Goal: Task Accomplishment & Management: Manage account settings

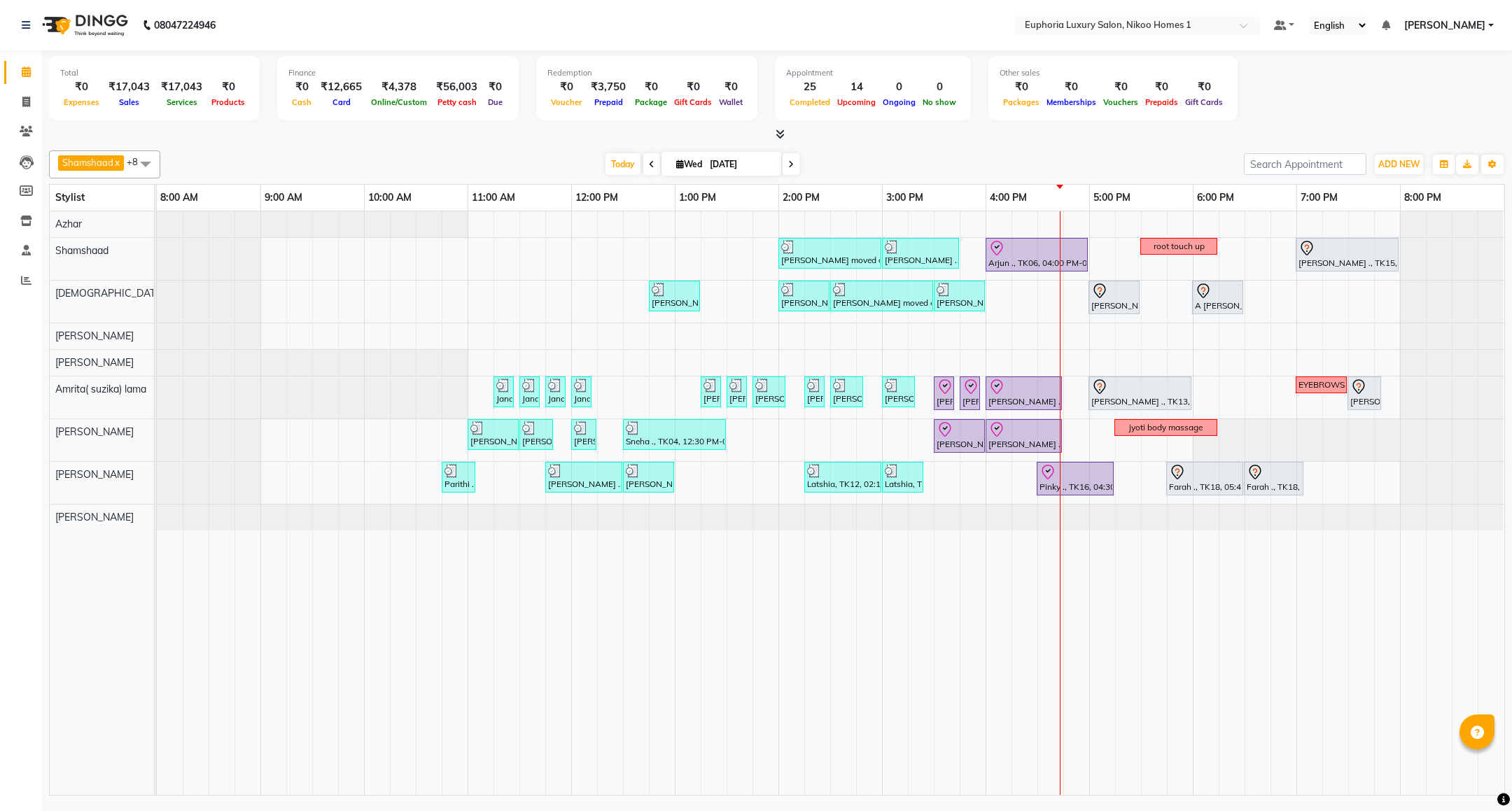
click at [1250, 257] on div "Mahima moved out, TK11, 02:00 PM-03:00 PM, EP-Artistic Cut - Creative Stylist V…" at bounding box center [830, 503] width 1348 height 584
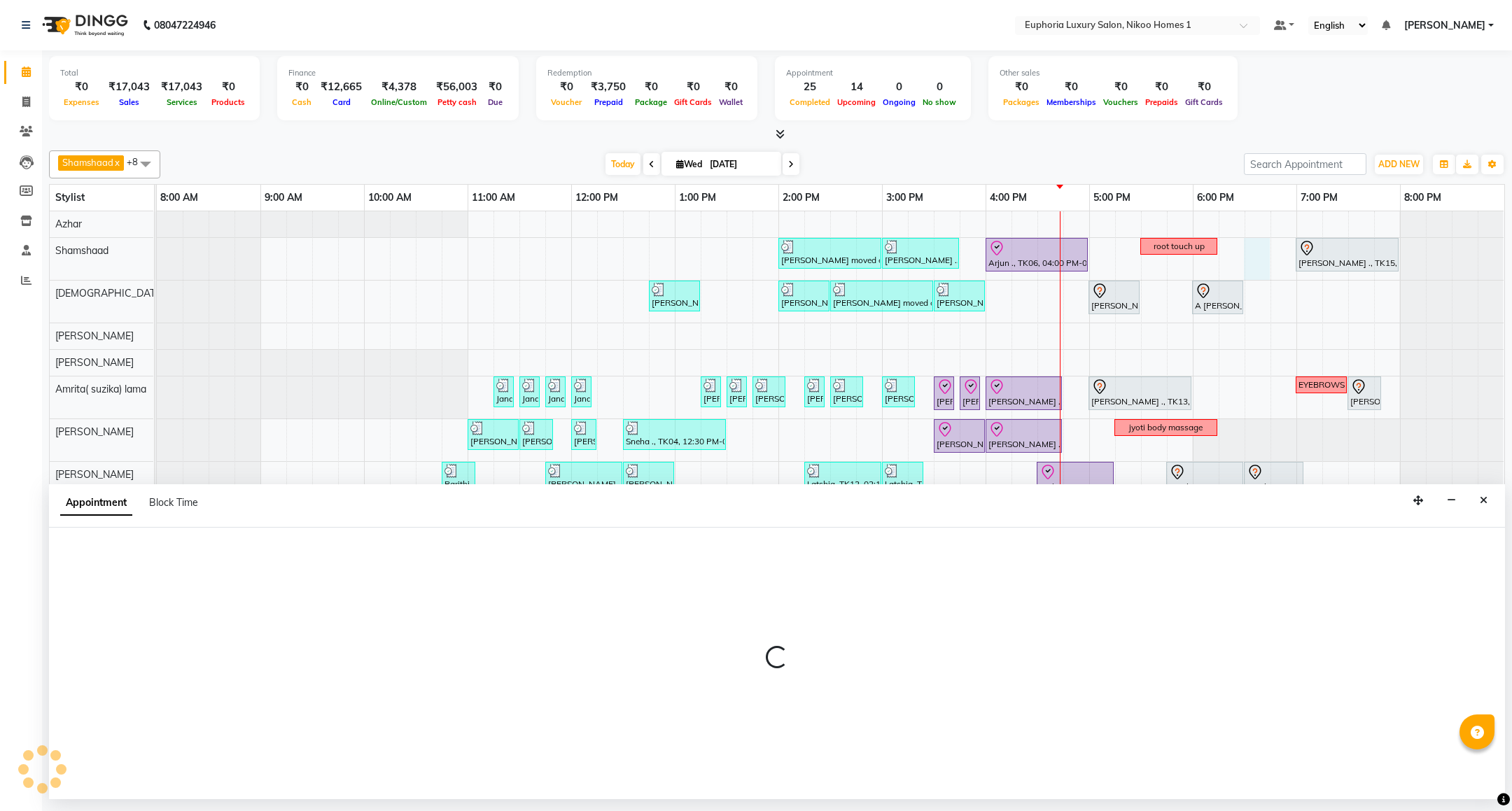
select select "87739"
select select "1110"
select select "tentative"
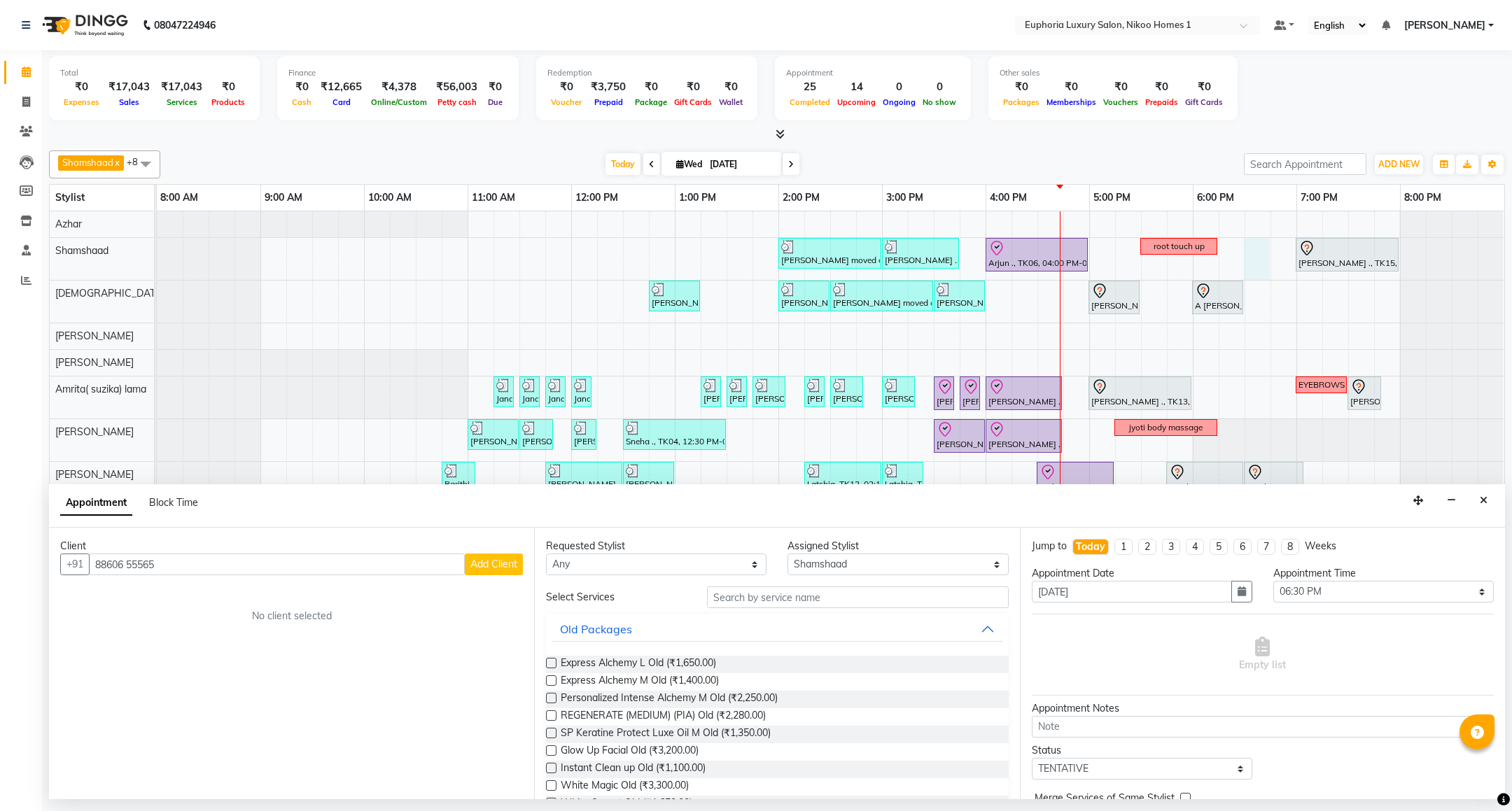
click at [131, 563] on input "88606 55565" at bounding box center [276, 564] width 376 height 22
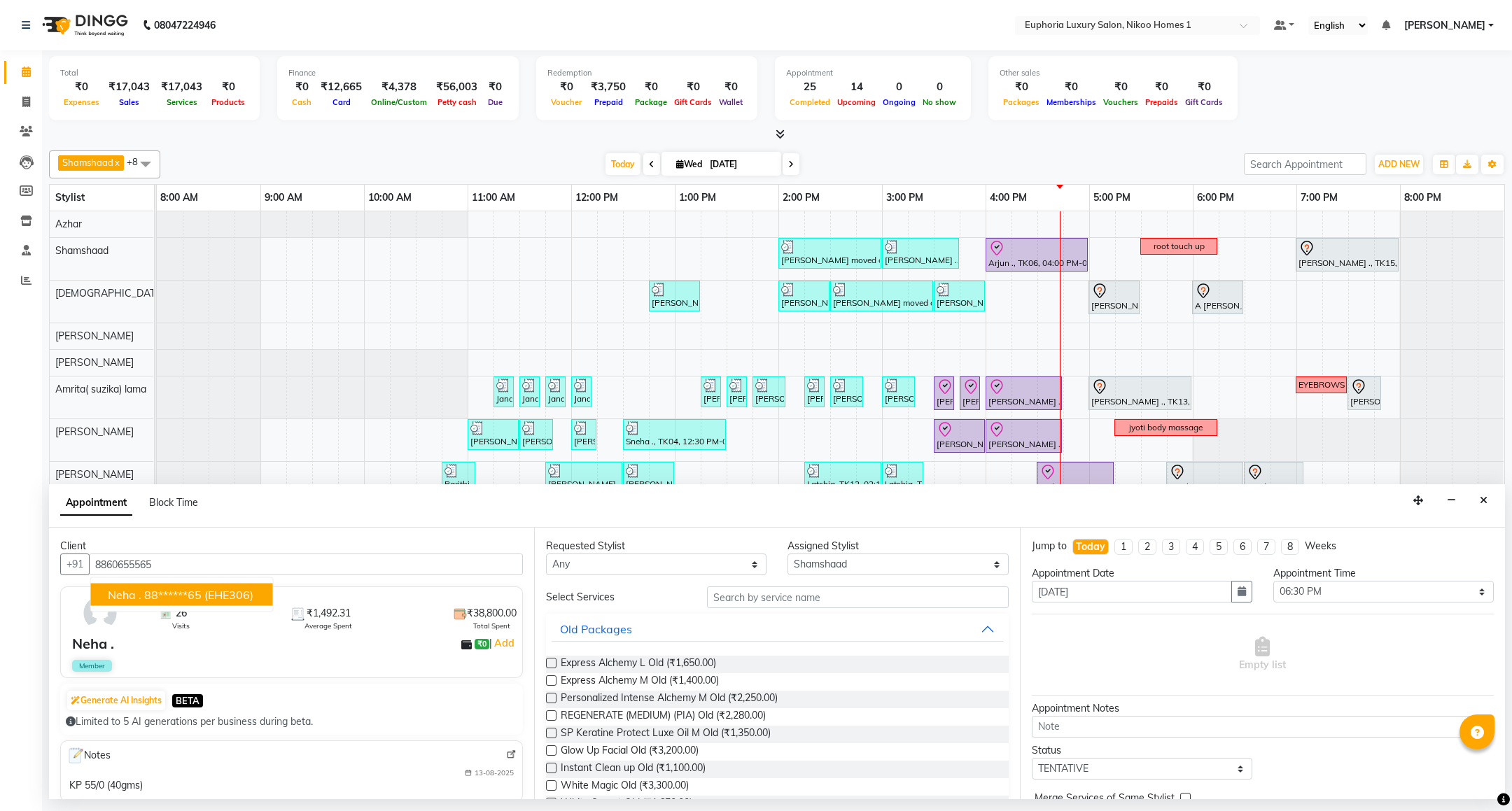
click at [147, 594] on ngb-highlight "88******65" at bounding box center [173, 595] width 58 height 14
type input "88******65"
click at [759, 597] on input "text" at bounding box center [858, 597] width 301 height 22
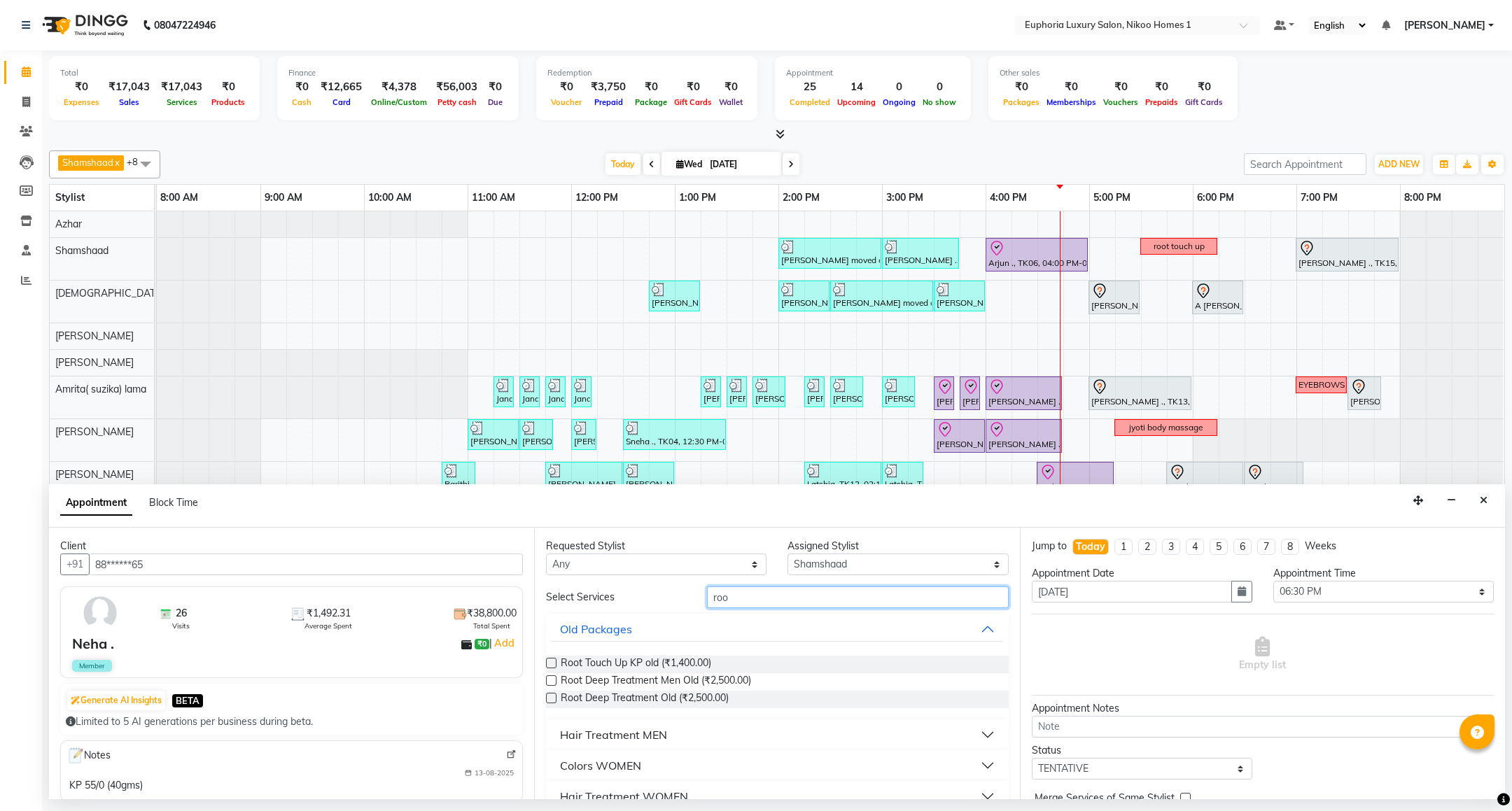
type input "roo"
click at [616, 763] on div "Colors WOMEN" at bounding box center [600, 766] width 81 height 17
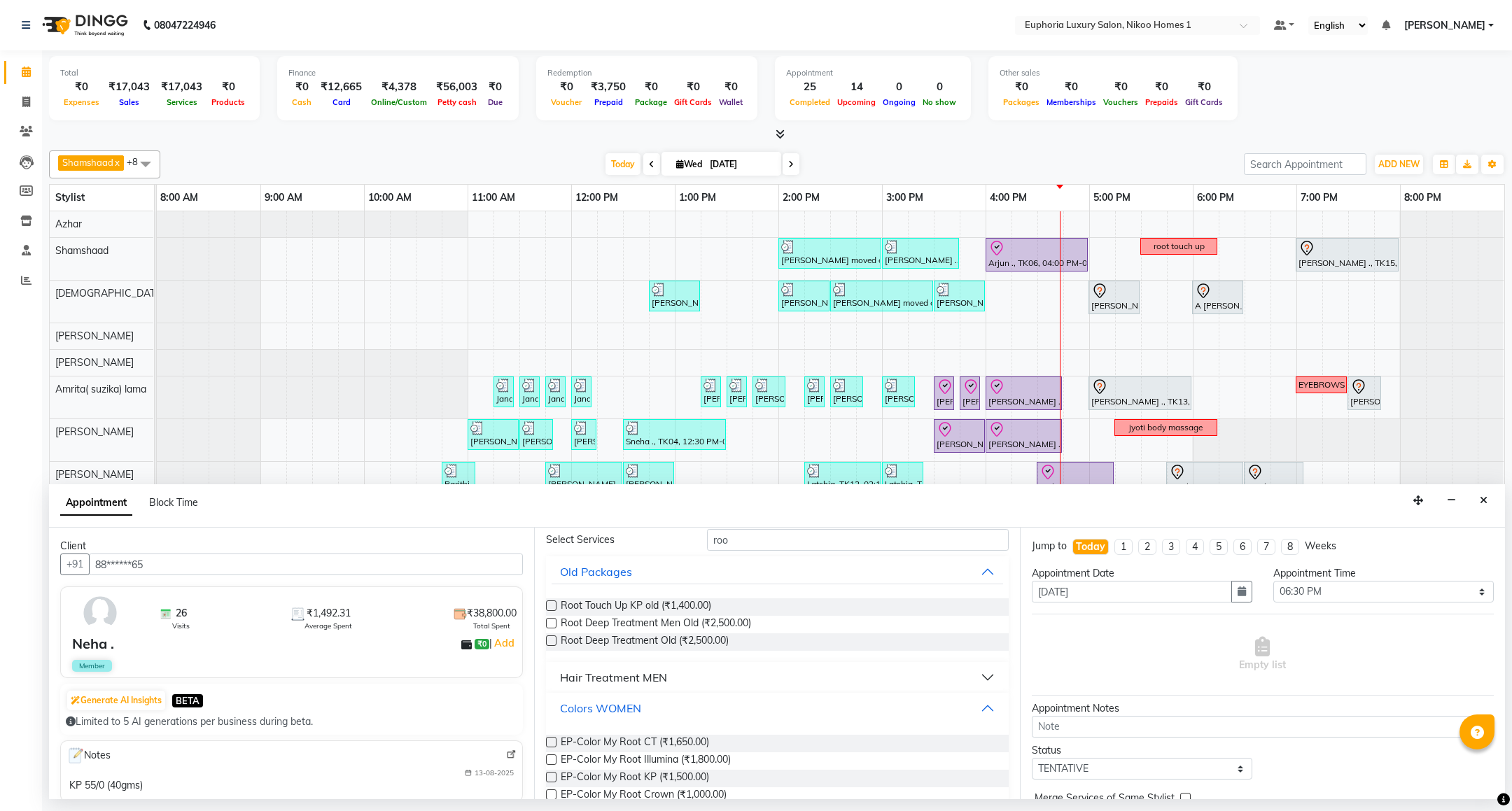
scroll to position [105, 0]
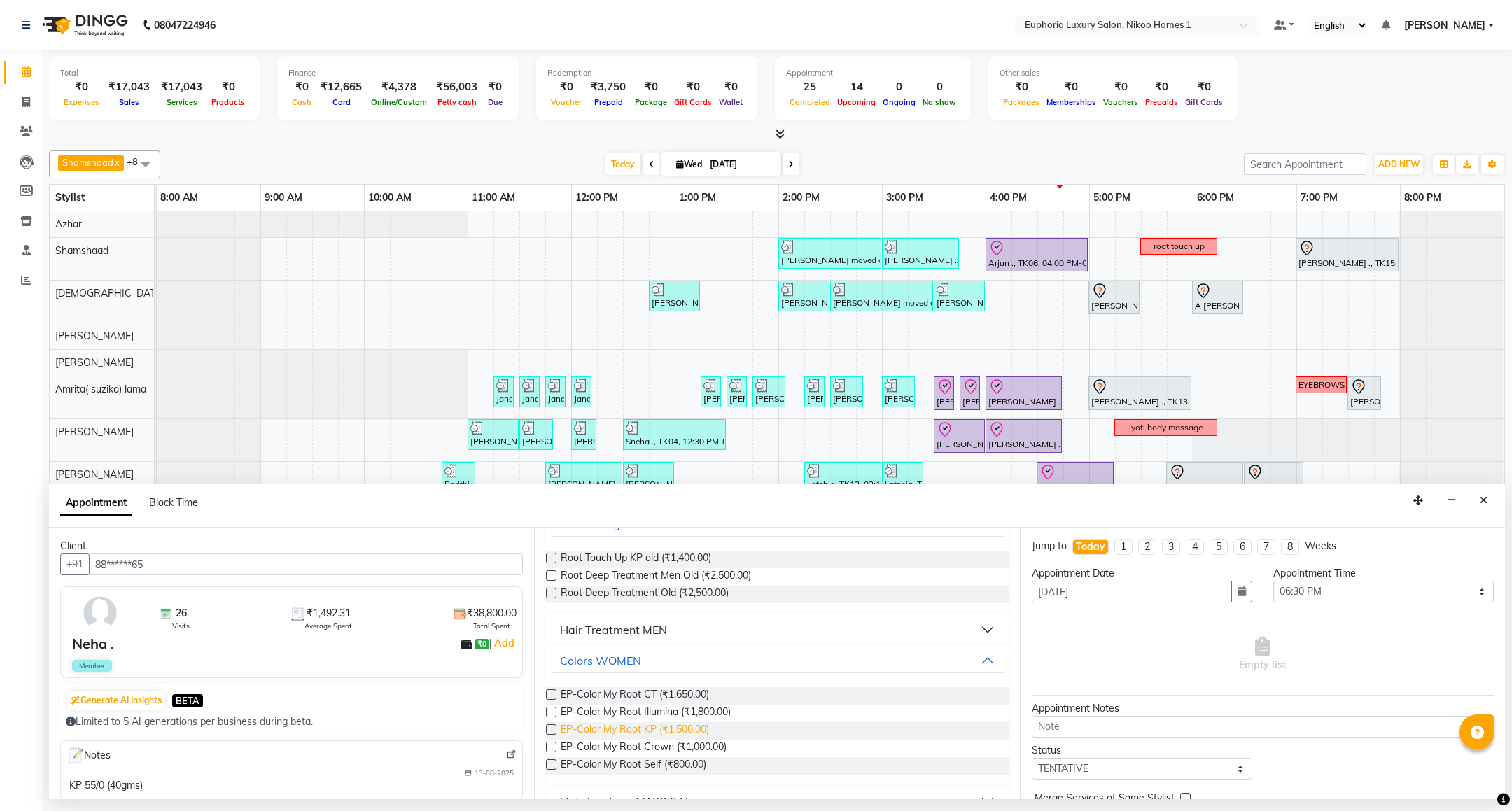
click at [692, 730] on span "EP-Color My Root KP (₹1,500.00)" at bounding box center [634, 731] width 148 height 18
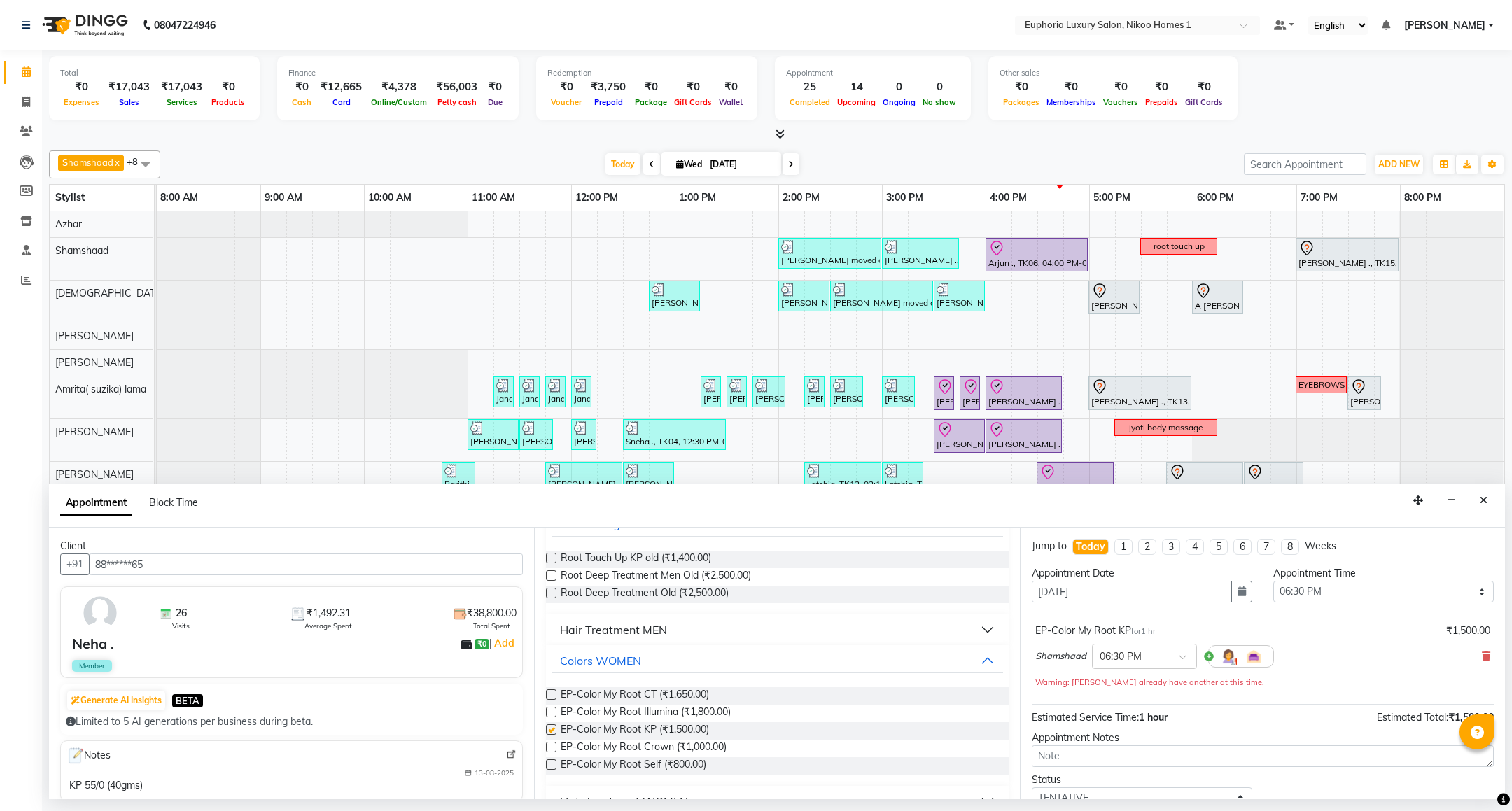
checkbox input "false"
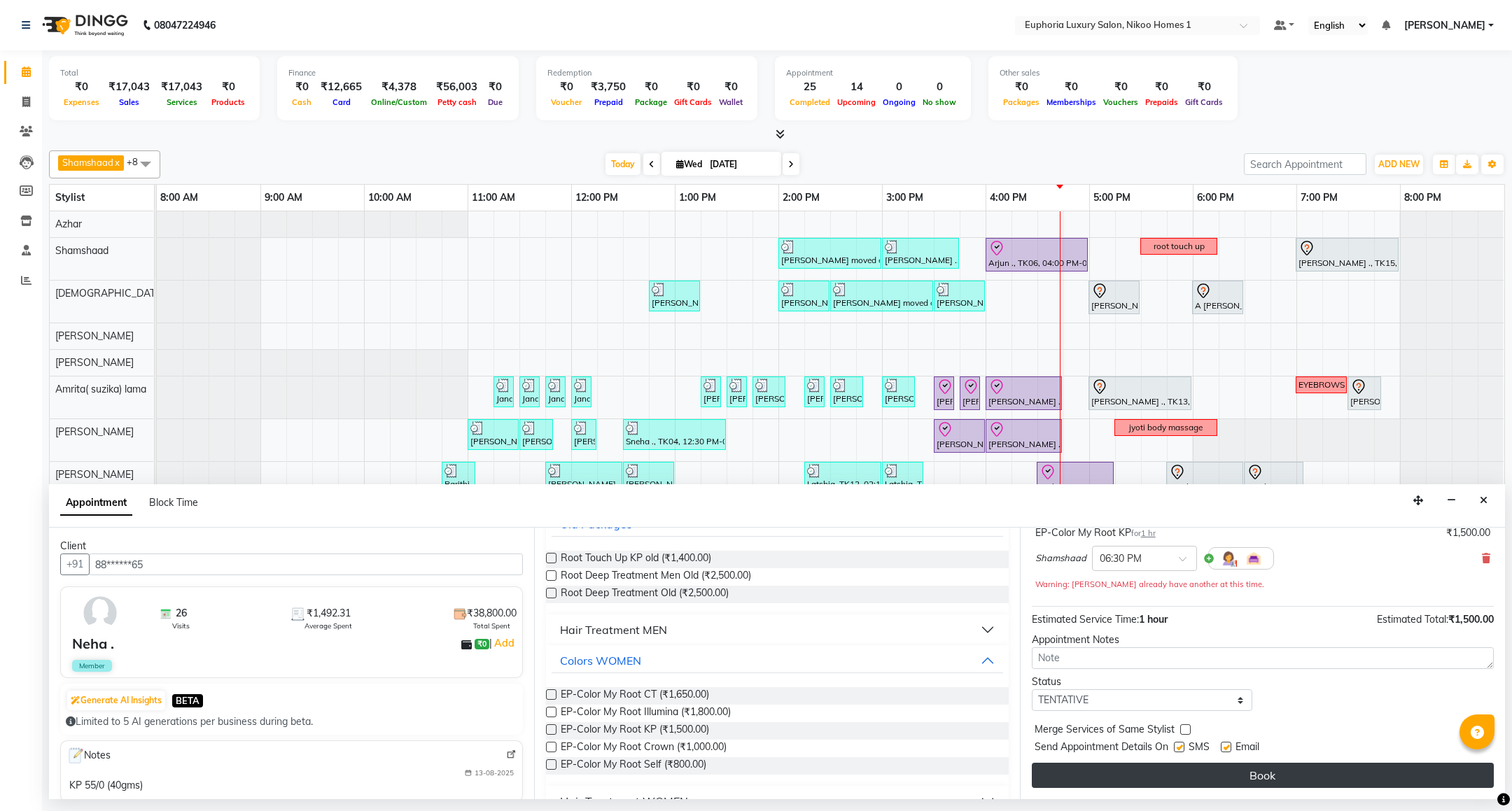
click at [1270, 770] on button "Book" at bounding box center [1262, 775] width 462 height 25
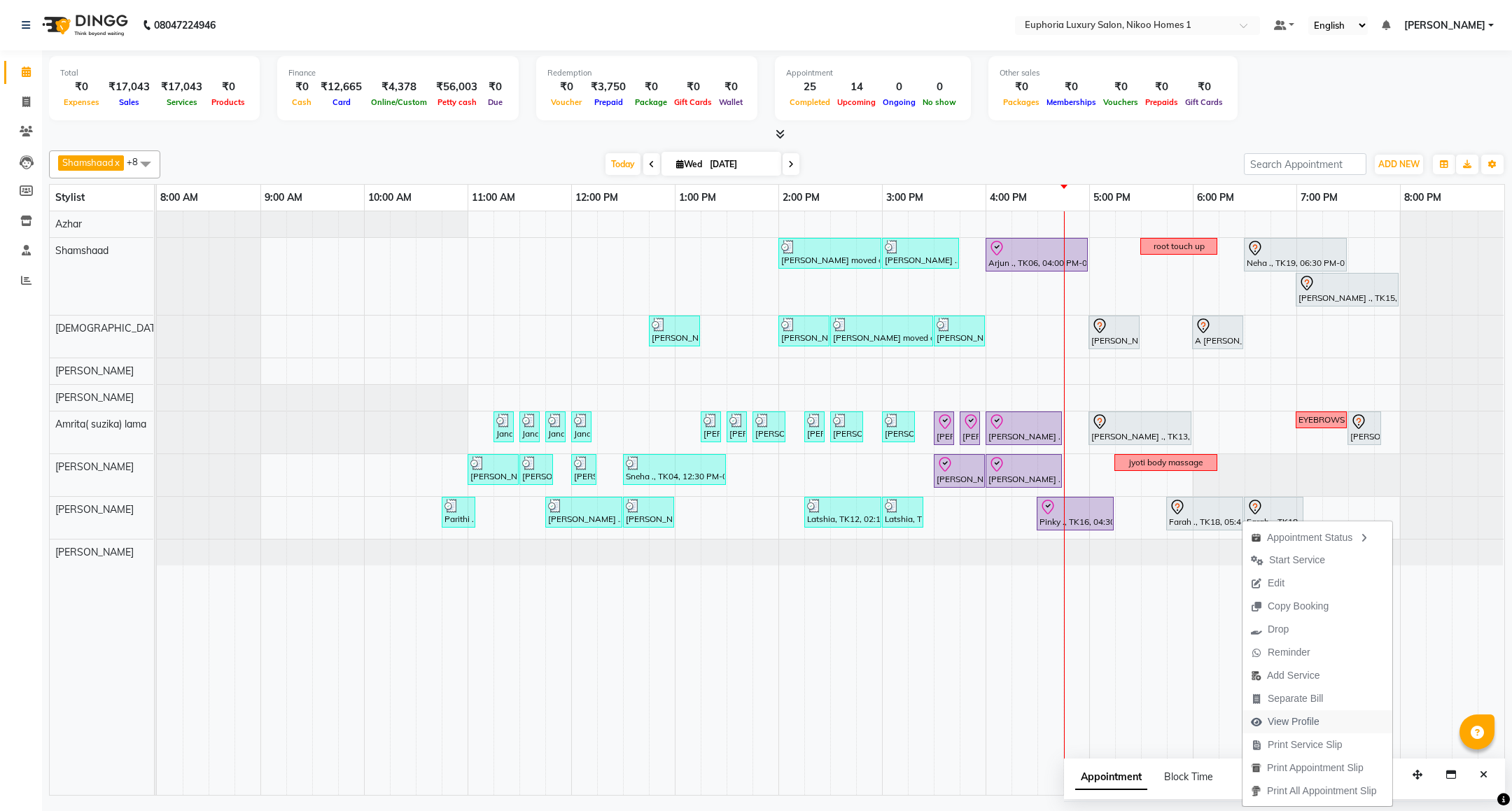
click at [1311, 719] on span "View Profile" at bounding box center [1293, 722] width 51 height 15
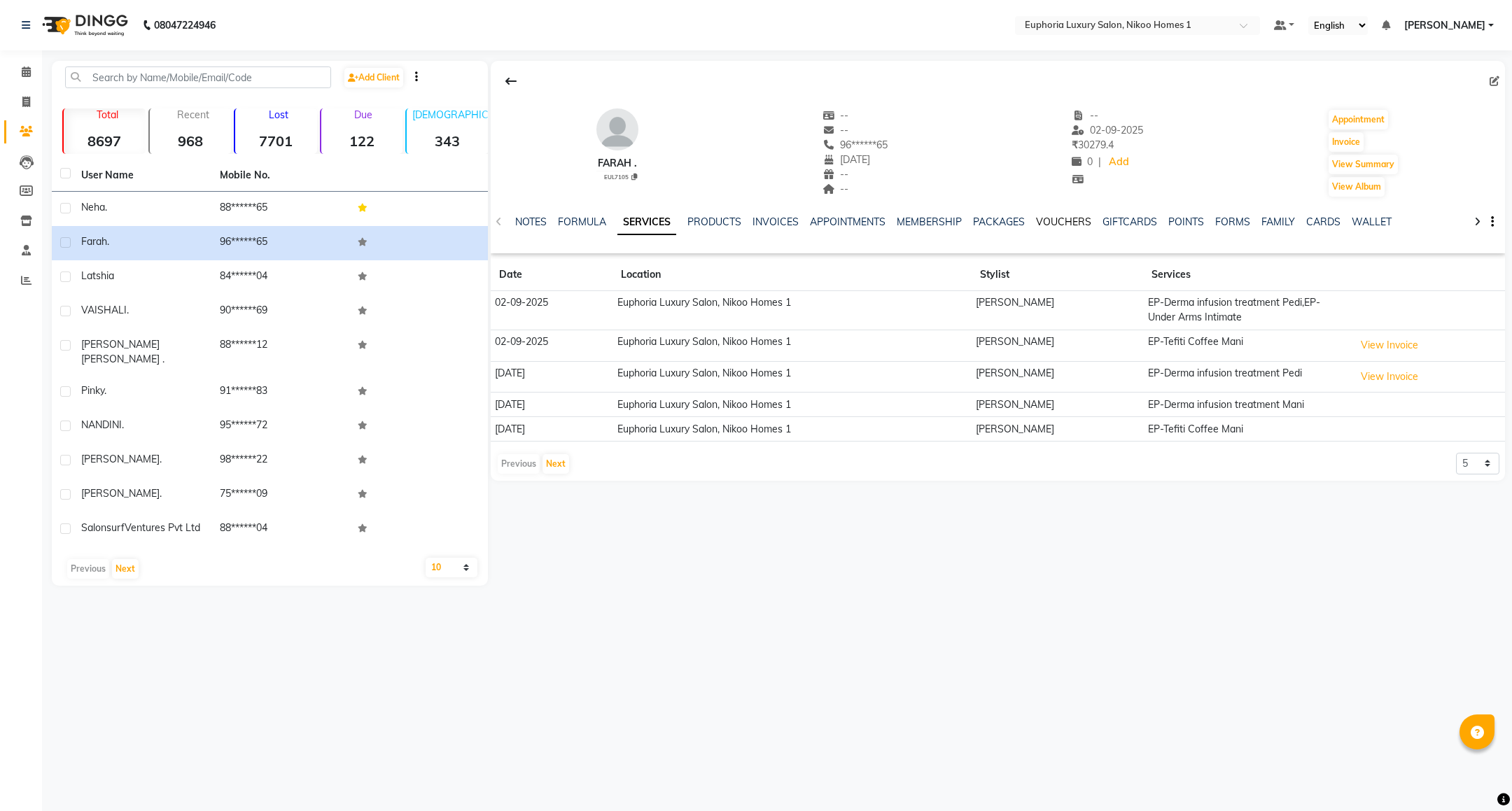
click at [1070, 223] on link "VOUCHERS" at bounding box center [1064, 222] width 55 height 12
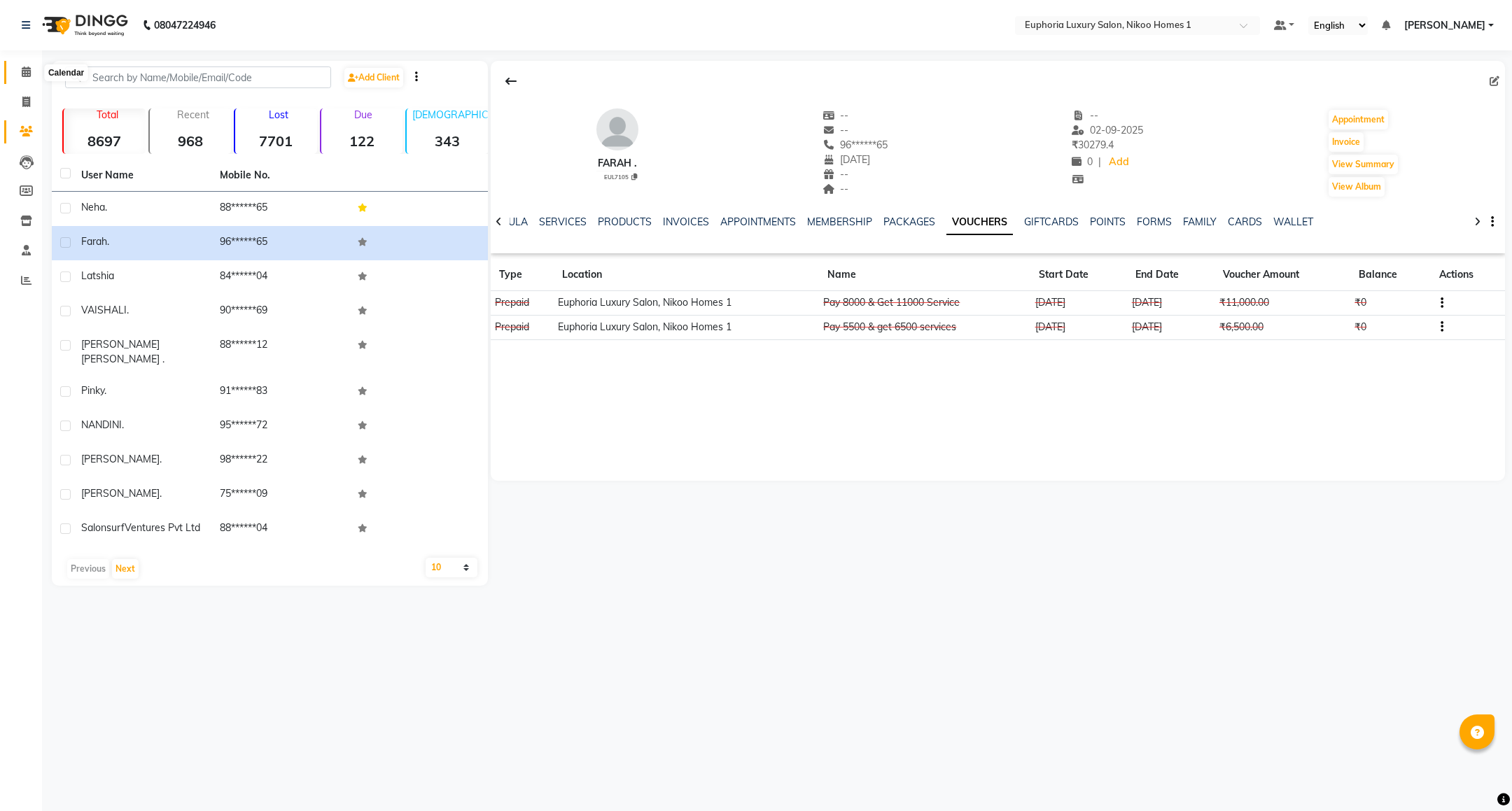
click at [22, 68] on icon at bounding box center [26, 72] width 9 height 11
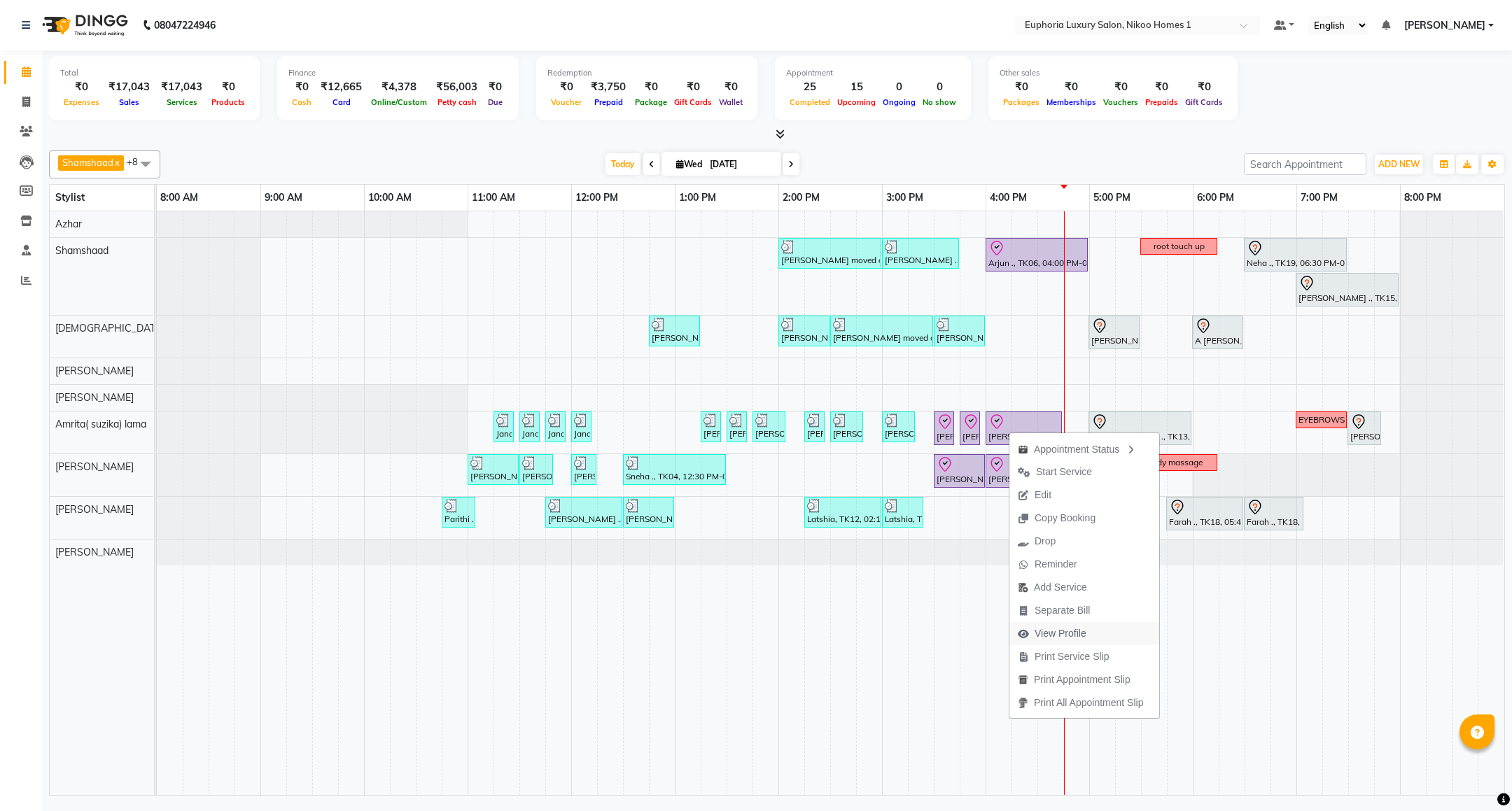
click at [1071, 630] on span "View Profile" at bounding box center [1060, 634] width 51 height 15
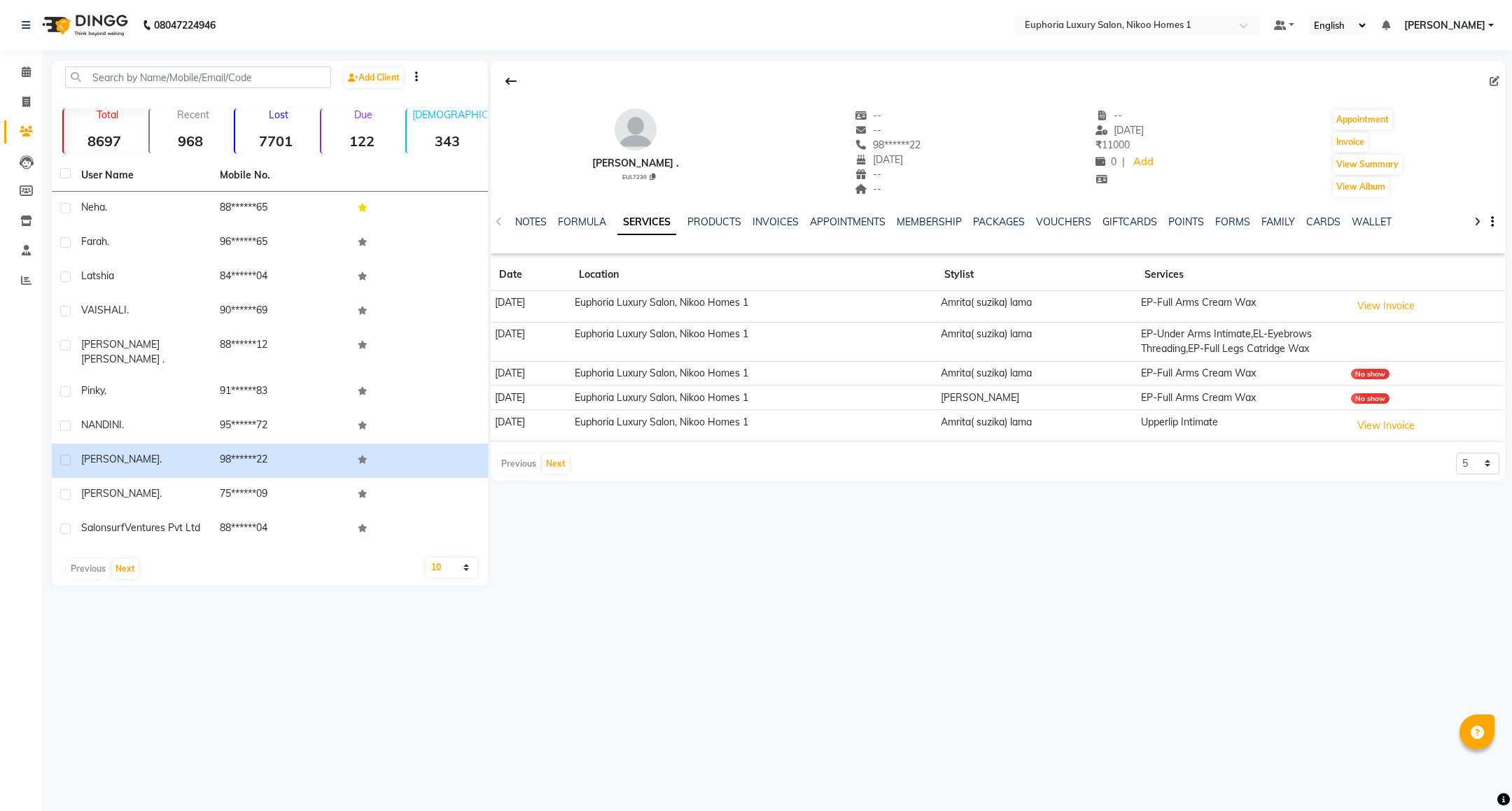
click at [1040, 214] on div "NOTES FORMULA SERVICES PRODUCTS INVOICES APPOINTMENTS MEMBERSHIP PACKAGES VOUCH…" at bounding box center [998, 222] width 1014 height 48
click at [1050, 221] on link "VOUCHERS" at bounding box center [1064, 222] width 55 height 12
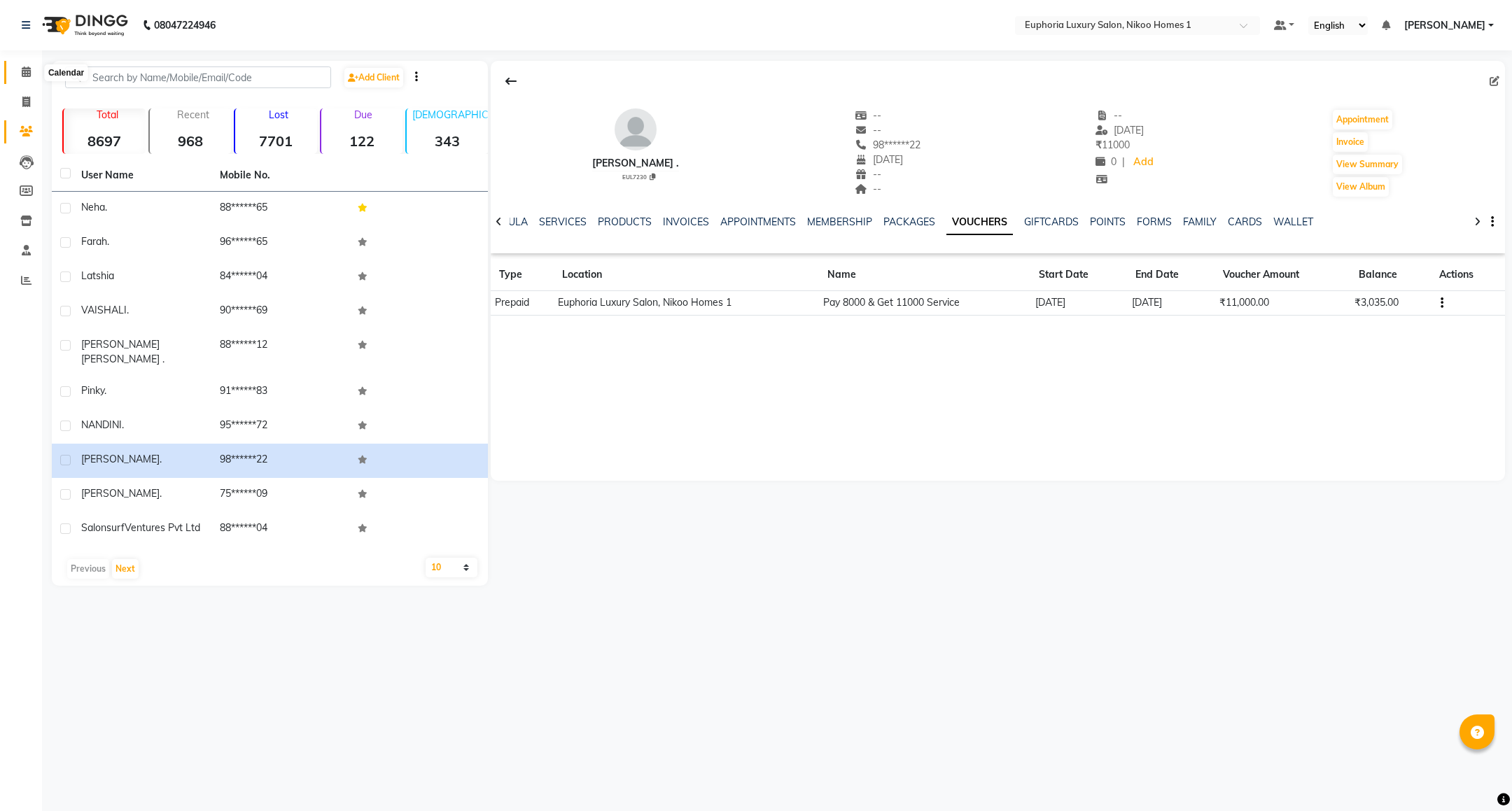
click at [35, 70] on span at bounding box center [26, 72] width 25 height 16
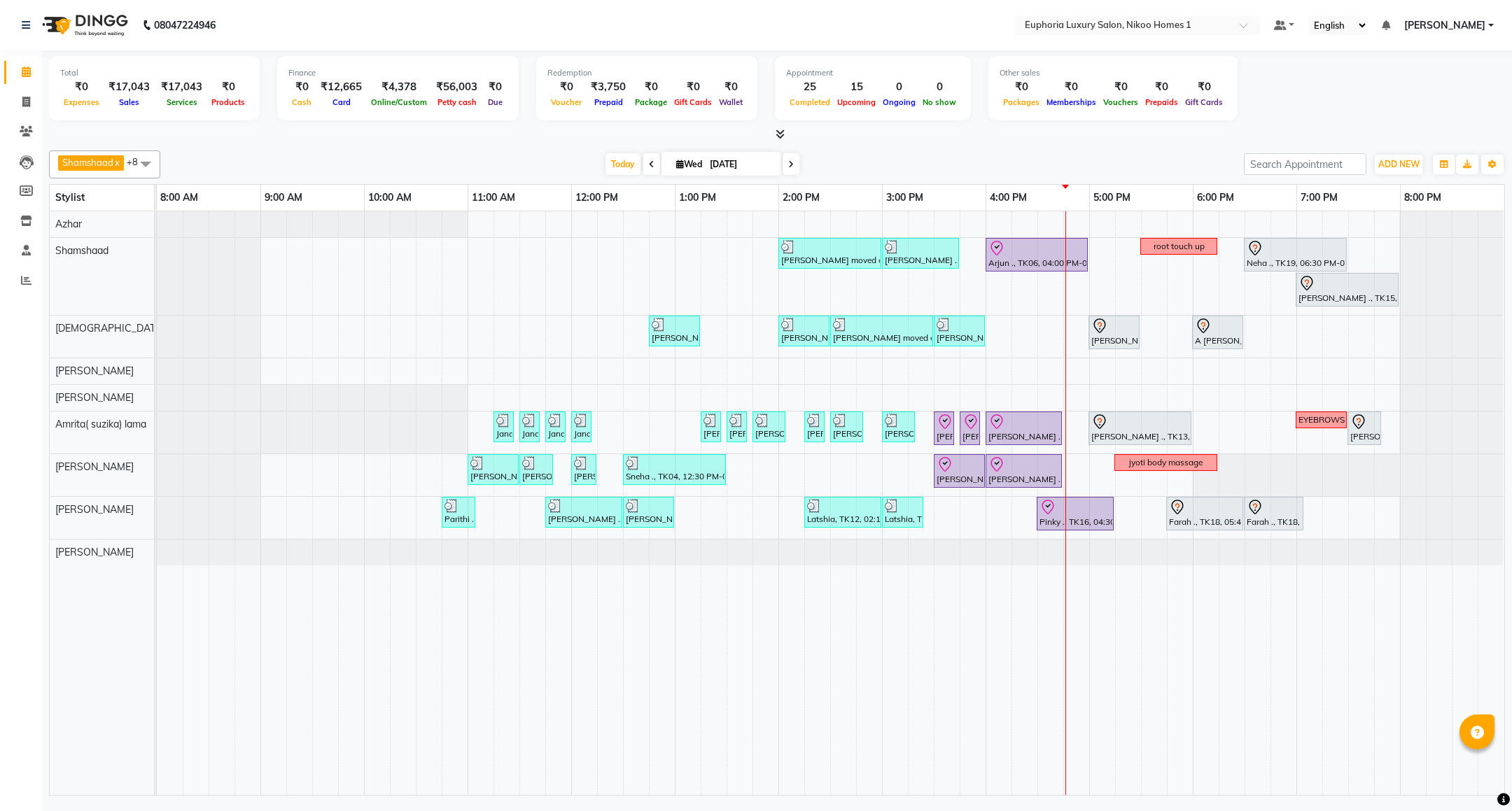
click at [149, 157] on span at bounding box center [145, 164] width 28 height 27
click at [97, 326] on div "[PERSON_NAME]" at bounding box center [104, 323] width 96 height 15
checkbox input "false"
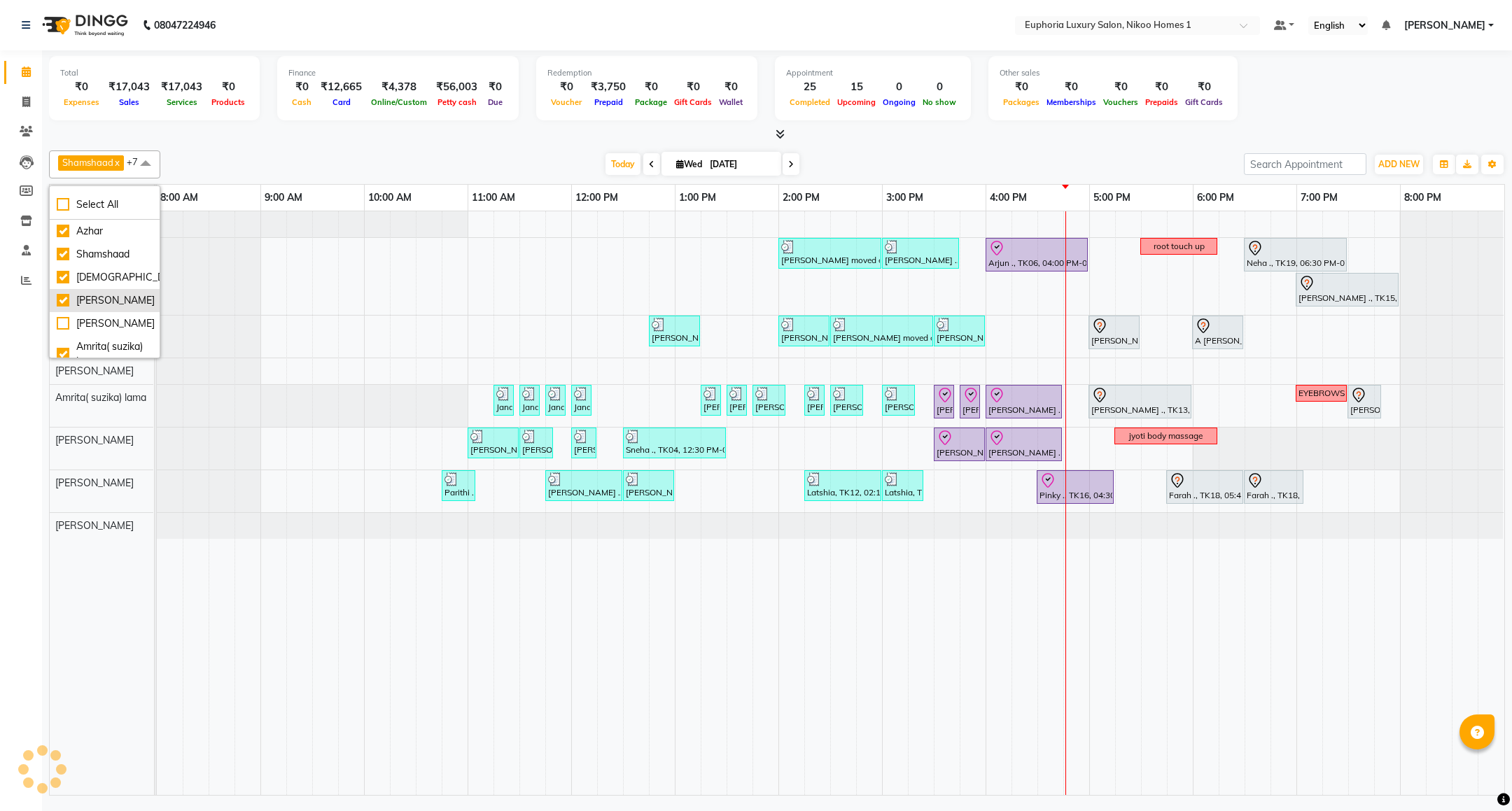
click at [97, 300] on div "[PERSON_NAME]" at bounding box center [104, 300] width 96 height 15
checkbox input "false"
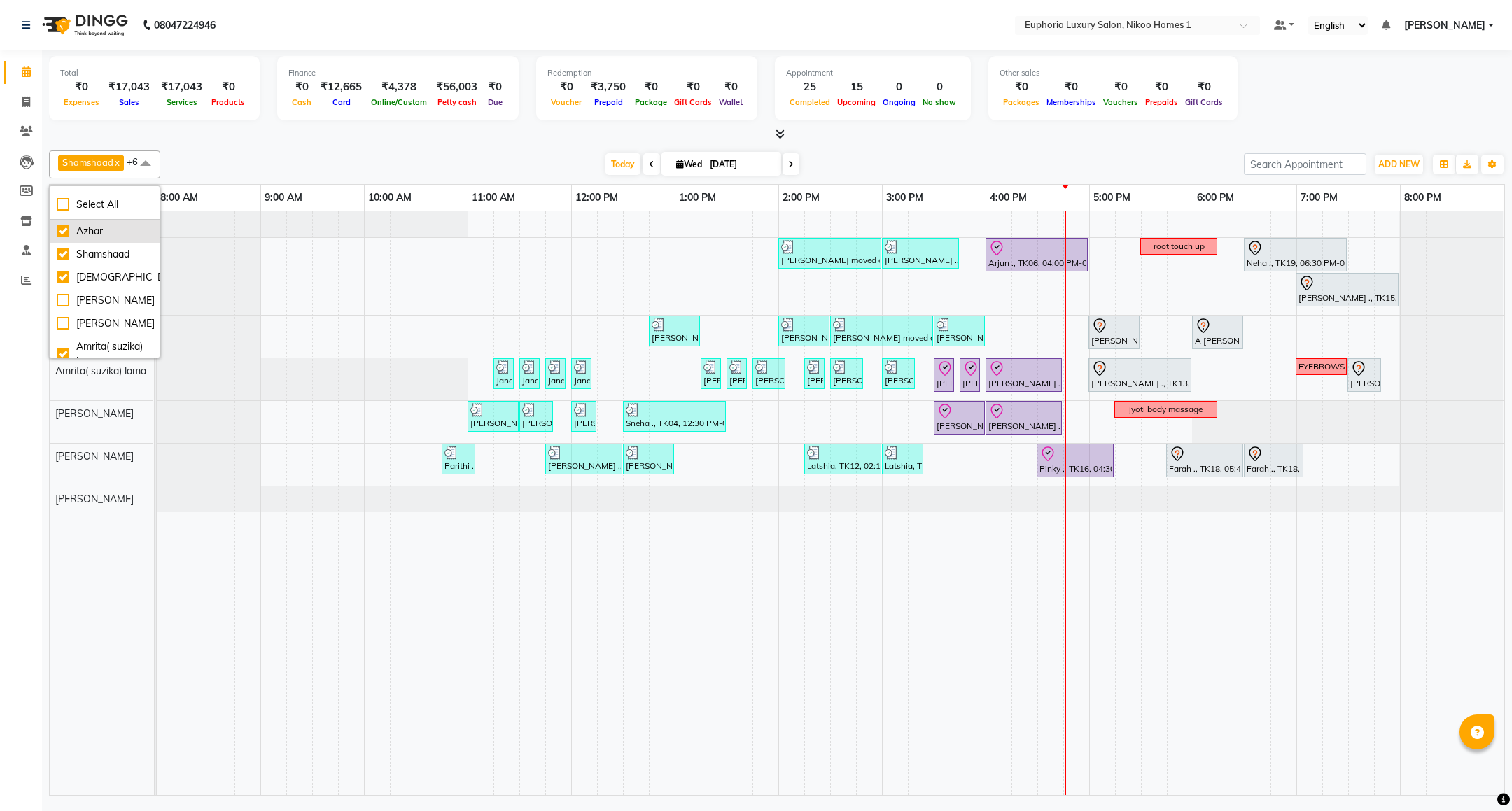
click at [91, 225] on div "Azhar" at bounding box center [104, 231] width 96 height 15
checkbox input "false"
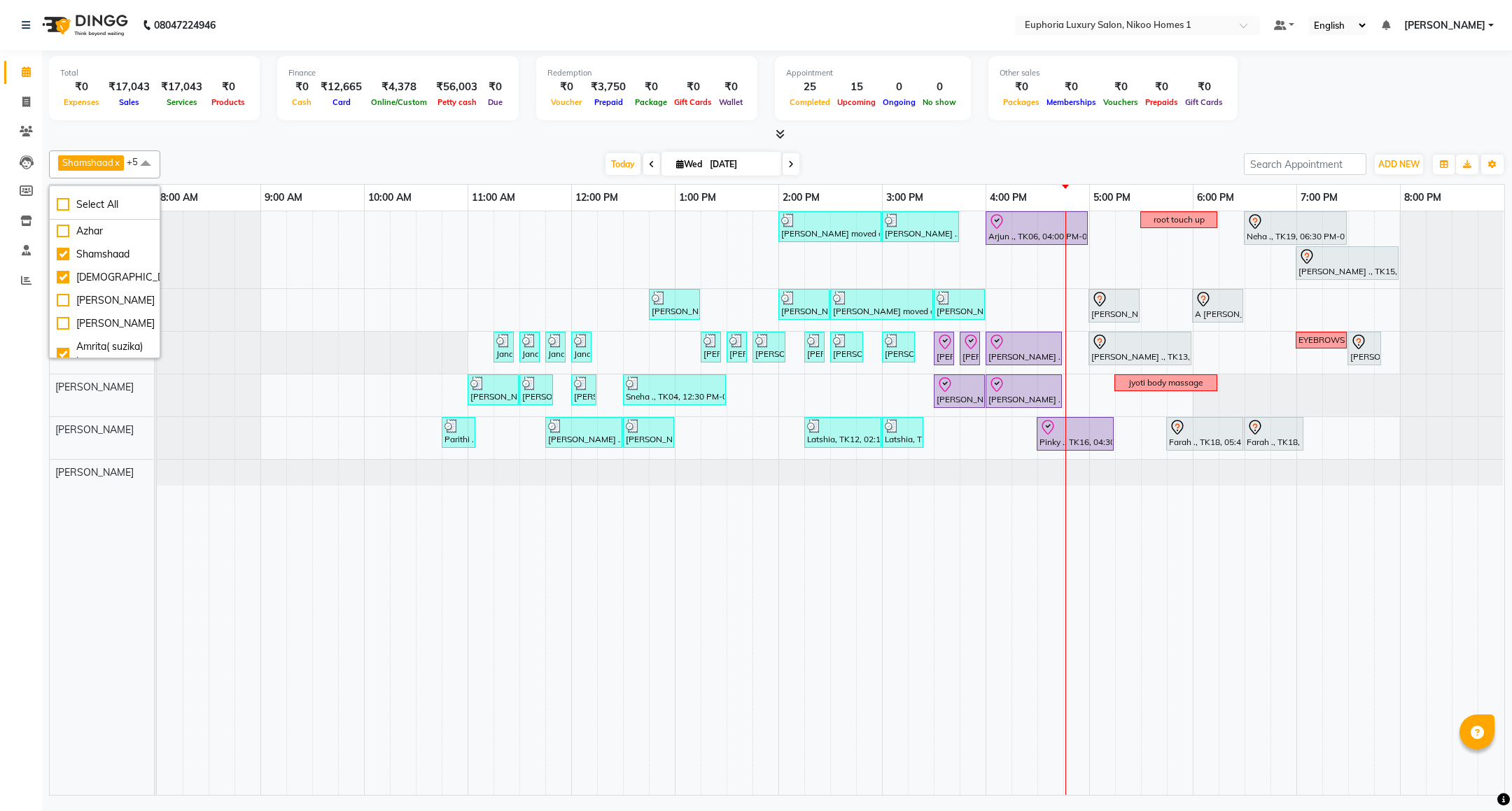
click at [120, 558] on div "Shamshaad Zahid Amrita( suzika) lama EVA KIPGEN Insha pasha Kishore K" at bounding box center [110, 503] width 120 height 584
click at [144, 166] on span at bounding box center [145, 164] width 28 height 27
click at [105, 320] on div "[PERSON_NAME]" at bounding box center [104, 327] width 96 height 15
checkbox input "false"
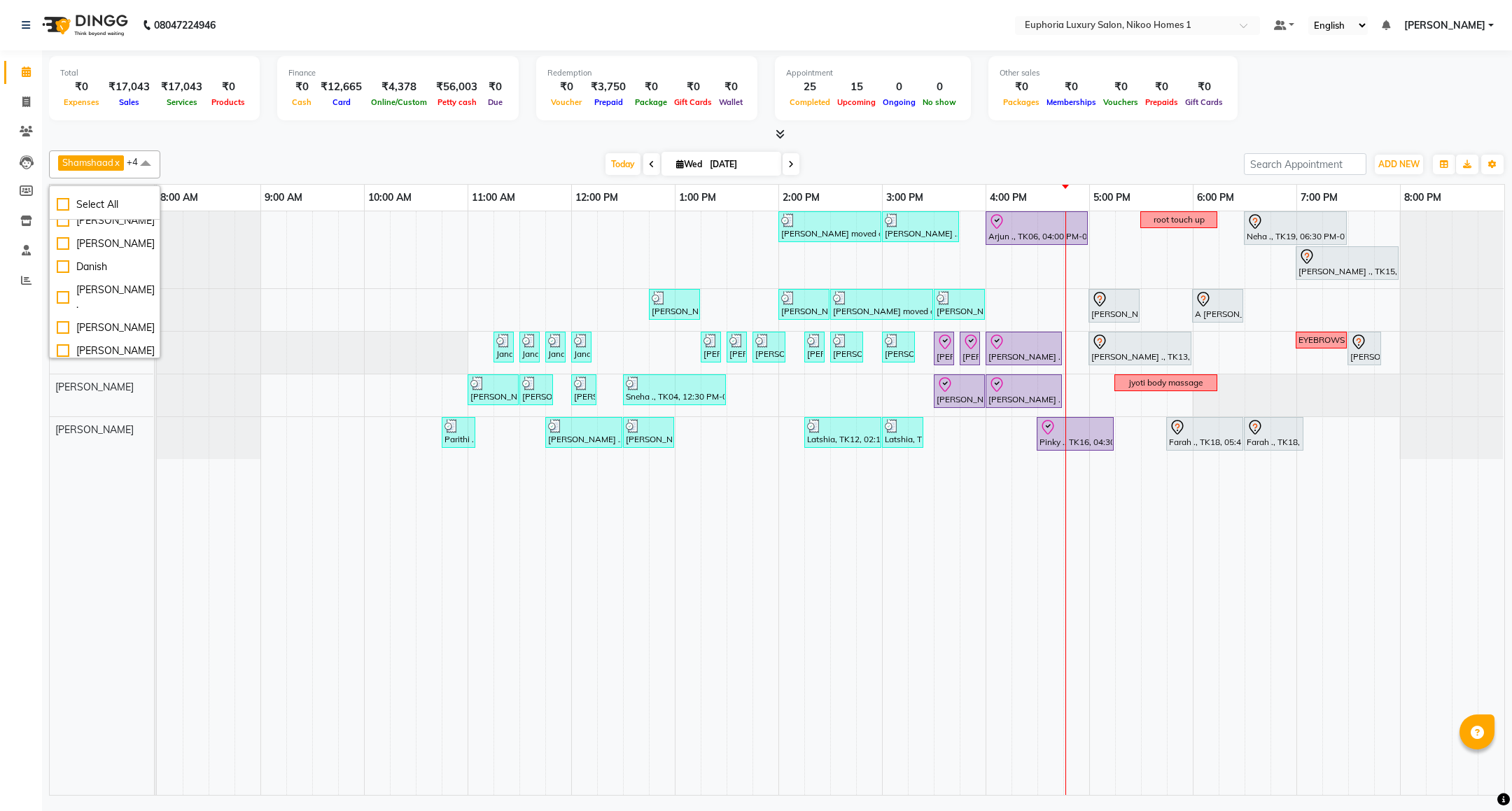
click at [87, 540] on div "Shamshaad Zahid Amrita( suzika) lama EVA KIPGEN Insha pasha" at bounding box center [110, 503] width 120 height 584
click at [1041, 559] on td at bounding box center [1050, 503] width 26 height 584
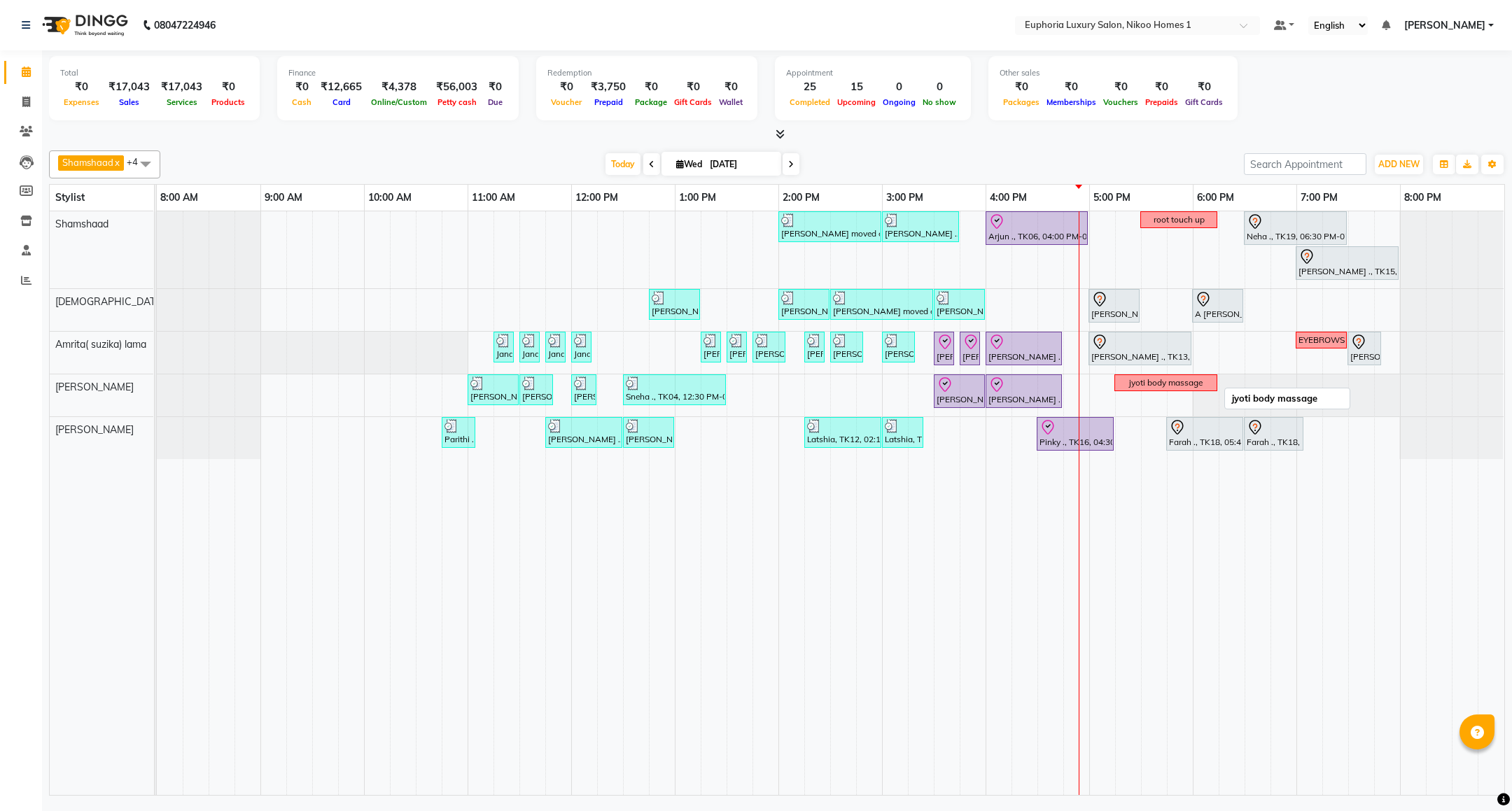
click at [1133, 376] on link "jyoti body massage" at bounding box center [1166, 383] width 103 height 17
click at [1144, 393] on icon "button" at bounding box center [1149, 398] width 12 height 10
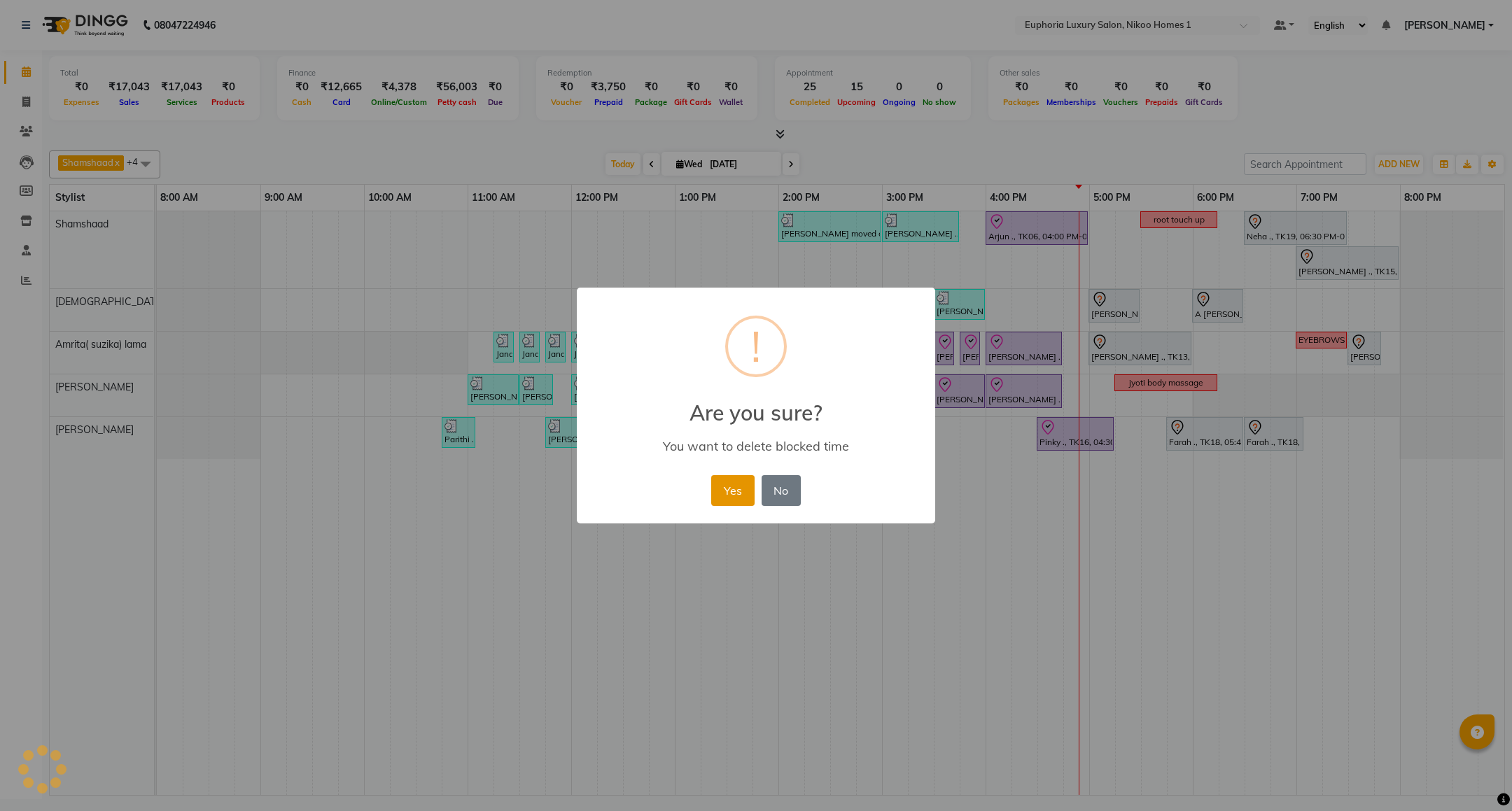
click at [747, 482] on button "Yes" at bounding box center [733, 491] width 43 height 31
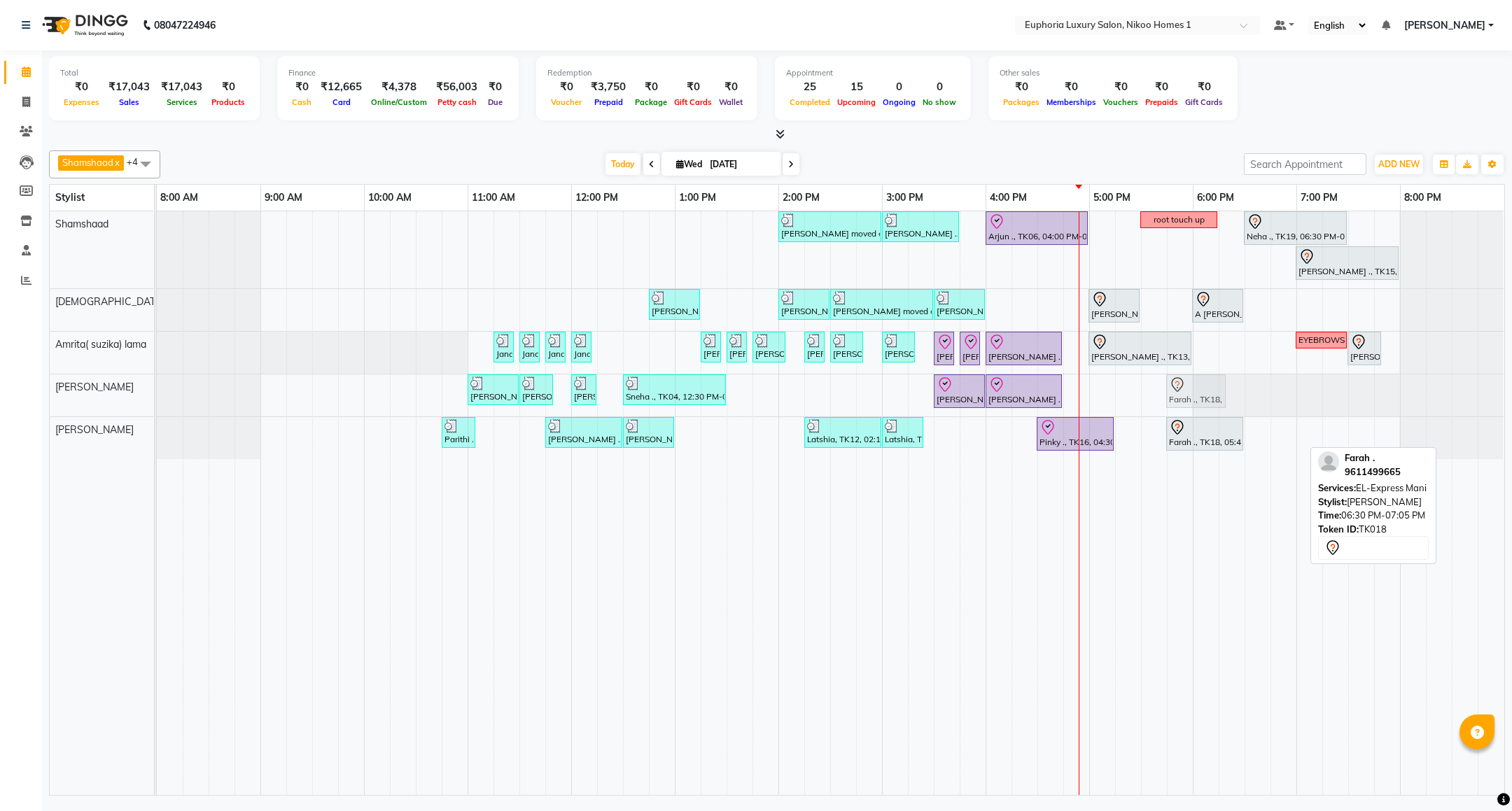
drag, startPoint x: 1276, startPoint y: 435, endPoint x: 1203, endPoint y: 403, distance: 79.7
click at [1203, 403] on tbody "Mahima moved out, TK11, 02:00 PM-03:00 PM, EP-Artistic Cut - Creative Stylist V…" at bounding box center [830, 335] width 1347 height 248
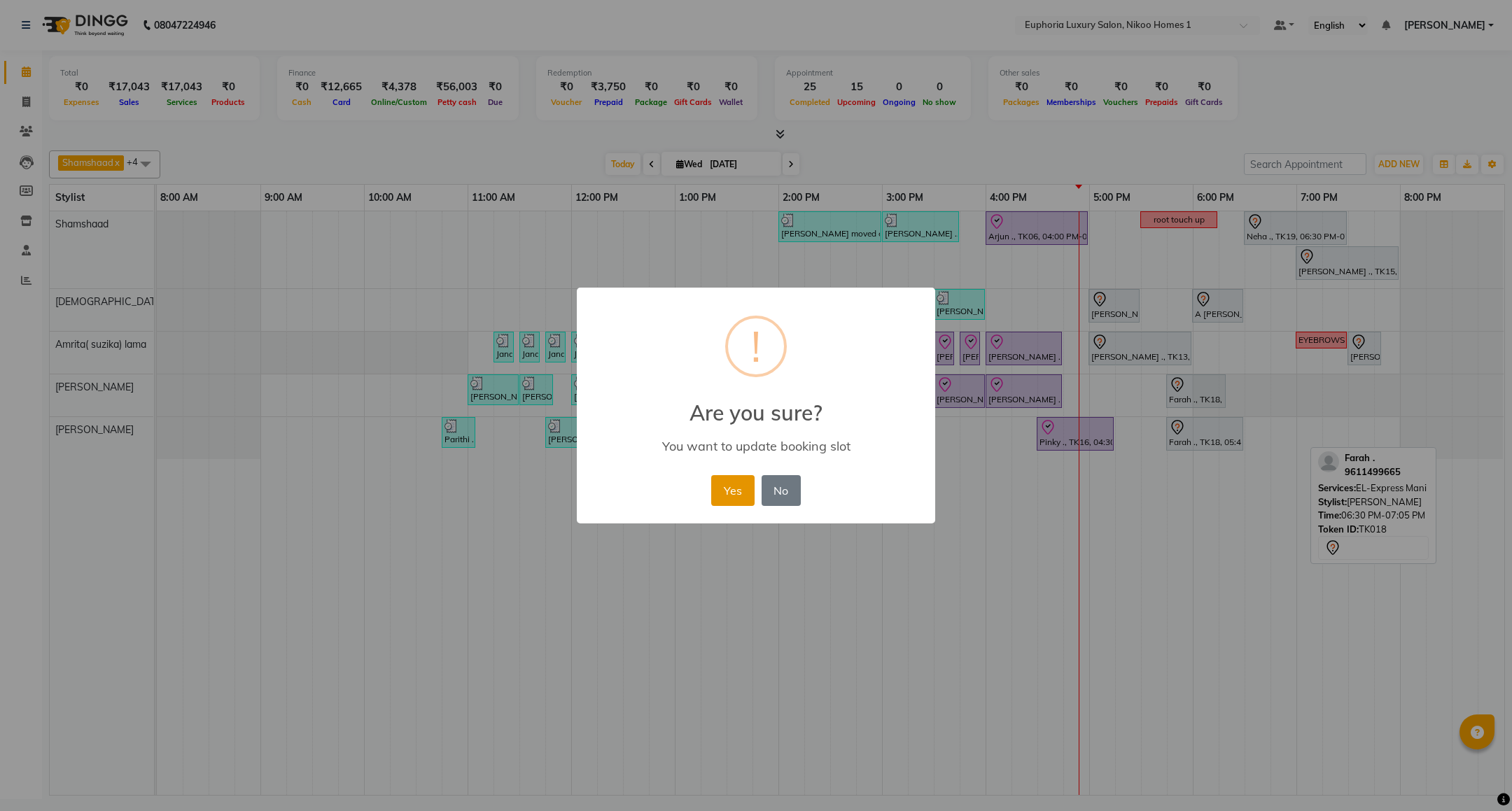
click at [739, 498] on button "Yes" at bounding box center [733, 491] width 43 height 31
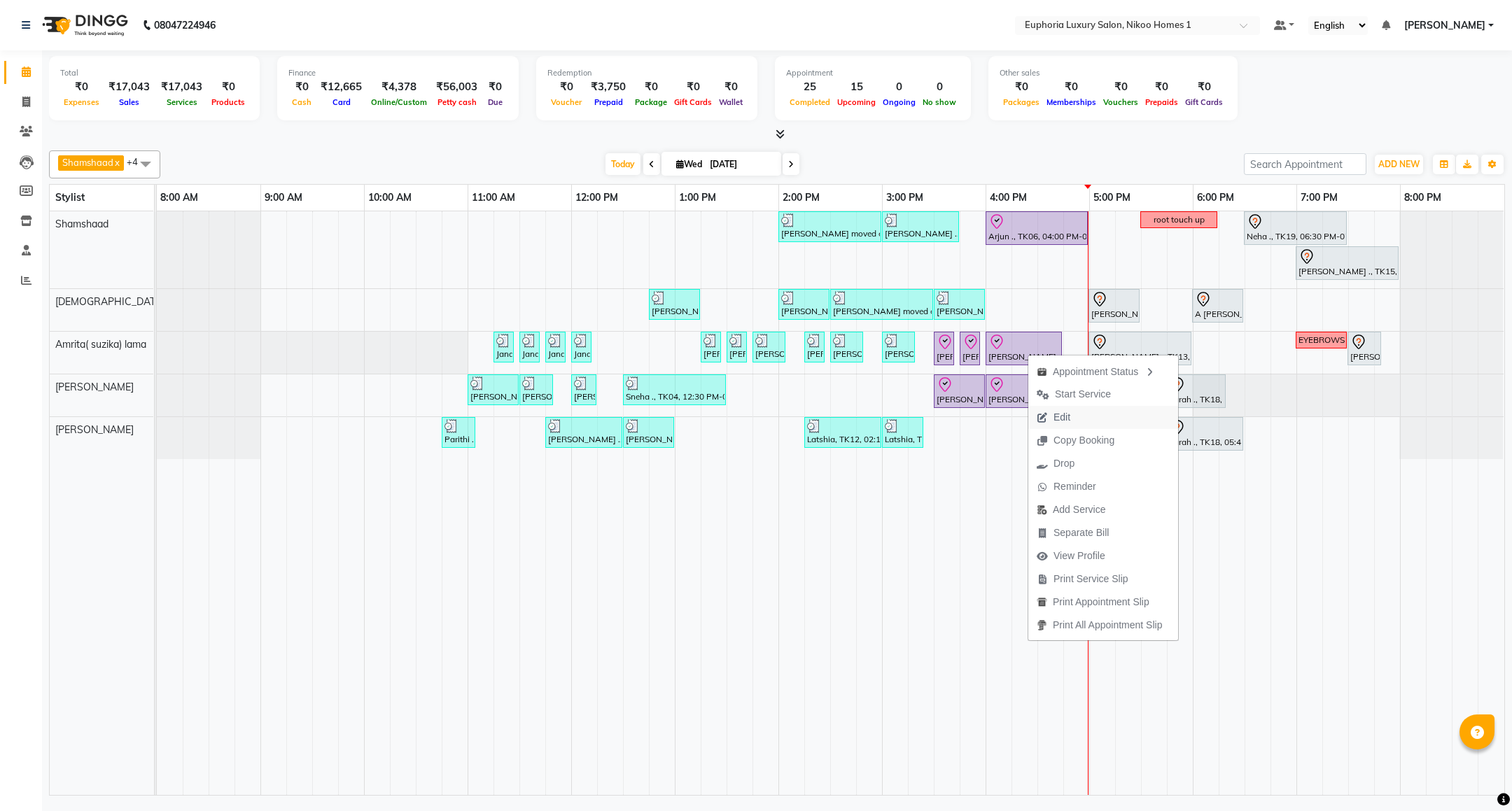
click at [1056, 420] on span "Edit" at bounding box center [1062, 417] width 17 height 15
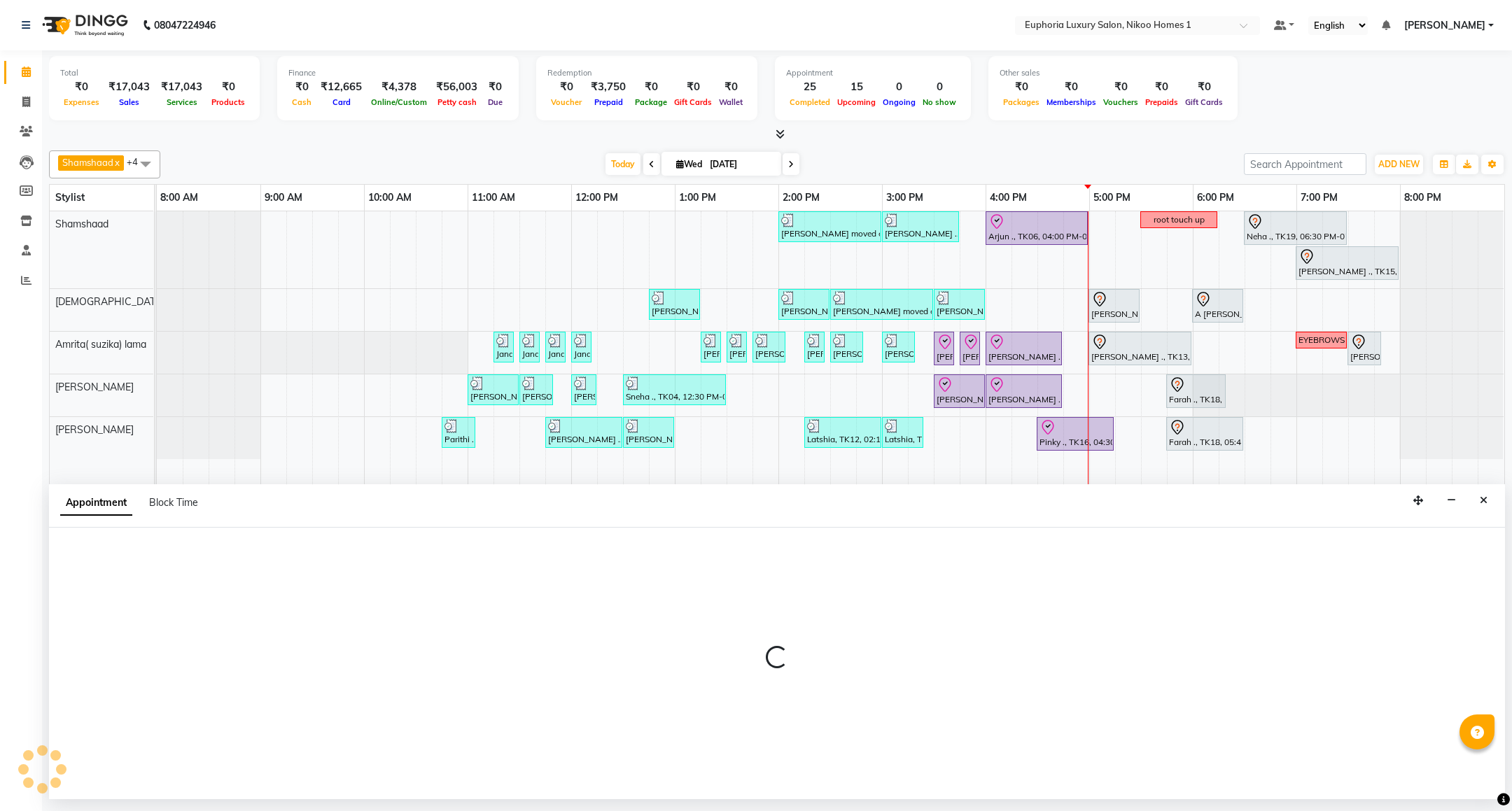
select select "check-in"
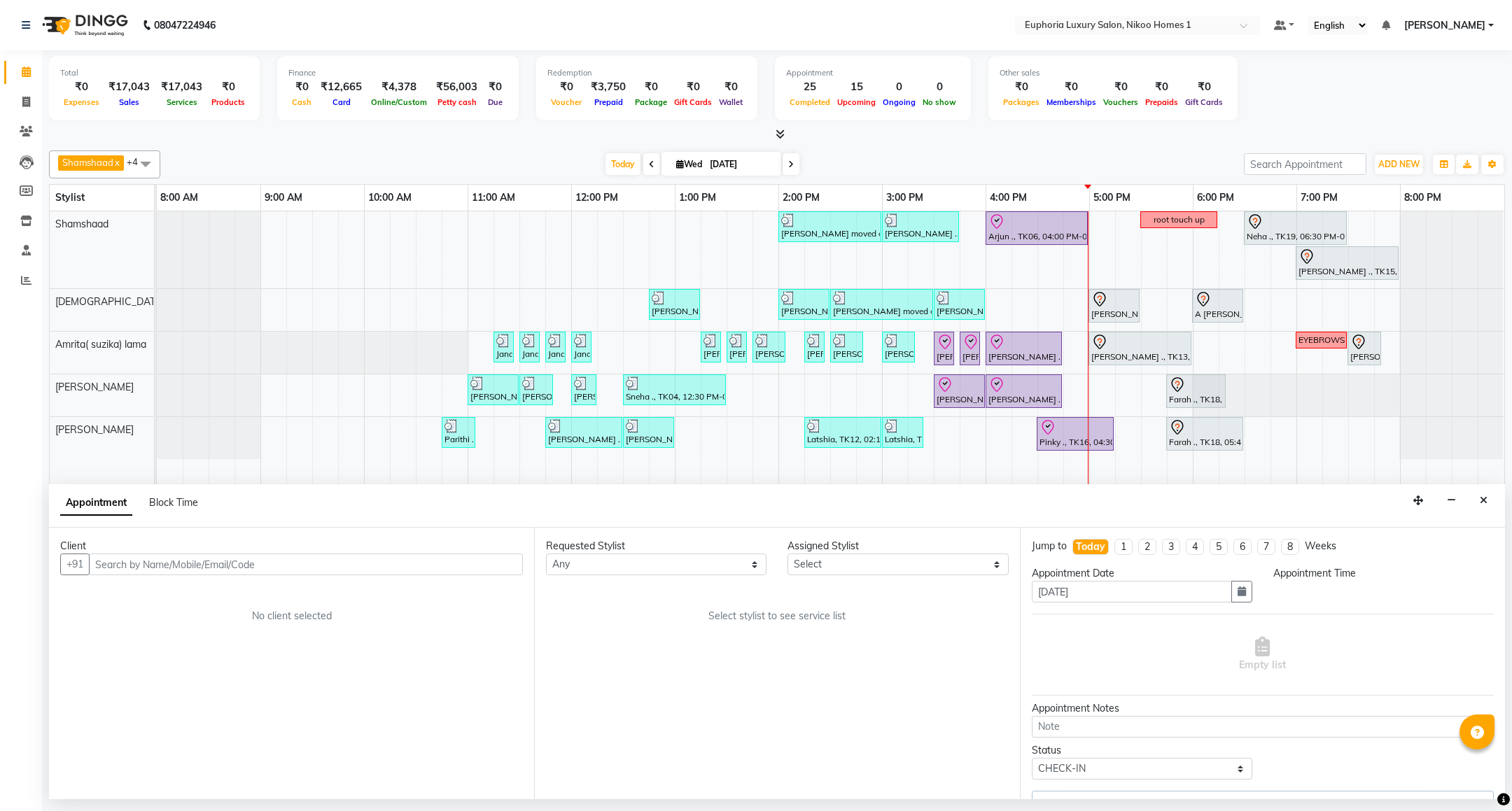
select select "74231"
select select "930"
select select "4025"
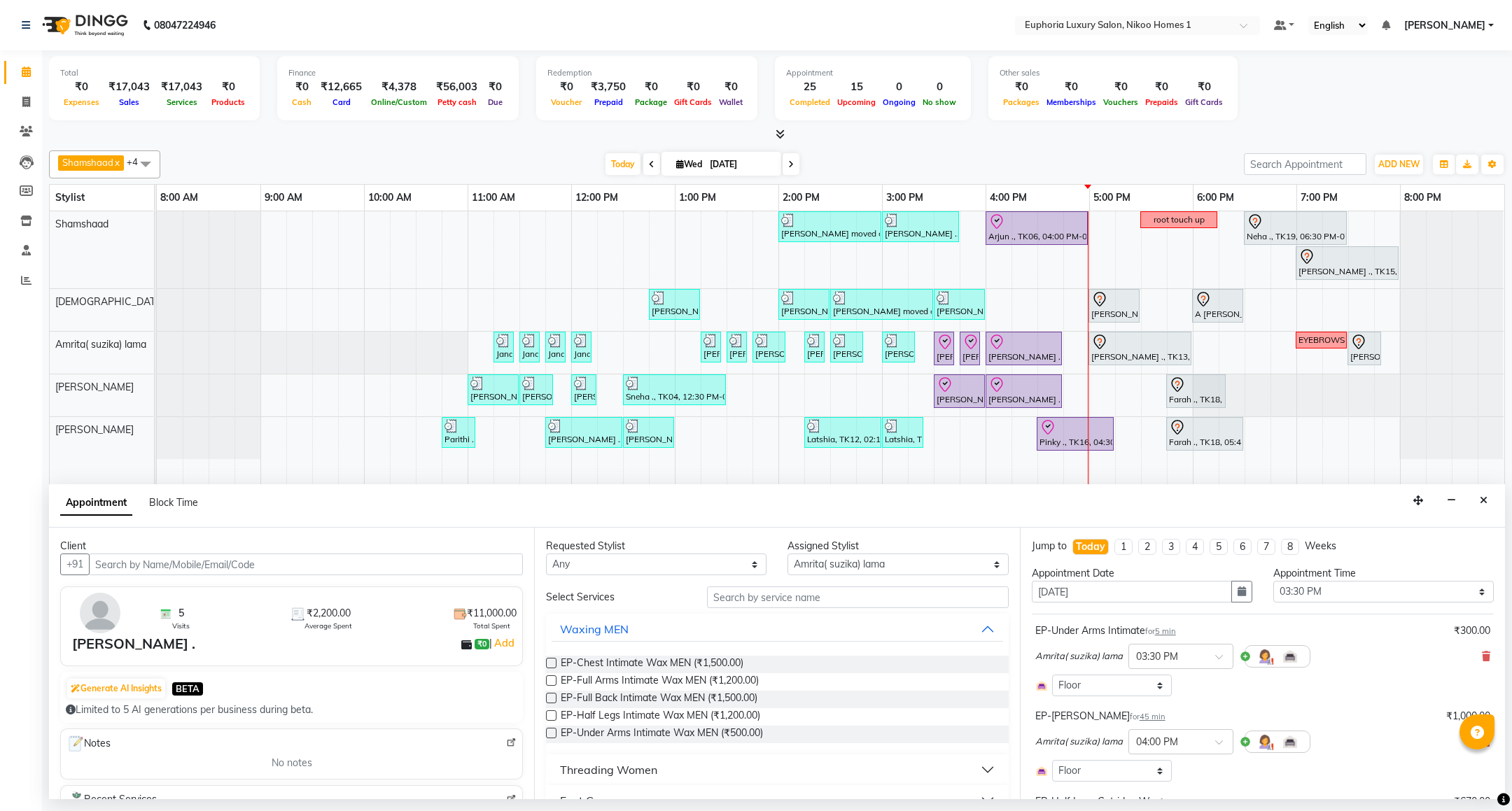
select select "4025"
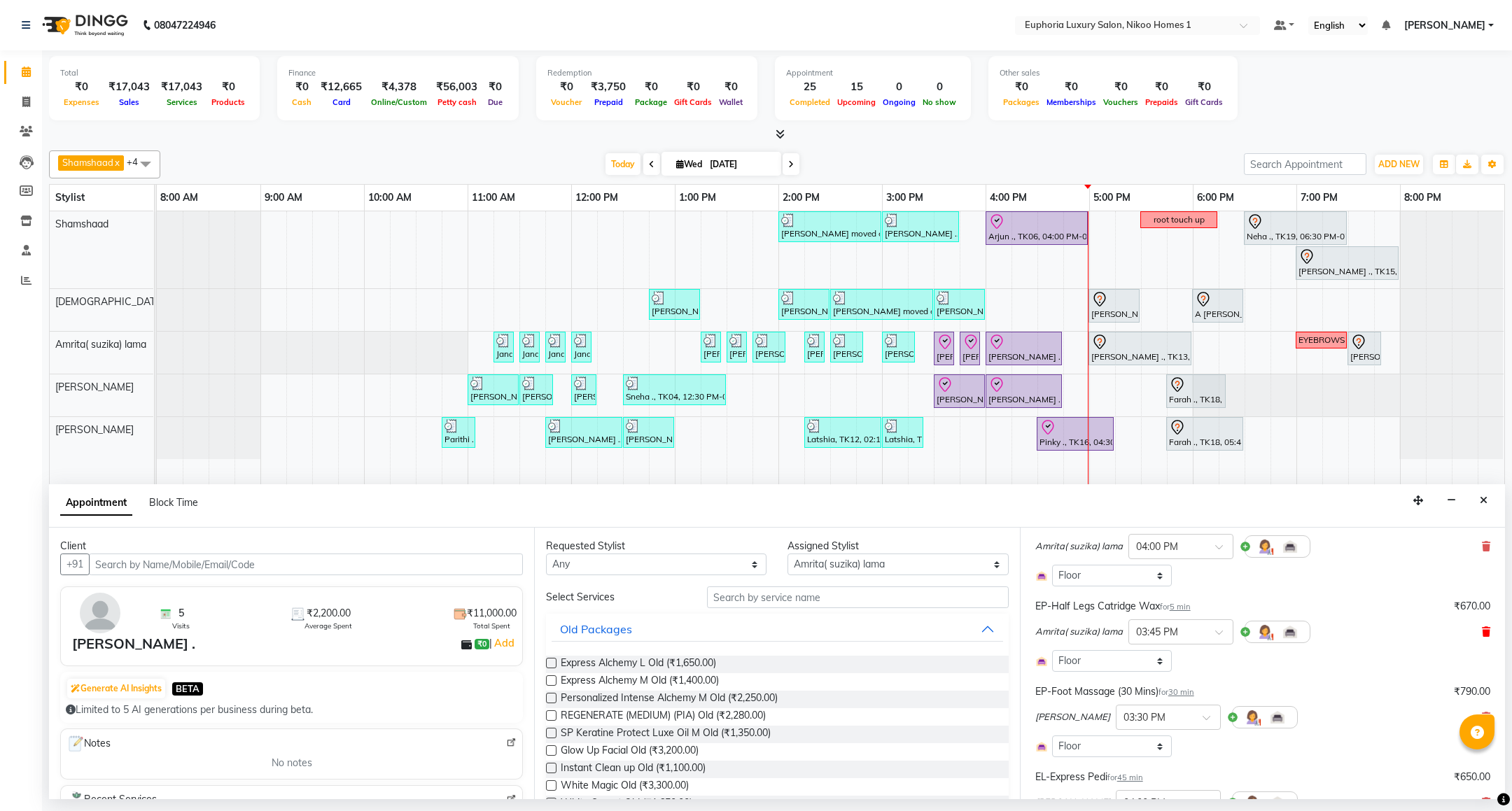
click at [1482, 631] on icon at bounding box center [1486, 632] width 8 height 10
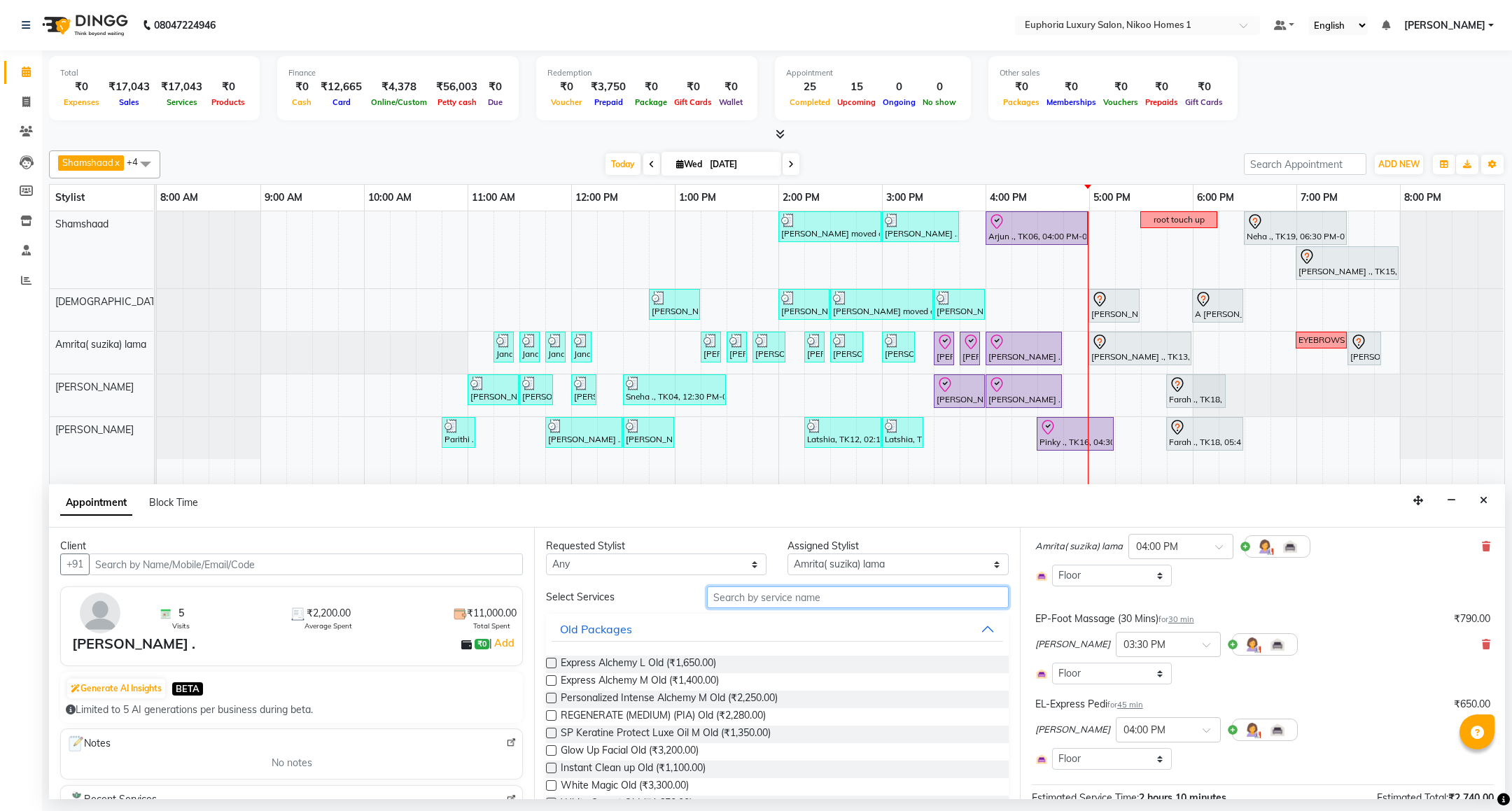
click at [779, 599] on input "text" at bounding box center [858, 597] width 301 height 22
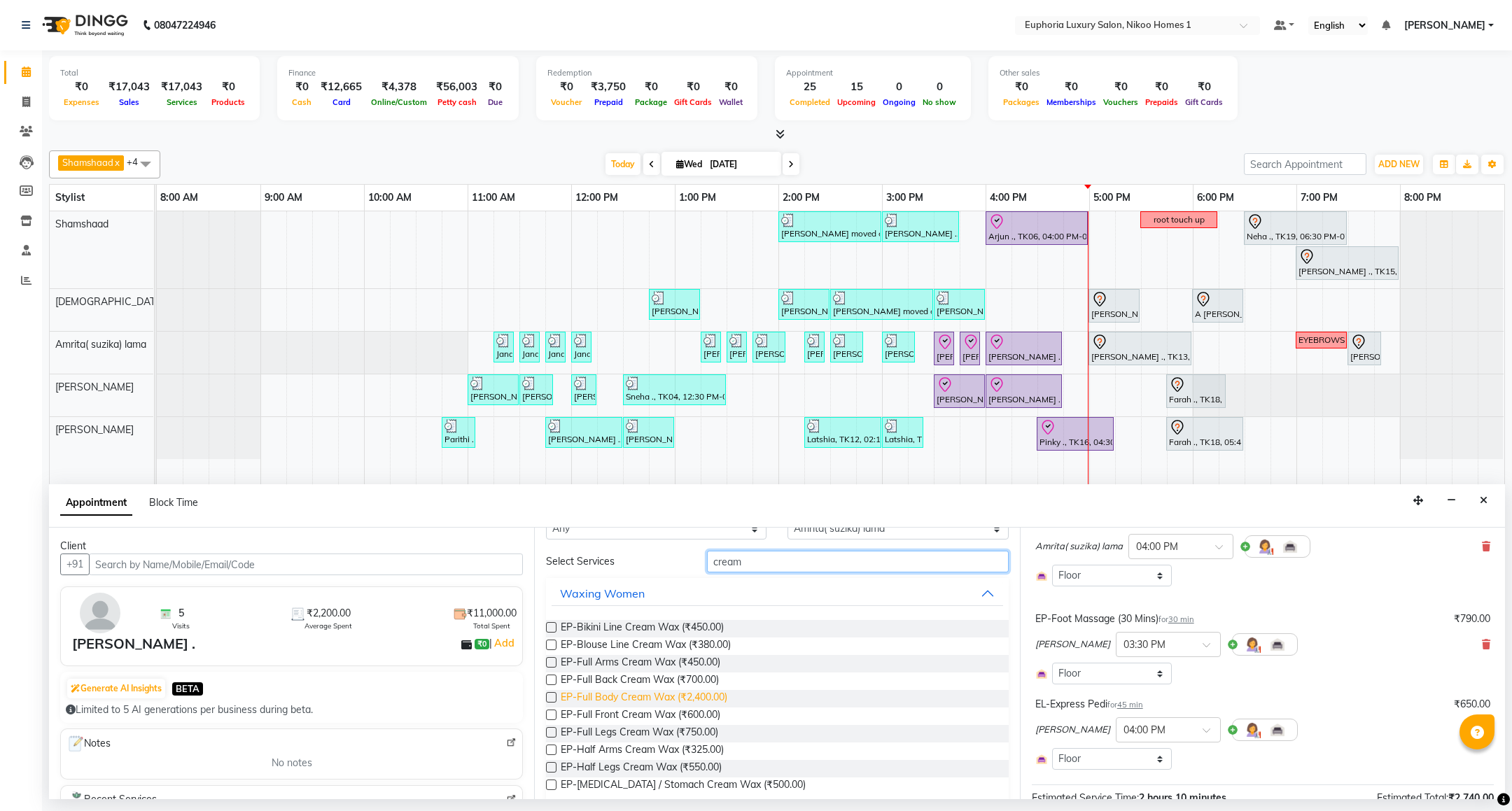
scroll to position [53, 0]
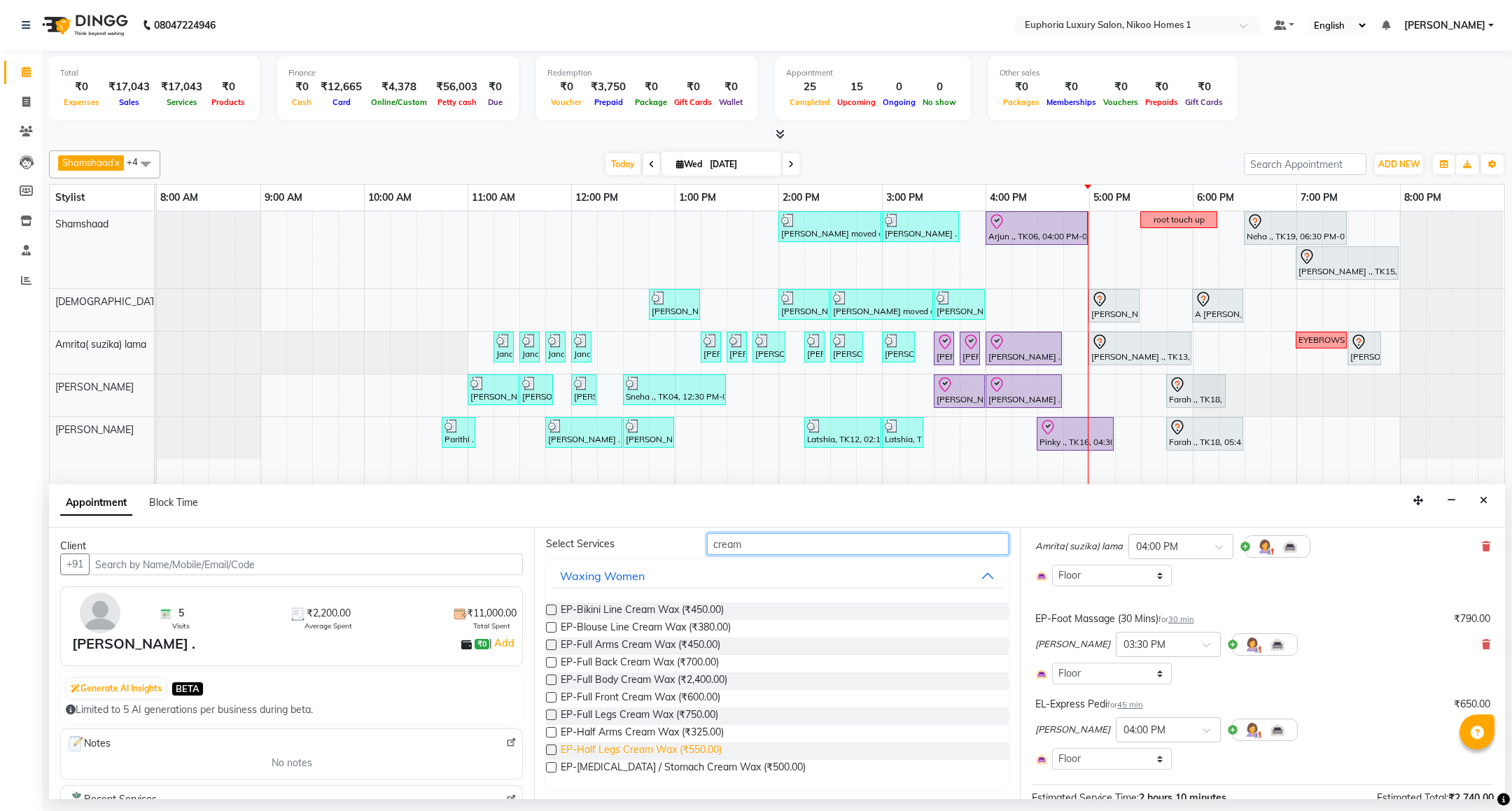
type input "cream"
click at [638, 752] on span "EP-Half Legs Cream Wax (₹550.00)" at bounding box center [641, 751] width 161 height 18
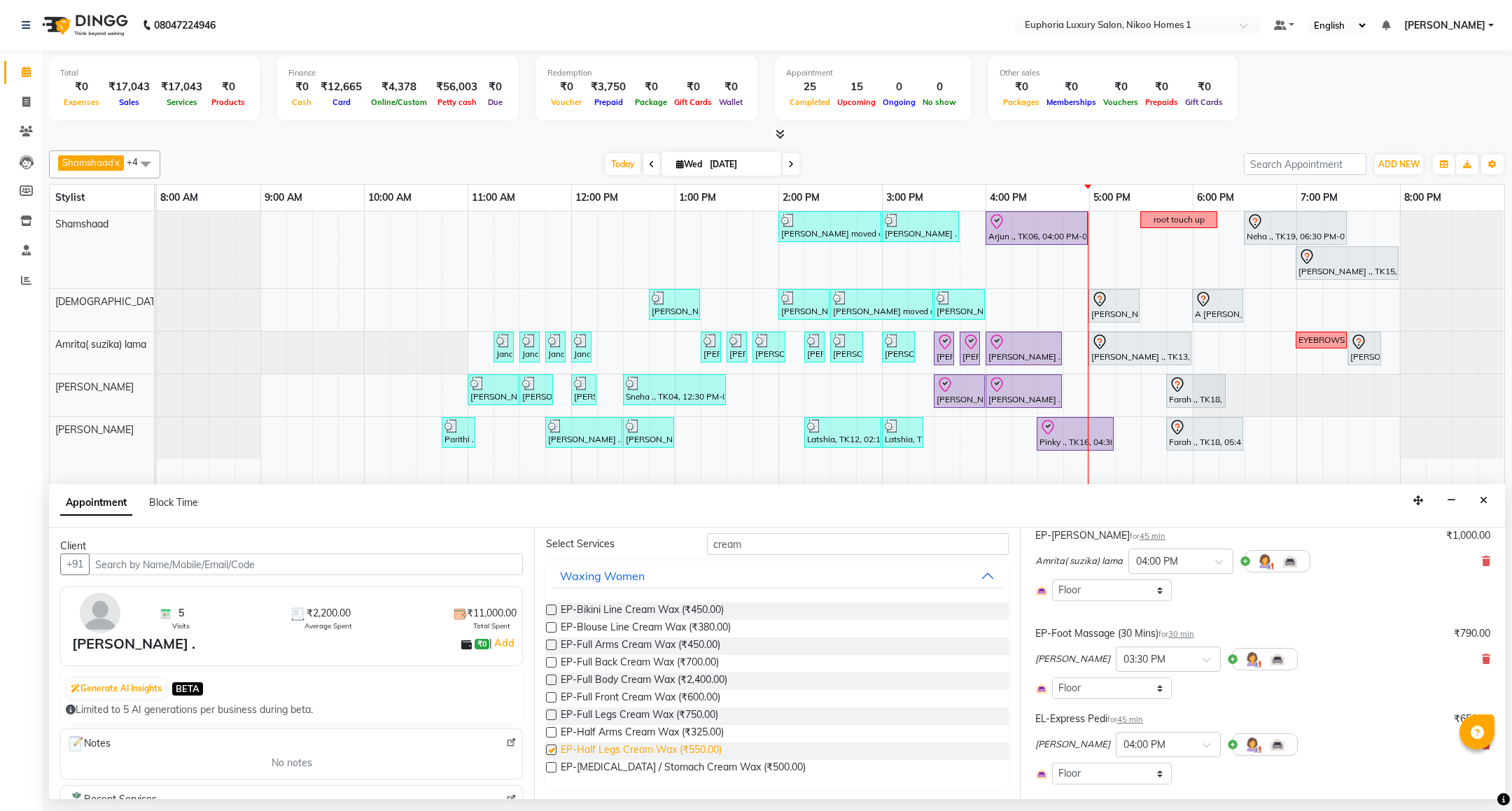
checkbox input "false"
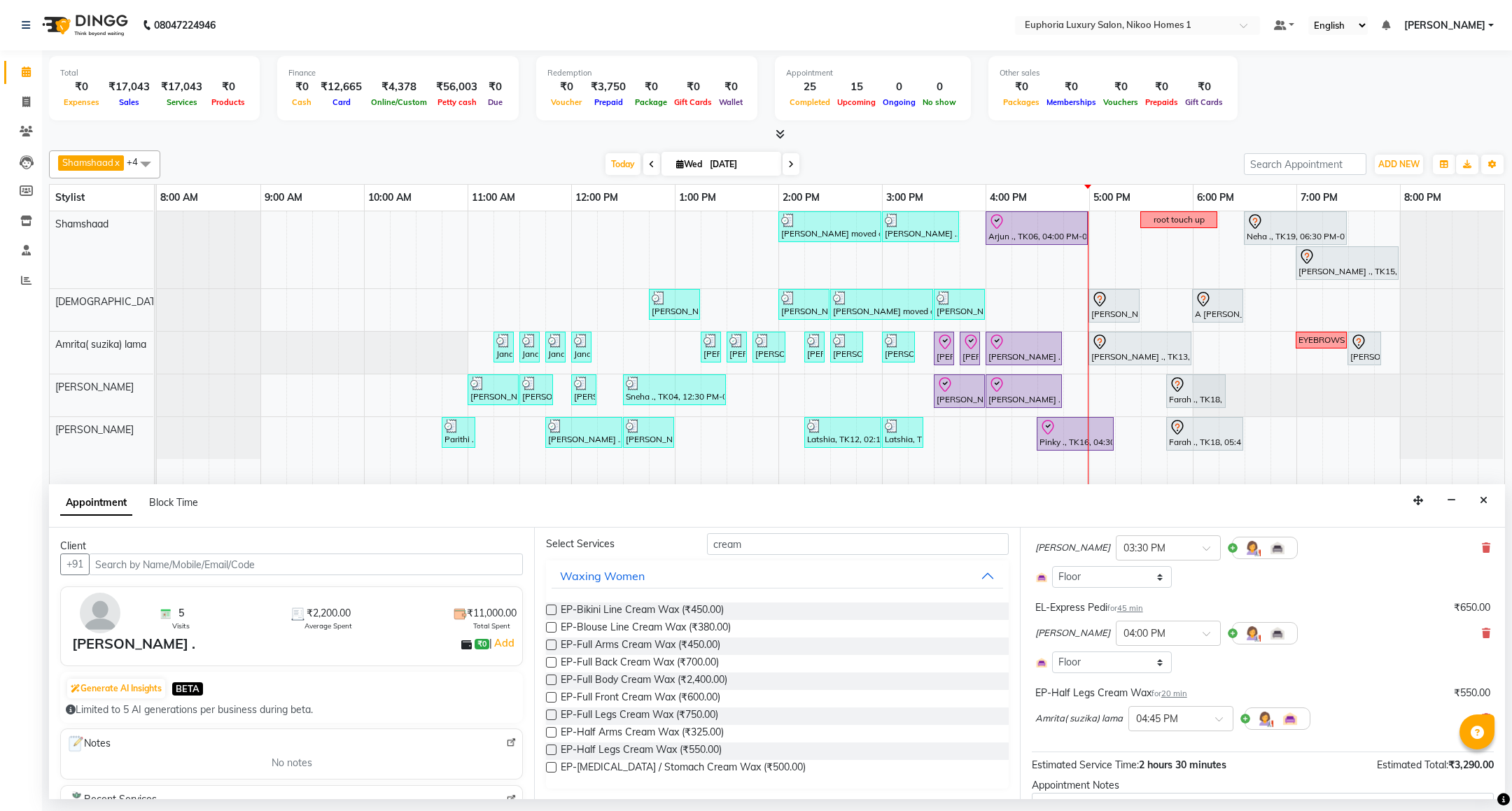
scroll to position [399, 0]
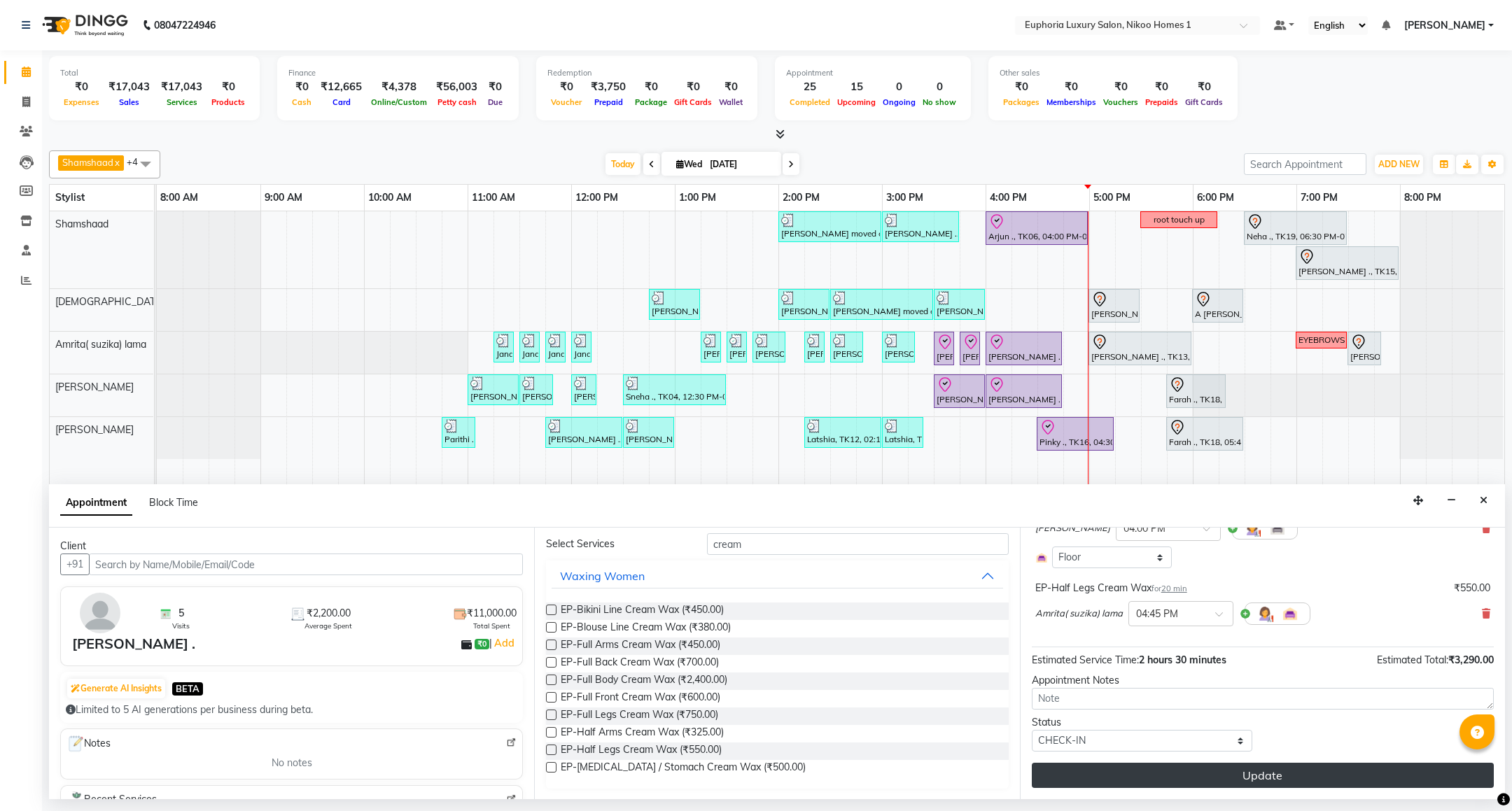
click at [1229, 775] on button "Update" at bounding box center [1262, 775] width 462 height 25
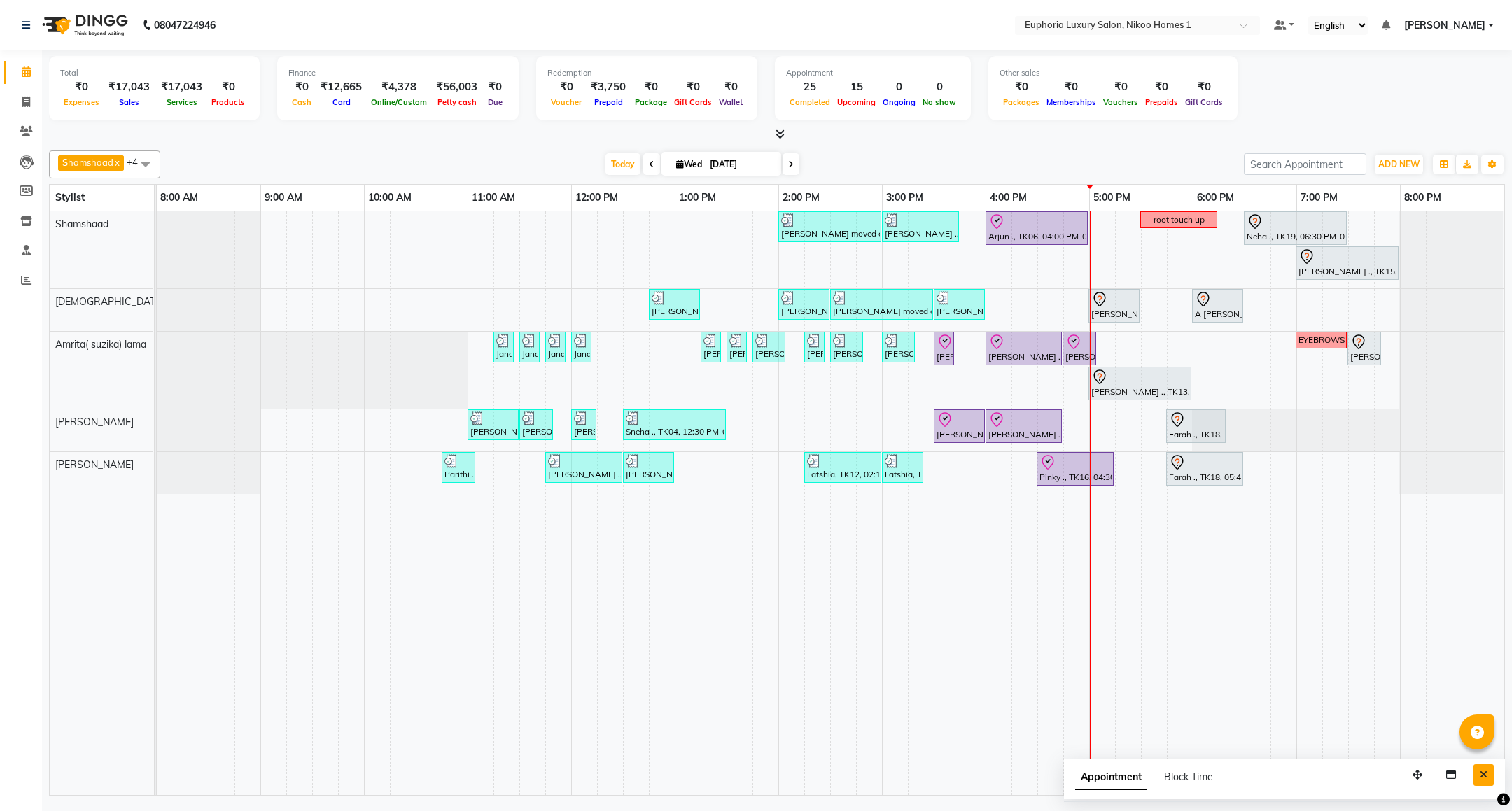
click at [1483, 773] on icon "Close" at bounding box center [1484, 775] width 8 height 10
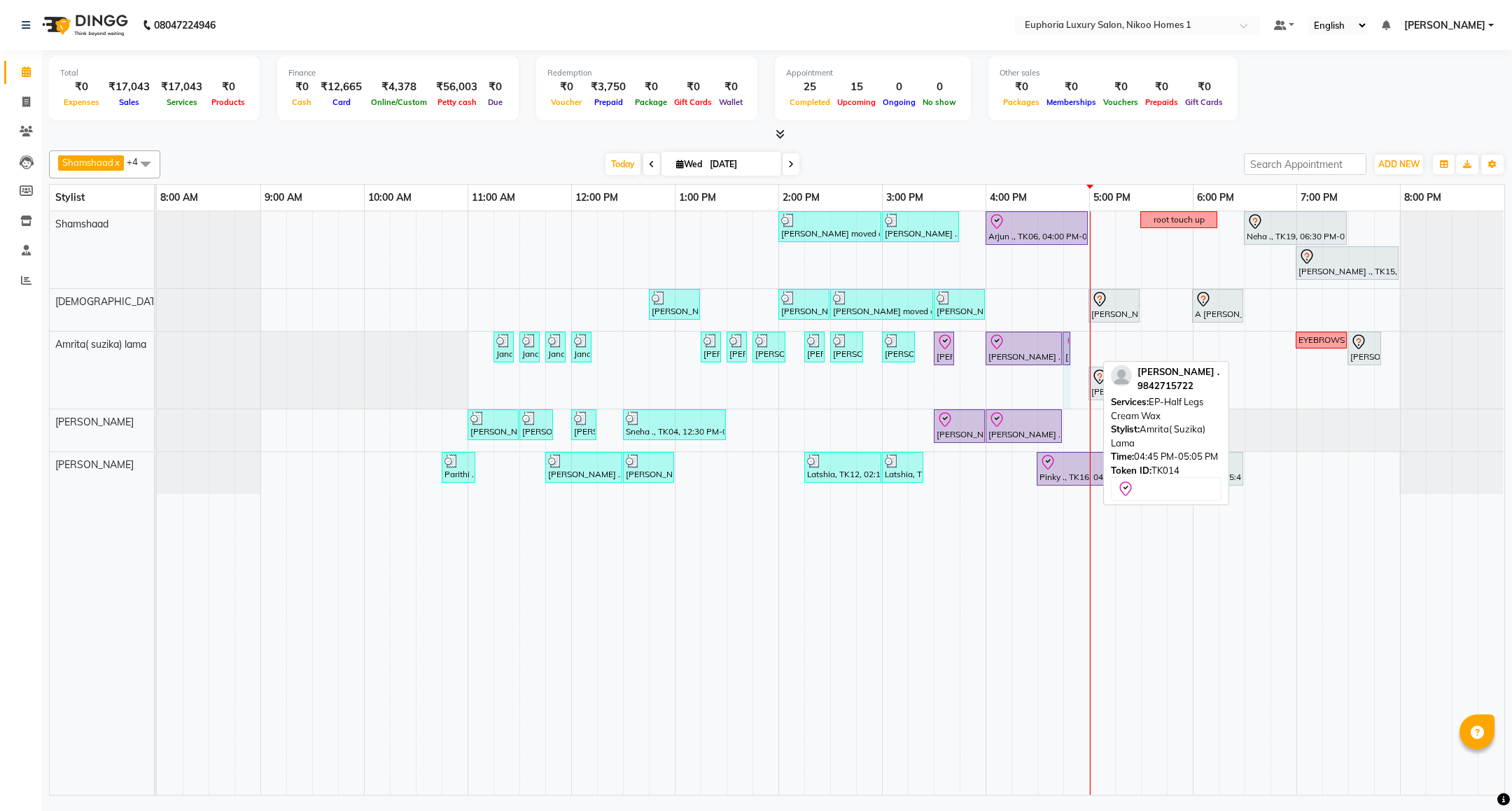
drag, startPoint x: 1093, startPoint y: 353, endPoint x: 1071, endPoint y: 355, distance: 22.1
click at [157, 355] on div "Janani ., TK01, 11:15 AM-11:20 AM, EP-Full Arms Catridge Wax Janani ., TK01, 11…" at bounding box center [157, 370] width 0 height 77
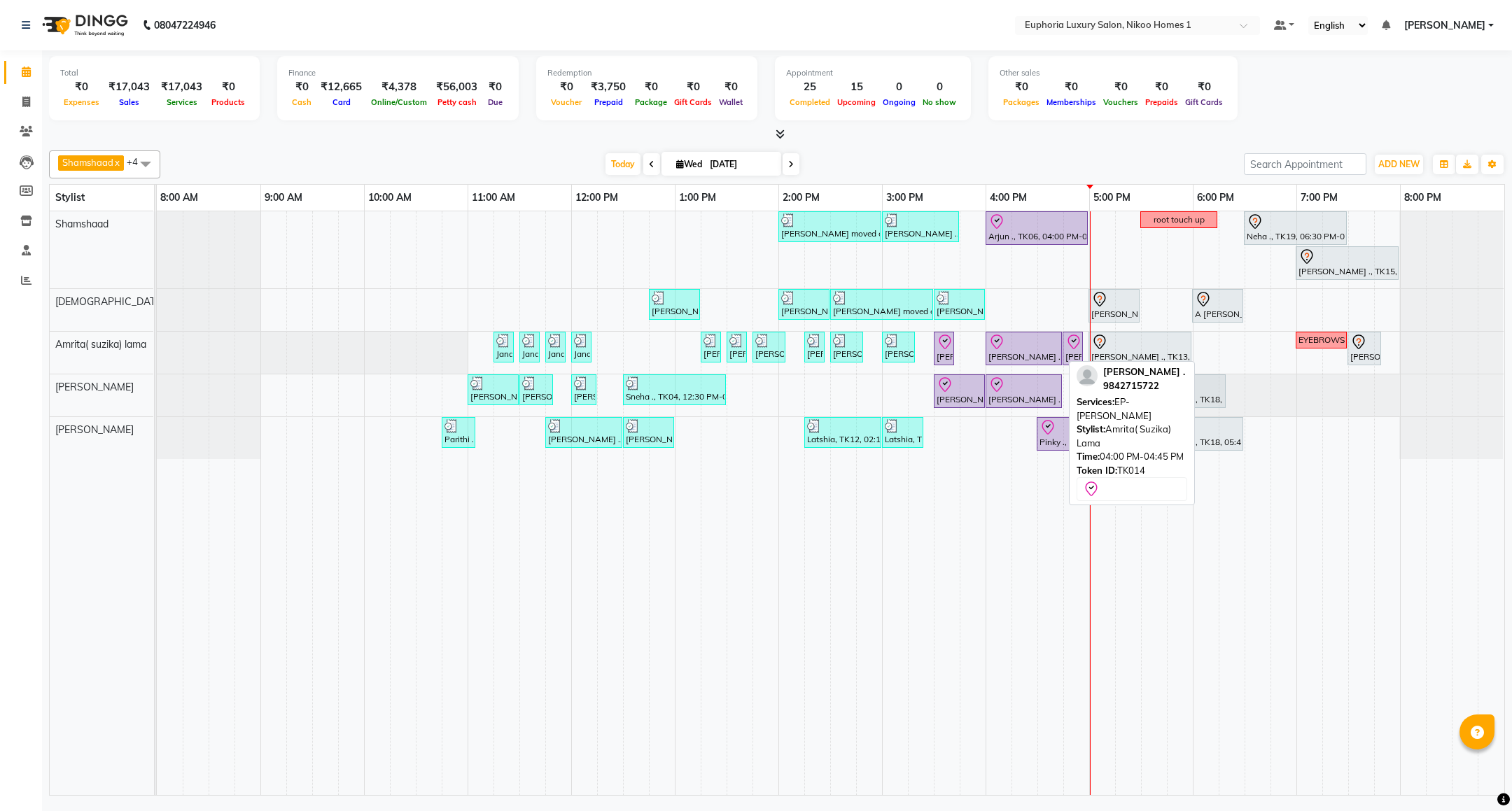
click at [1033, 340] on div at bounding box center [1024, 343] width 71 height 17
click at [1021, 357] on div "[PERSON_NAME] ., TK14, 04:00 PM-04:45 PM, EP-[PERSON_NAME]" at bounding box center [1024, 349] width 74 height 29
select select "8"
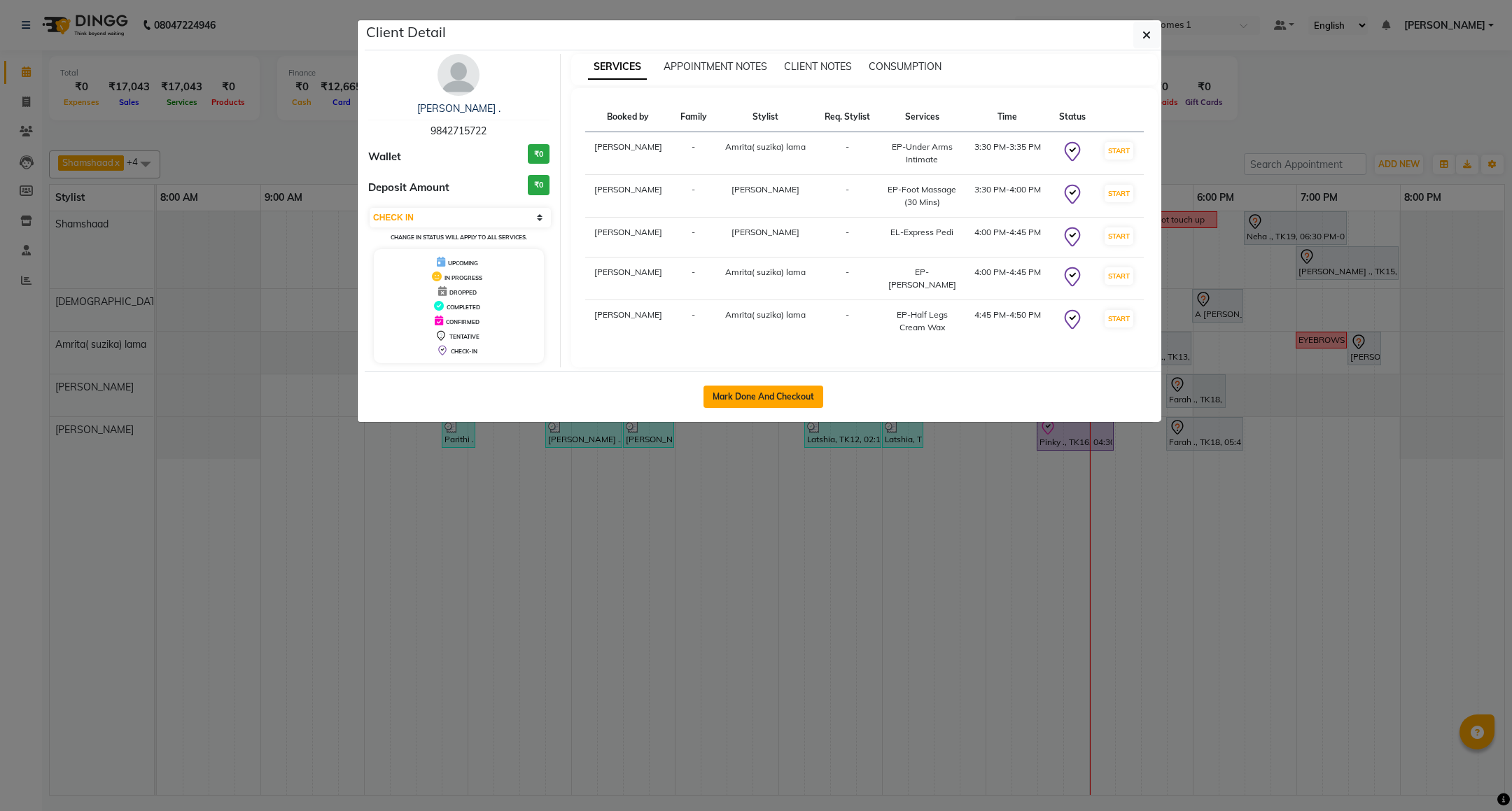
click at [787, 395] on button "Mark Done And Checkout" at bounding box center [763, 396] width 120 height 22
select select "7987"
select select "service"
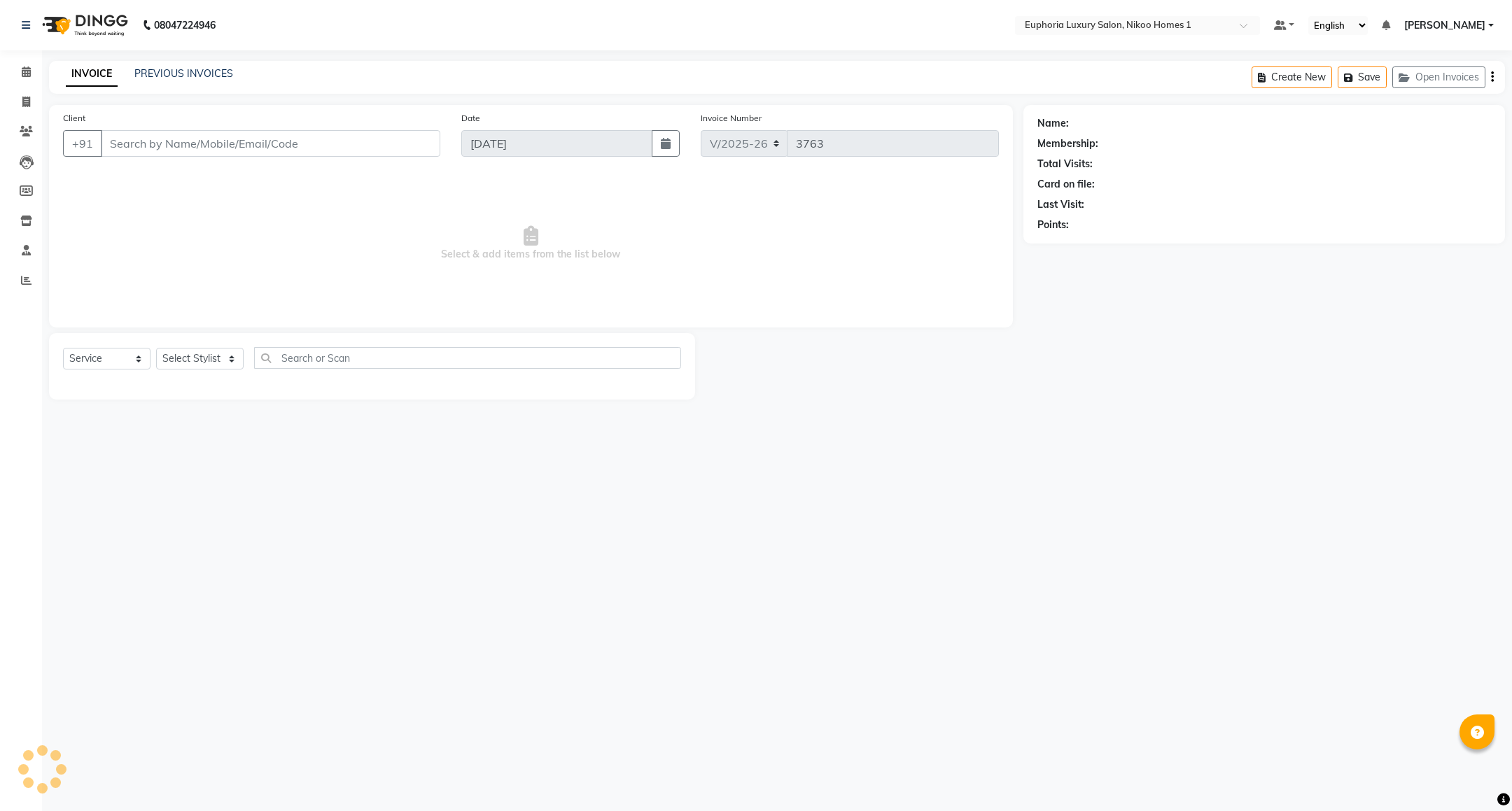
type input "98******22"
select select "74231"
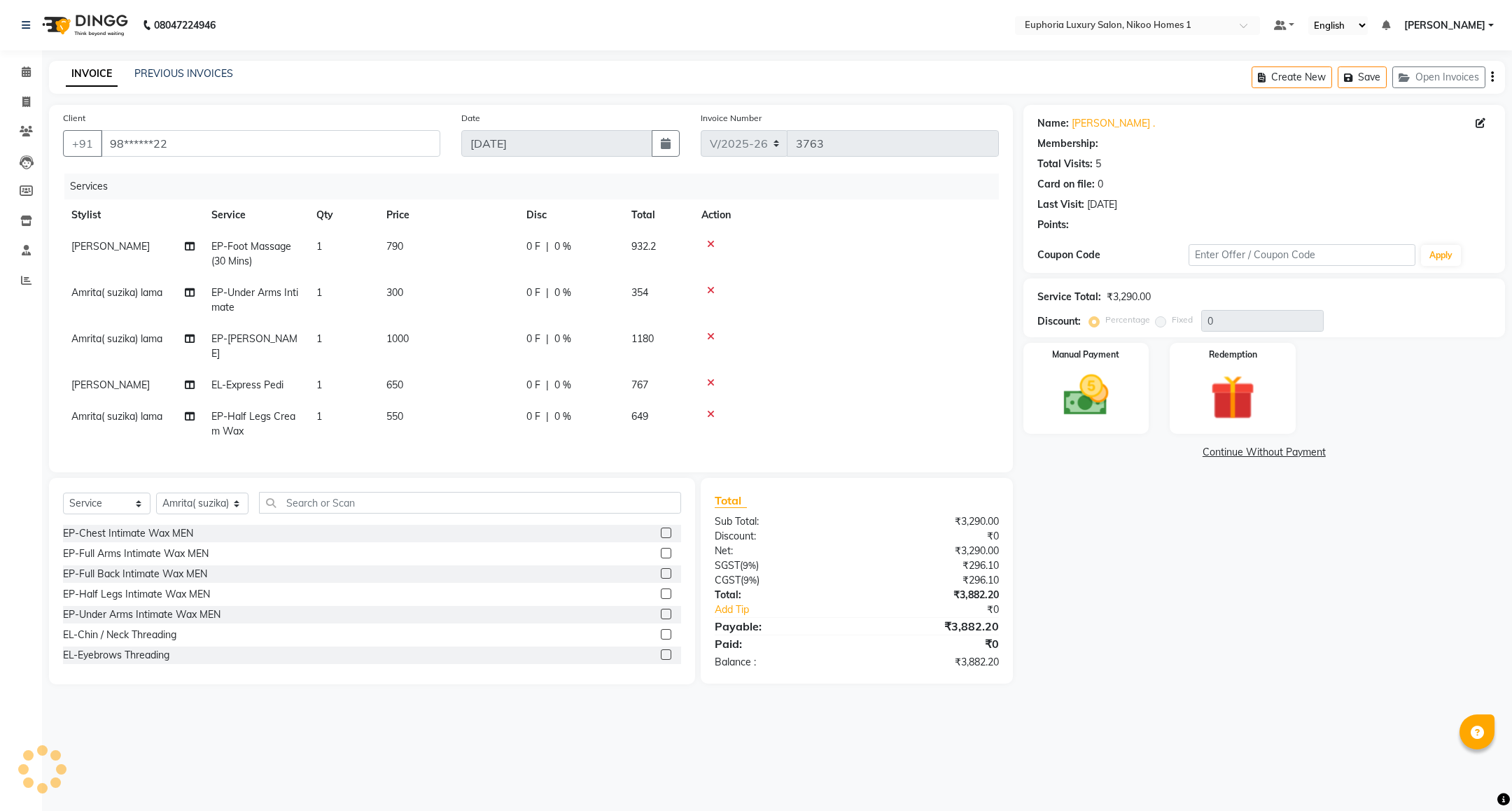
select select "1: Object"
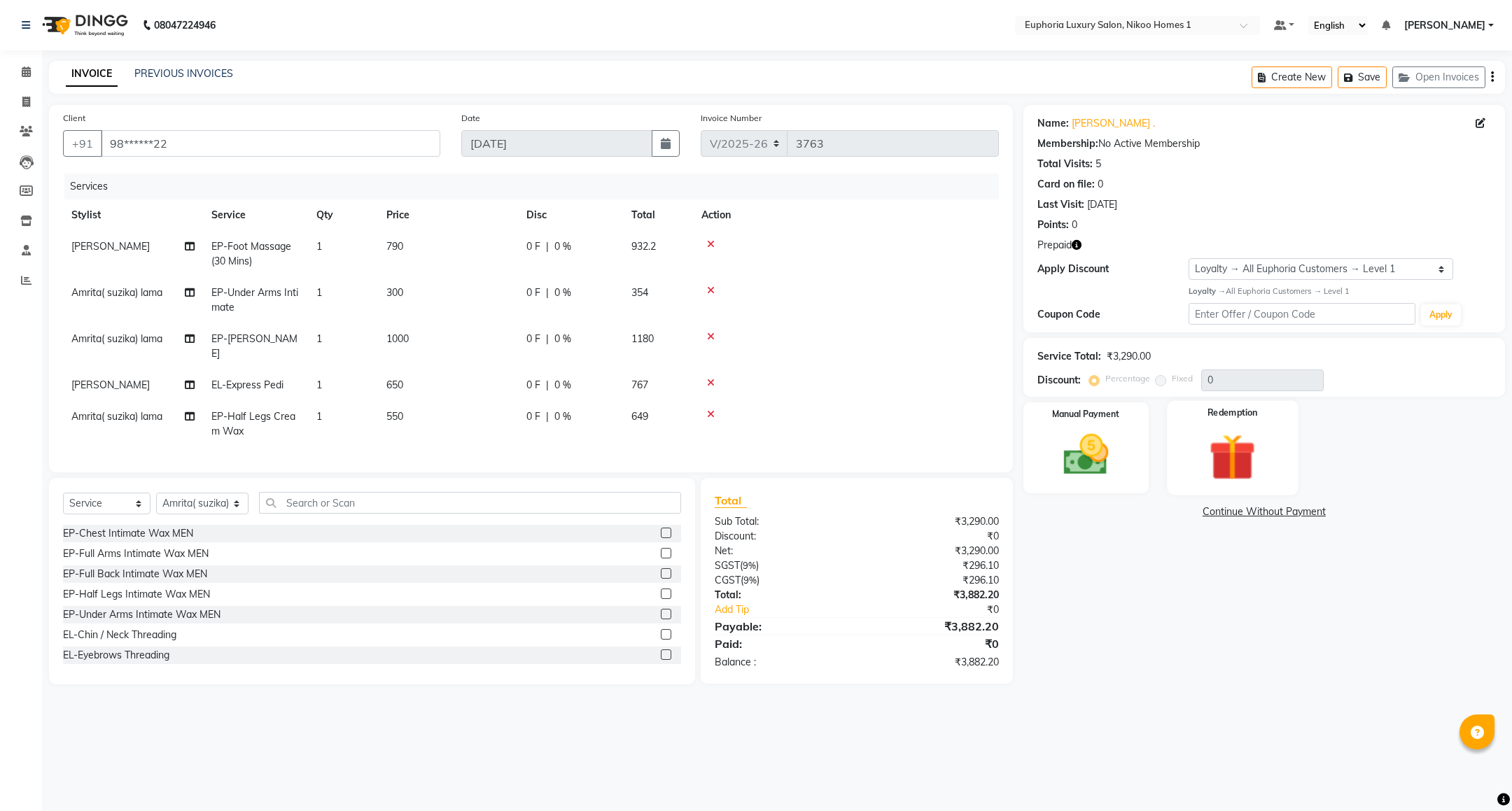
click at [1236, 445] on img at bounding box center [1232, 458] width 76 height 58
click at [1224, 513] on span "Prepaid 1" at bounding box center [1232, 514] width 45 height 16
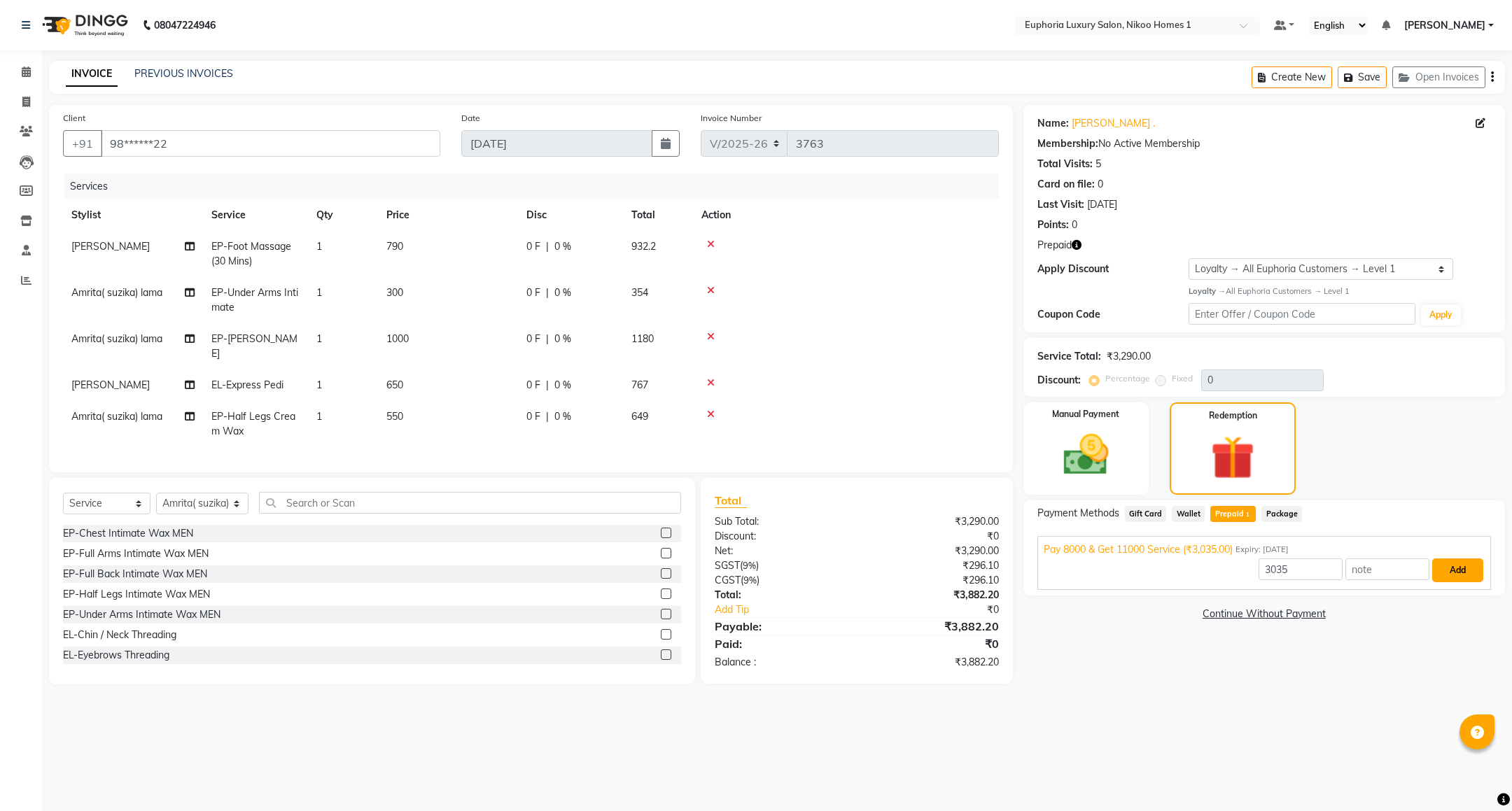
click at [1450, 573] on button "Add" at bounding box center [1457, 570] width 51 height 24
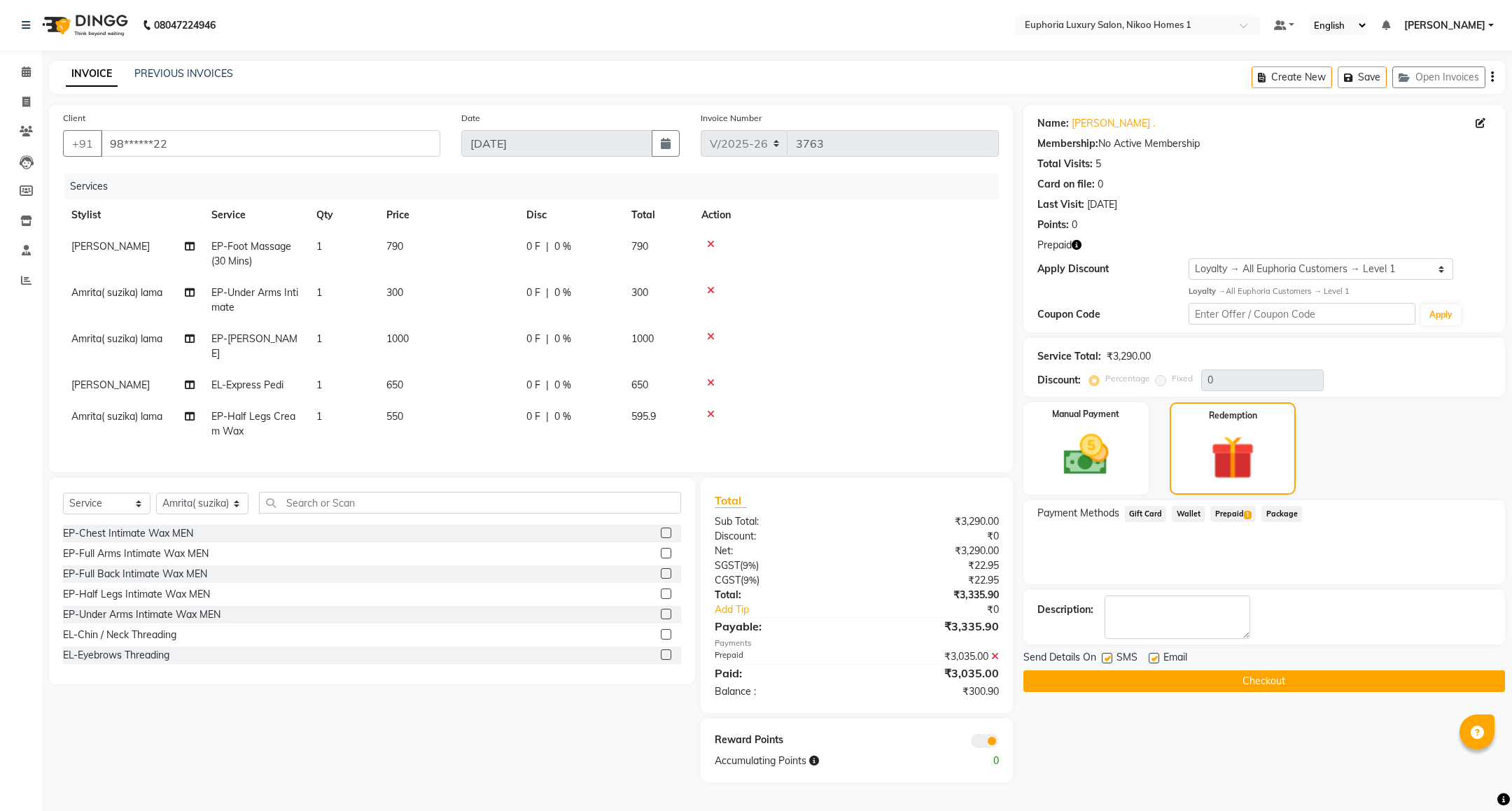
click at [1233, 513] on span "Prepaid 1" at bounding box center [1232, 514] width 45 height 16
click at [1100, 435] on img at bounding box center [1085, 455] width 76 height 54
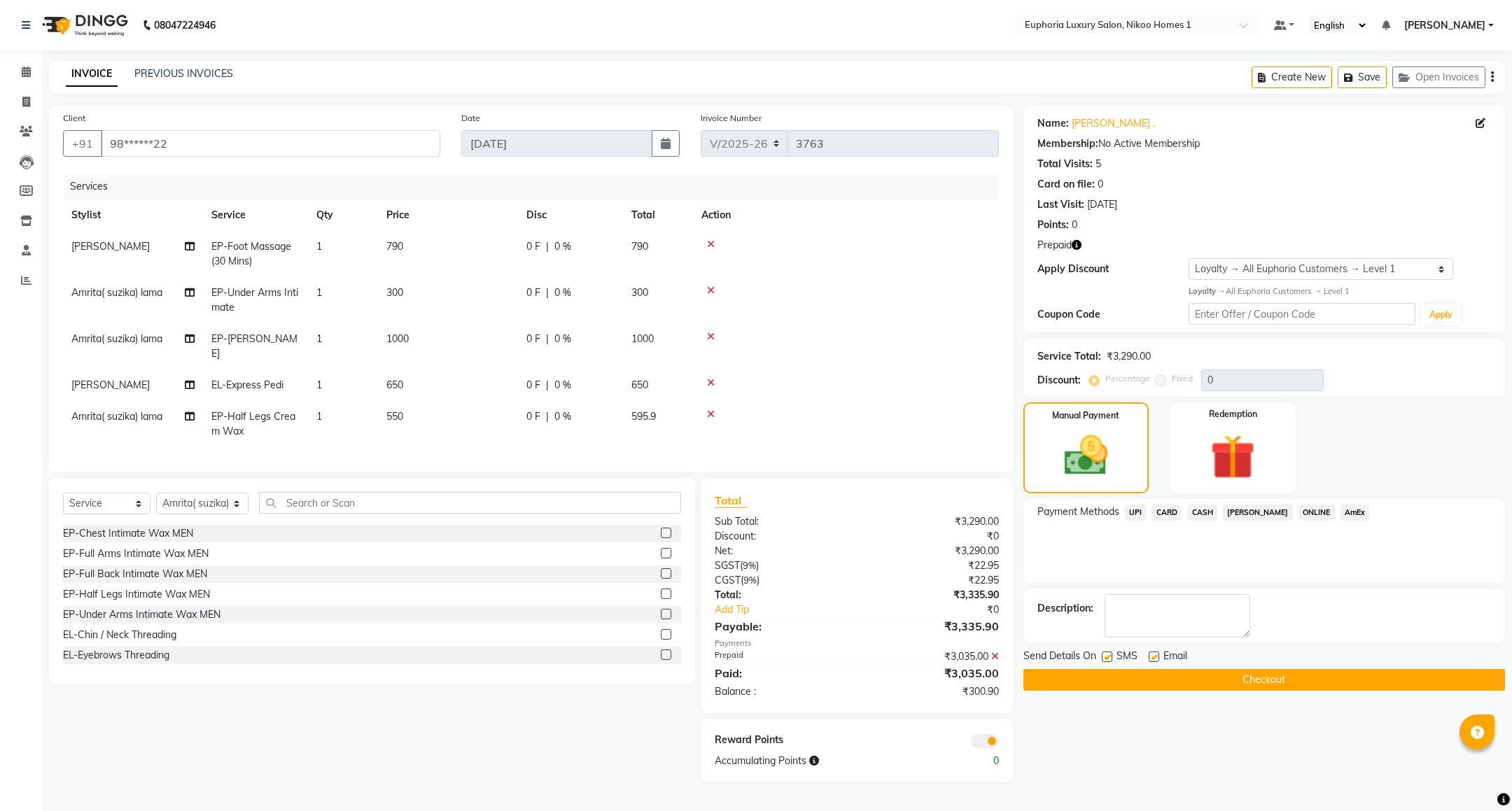
click at [1136, 515] on span "UPI" at bounding box center [1136, 512] width 22 height 16
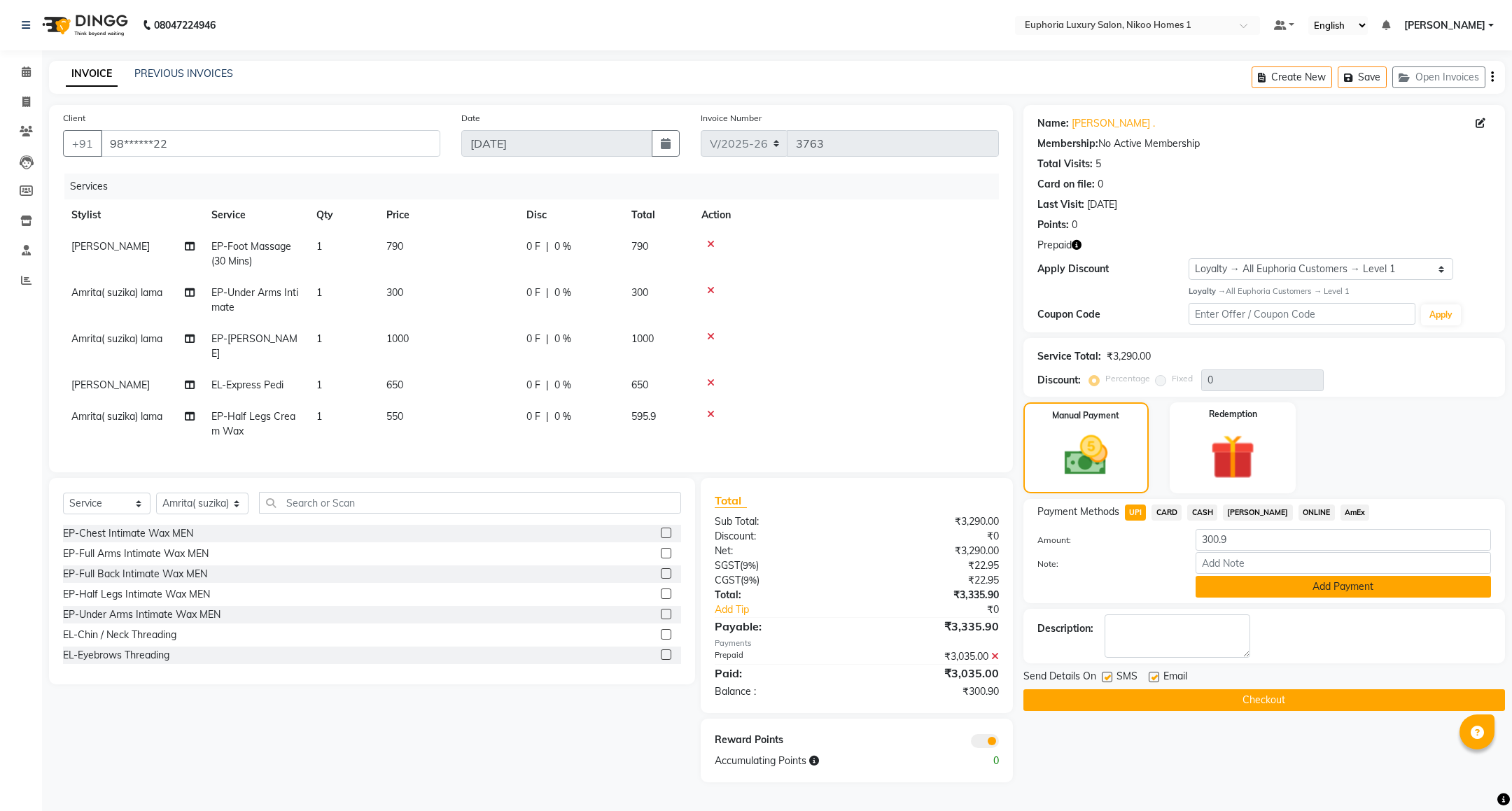
click at [1290, 587] on button "Add Payment" at bounding box center [1343, 587] width 296 height 22
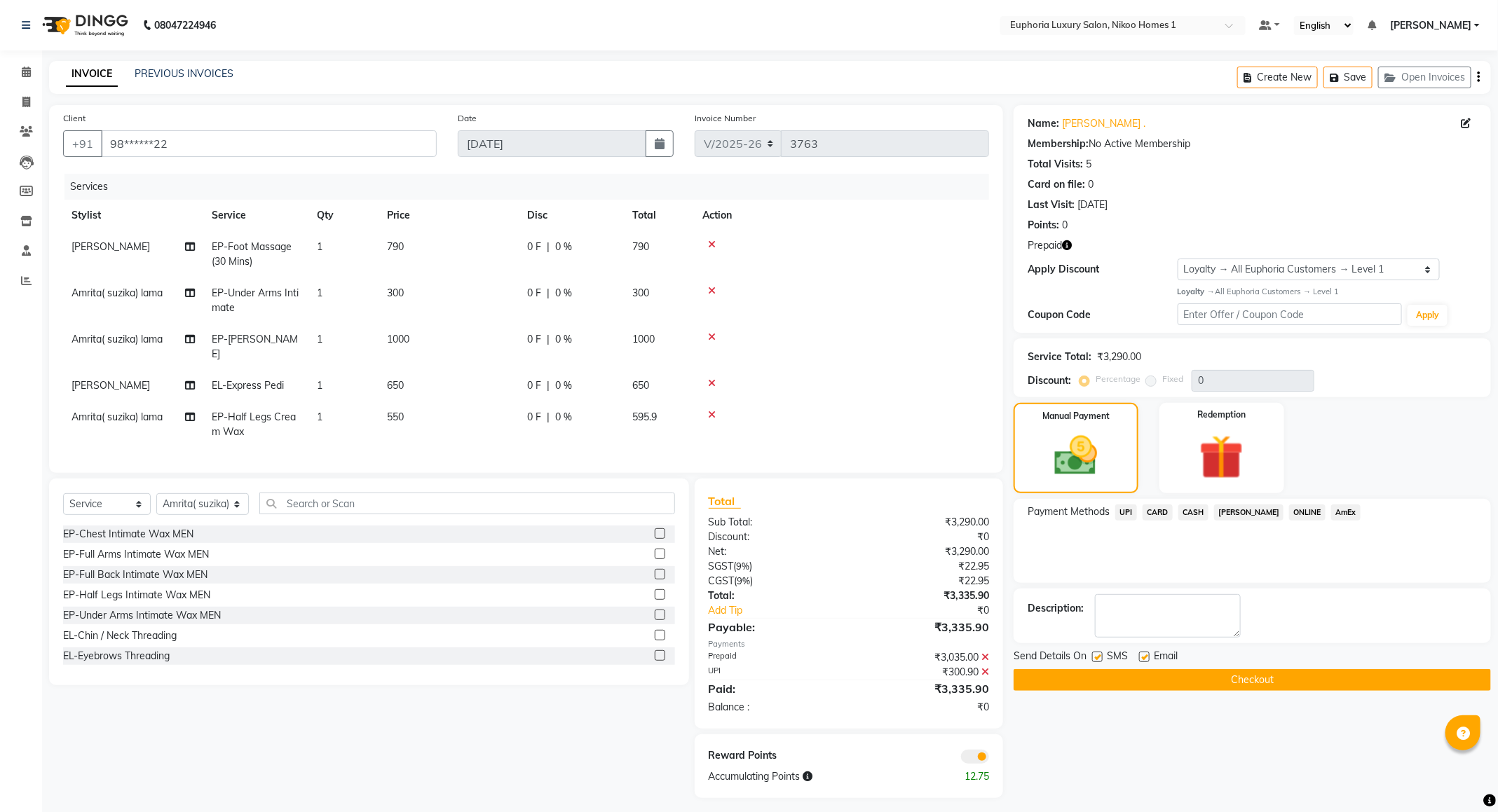
click at [1182, 682] on button "Checkout" at bounding box center [1252, 680] width 478 height 22
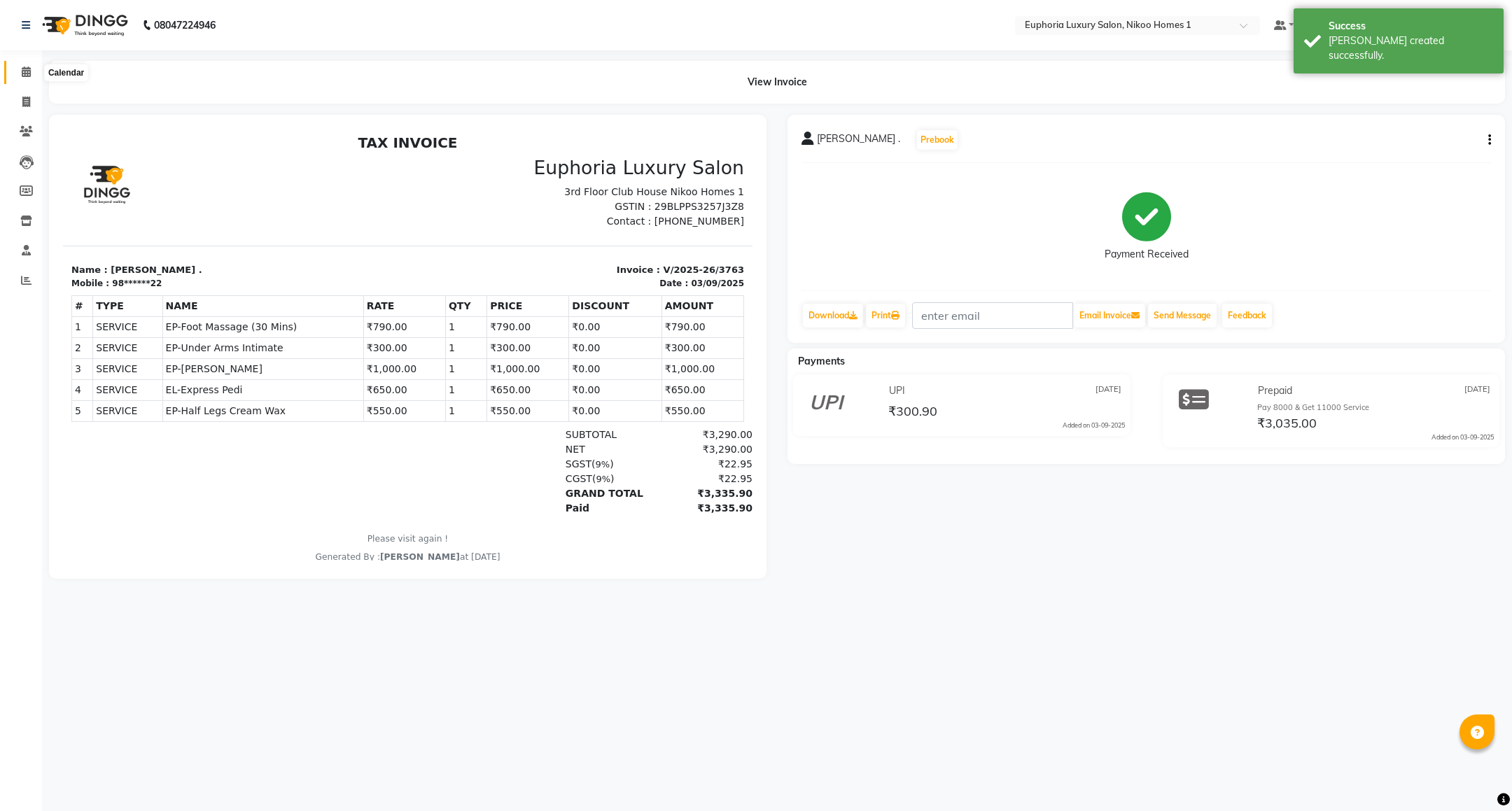
click at [28, 68] on icon at bounding box center [26, 72] width 9 height 11
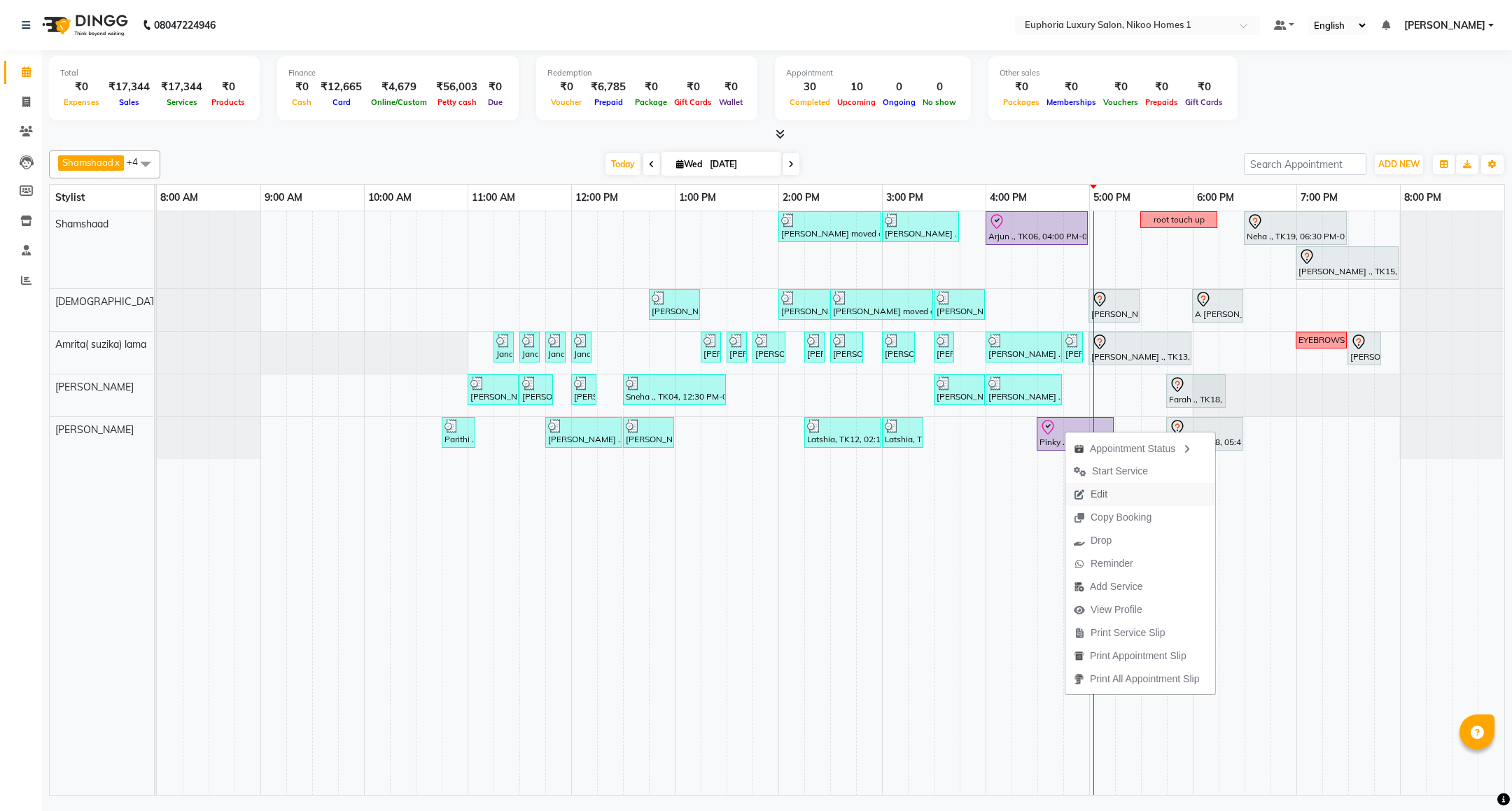
click at [1099, 496] on span "Edit" at bounding box center [1099, 494] width 17 height 15
select select "tentative"
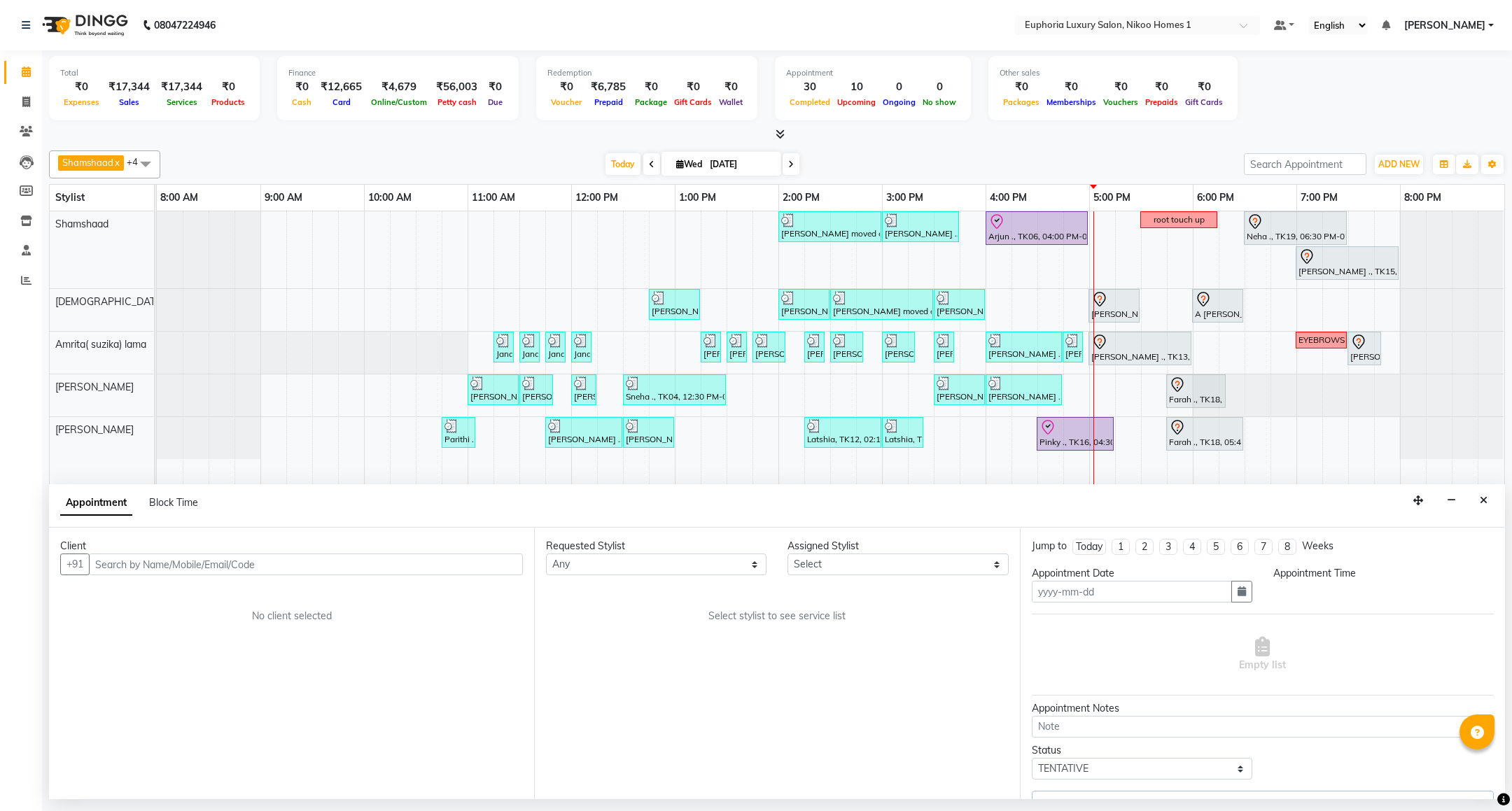
type input "[DATE]"
select select "check-in"
select select "990"
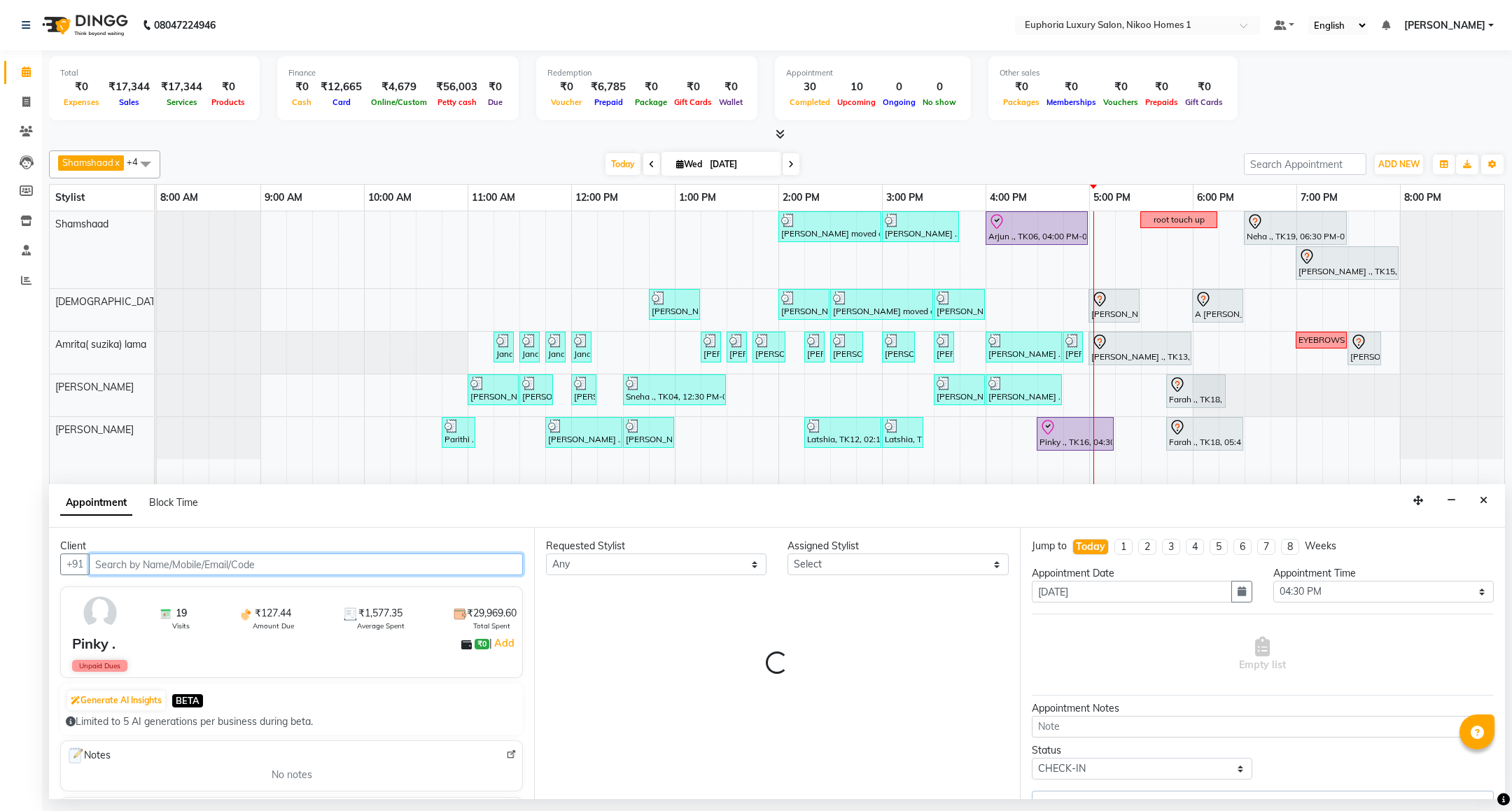
select select "86001"
select select "4025"
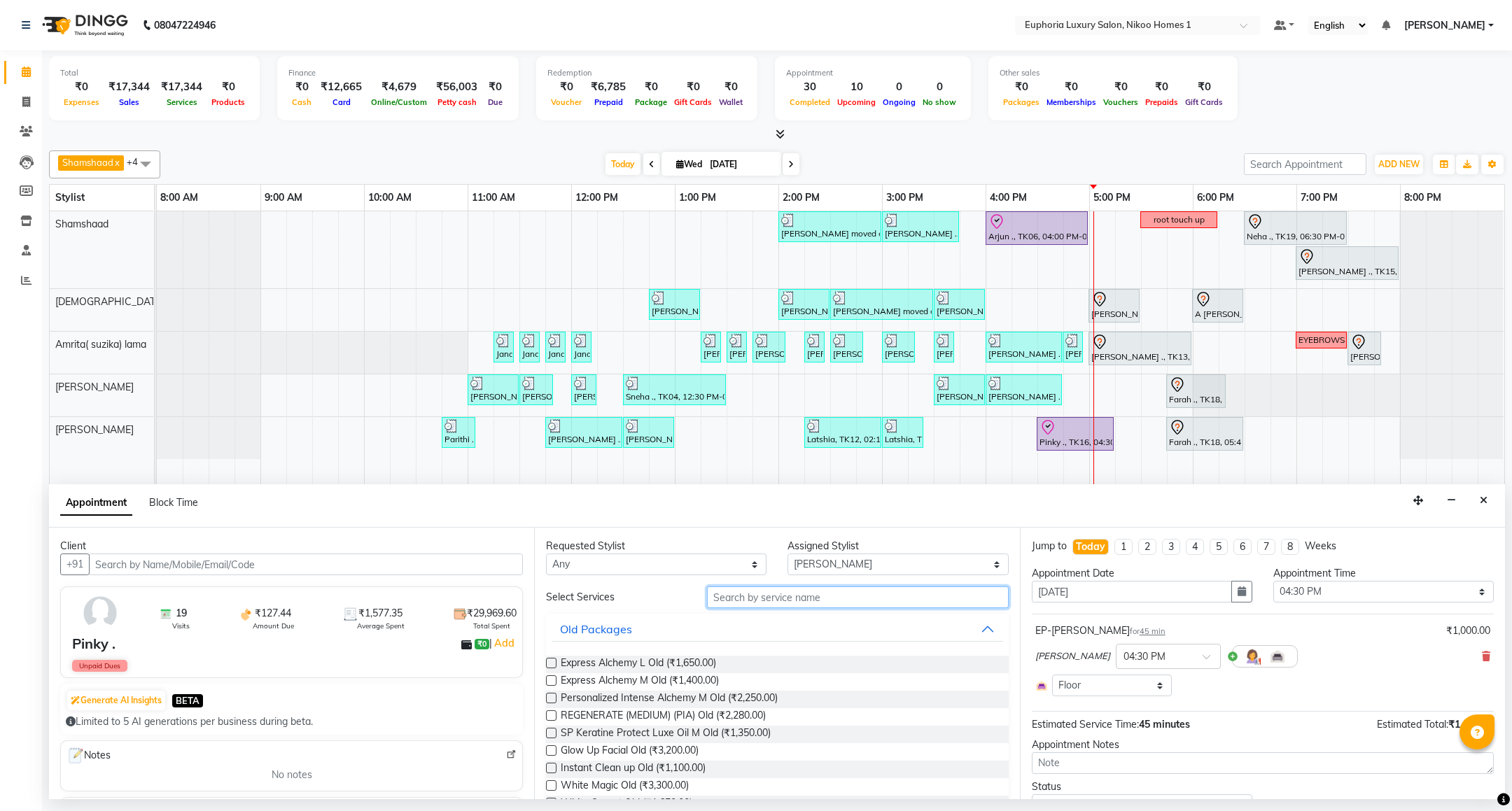
click at [746, 597] on input "text" at bounding box center [858, 597] width 301 height 22
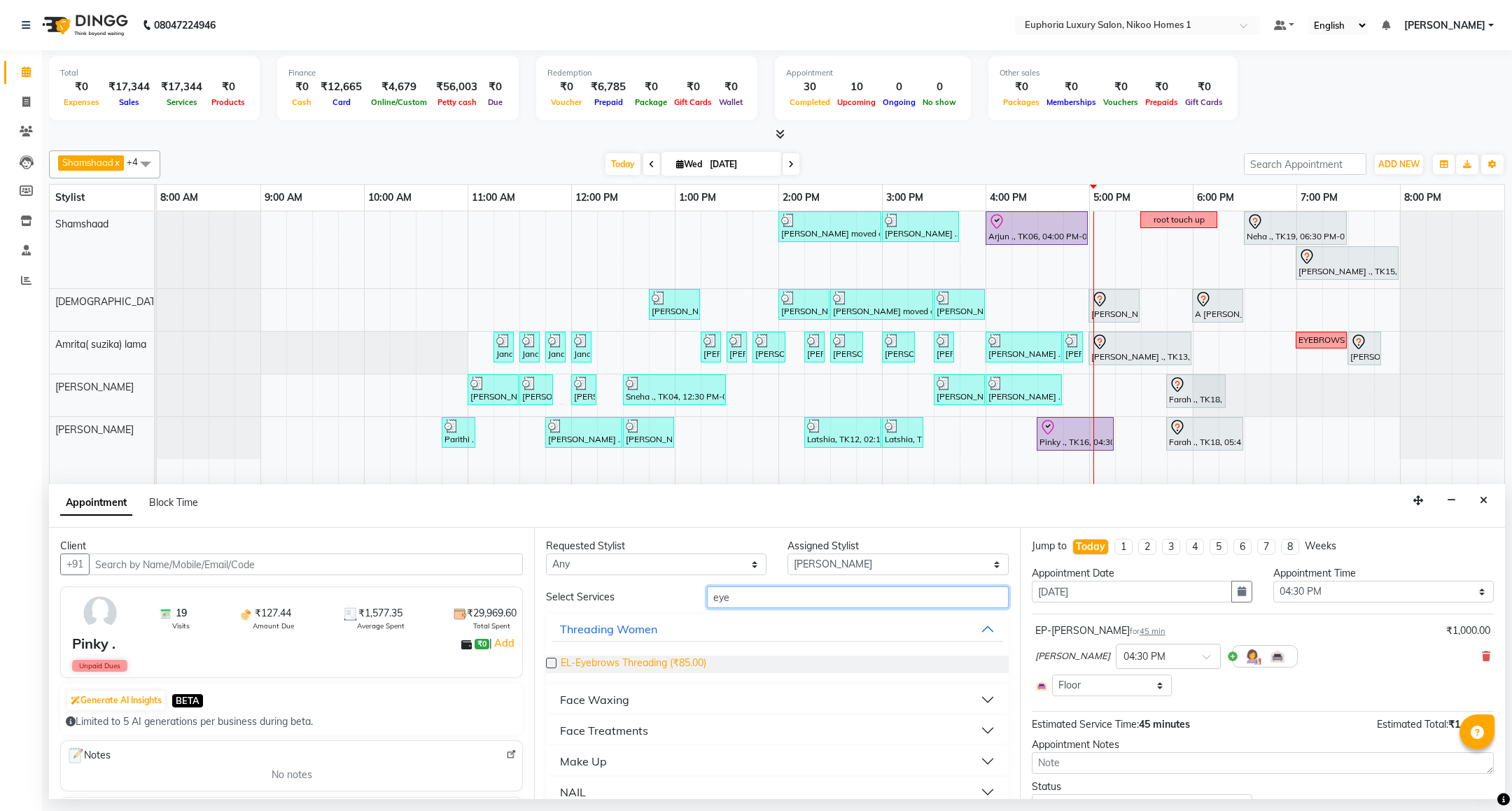
type input "eye"
click at [664, 667] on span "EL-Eyebrows Threading (₹85.00)" at bounding box center [634, 664] width 146 height 18
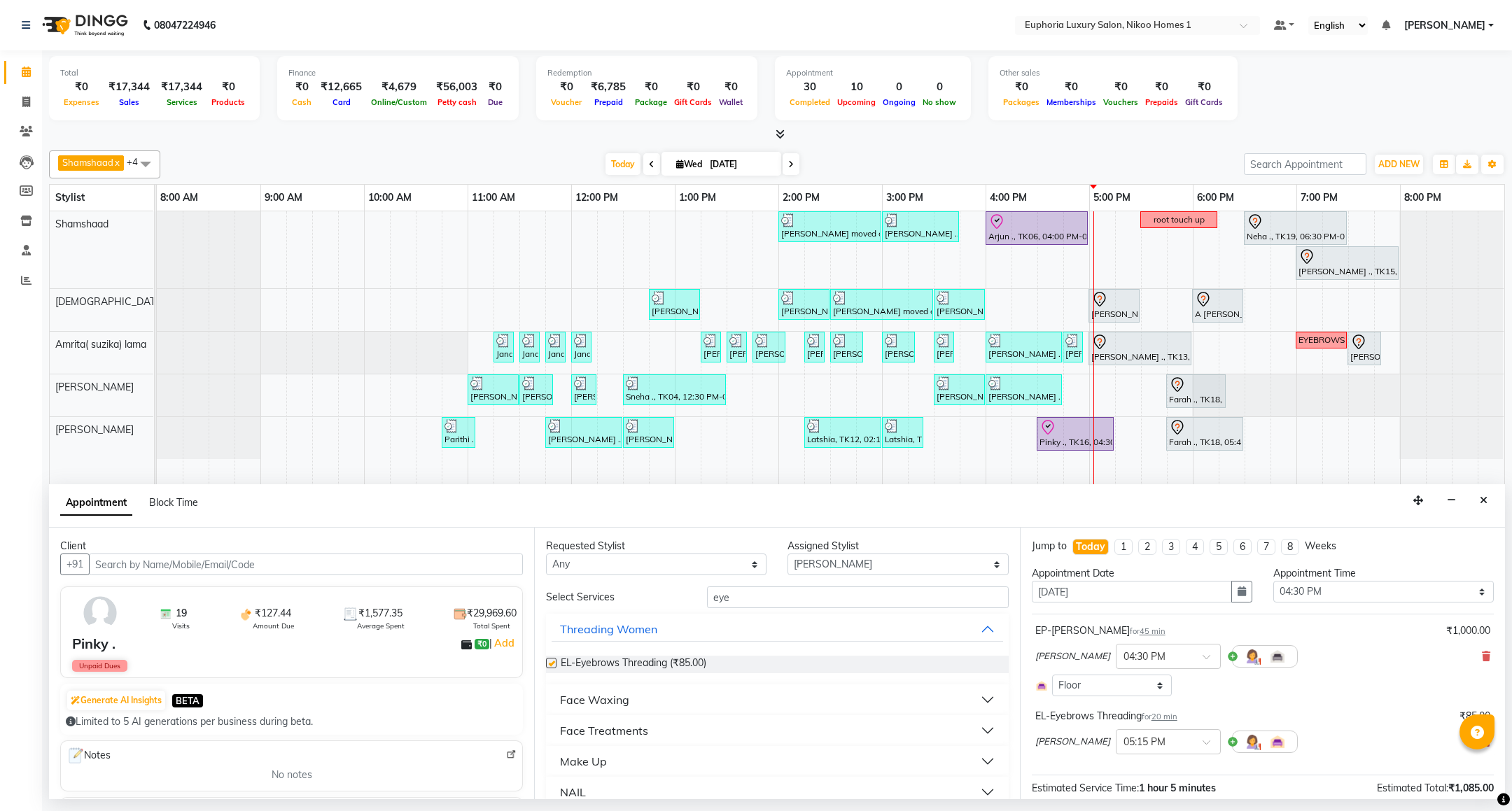
checkbox input "false"
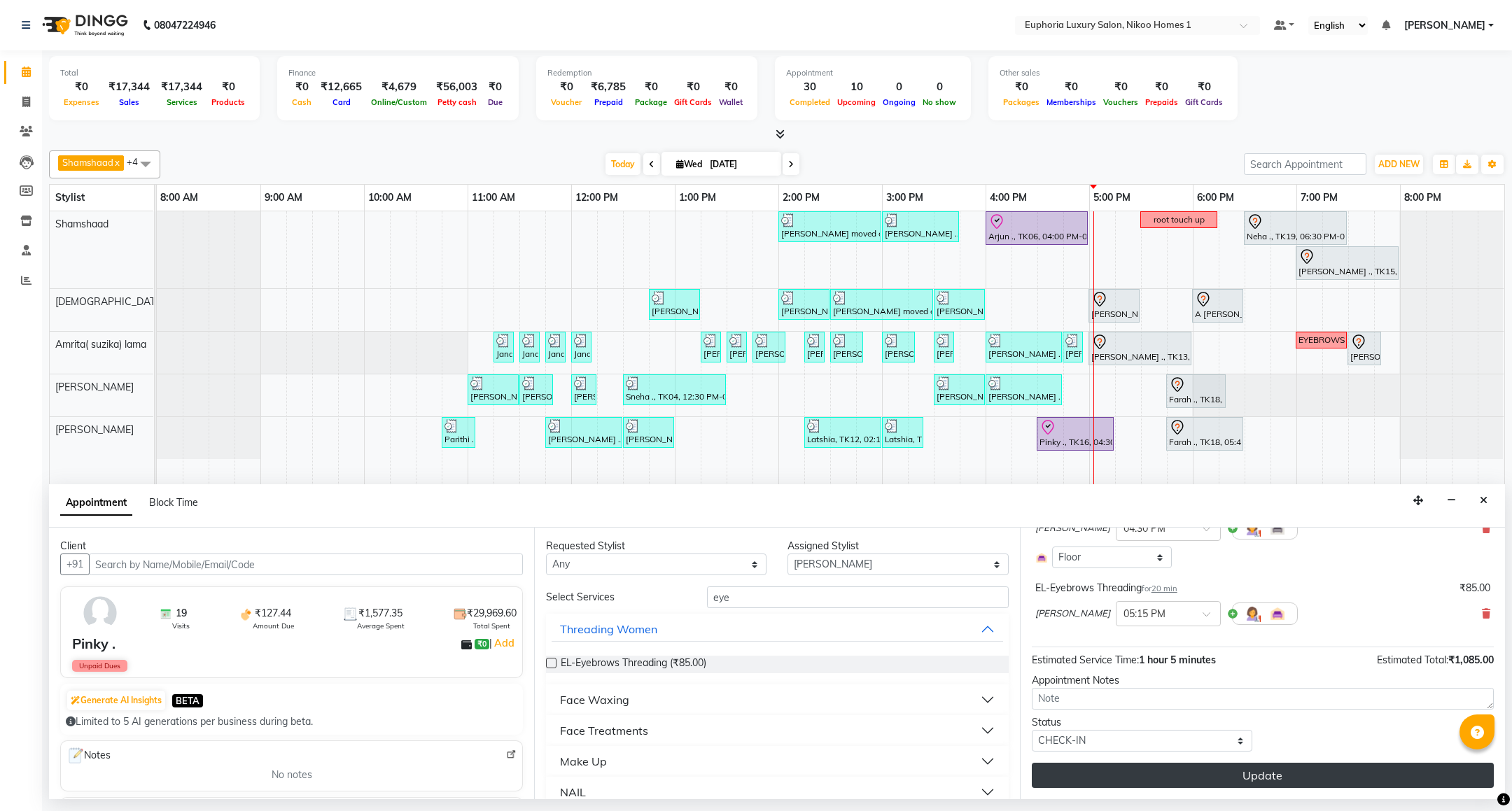
click at [1292, 782] on button "Update" at bounding box center [1262, 775] width 462 height 25
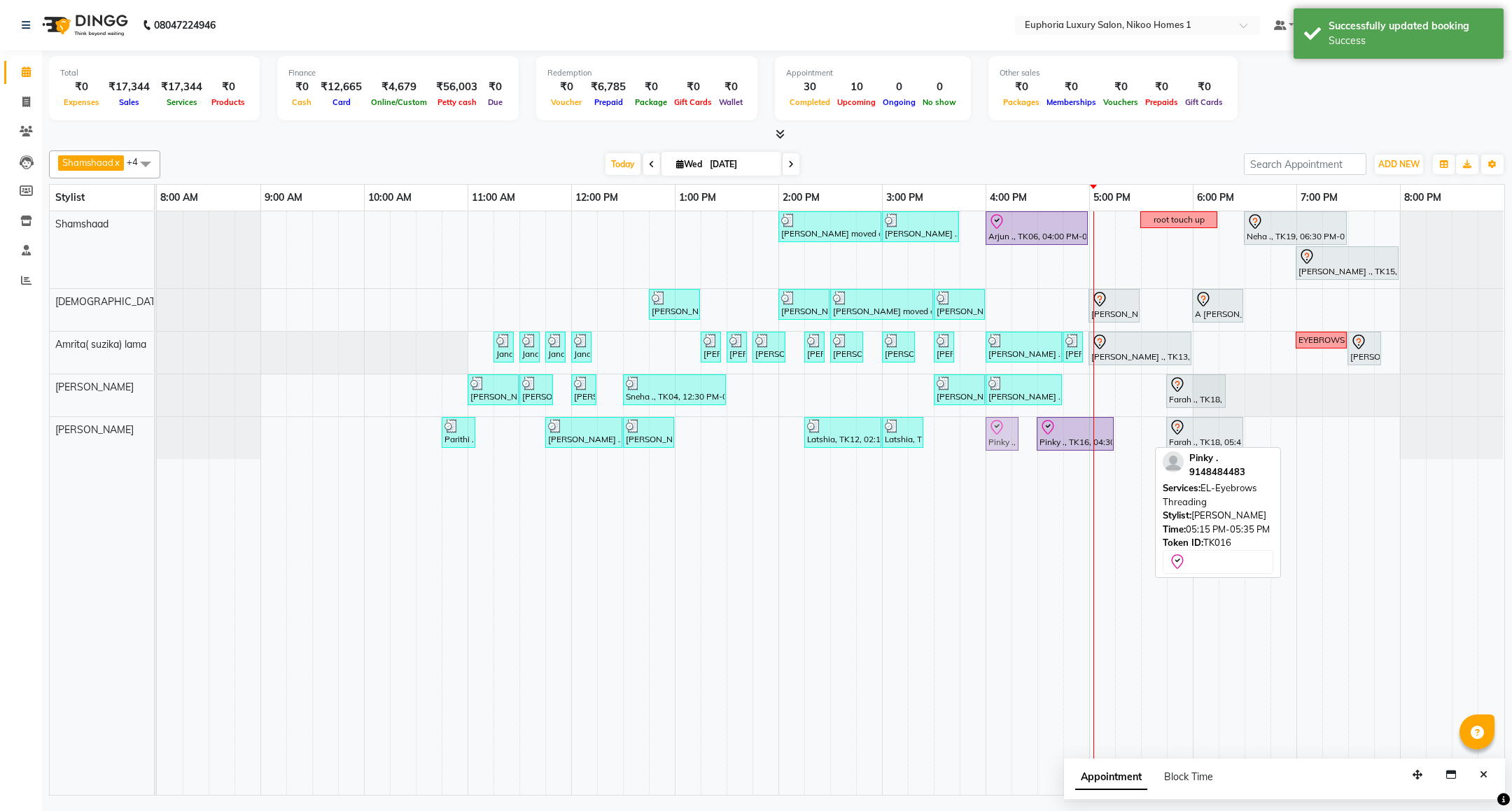
drag, startPoint x: 1132, startPoint y: 446, endPoint x: 1010, endPoint y: 461, distance: 122.9
click at [1010, 461] on div "Mahima moved out, TK11, 02:00 PM-03:00 PM, EP-Artistic Cut - Creative Stylist V…" at bounding box center [830, 503] width 1348 height 584
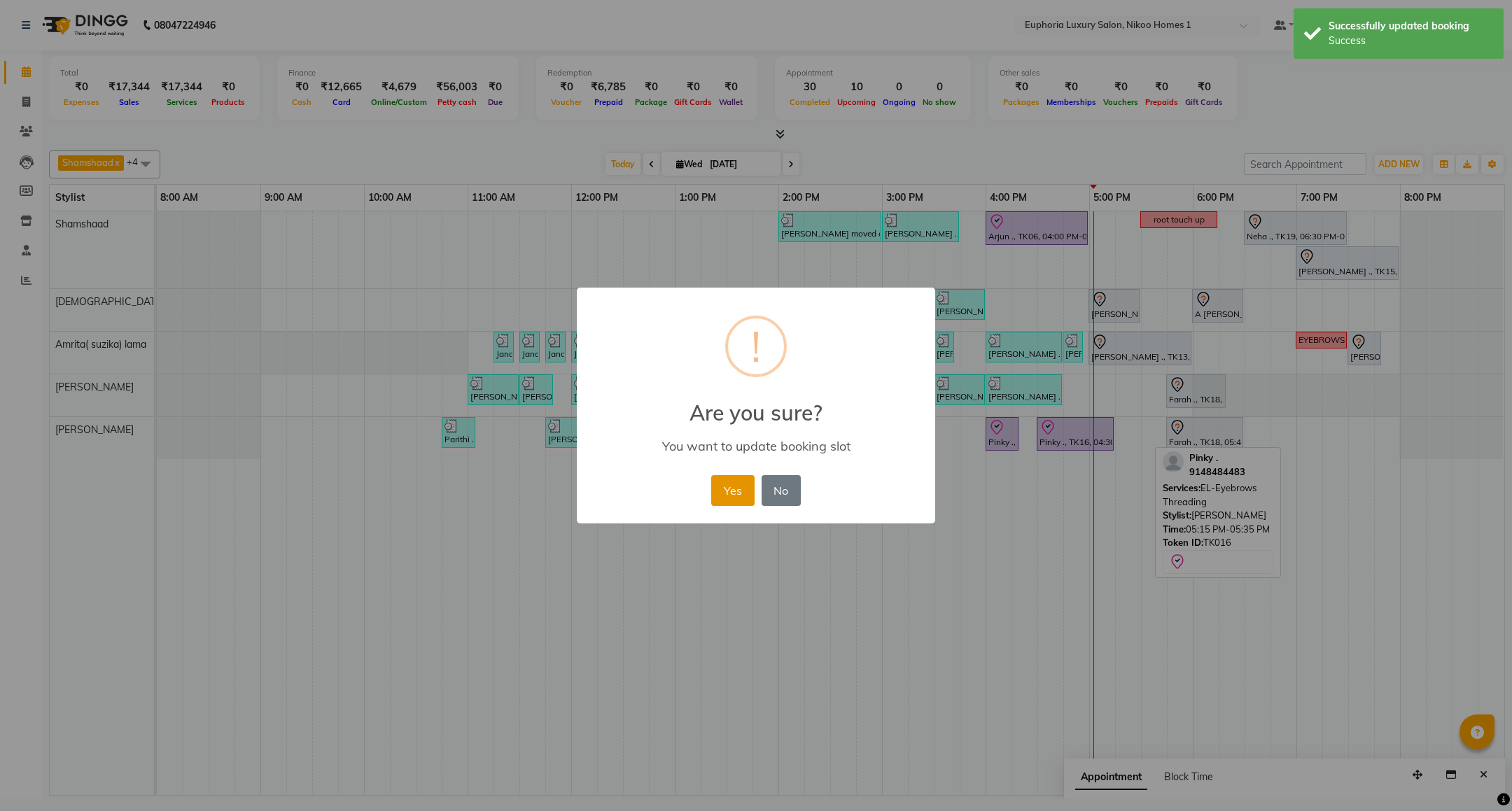
click at [731, 502] on button "Yes" at bounding box center [733, 491] width 43 height 31
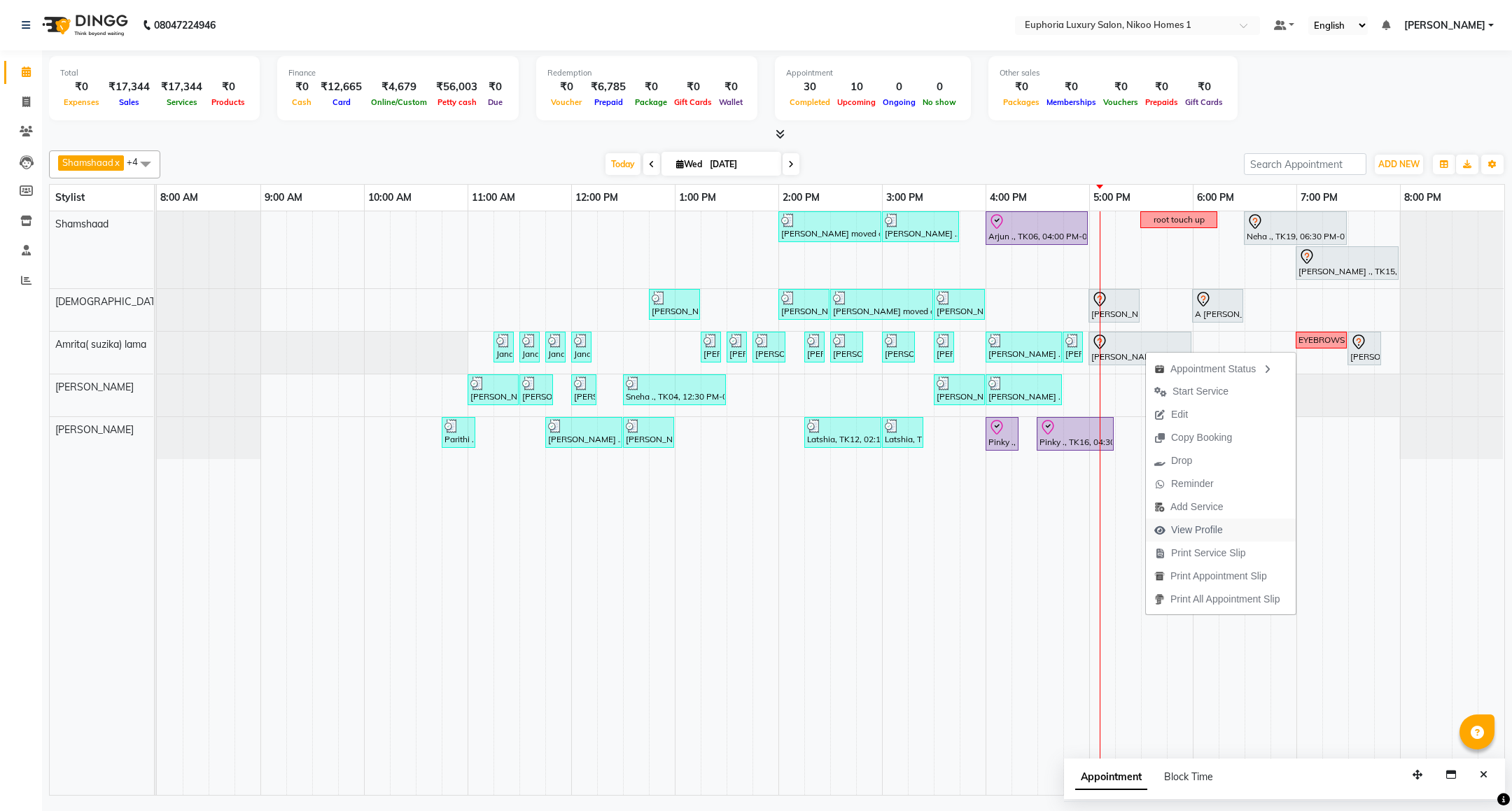
click at [1208, 534] on span "View Profile" at bounding box center [1196, 530] width 51 height 15
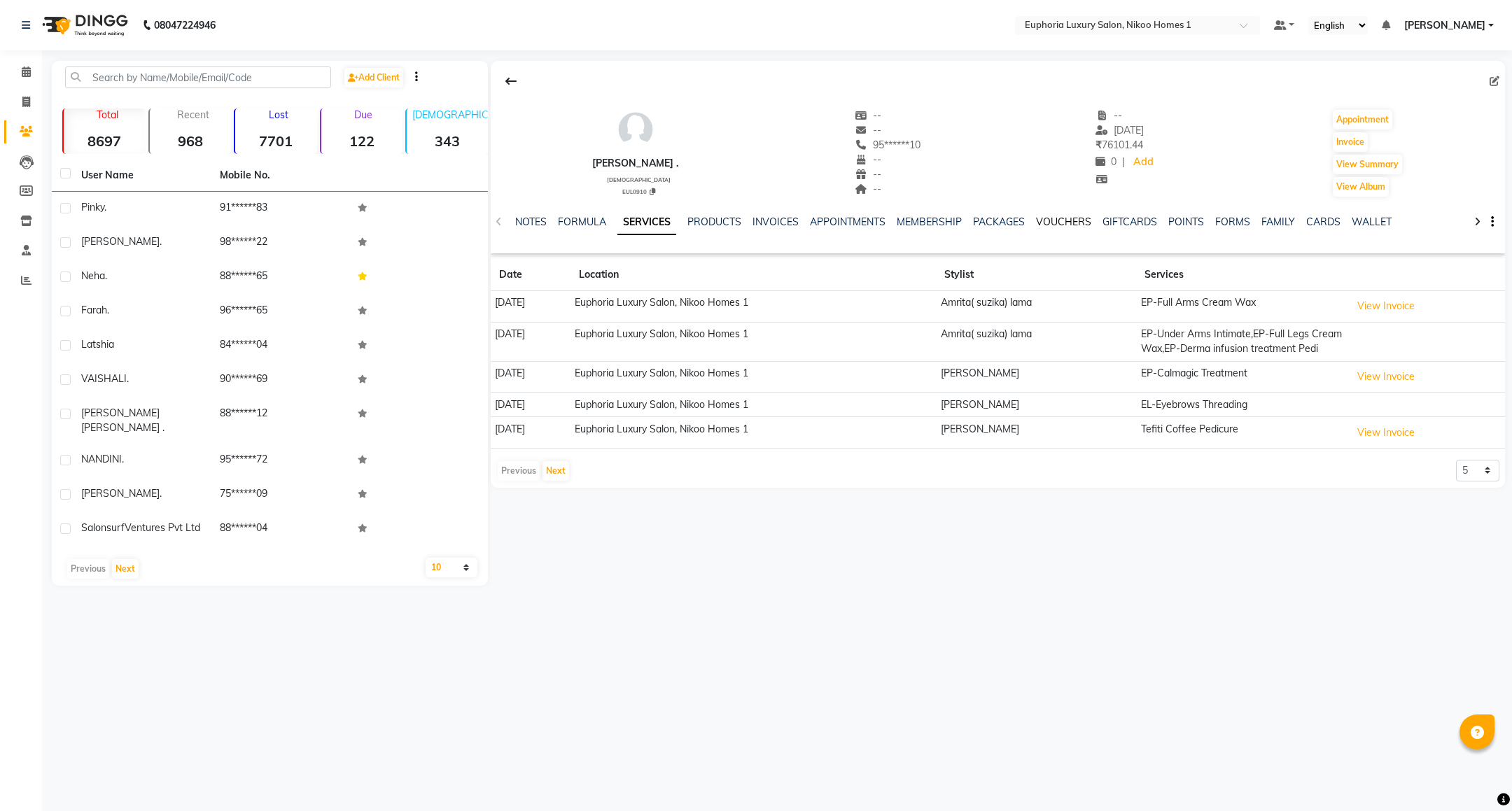
click at [1052, 221] on link "VOUCHERS" at bounding box center [1064, 222] width 55 height 12
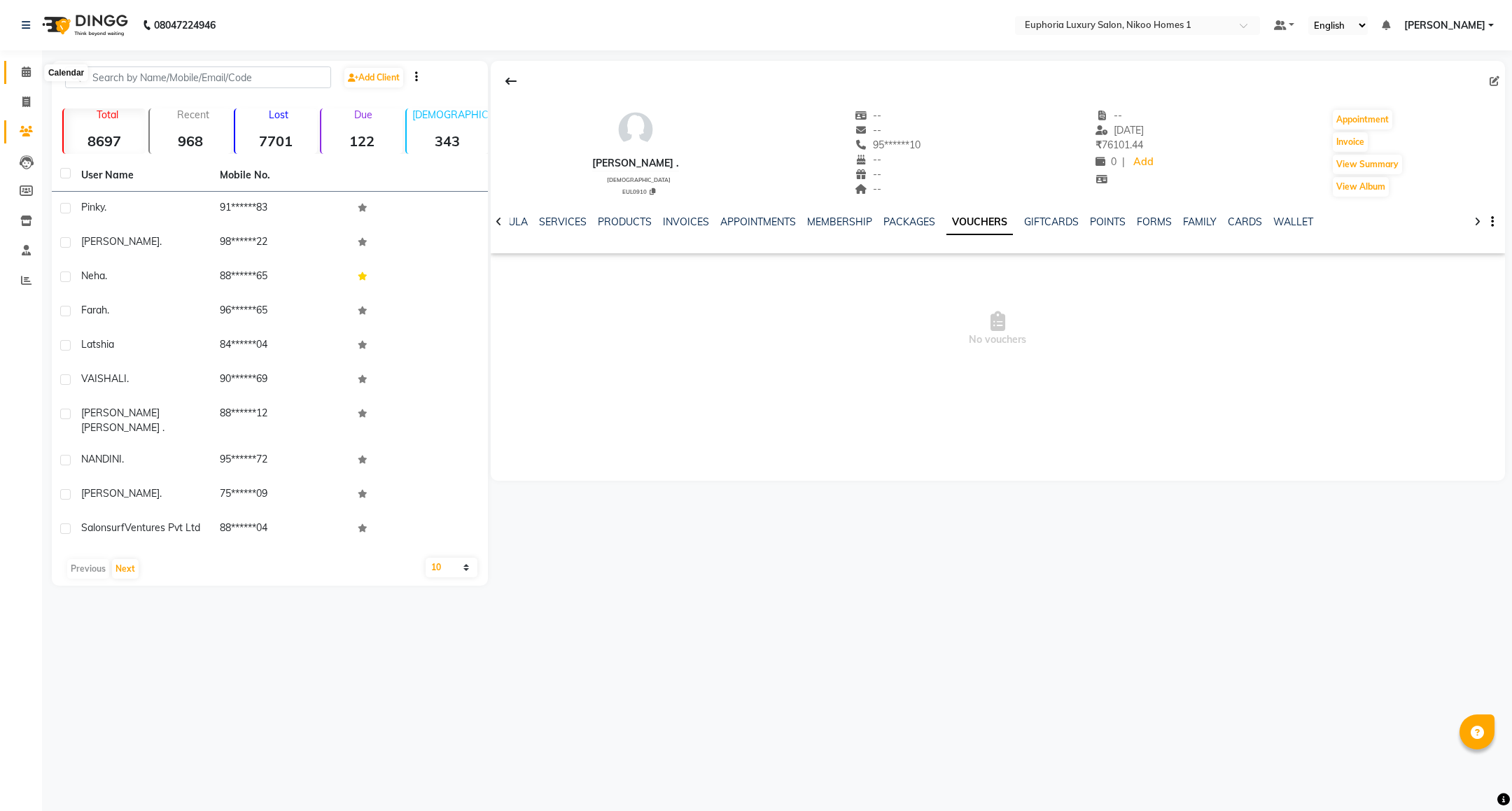
click at [31, 71] on span at bounding box center [26, 72] width 25 height 16
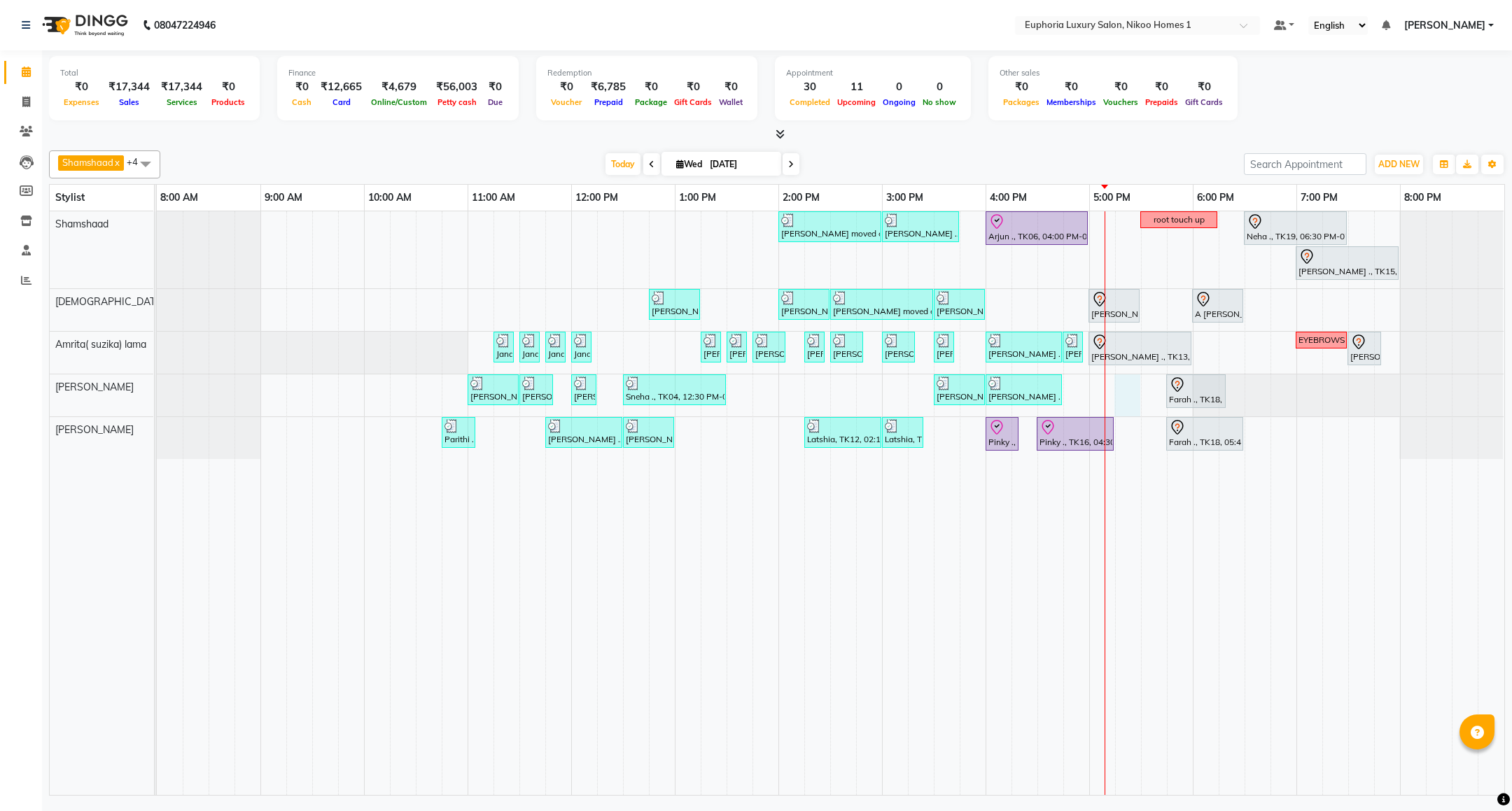
click at [1117, 406] on div "Mahima moved out, TK11, 02:00 PM-03:00 PM, EP-Artistic Cut - Creative Stylist V…" at bounding box center [830, 503] width 1348 height 584
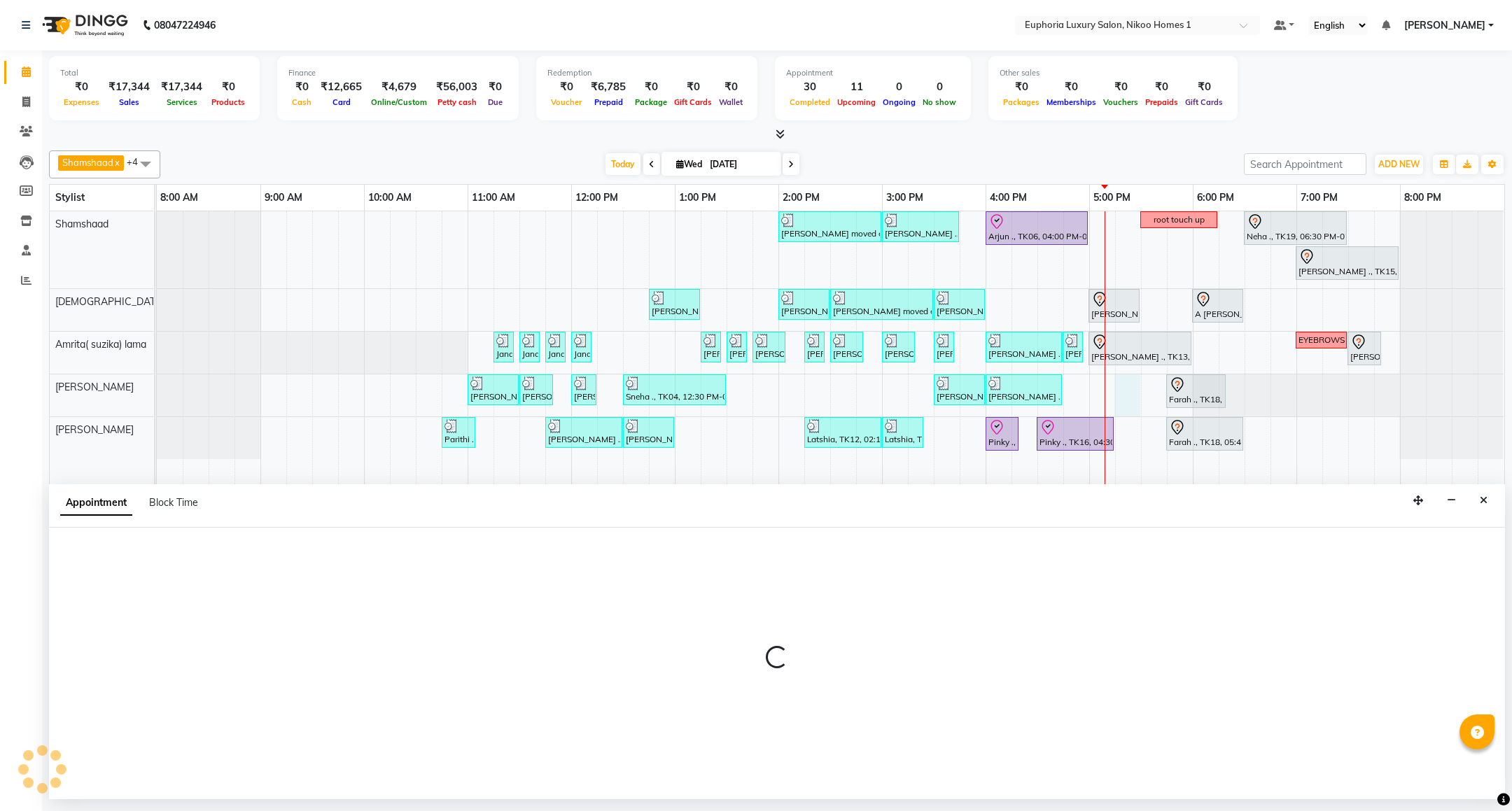
select select "74089"
select select "1035"
select select "tentative"
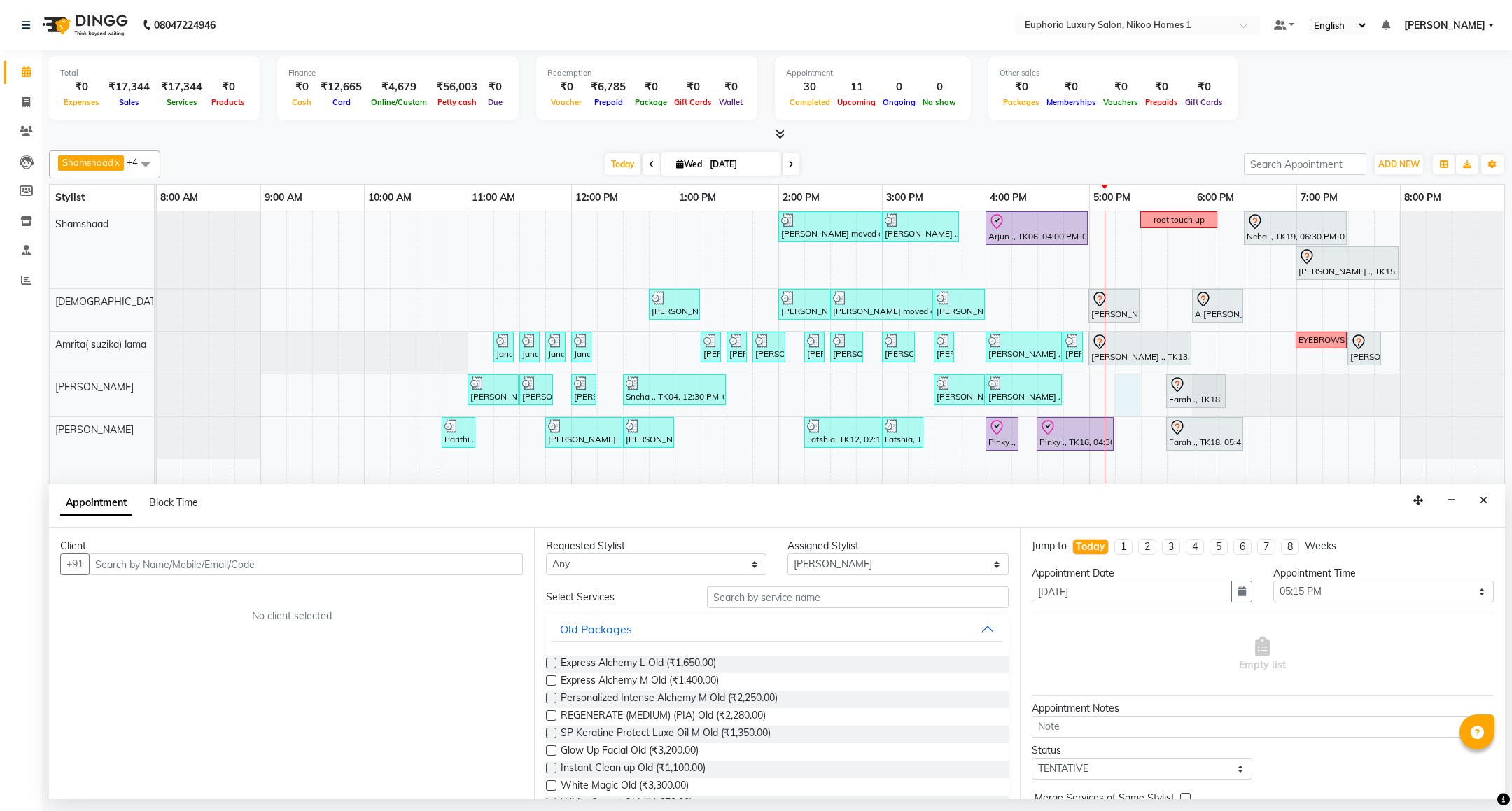
click at [147, 565] on input "text" at bounding box center [306, 564] width 434 height 22
click at [261, 594] on span "(EHE319)" at bounding box center [260, 595] width 49 height 14
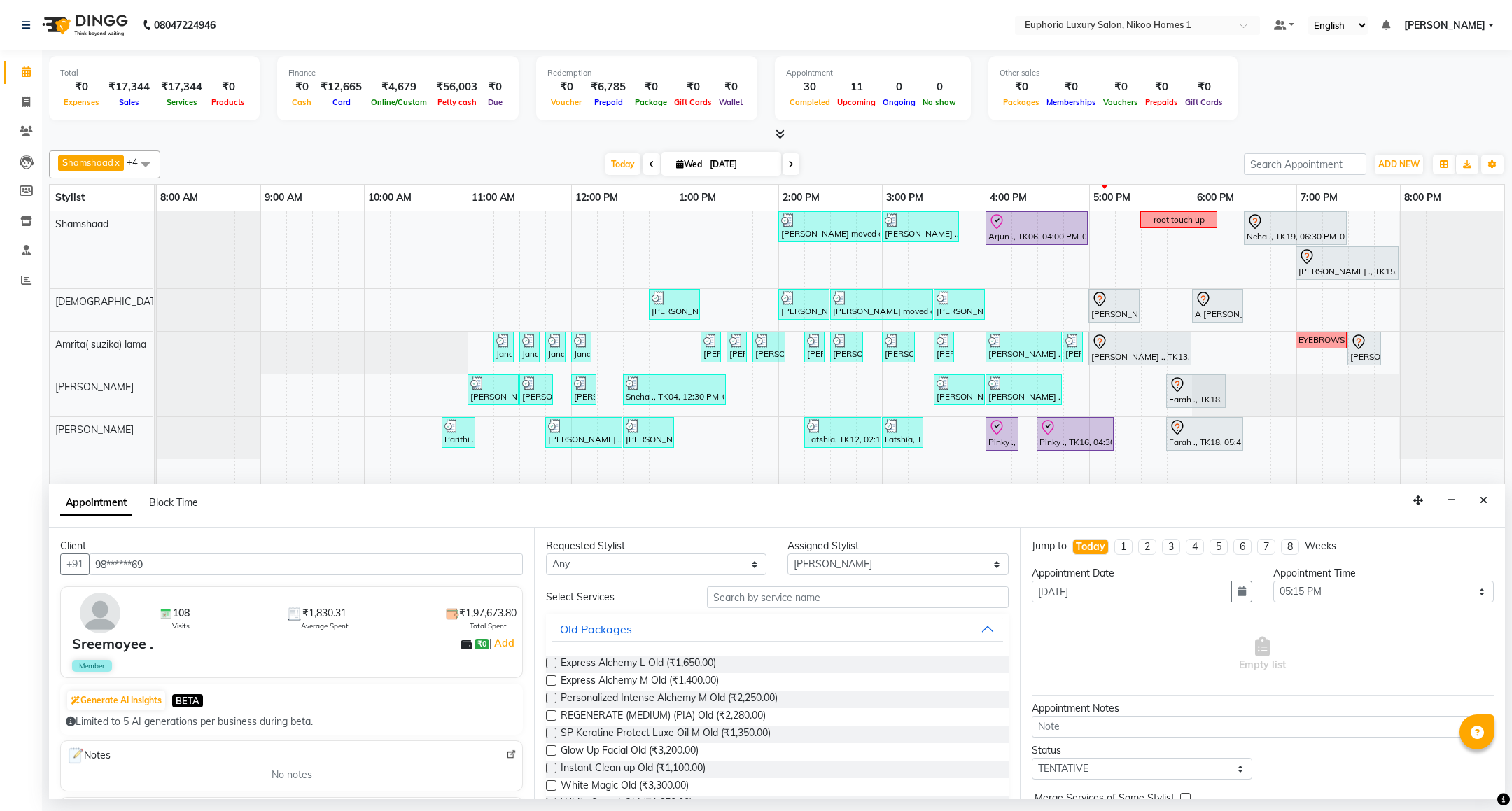
type input "98******69"
click at [775, 601] on input "text" at bounding box center [858, 597] width 301 height 22
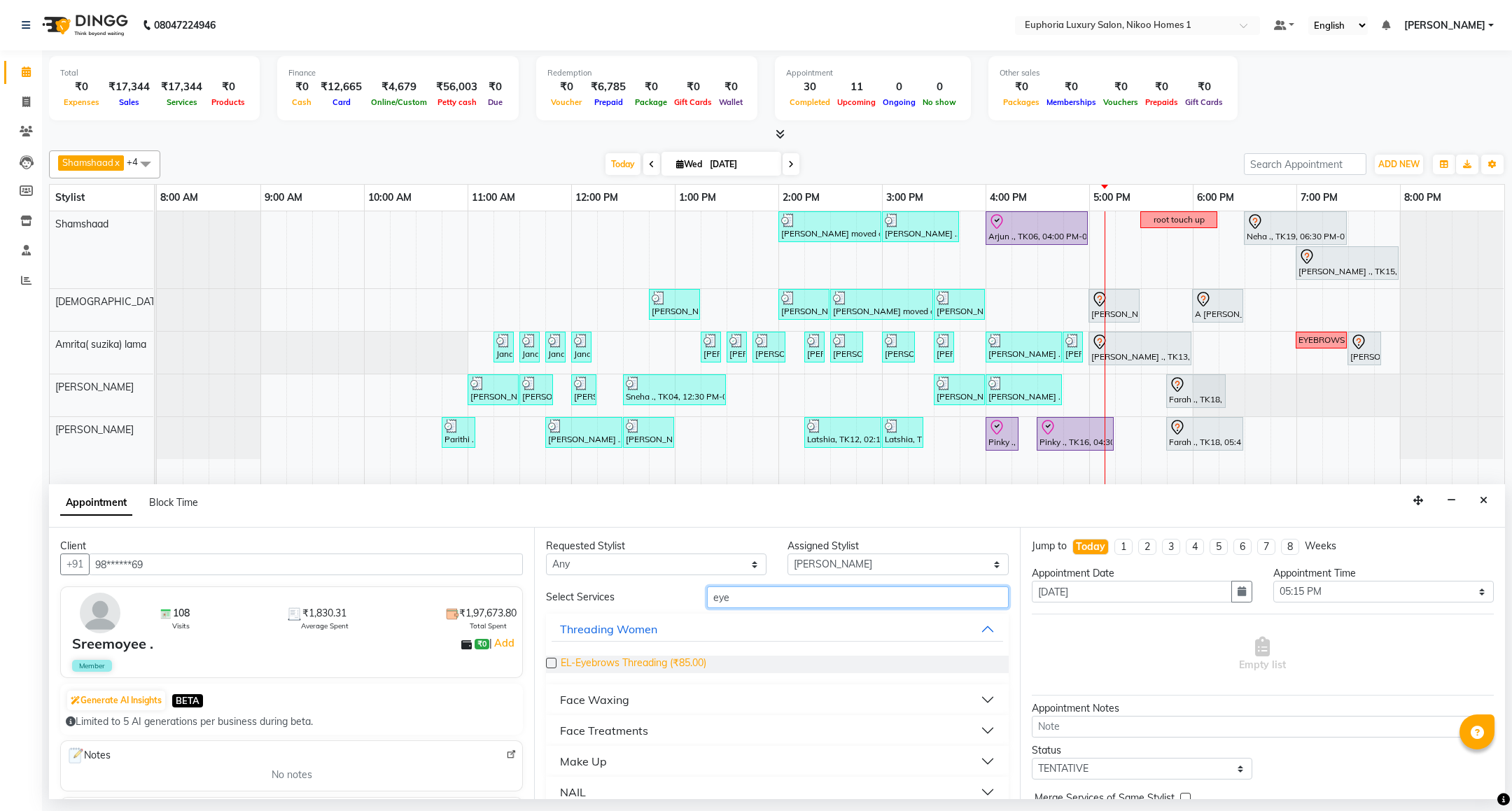
type input "eye"
click at [668, 664] on span "EL-Eyebrows Threading (₹85.00)" at bounding box center [634, 664] width 146 height 18
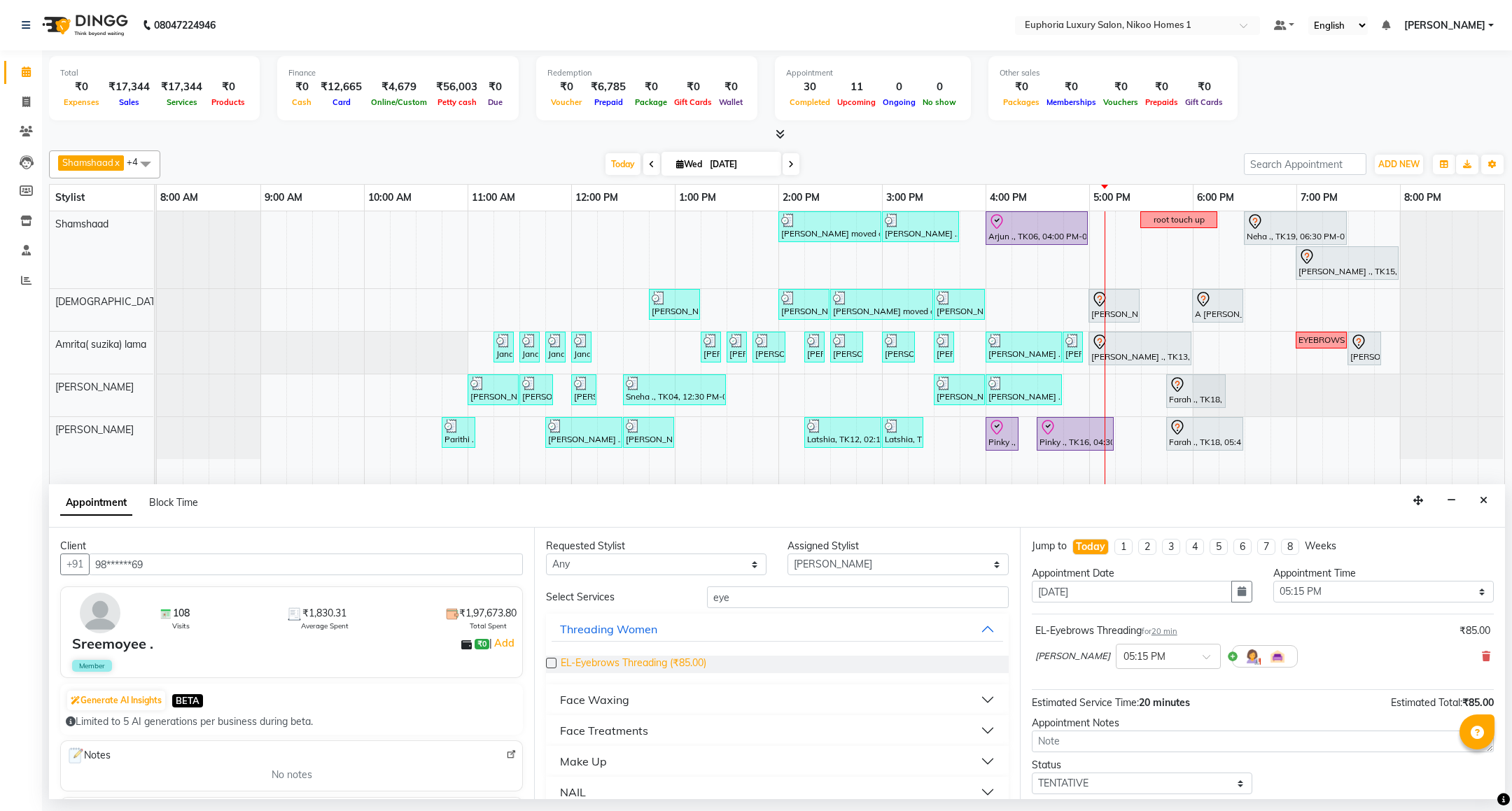
click at [668, 666] on span "EL-Eyebrows Threading (₹85.00)" at bounding box center [634, 664] width 146 height 18
checkbox input "false"
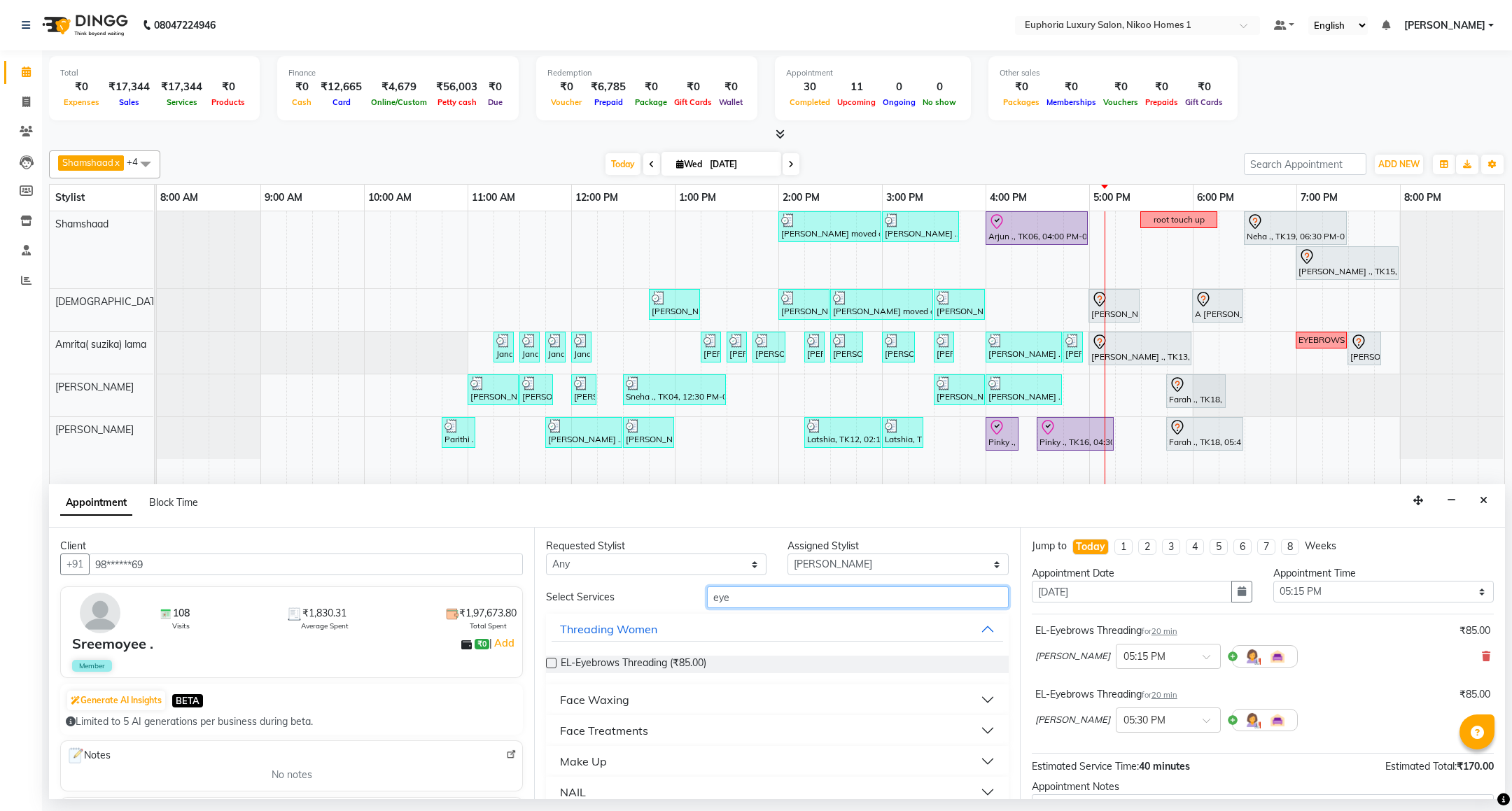
click at [733, 601] on input "eye" at bounding box center [858, 597] width 301 height 22
type input "e"
type input "upp"
click at [663, 664] on span "EL-Upperlip Threading (₹50.00)" at bounding box center [630, 664] width 138 height 18
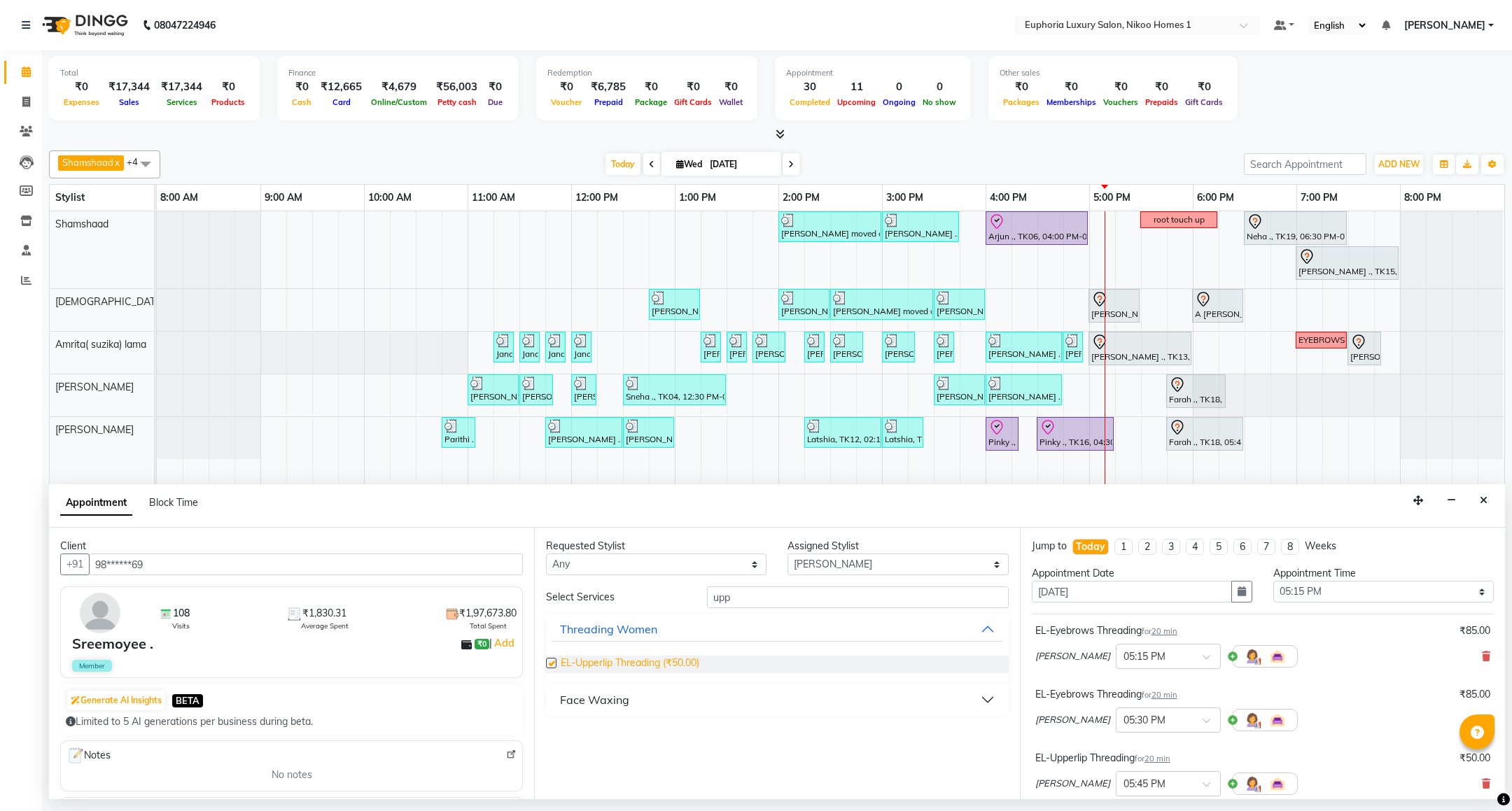
checkbox input "false"
click at [747, 604] on input "upp" at bounding box center [858, 597] width 301 height 22
type input "u"
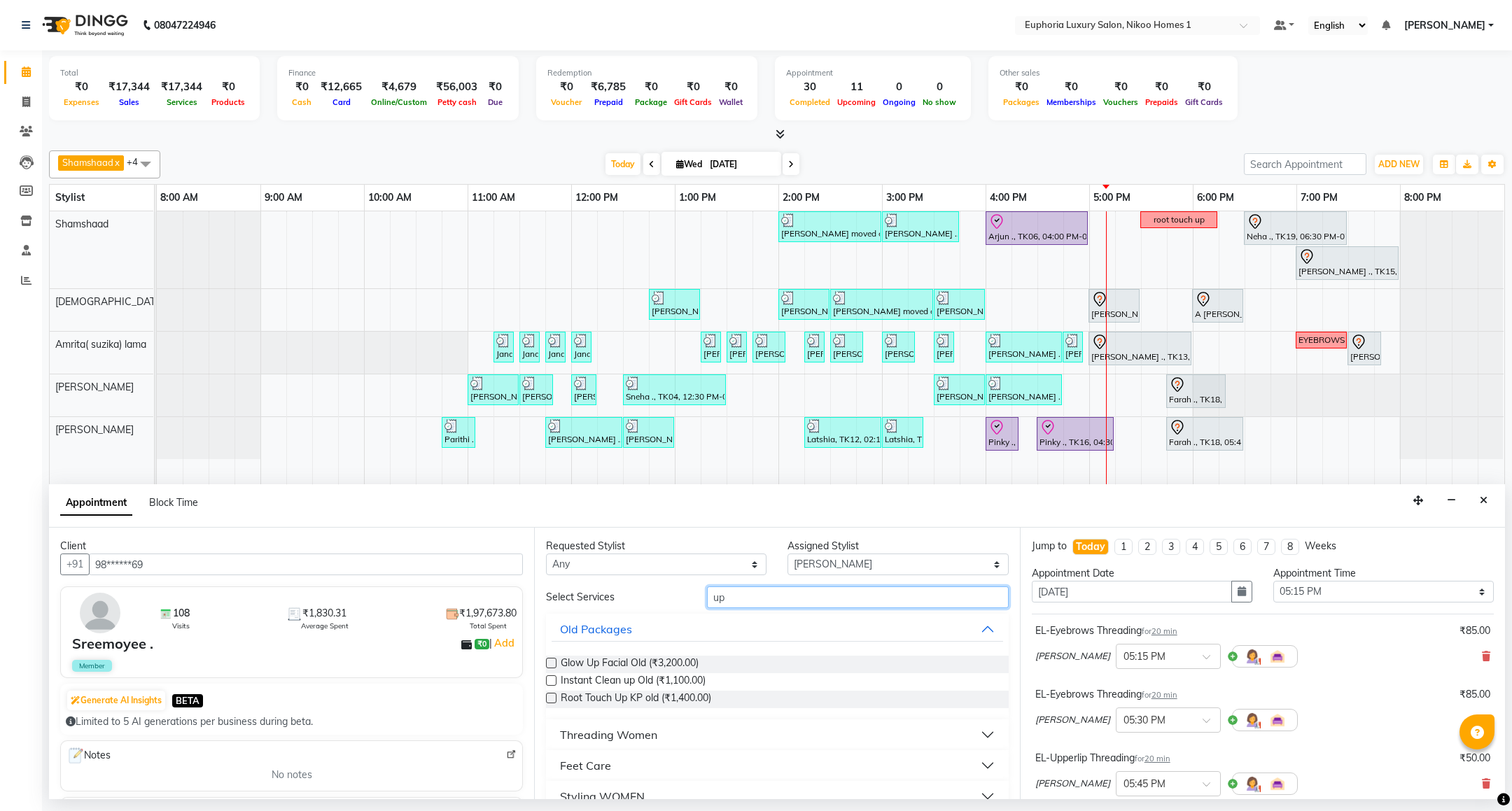
type input "upp"
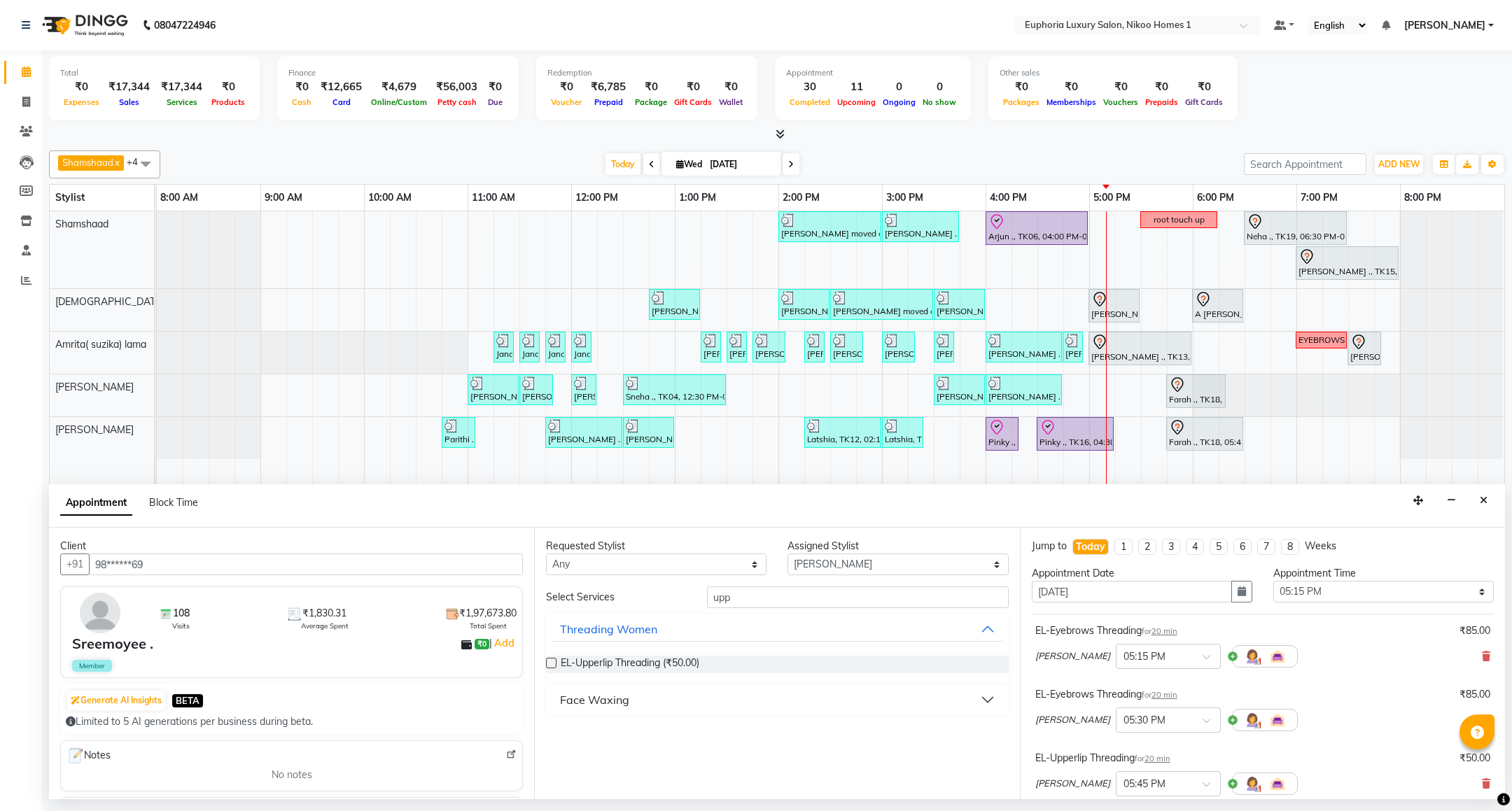
click at [601, 702] on div "Face Waxing" at bounding box center [594, 700] width 69 height 17
click at [639, 733] on span "EP-Upperlip Intimate (₹125.00)" at bounding box center [630, 735] width 138 height 18
checkbox input "false"
click at [739, 601] on input "upp" at bounding box center [858, 597] width 301 height 22
type input "u"
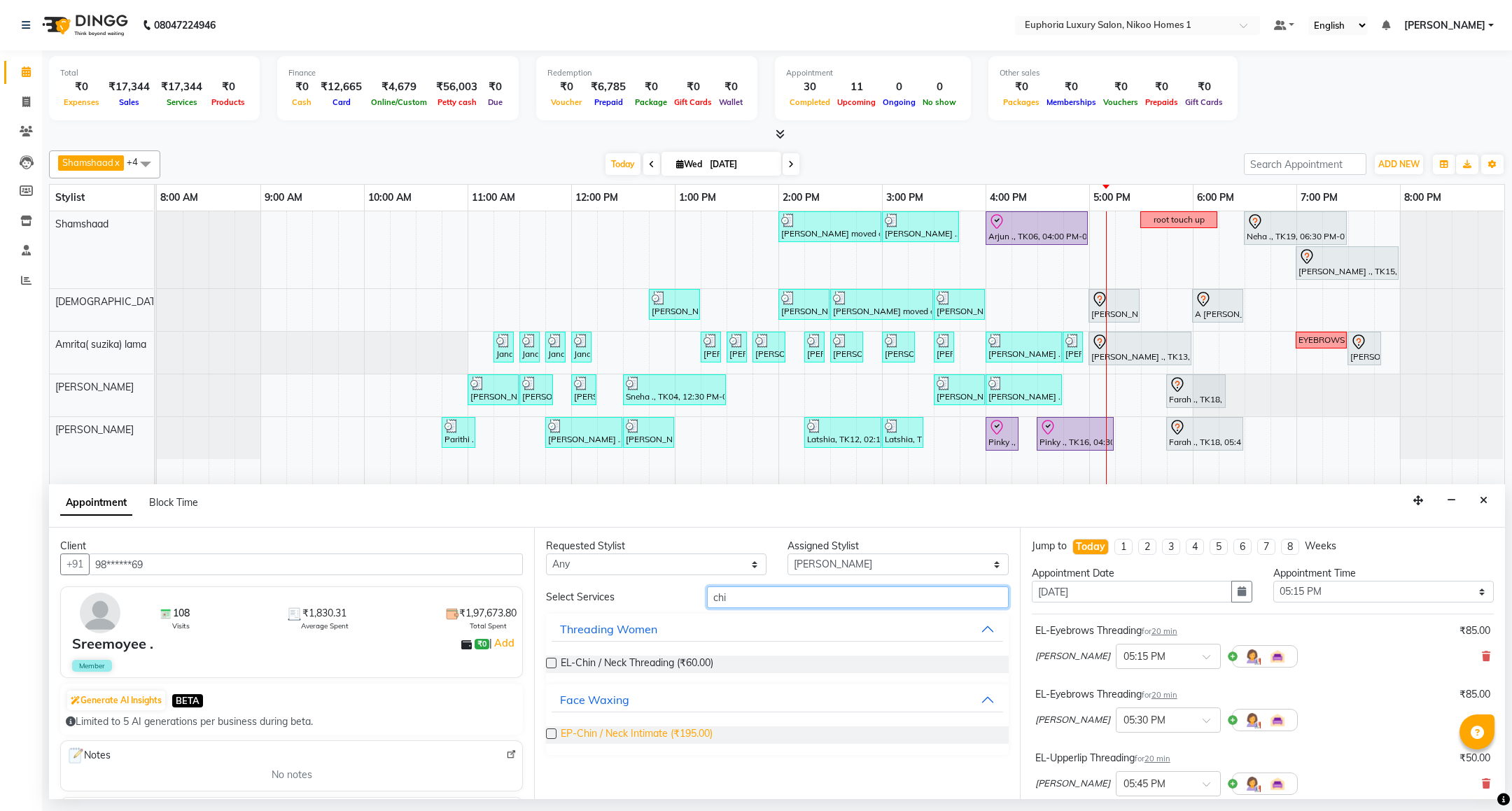
type input "chi"
click at [656, 736] on span "EP-Chin / Neck Intimate (₹195.00)" at bounding box center [637, 735] width 152 height 18
checkbox input "false"
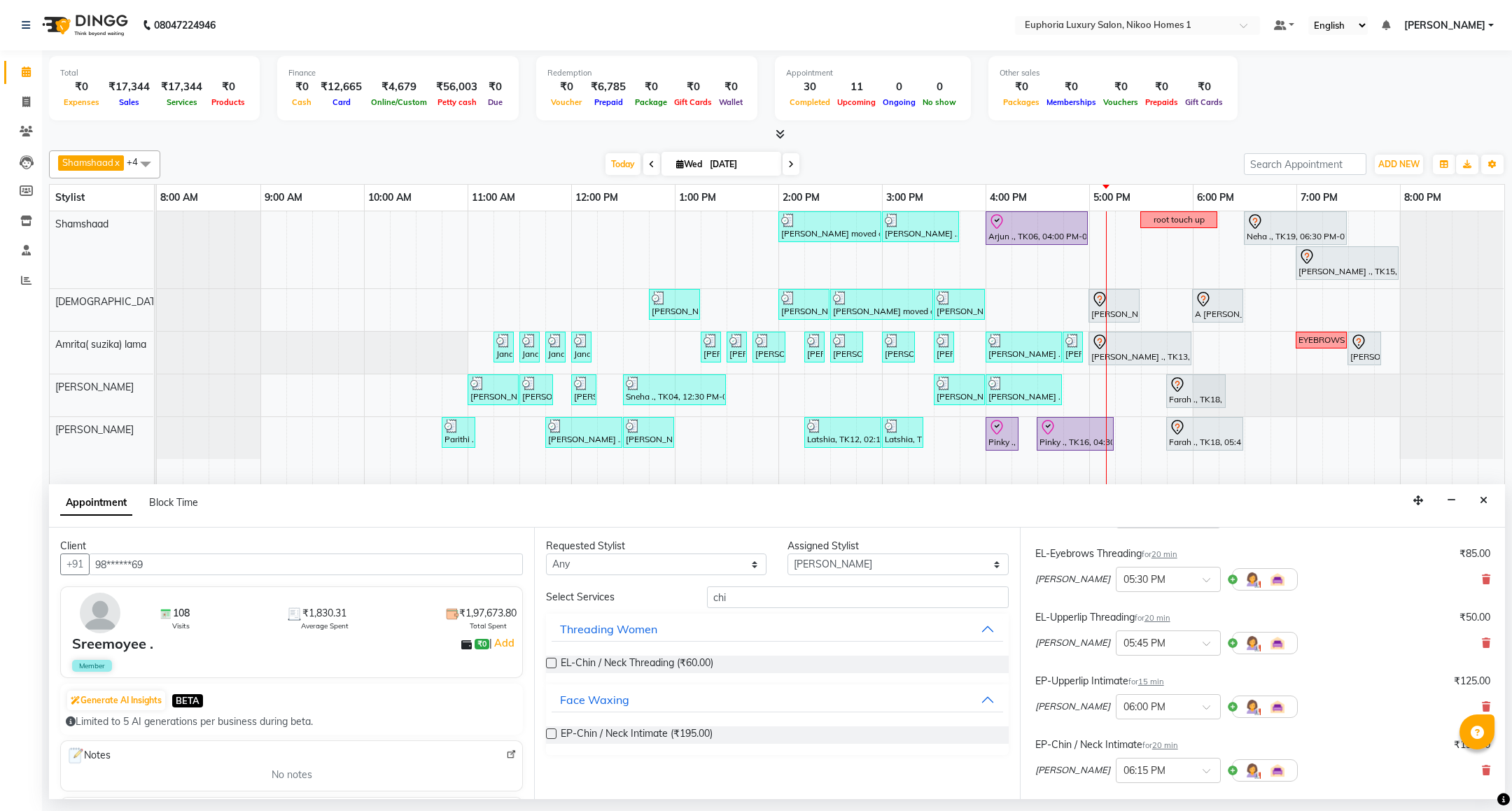
scroll to position [340, 0]
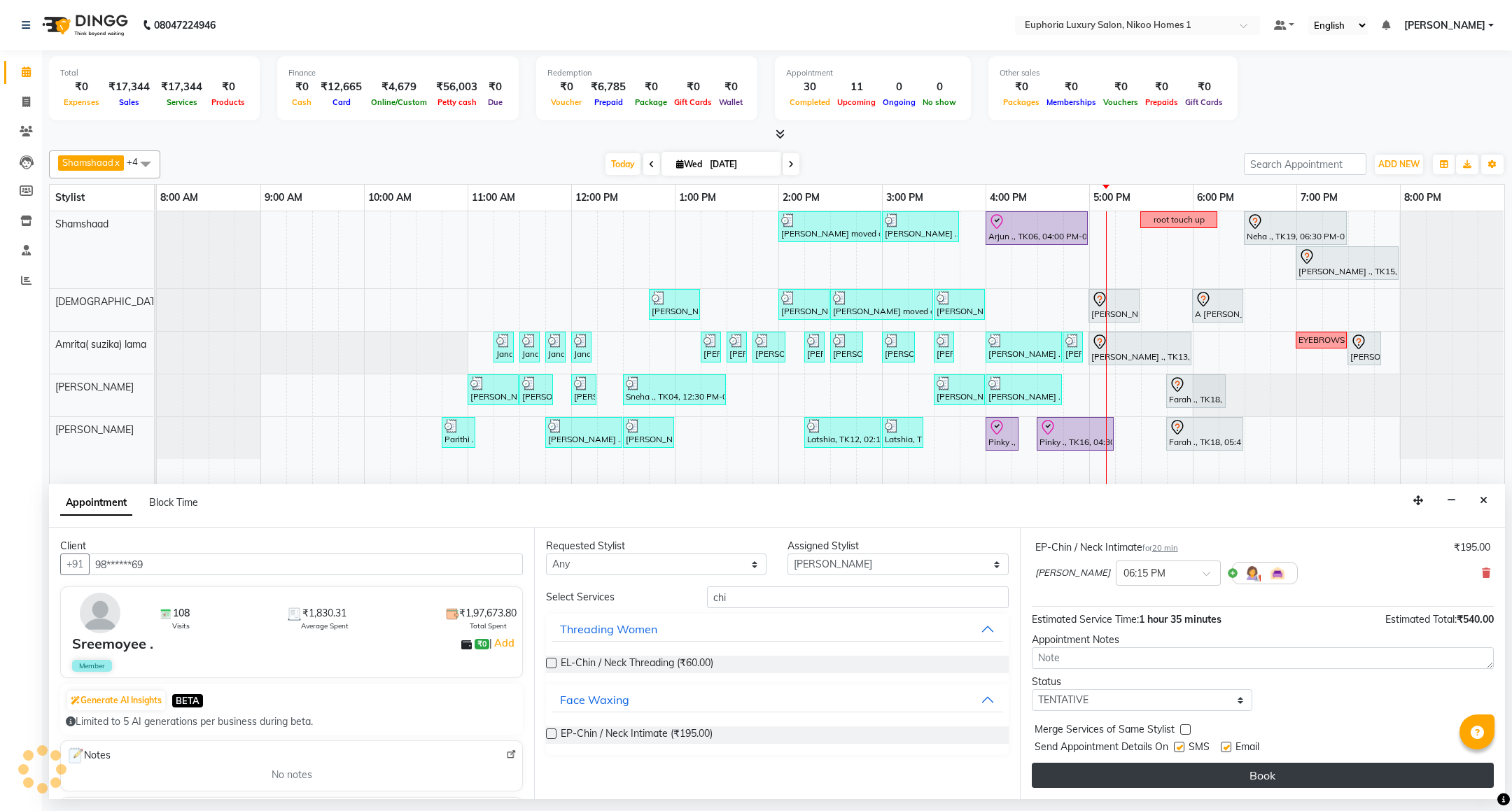
click at [1295, 773] on button "Book" at bounding box center [1262, 775] width 462 height 25
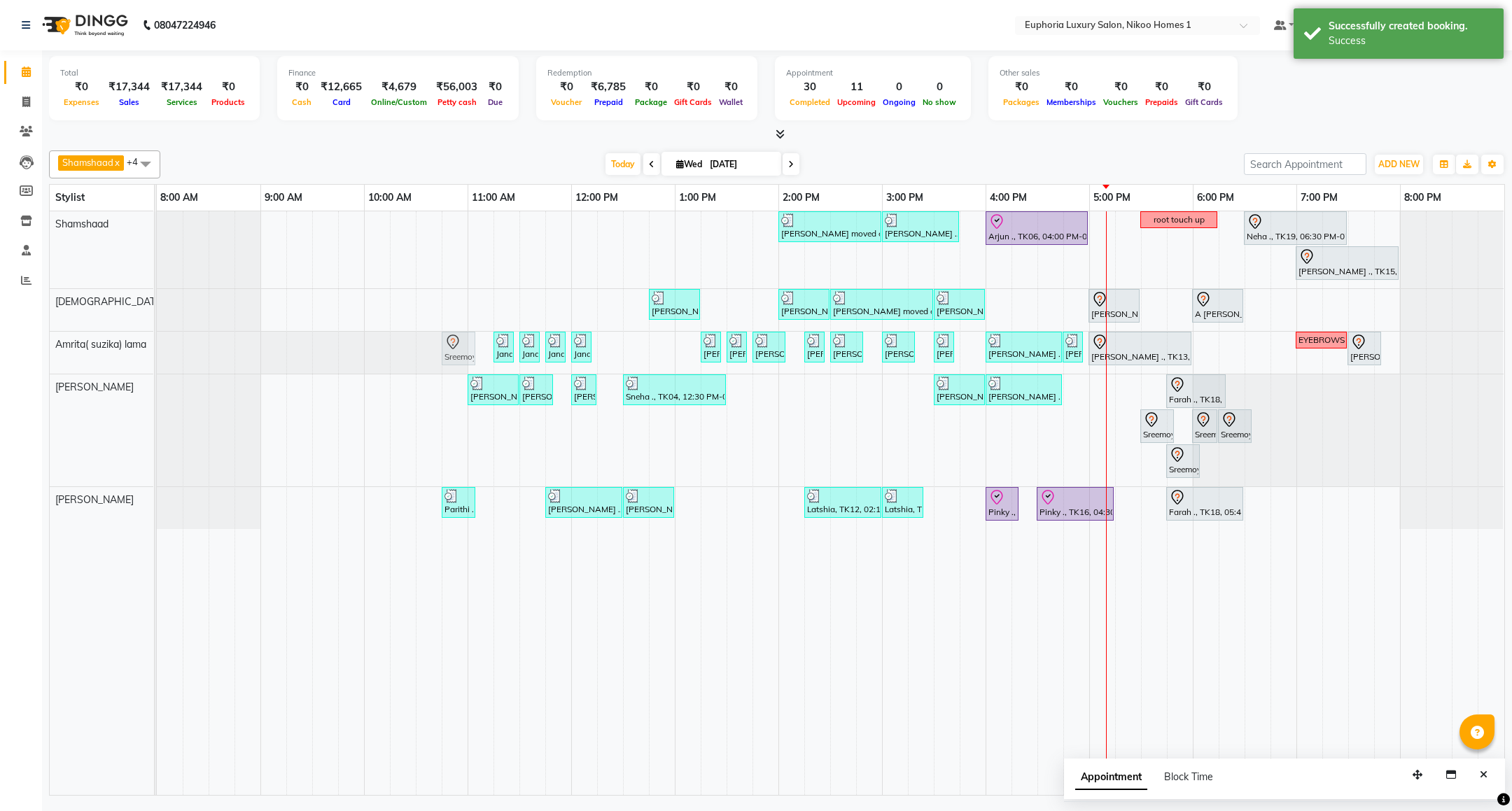
drag, startPoint x: 1124, startPoint y: 393, endPoint x: 460, endPoint y: 353, distance: 665.2
click at [460, 353] on tbody "Mahima moved out, TK11, 02:00 PM-03:00 PM, EP-Artistic Cut - Creative Stylist V…" at bounding box center [830, 370] width 1347 height 318
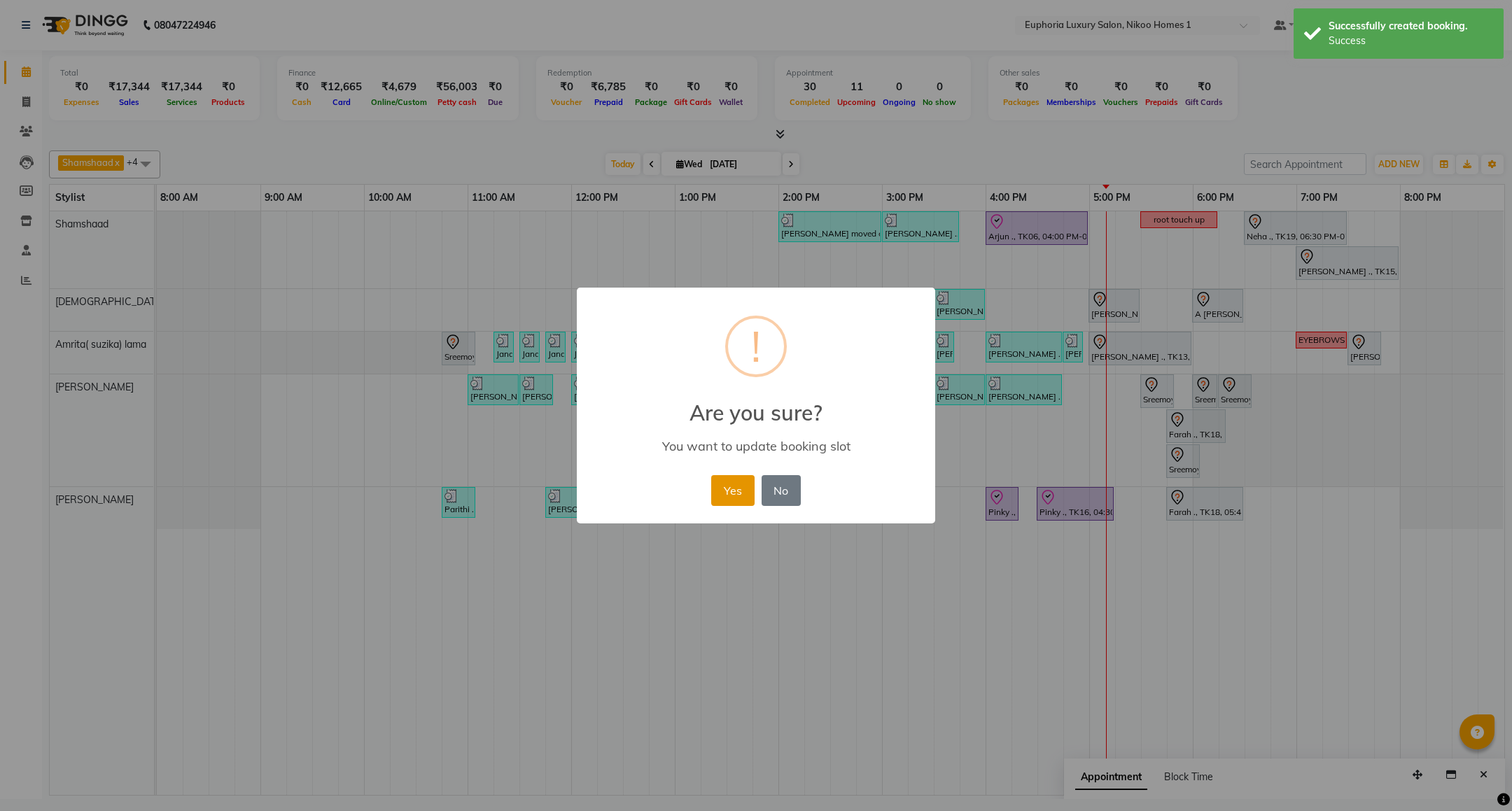
click at [729, 501] on button "Yes" at bounding box center [733, 491] width 43 height 31
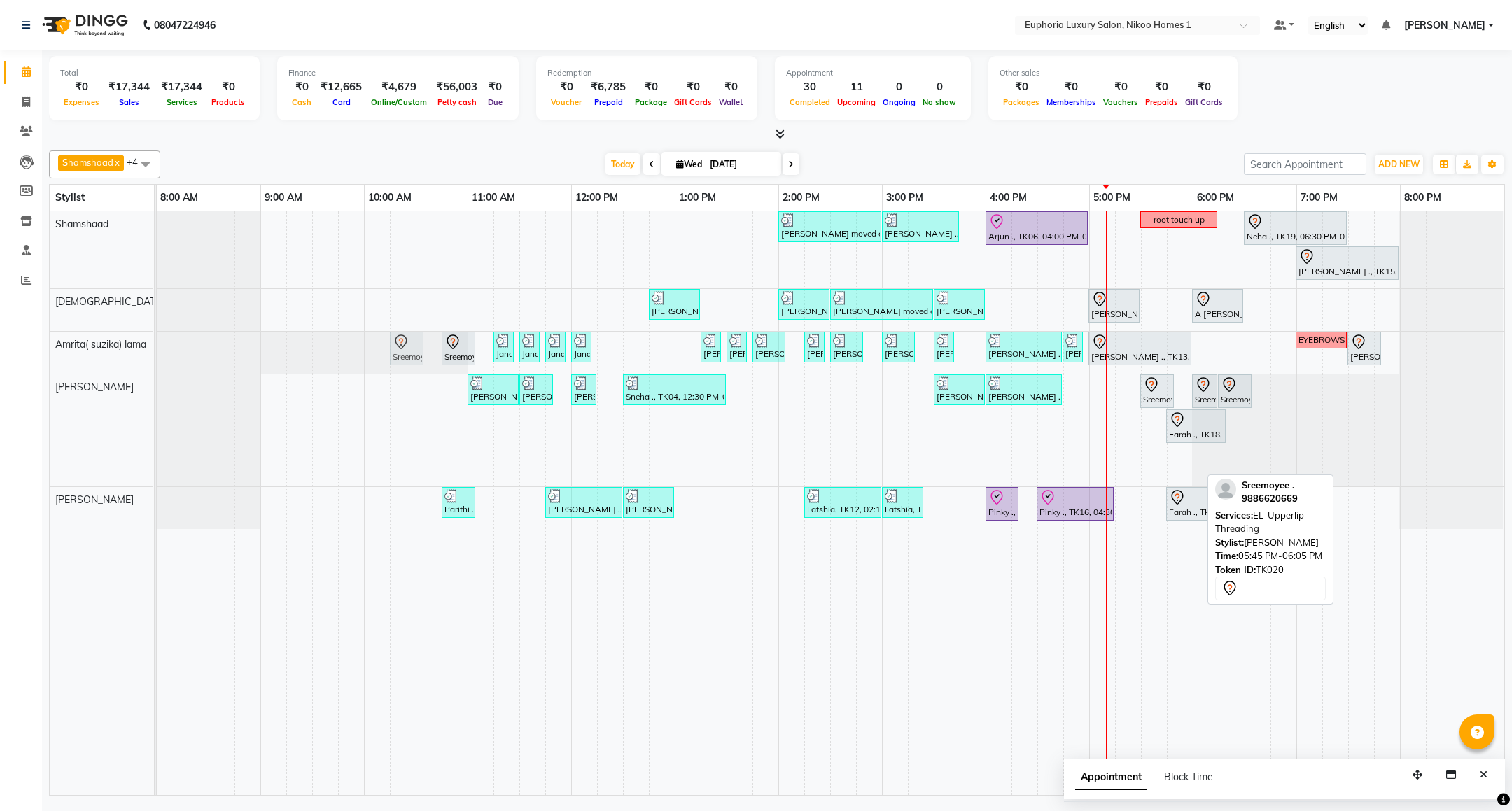
drag, startPoint x: 1176, startPoint y: 461, endPoint x: 399, endPoint y: 335, distance: 787.1
click at [399, 335] on tbody "Mahima moved out, TK11, 02:00 PM-03:00 PM, EP-Artistic Cut - Creative Stylist V…" at bounding box center [830, 370] width 1347 height 318
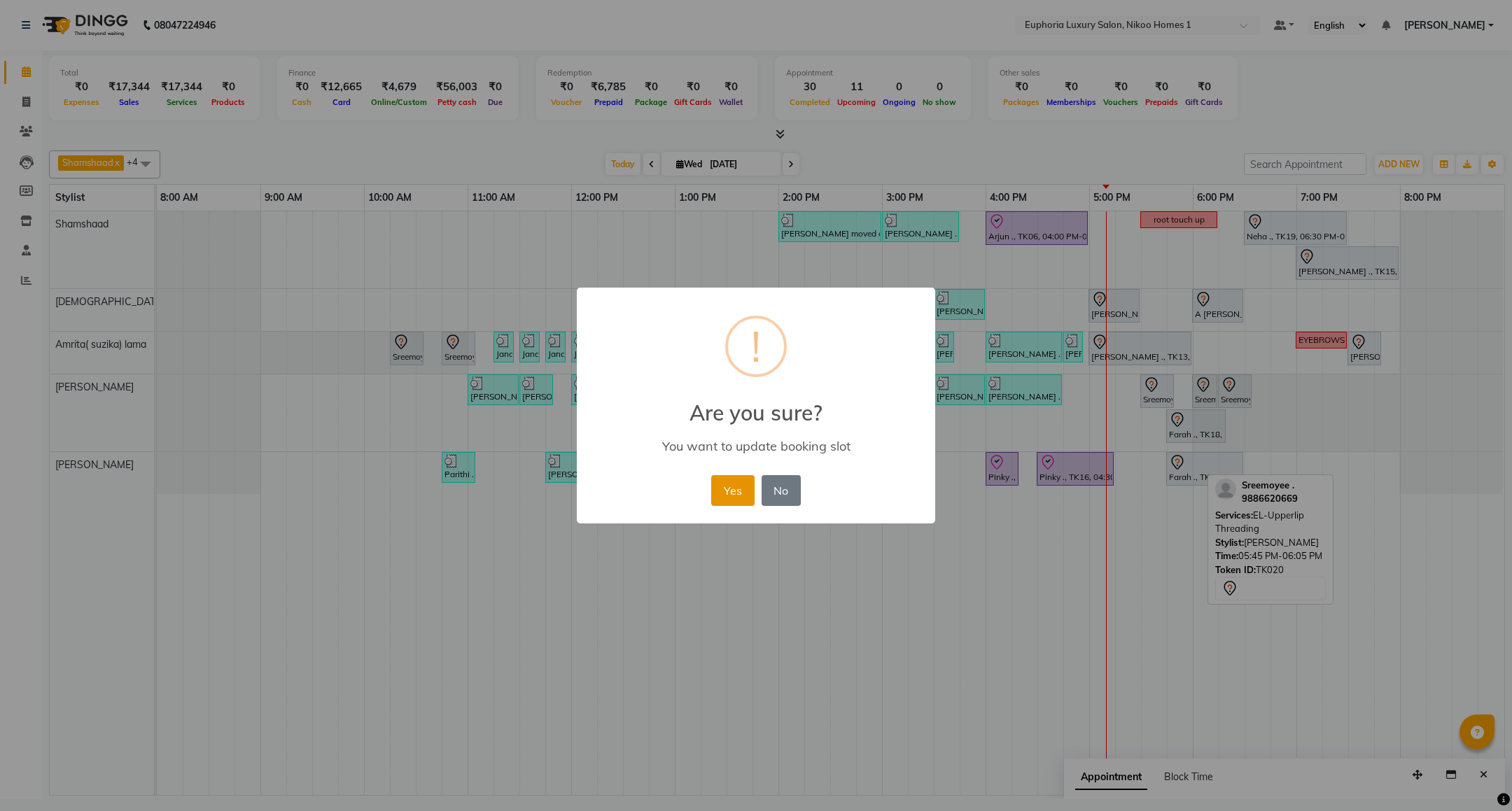
click at [731, 484] on button "Yes" at bounding box center [733, 491] width 43 height 31
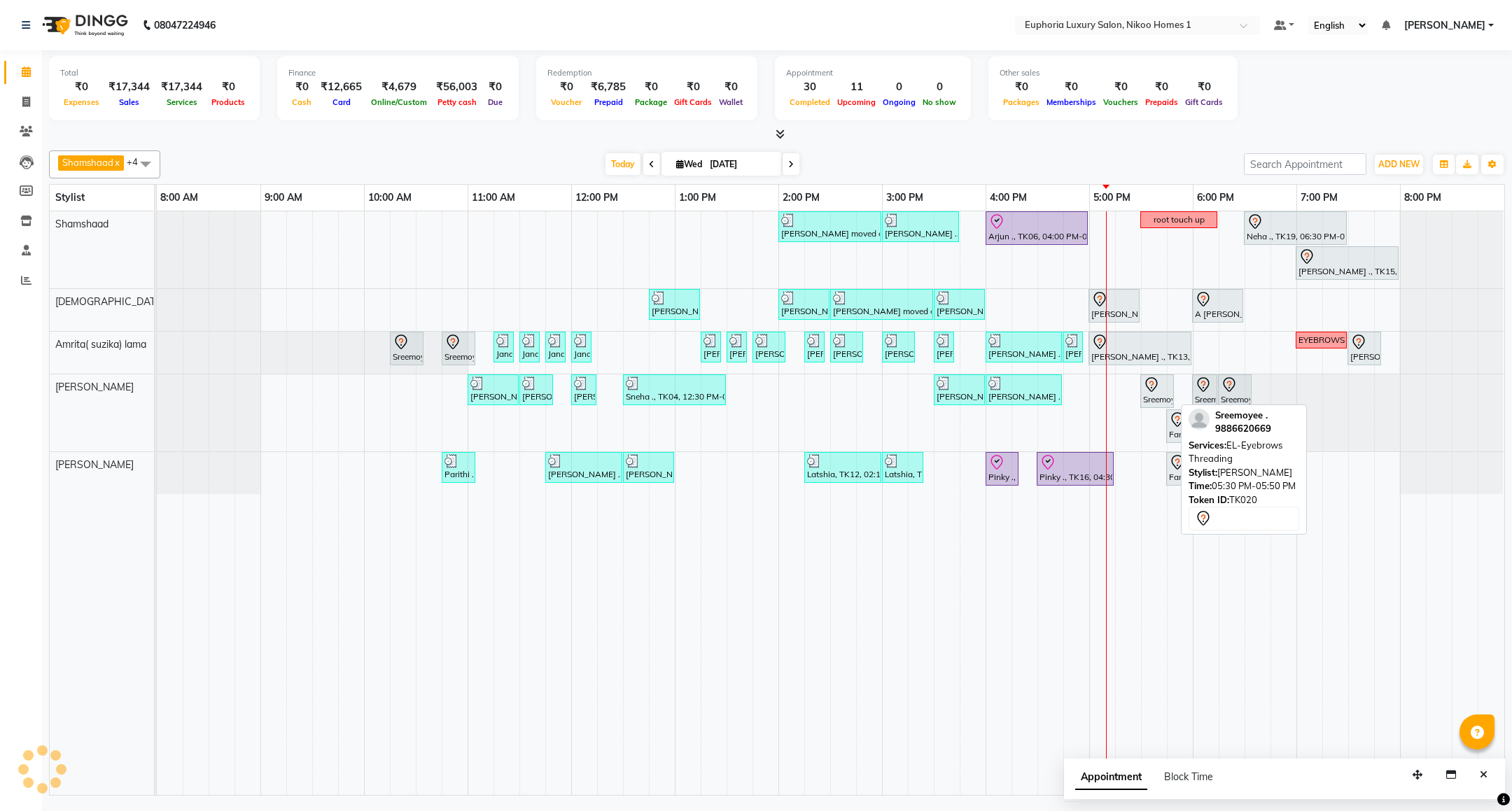
click at [1153, 401] on div "Sreemoyee ., TK20, 05:30 PM-05:50 PM, EL-Eyebrows Threading" at bounding box center [1157, 391] width 31 height 29
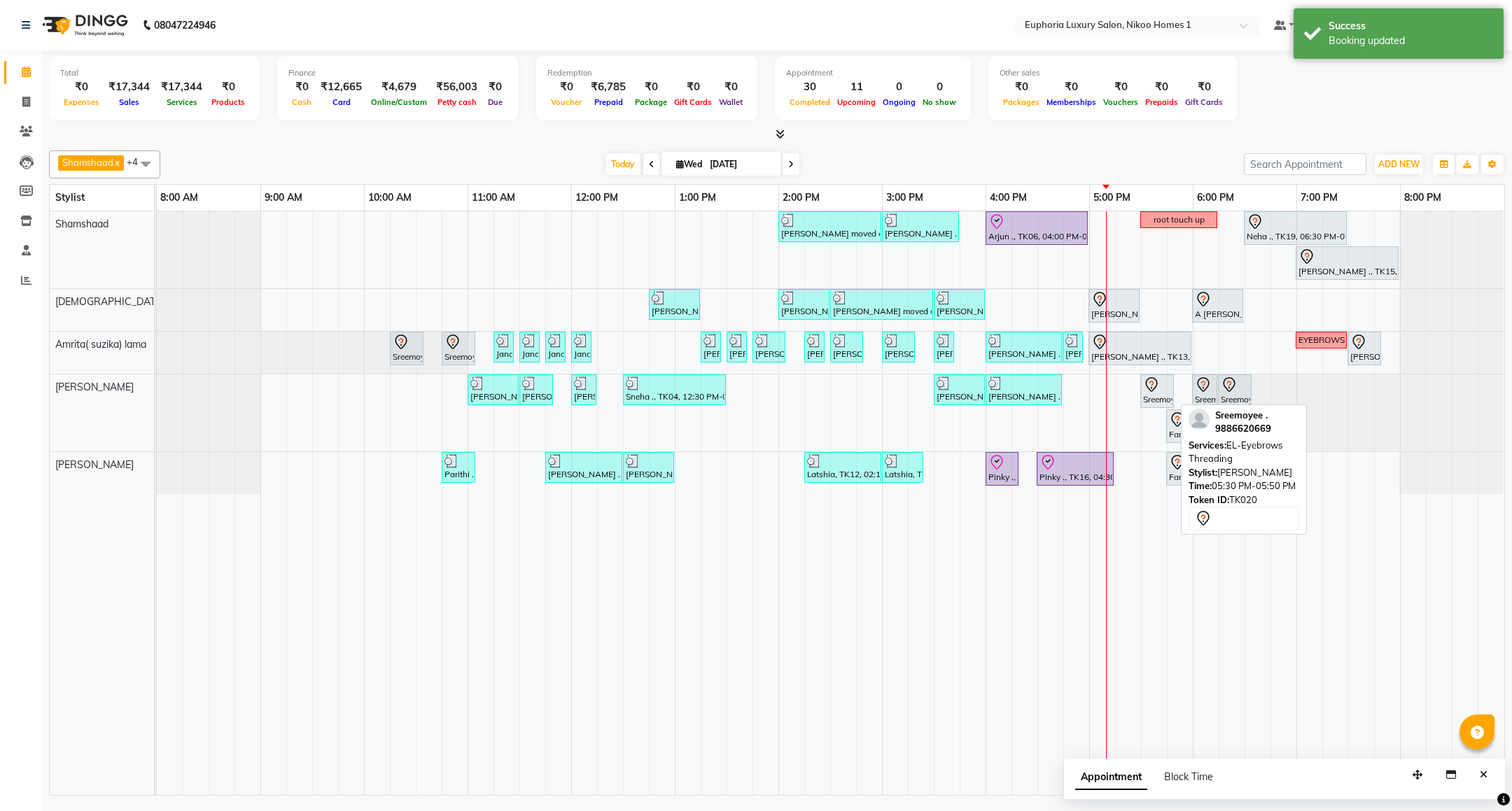
click at [1153, 399] on div "Sreemoyee ., TK20, 05:30 PM-05:50 PM, EL-Eyebrows Threading" at bounding box center [1157, 391] width 31 height 29
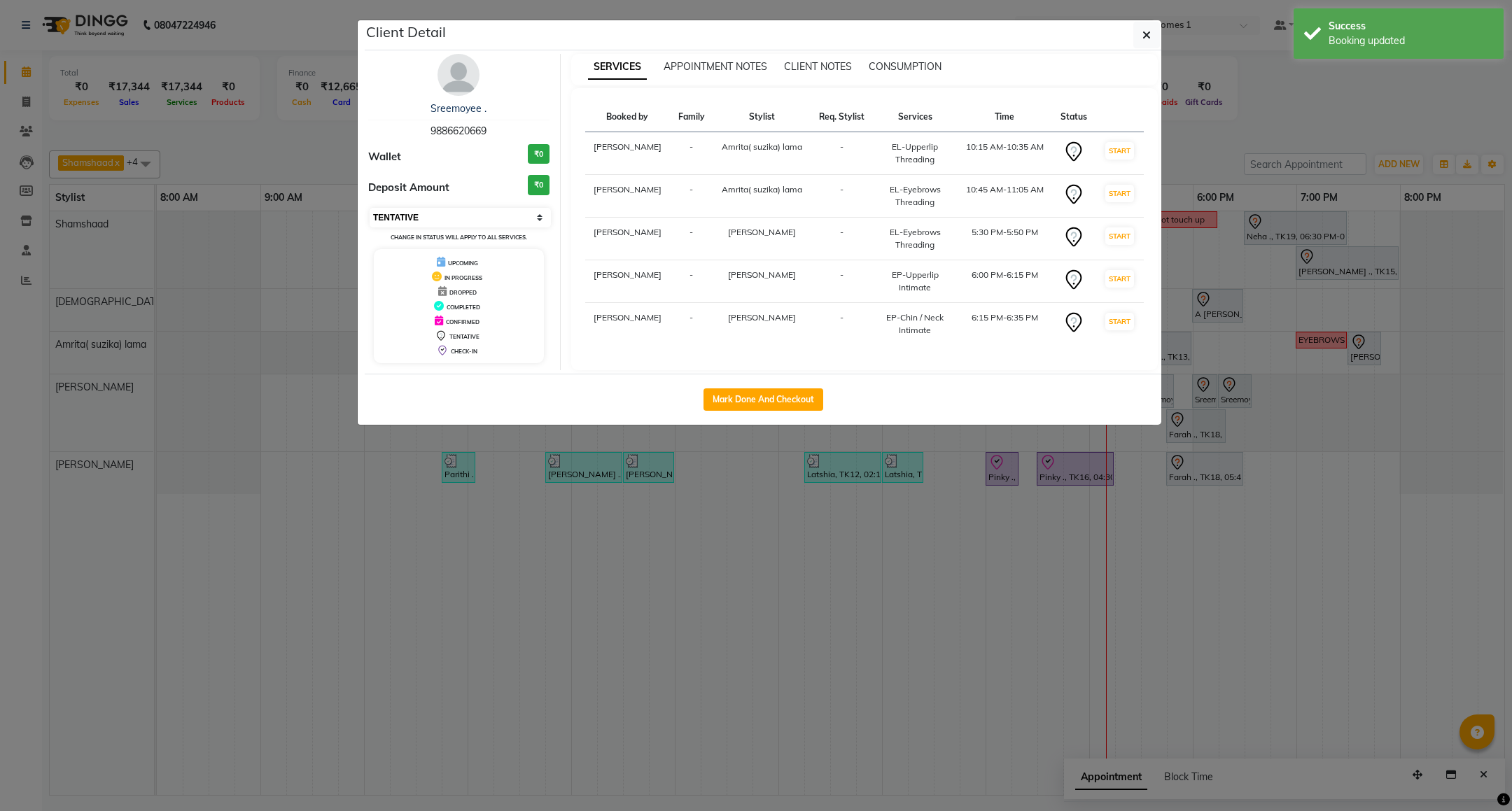
click at [486, 219] on select "Select IN SERVICE CONFIRMED TENTATIVE CHECK IN MARK DONE DROPPED UPCOMING" at bounding box center [460, 218] width 181 height 20
select select "8"
click at [369, 209] on select "Select IN SERVICE CONFIRMED TENTATIVE CHECK IN MARK DONE DROPPED UPCOMING" at bounding box center [460, 218] width 181 height 20
click at [1144, 36] on icon "button" at bounding box center [1146, 35] width 8 height 12
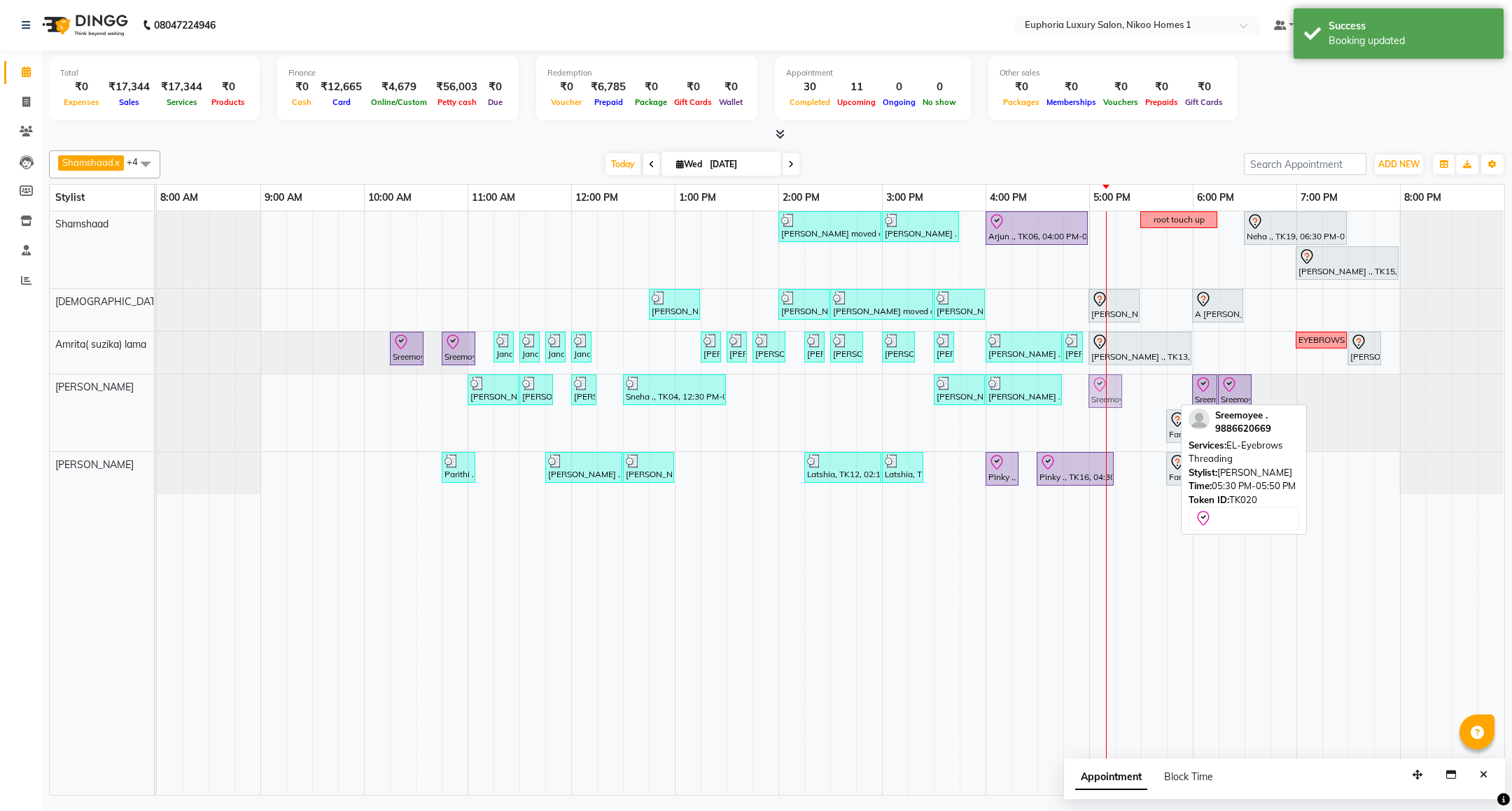
drag, startPoint x: 1167, startPoint y: 391, endPoint x: 1134, endPoint y: 391, distance: 33.0
click at [1134, 391] on div "Mahima moved out, TK11, 02:00 PM-03:00 PM, EP-Artistic Cut - Creative Stylist V…" at bounding box center [830, 503] width 1348 height 584
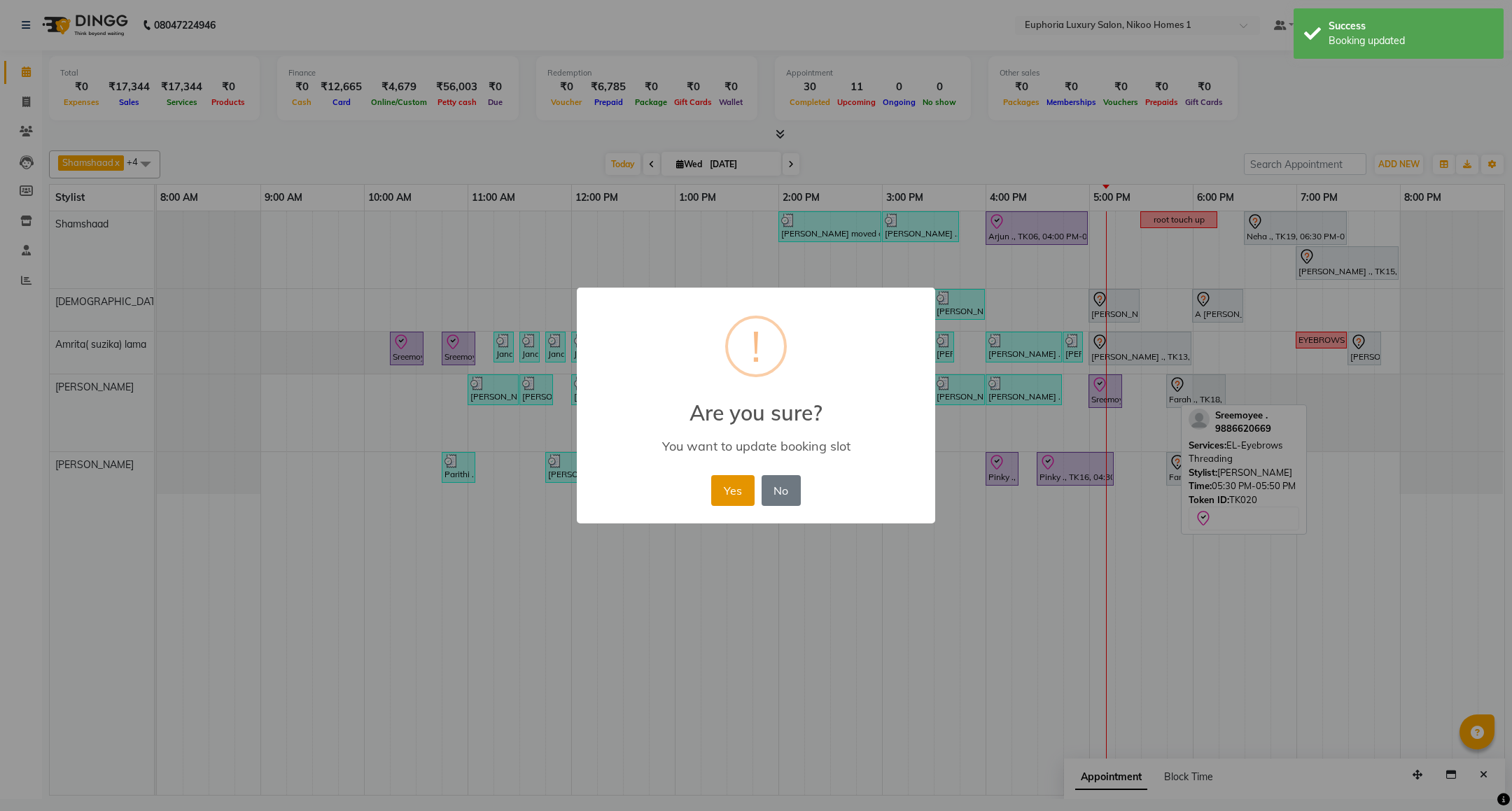
click at [731, 488] on button "Yes" at bounding box center [733, 491] width 43 height 31
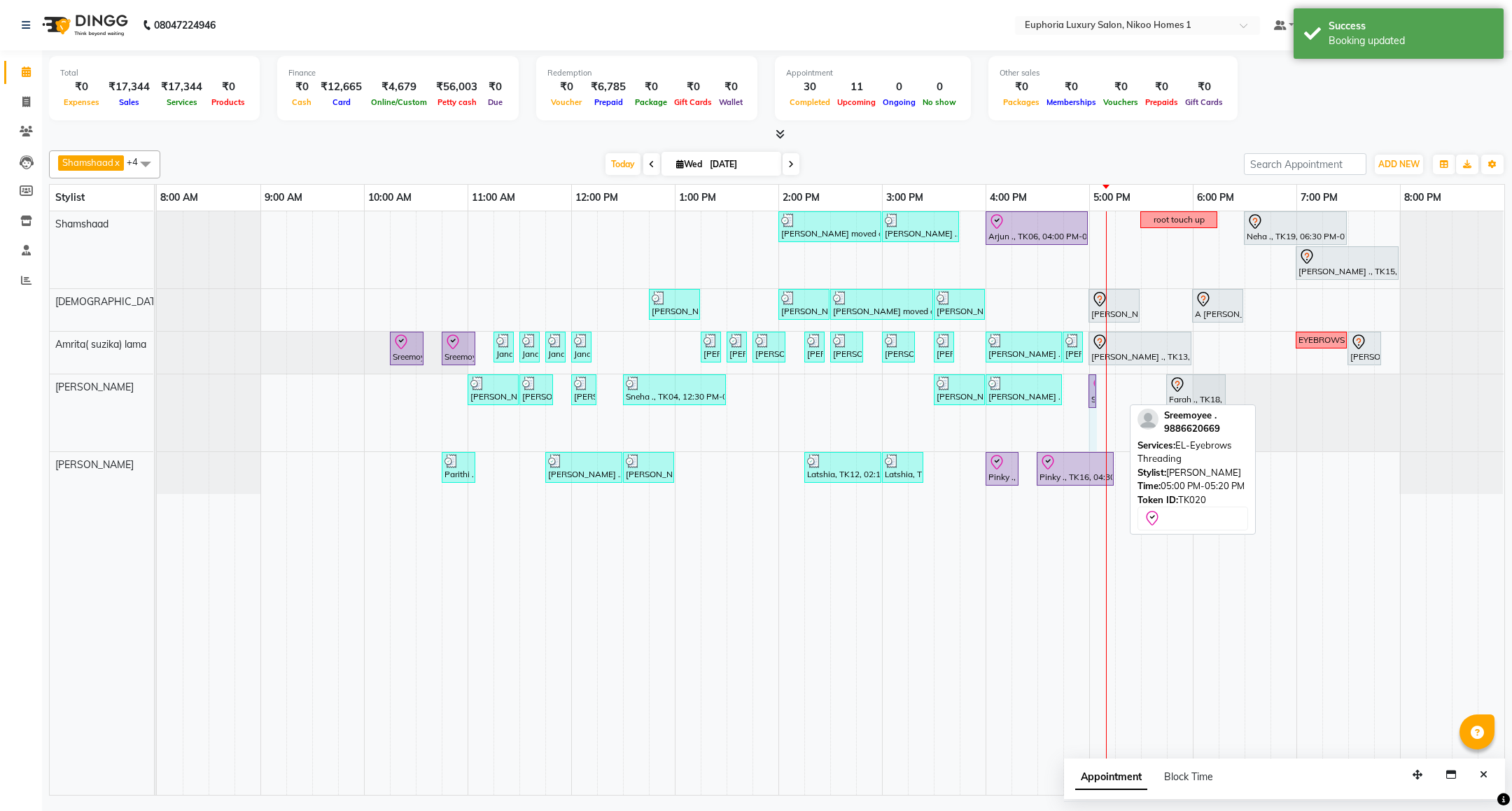
drag, startPoint x: 1123, startPoint y: 391, endPoint x: 1098, endPoint y: 391, distance: 25.0
click at [157, 391] on div "Arif ., TK02, 11:00 AM-11:30 AM, EP-Instant Clean-Up Arif ., TK02, 11:30 AM-11:…" at bounding box center [157, 413] width 0 height 77
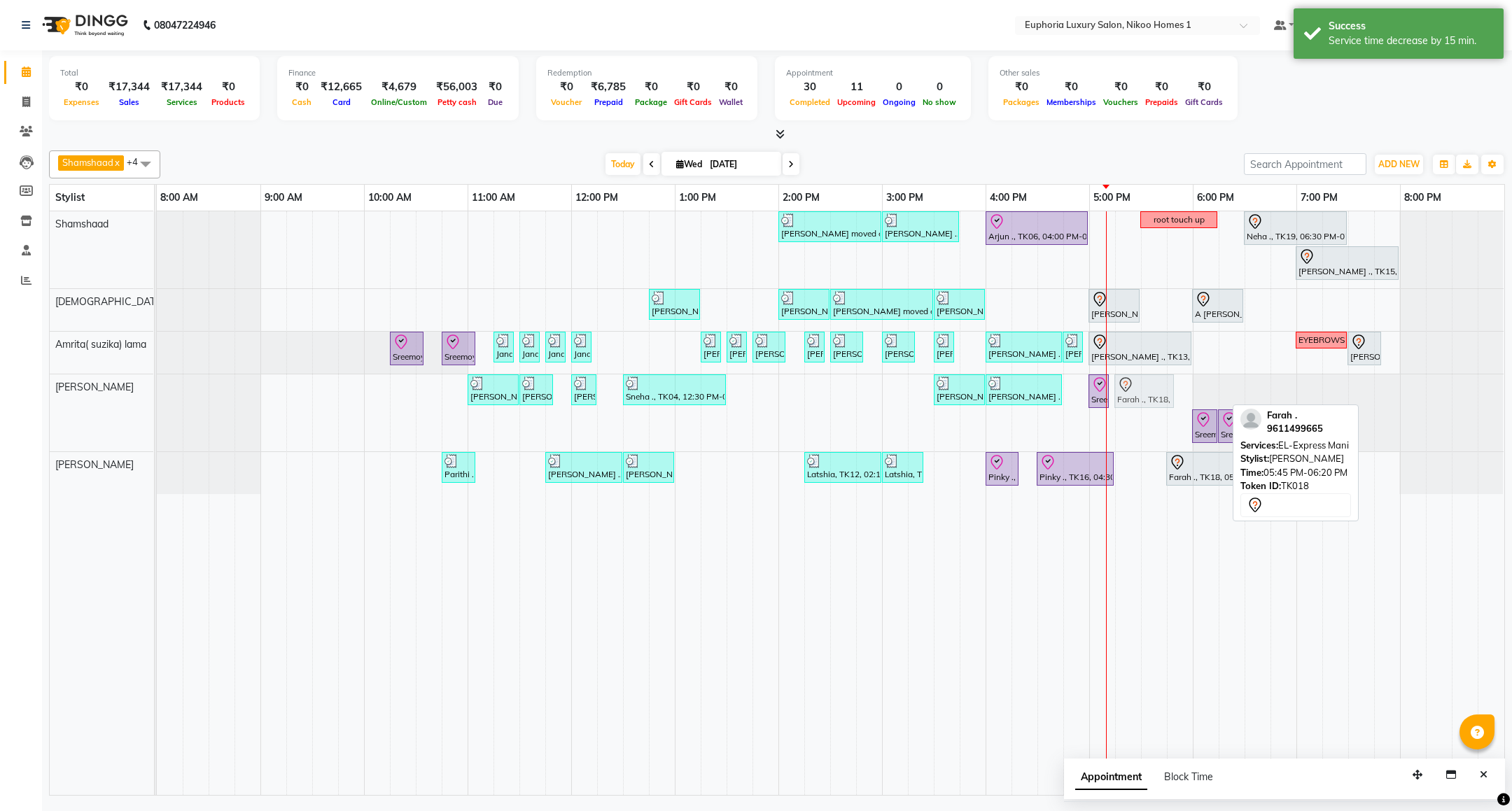
drag, startPoint x: 1176, startPoint y: 391, endPoint x: 1127, endPoint y: 391, distance: 49.0
click at [157, 391] on div "Arif ., TK02, 11:00 AM-11:30 AM, EP-Instant Clean-Up Arif ., TK02, 11:30 AM-11:…" at bounding box center [157, 413] width 0 height 77
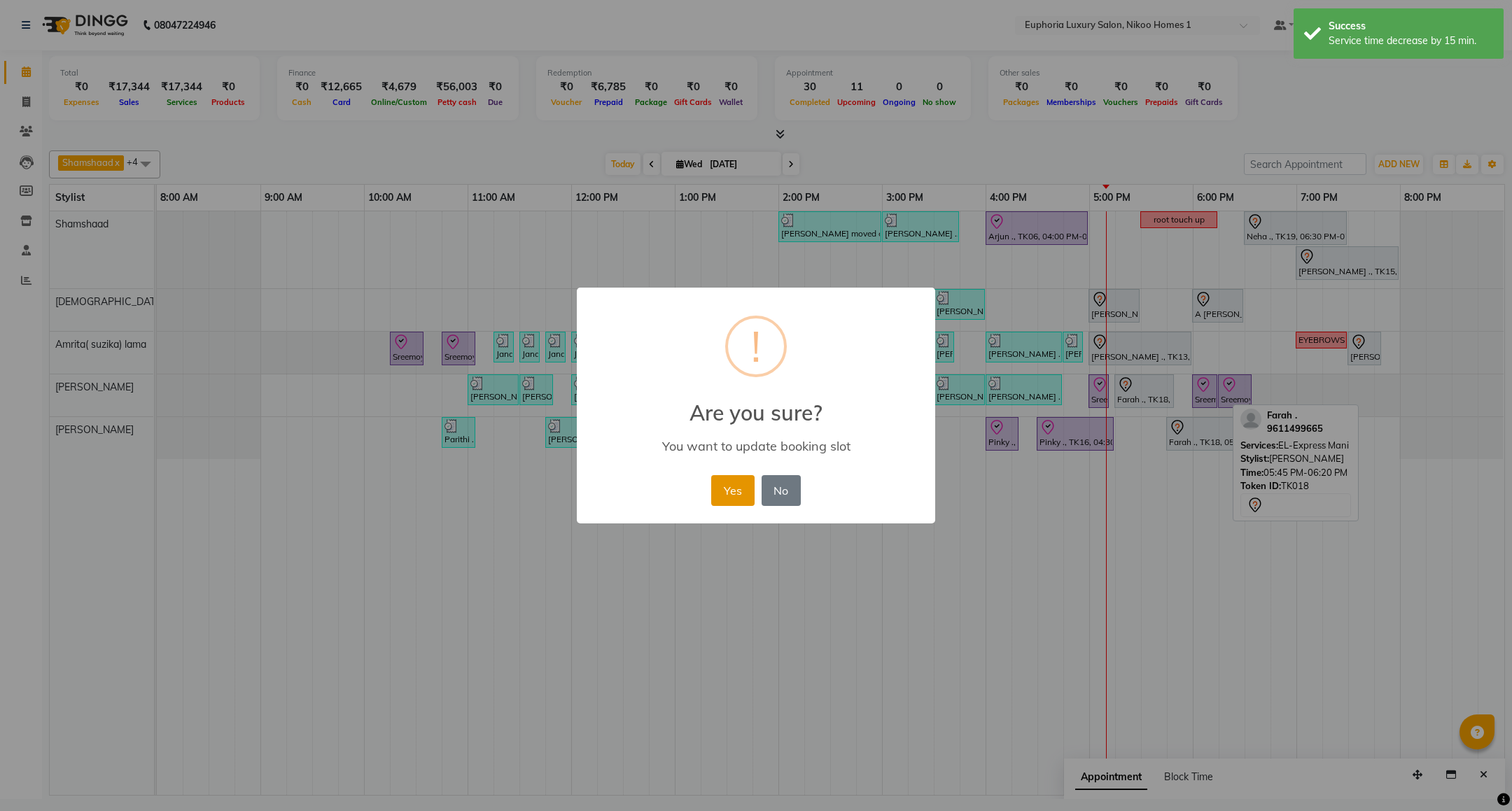
click at [731, 484] on button "Yes" at bounding box center [733, 491] width 43 height 31
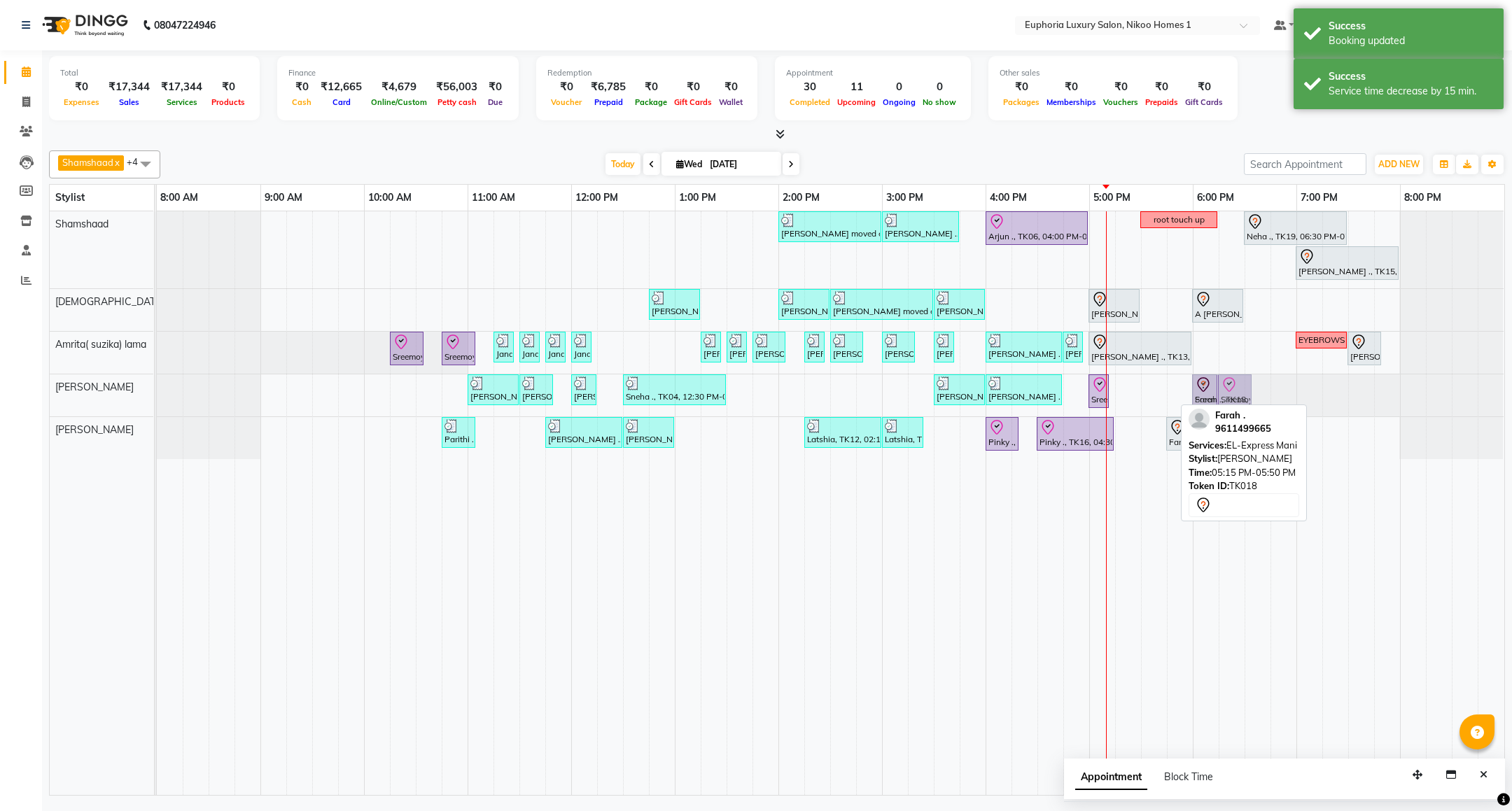
drag, startPoint x: 1143, startPoint y: 392, endPoint x: 1213, endPoint y: 395, distance: 70.1
click at [157, 395] on div "Arif ., TK02, 11:00 AM-11:30 AM, EP-Instant Clean-Up Arif ., TK02, 11:30 AM-11:…" at bounding box center [157, 396] width 0 height 42
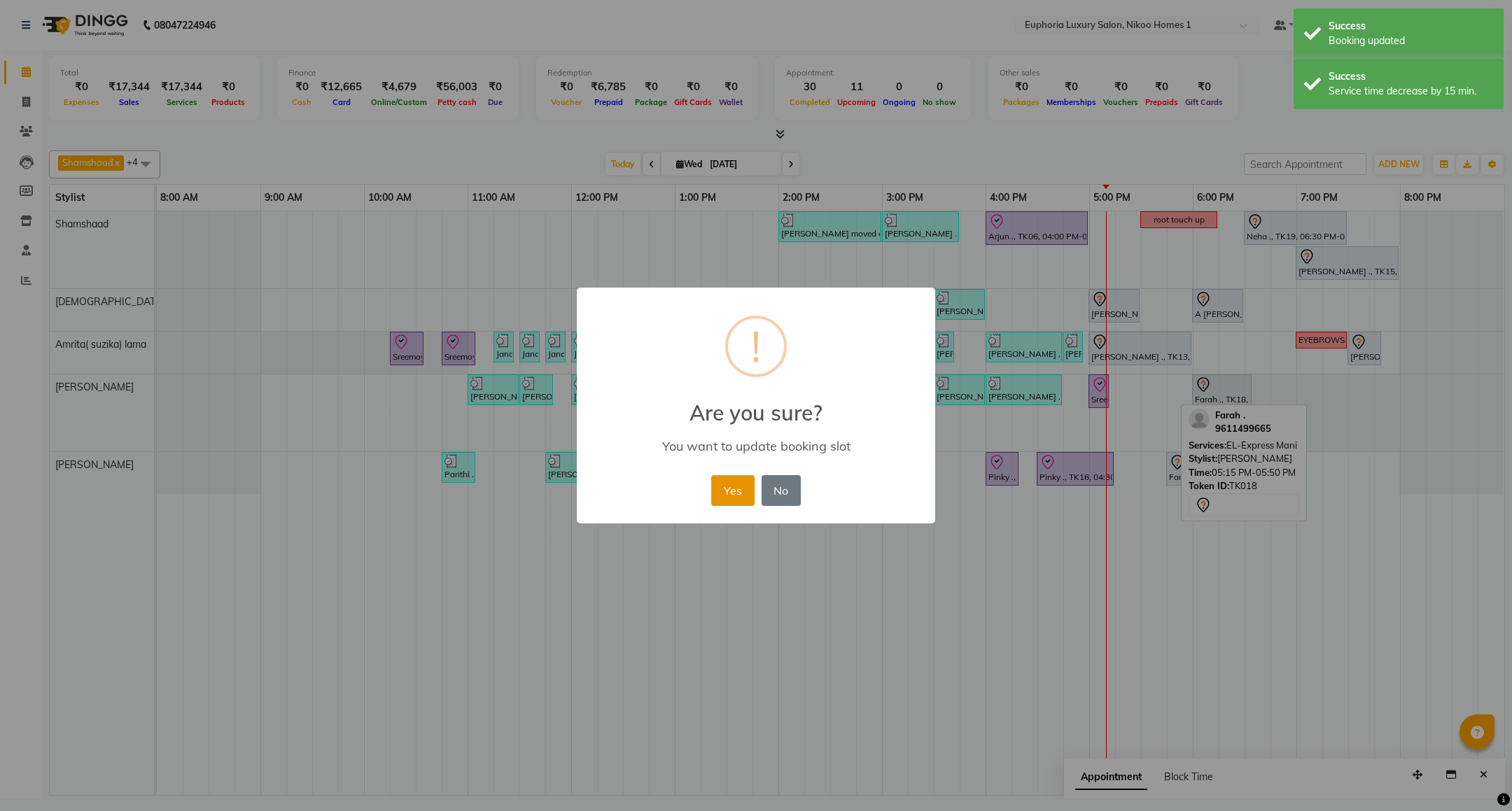
click at [743, 484] on button "Yes" at bounding box center [733, 491] width 43 height 31
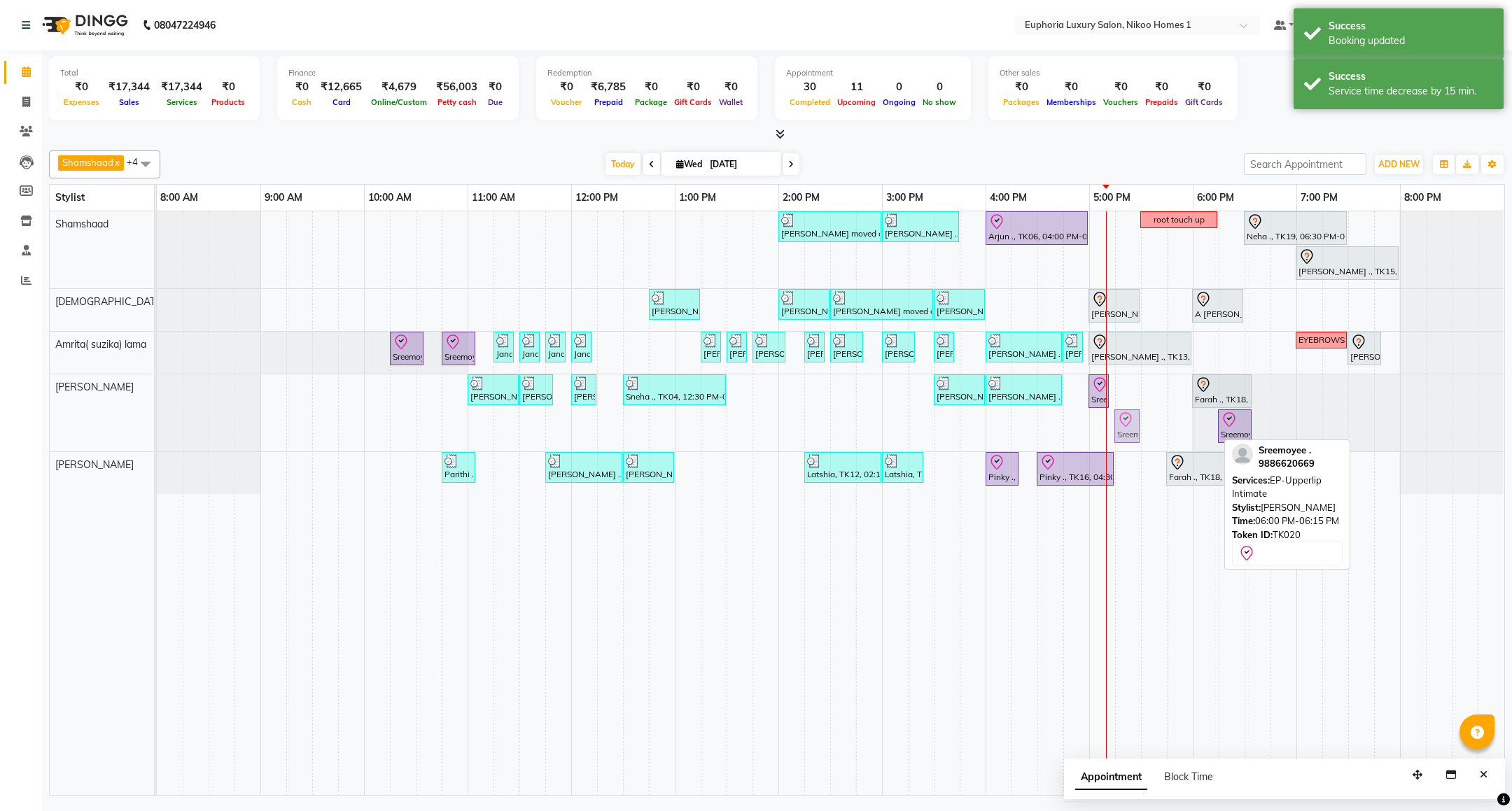
drag, startPoint x: 1199, startPoint y: 423, endPoint x: 1130, endPoint y: 408, distance: 70.6
click at [1130, 408] on div "Mahima moved out, TK11, 02:00 PM-03:00 PM, EP-Artistic Cut - Creative Stylist V…" at bounding box center [830, 503] width 1348 height 584
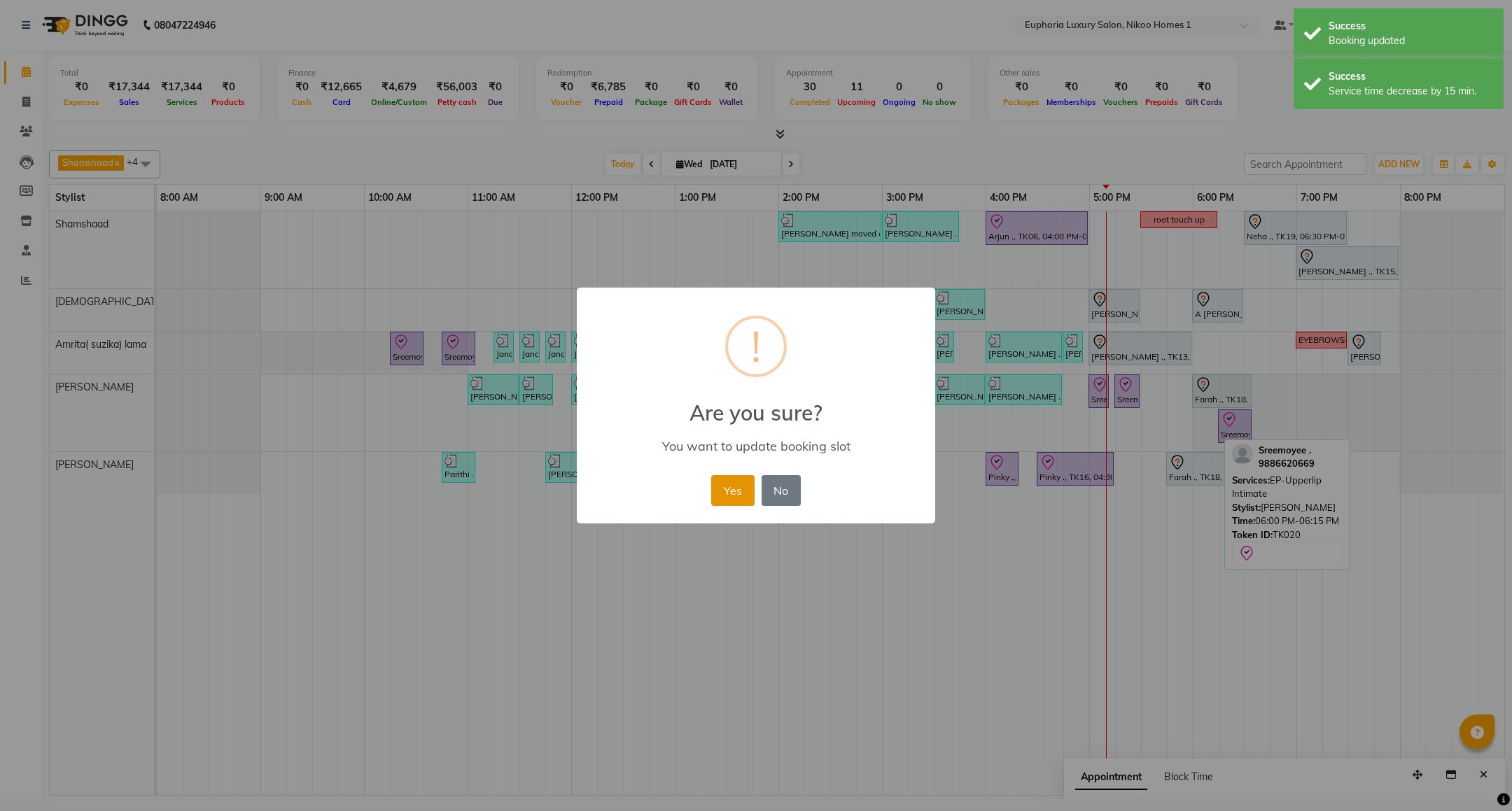
click at [746, 483] on button "Yes" at bounding box center [733, 491] width 43 height 31
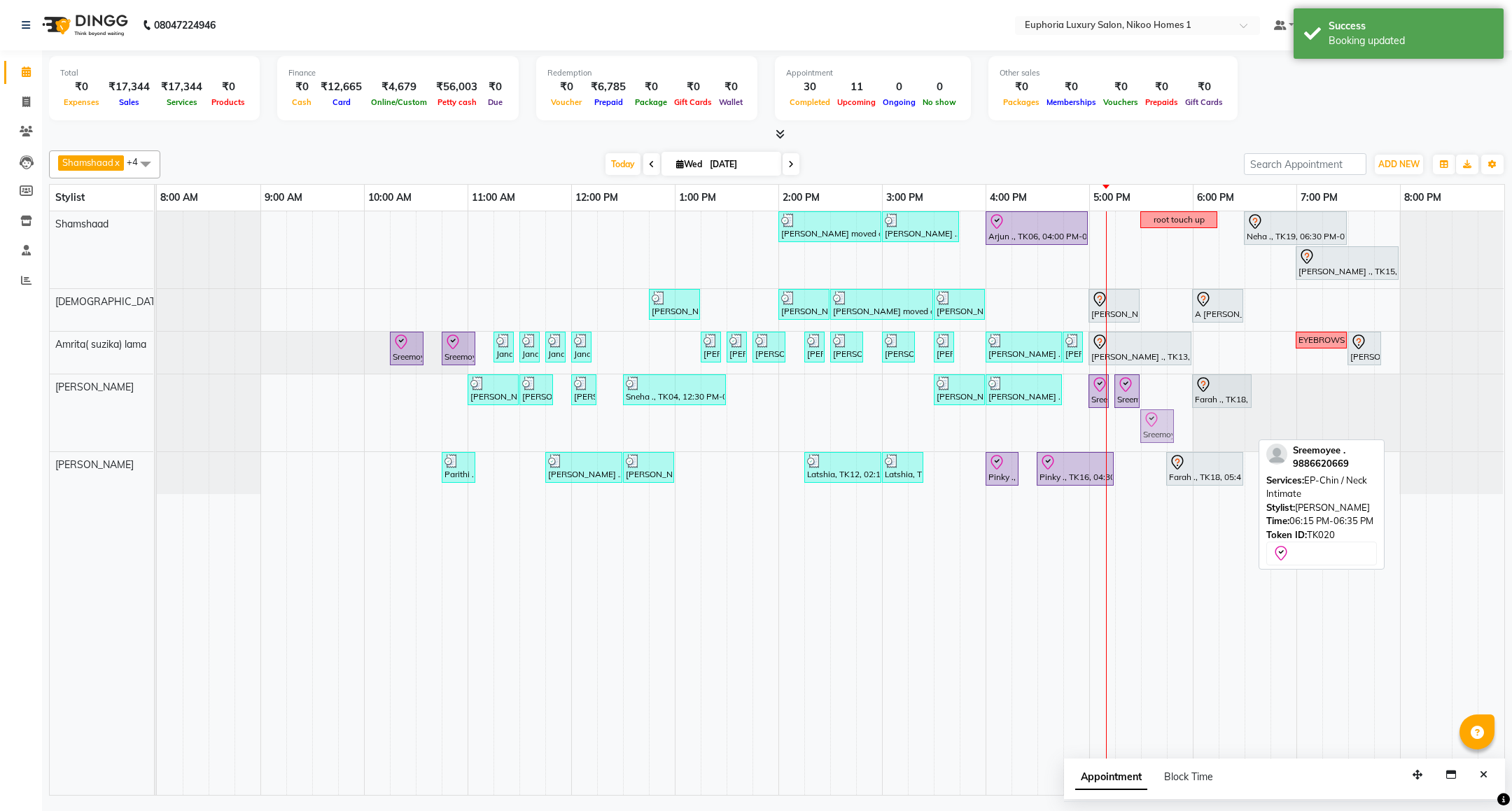
drag, startPoint x: 1226, startPoint y: 429, endPoint x: 1153, endPoint y: 420, distance: 73.6
click at [157, 420] on div "Arif ., TK02, 11:00 AM-11:30 AM, EP-Instant Clean-Up Arif ., TK02, 11:30 AM-11:…" at bounding box center [157, 413] width 0 height 77
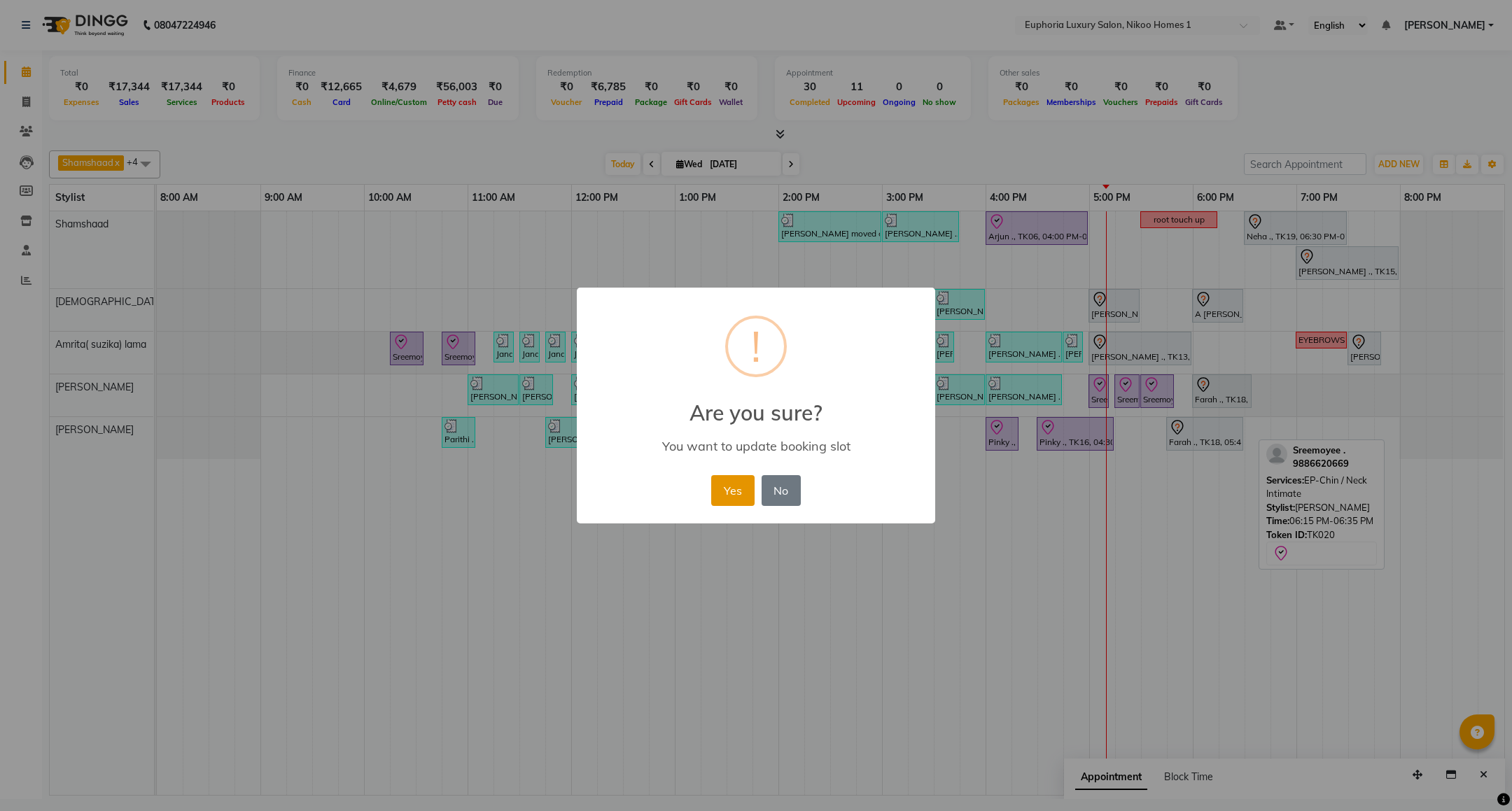
click at [730, 486] on button "Yes" at bounding box center [733, 491] width 43 height 31
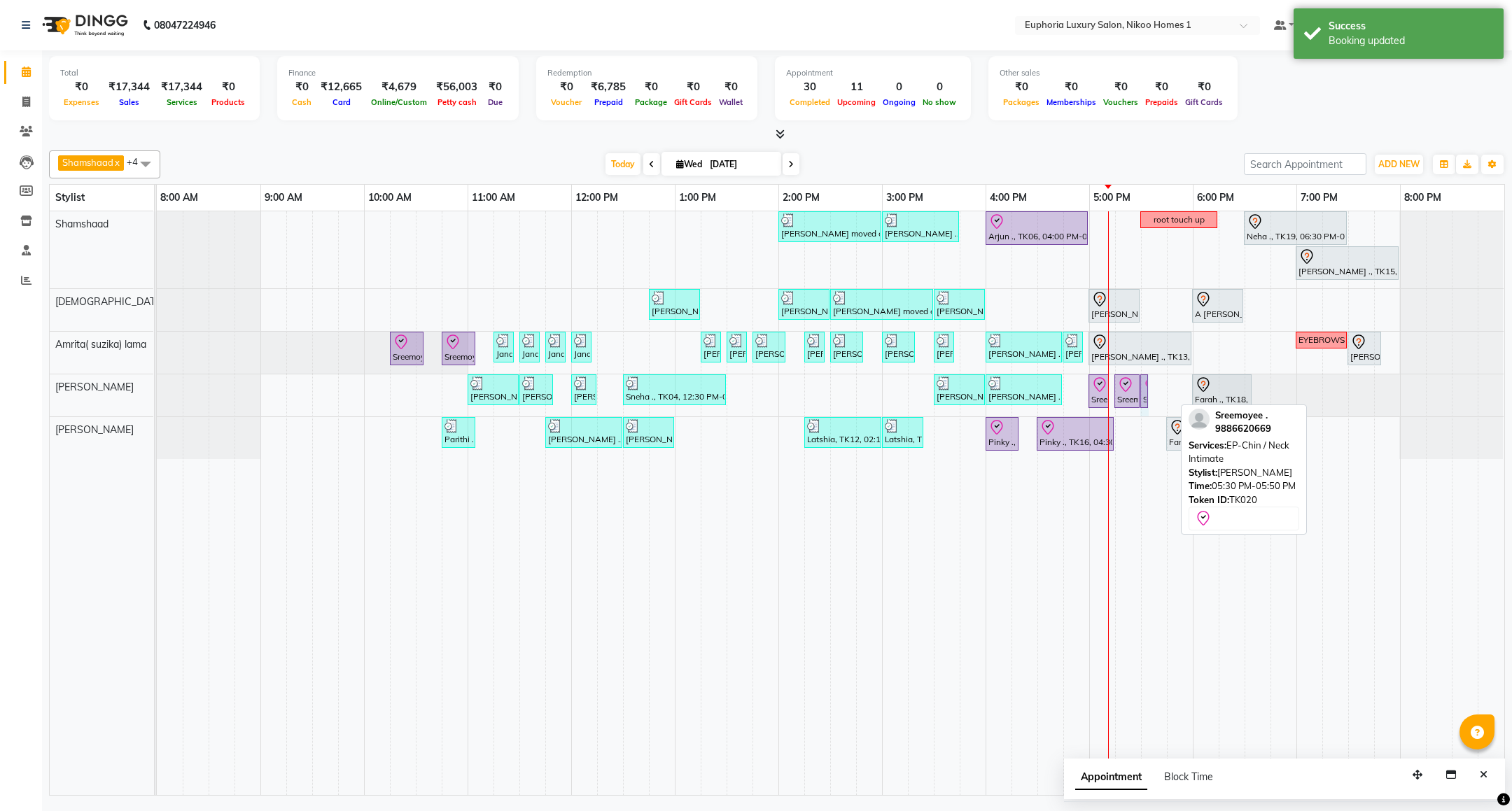
drag, startPoint x: 1173, startPoint y: 391, endPoint x: 1162, endPoint y: 391, distance: 11.0
click at [1162, 391] on div "Mahima moved out, TK11, 02:00 PM-03:00 PM, EP-Artistic Cut - Creative Stylist V…" at bounding box center [830, 503] width 1348 height 584
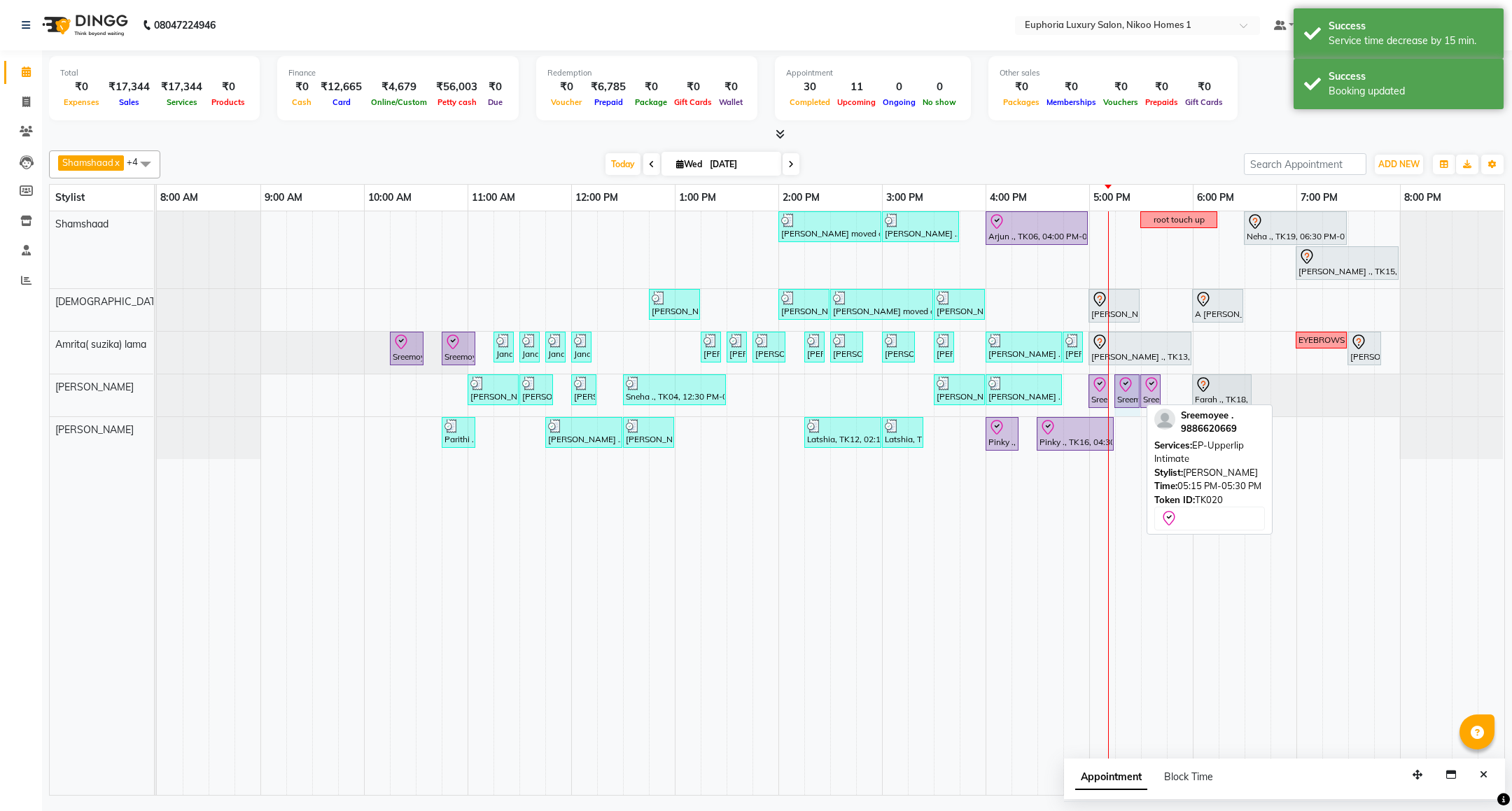
drag, startPoint x: 1138, startPoint y: 393, endPoint x: 1116, endPoint y: 393, distance: 22.0
click at [157, 393] on div "Arif ., TK02, 11:00 AM-11:30 AM, EP-Instant Clean-Up Arif ., TK02, 11:30 AM-11:…" at bounding box center [157, 396] width 0 height 42
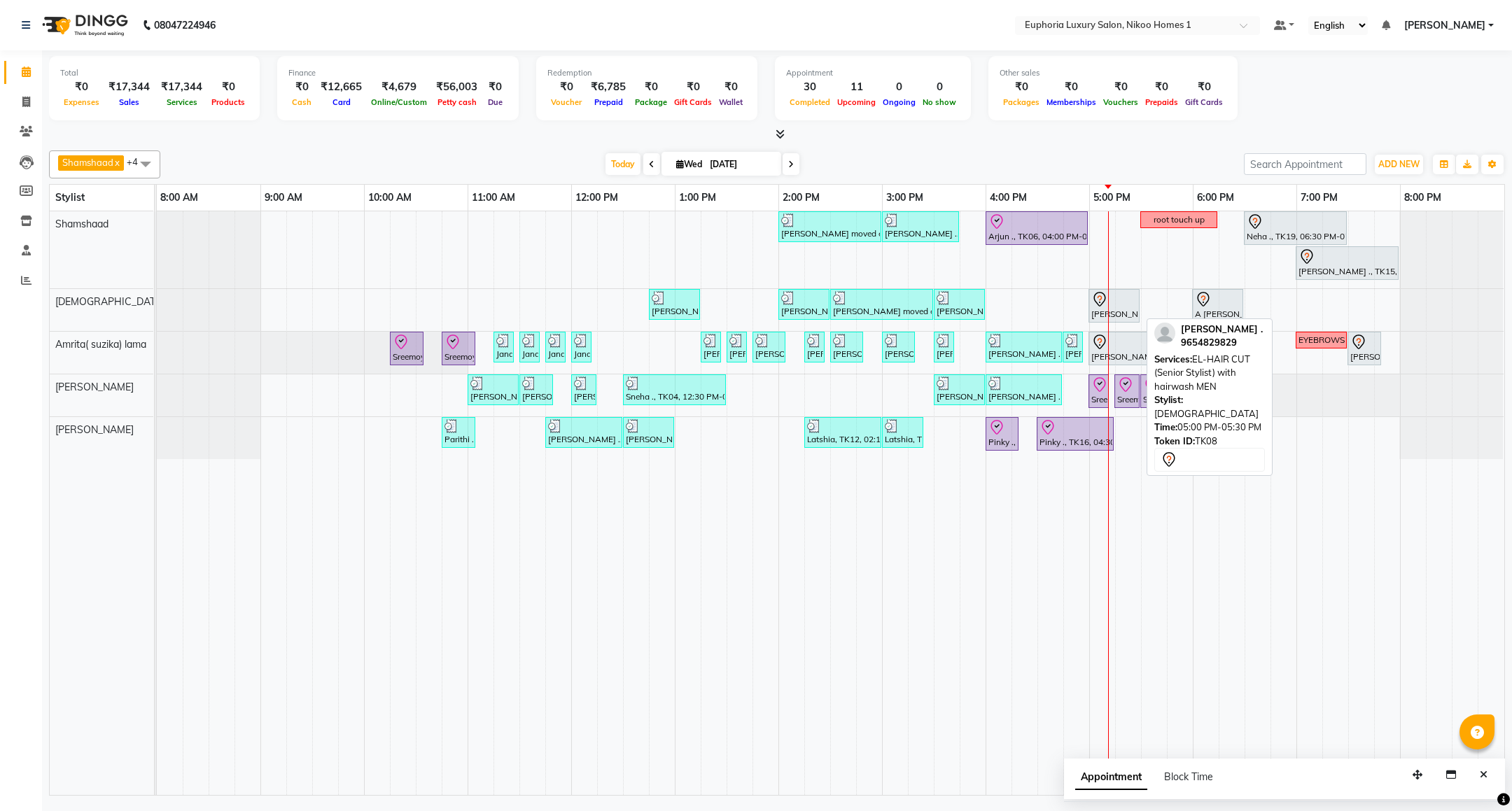
click at [1119, 313] on div "[PERSON_NAME] ., TK08, 05:00 PM-05:30 PM, EL-HAIR CUT (Senior Stylist) with hai…" at bounding box center [1113, 306] width 48 height 29
click at [1118, 307] on div at bounding box center [1113, 300] width 45 height 17
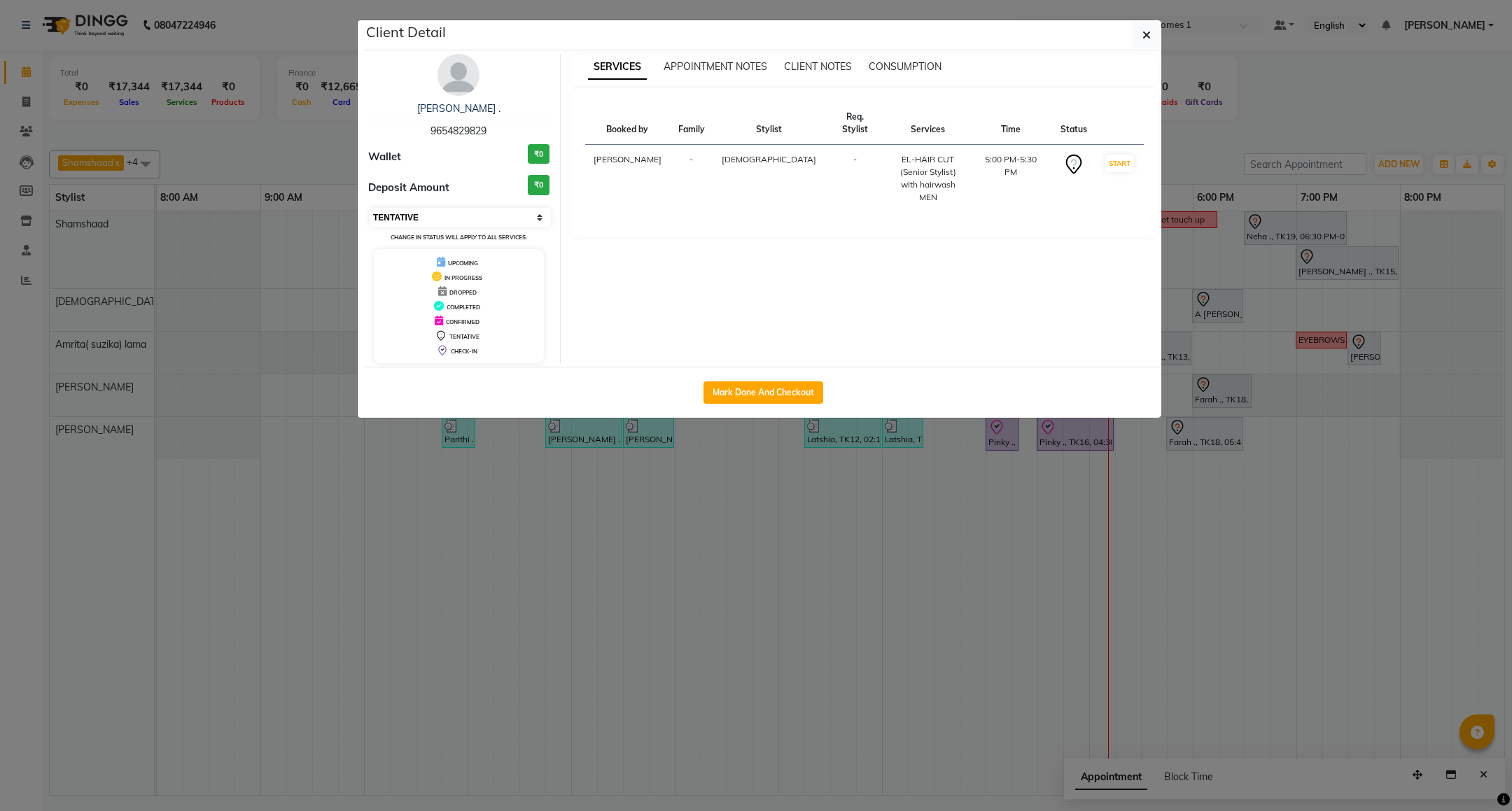
click at [423, 221] on select "Select IN SERVICE CONFIRMED TENTATIVE CHECK IN MARK DONE DROPPED UPCOMING" at bounding box center [460, 218] width 181 height 20
select select "8"
click at [369, 209] on select "Select IN SERVICE CONFIRMED TENTATIVE CHECK IN MARK DONE DROPPED UPCOMING" at bounding box center [460, 218] width 181 height 20
click at [1144, 38] on icon "button" at bounding box center [1146, 35] width 8 height 12
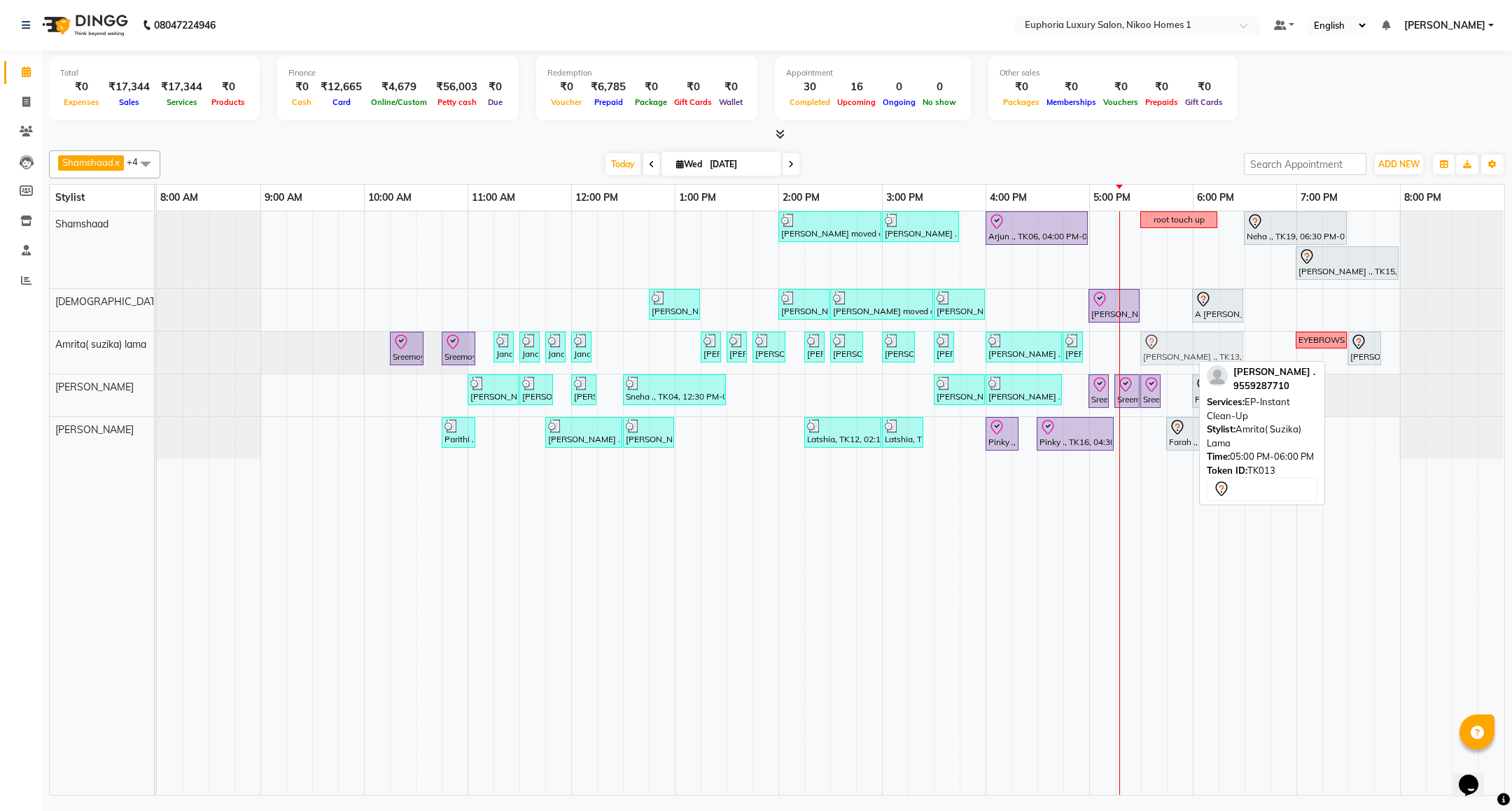
drag, startPoint x: 1134, startPoint y: 345, endPoint x: 1190, endPoint y: 352, distance: 56.4
click at [157, 352] on div "Sreemoyee ., TK20, 10:15 AM-10:35 AM, EL-Upperlip Threading Sreemoyee ., TK20, …" at bounding box center [157, 353] width 0 height 42
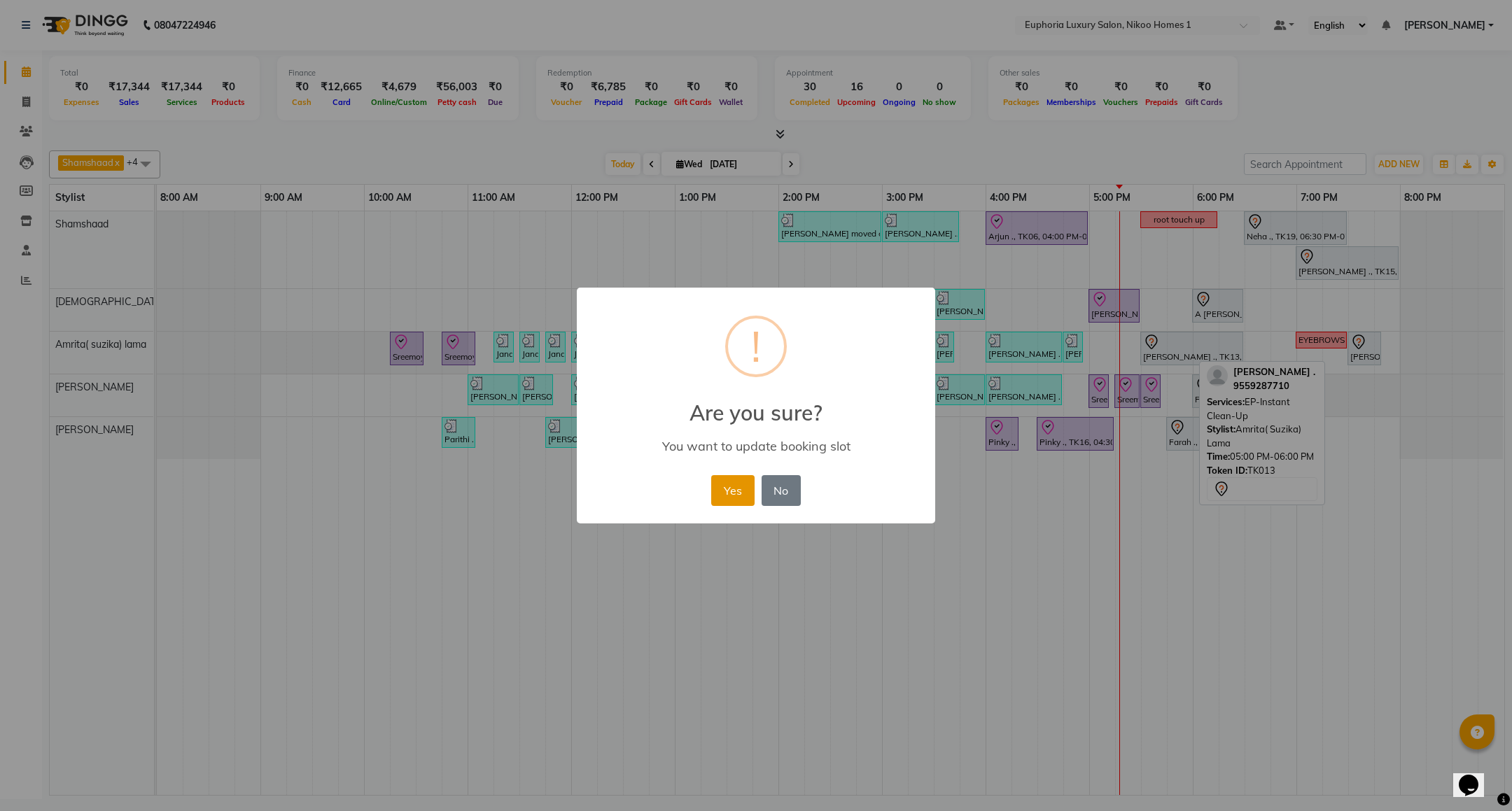
click at [733, 478] on button "Yes" at bounding box center [733, 491] width 43 height 31
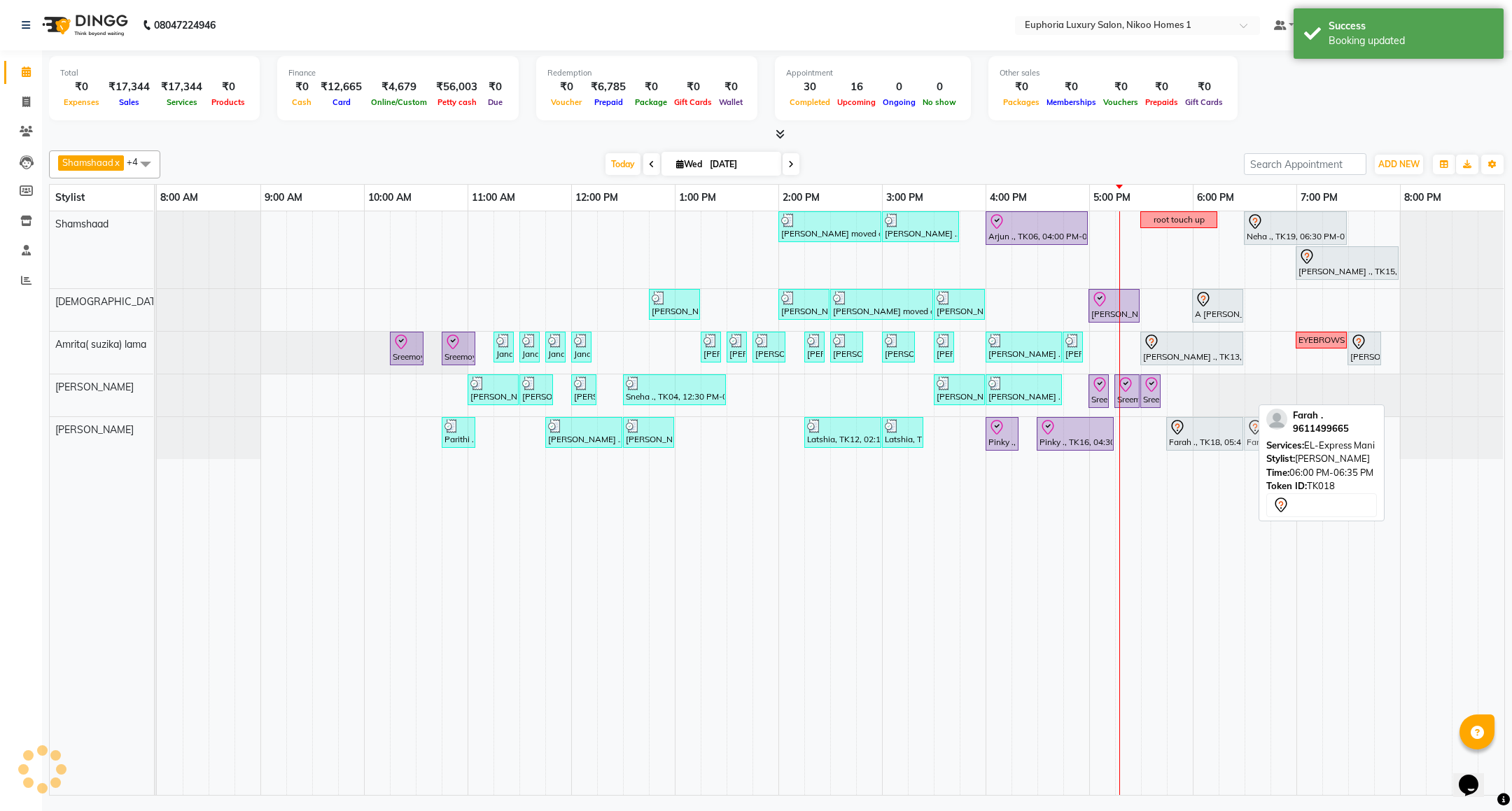
drag, startPoint x: 1213, startPoint y: 397, endPoint x: 1254, endPoint y: 431, distance: 53.3
click at [1254, 431] on tbody "Mahima moved out, TK11, 02:00 PM-03:00 PM, EP-Artistic Cut - Creative Stylist V…" at bounding box center [830, 335] width 1347 height 248
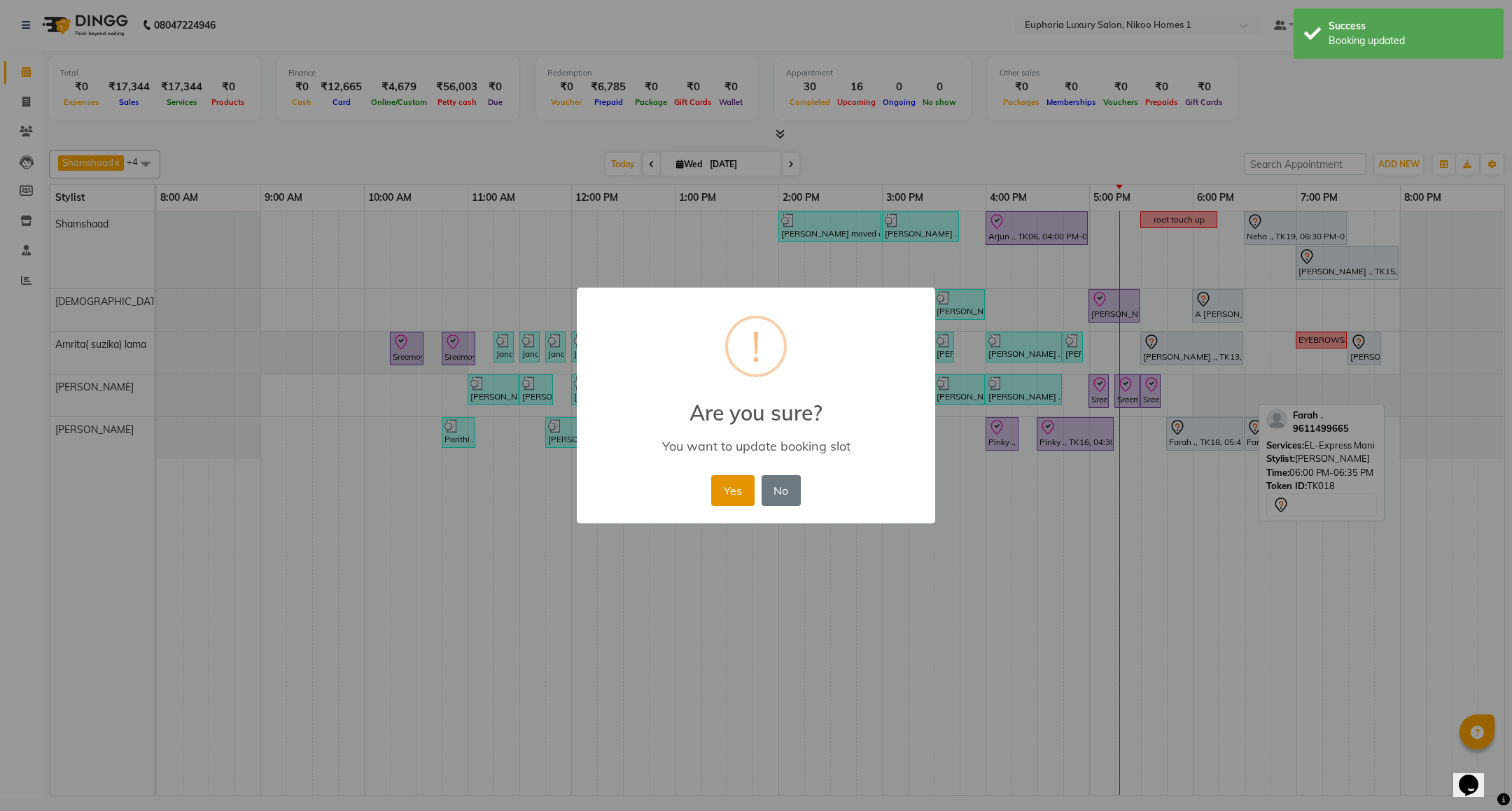
click at [721, 478] on button "Yes" at bounding box center [733, 491] width 43 height 31
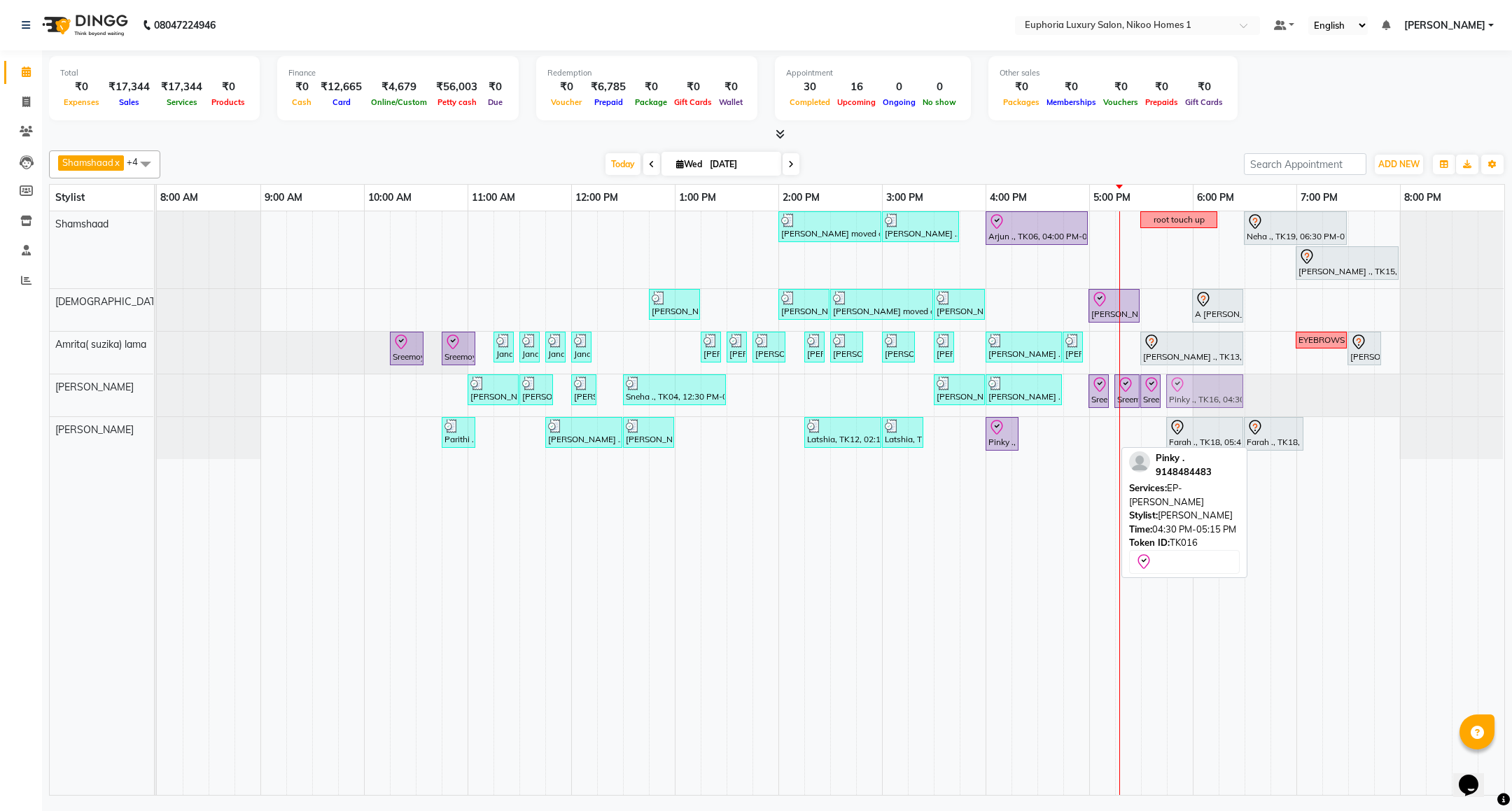
drag, startPoint x: 1050, startPoint y: 435, endPoint x: 1170, endPoint y: 401, distance: 124.7
click at [1170, 401] on tbody "Mahima moved out, TK11, 02:00 PM-03:00 PM, EP-Artistic Cut - Creative Stylist V…" at bounding box center [830, 335] width 1347 height 248
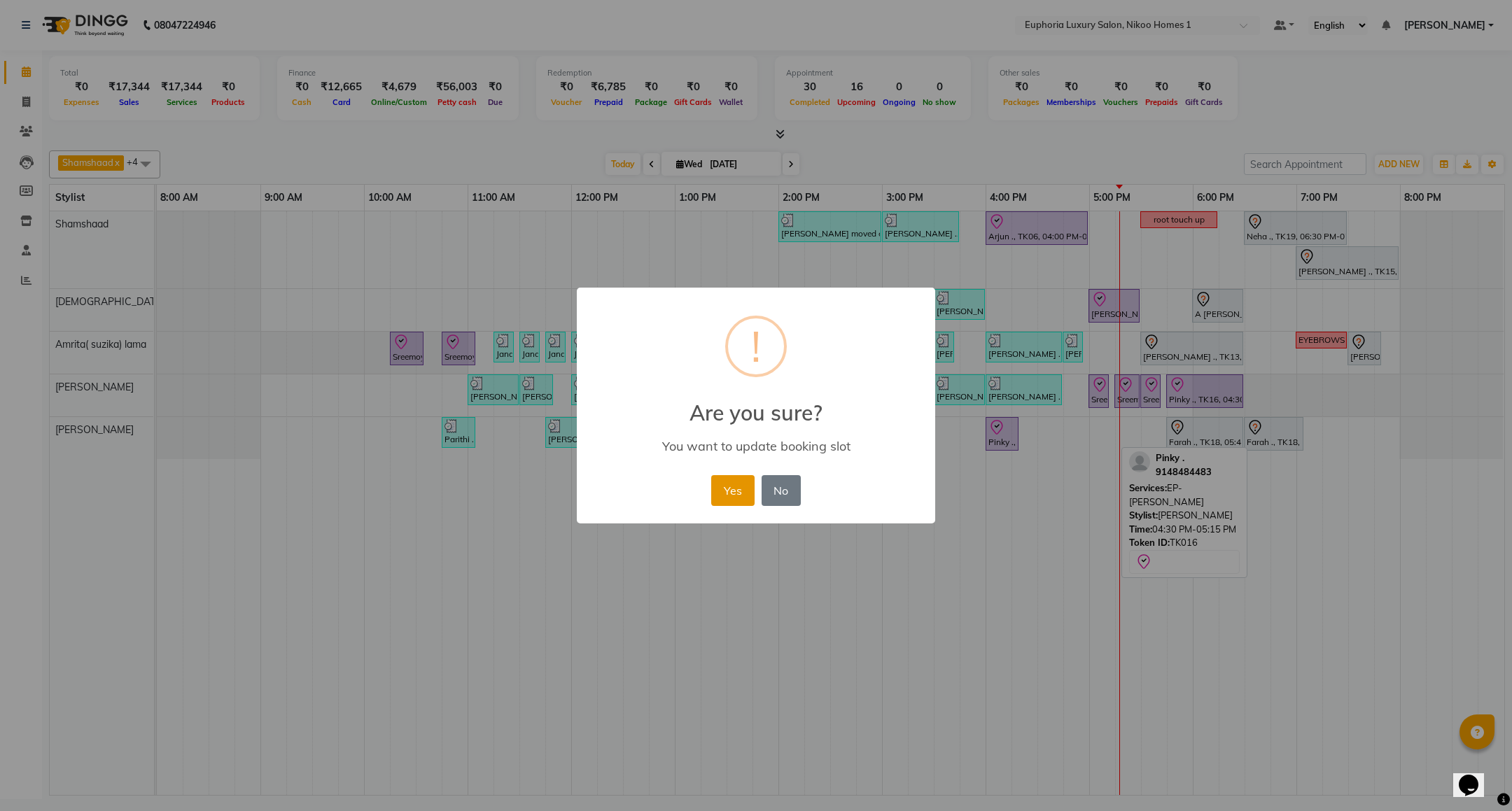
click at [747, 485] on button "Yes" at bounding box center [733, 491] width 43 height 31
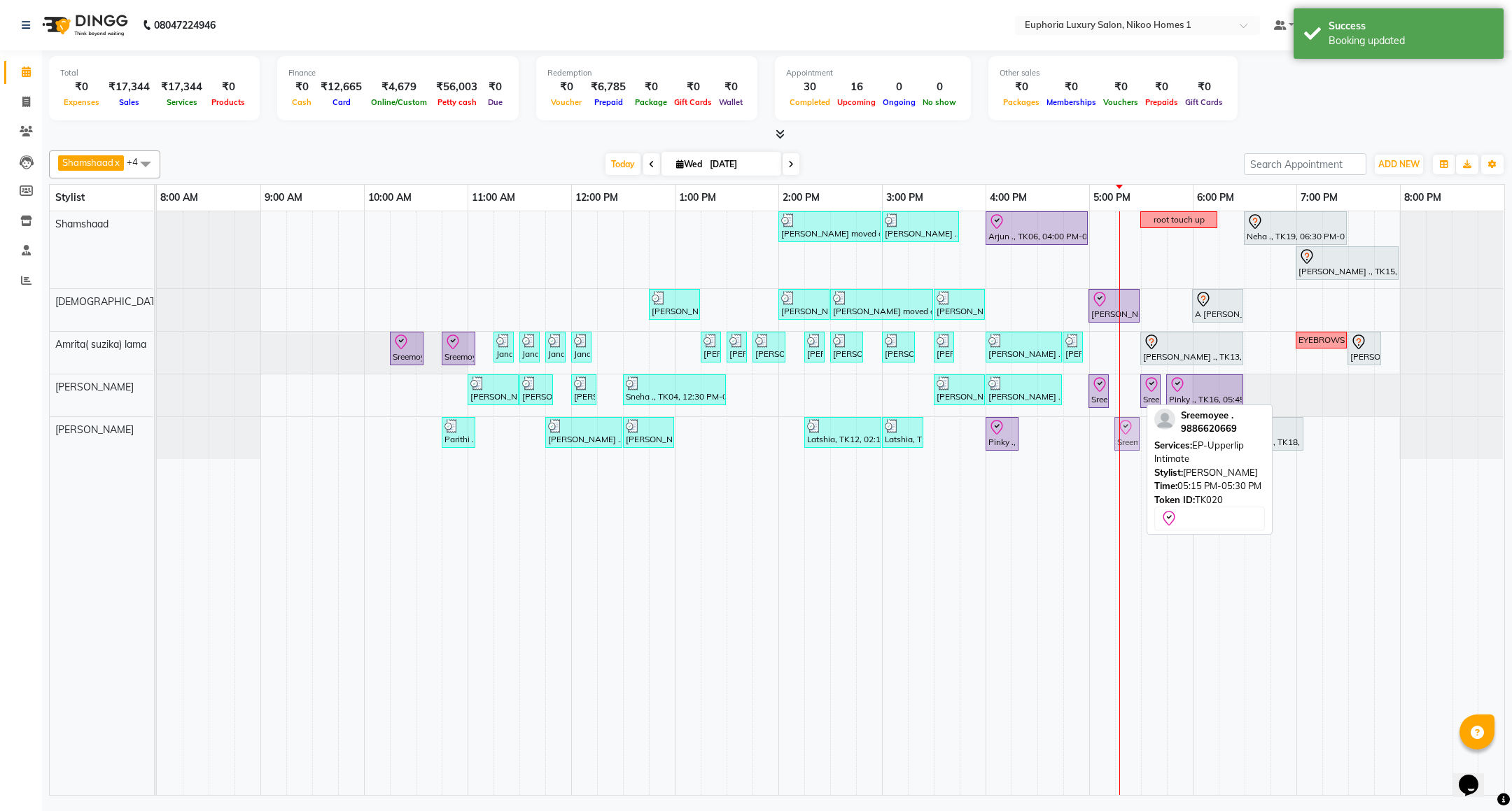
drag, startPoint x: 1130, startPoint y: 391, endPoint x: 1127, endPoint y: 419, distance: 28.2
click at [1123, 431] on tbody "Mahima moved out, TK11, 02:00 PM-03:00 PM, EP-Artistic Cut - Creative Stylist V…" at bounding box center [830, 335] width 1347 height 248
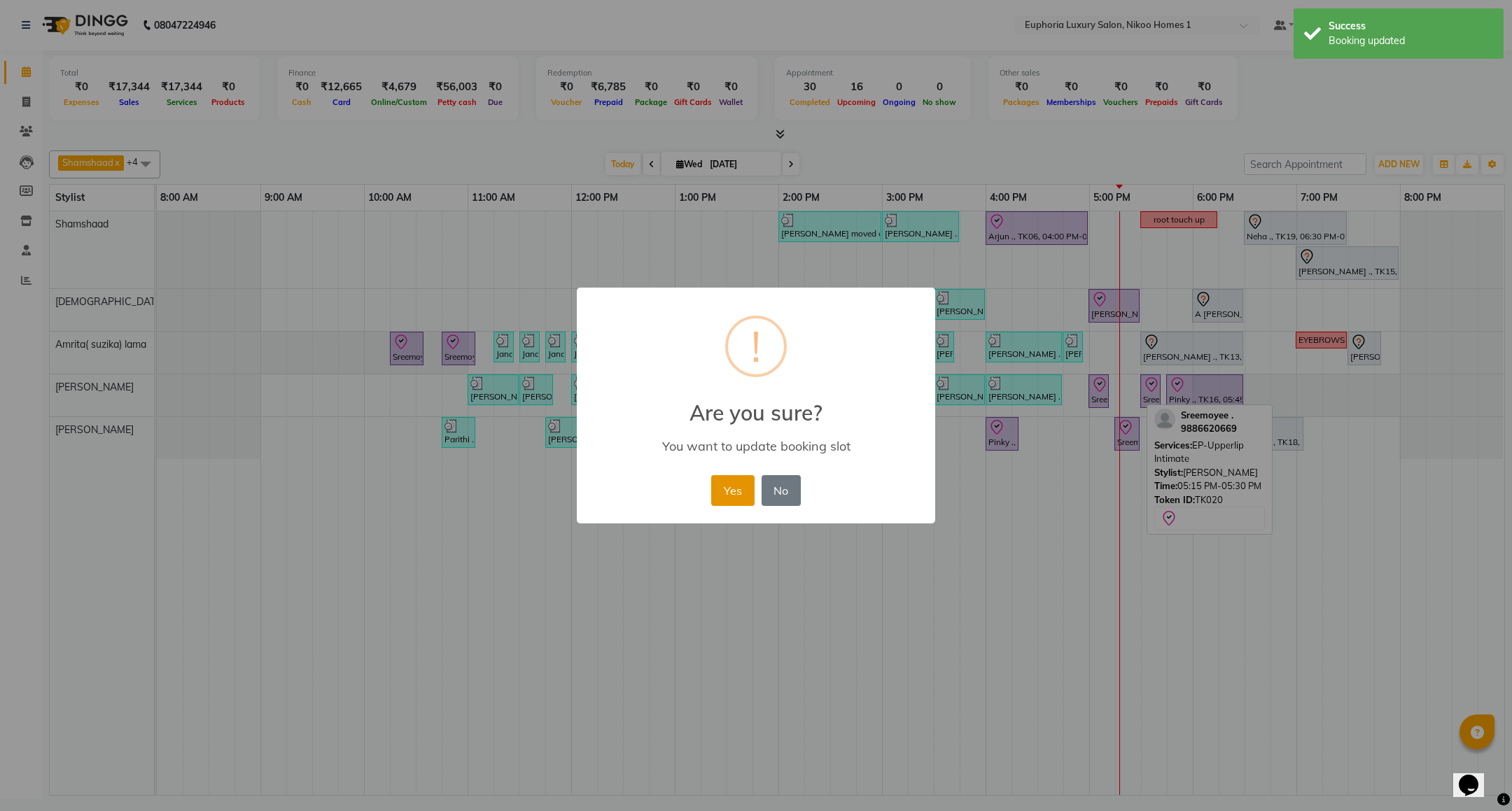
click at [733, 489] on button "Yes" at bounding box center [733, 491] width 43 height 31
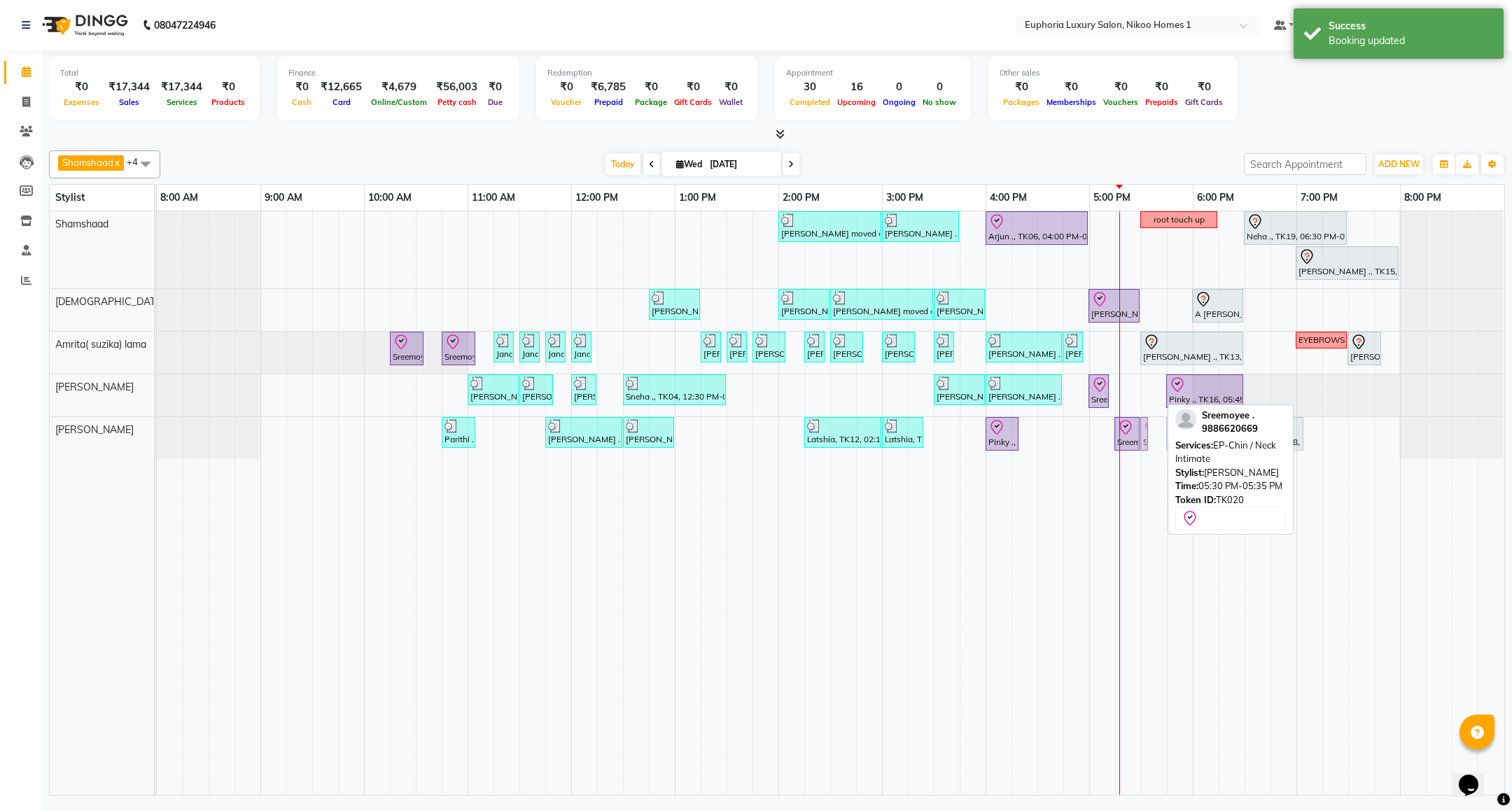
drag, startPoint x: 1150, startPoint y: 392, endPoint x: 1150, endPoint y: 433, distance: 41.0
click at [1150, 433] on div "Mahima moved out, TK11, 02:00 PM-03:00 PM, EP-Artistic Cut - Creative Stylist V…" at bounding box center [830, 503] width 1348 height 584
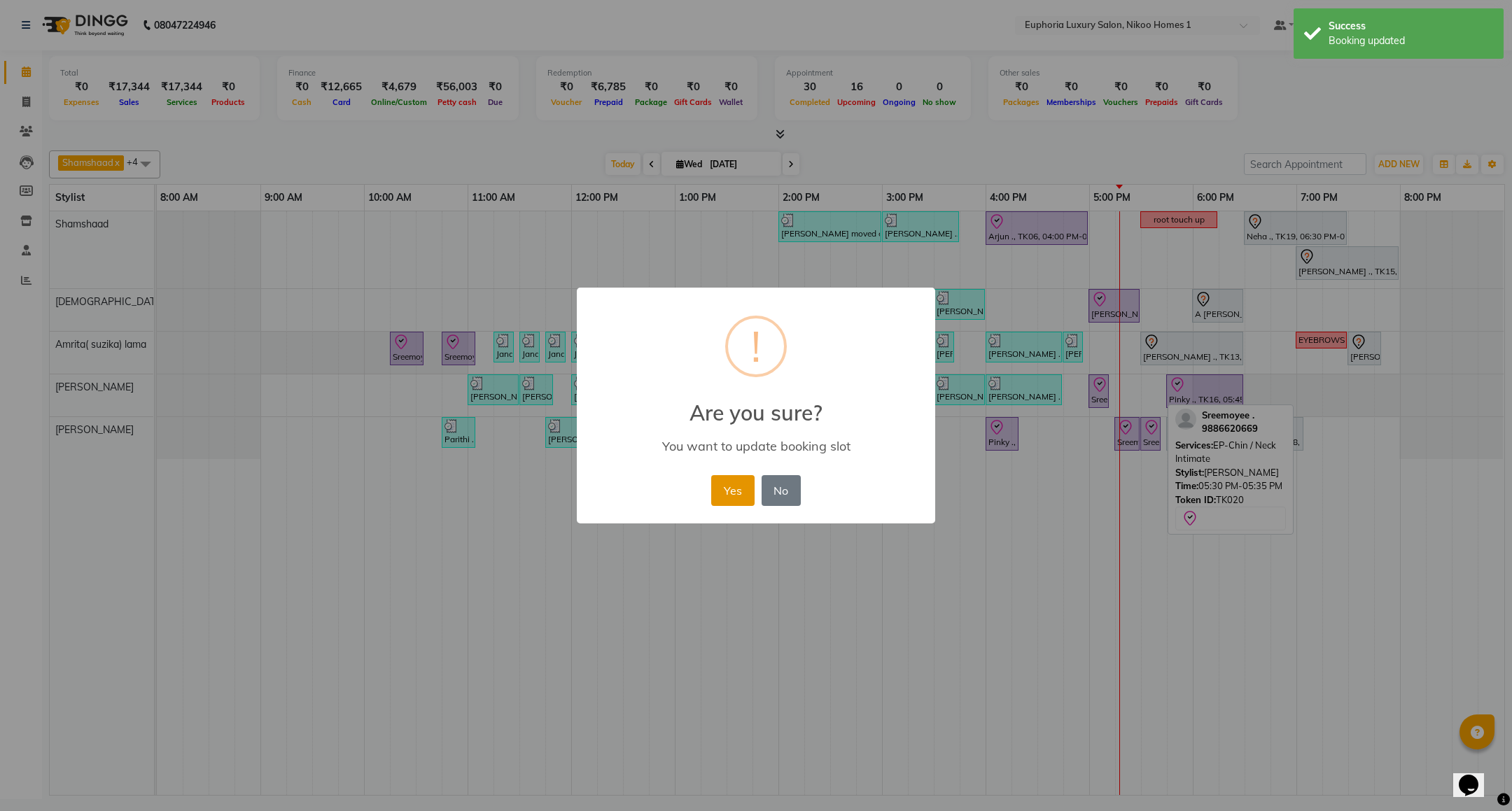
click at [741, 494] on button "Yes" at bounding box center [733, 491] width 43 height 31
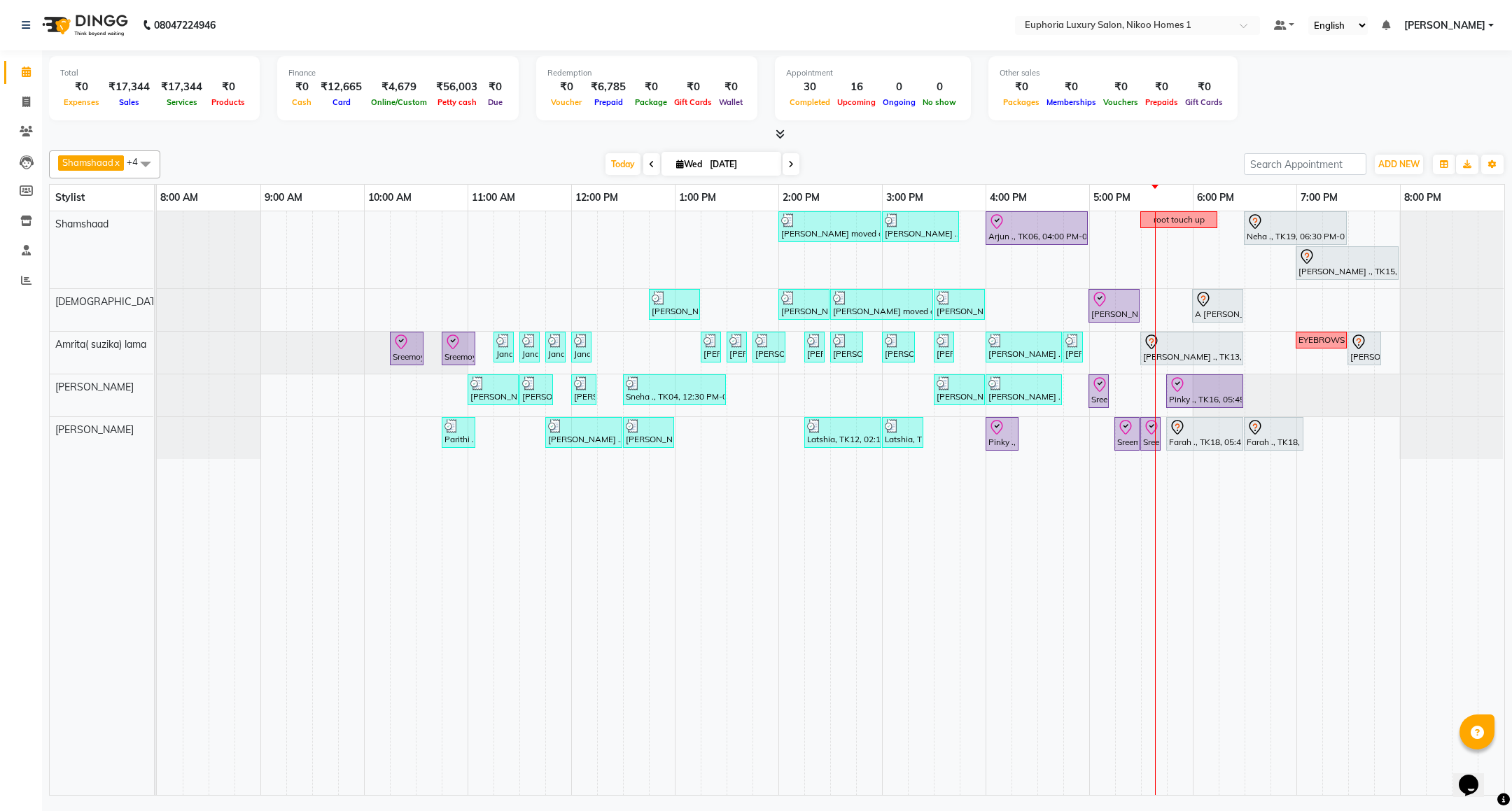
click at [1037, 431] on div "Mahima moved out, TK11, 02:00 PM-03:00 PM, EP-Artistic Cut - Creative Stylist V…" at bounding box center [830, 503] width 1348 height 584
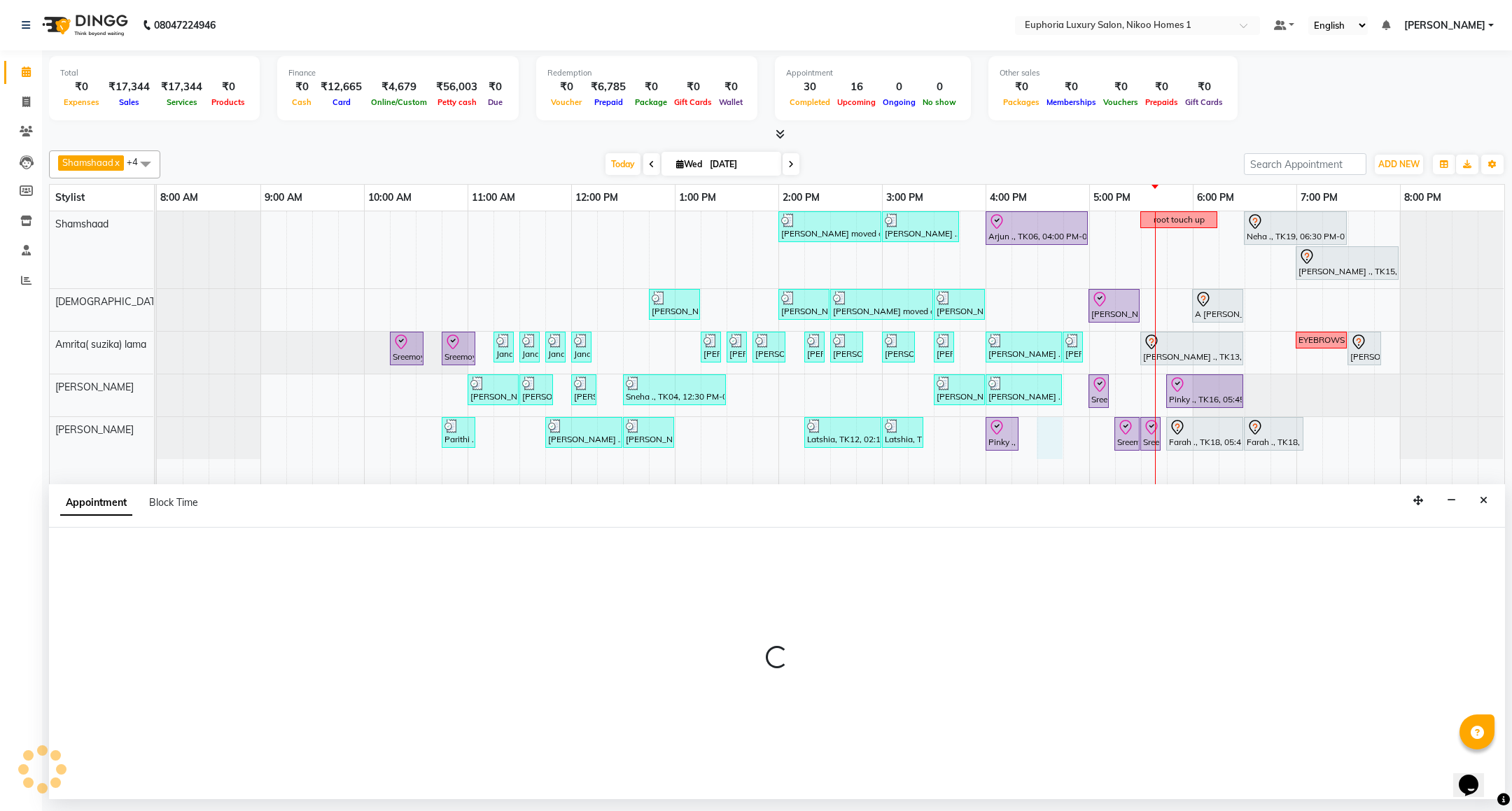
select select "86001"
select select "990"
select select "tentative"
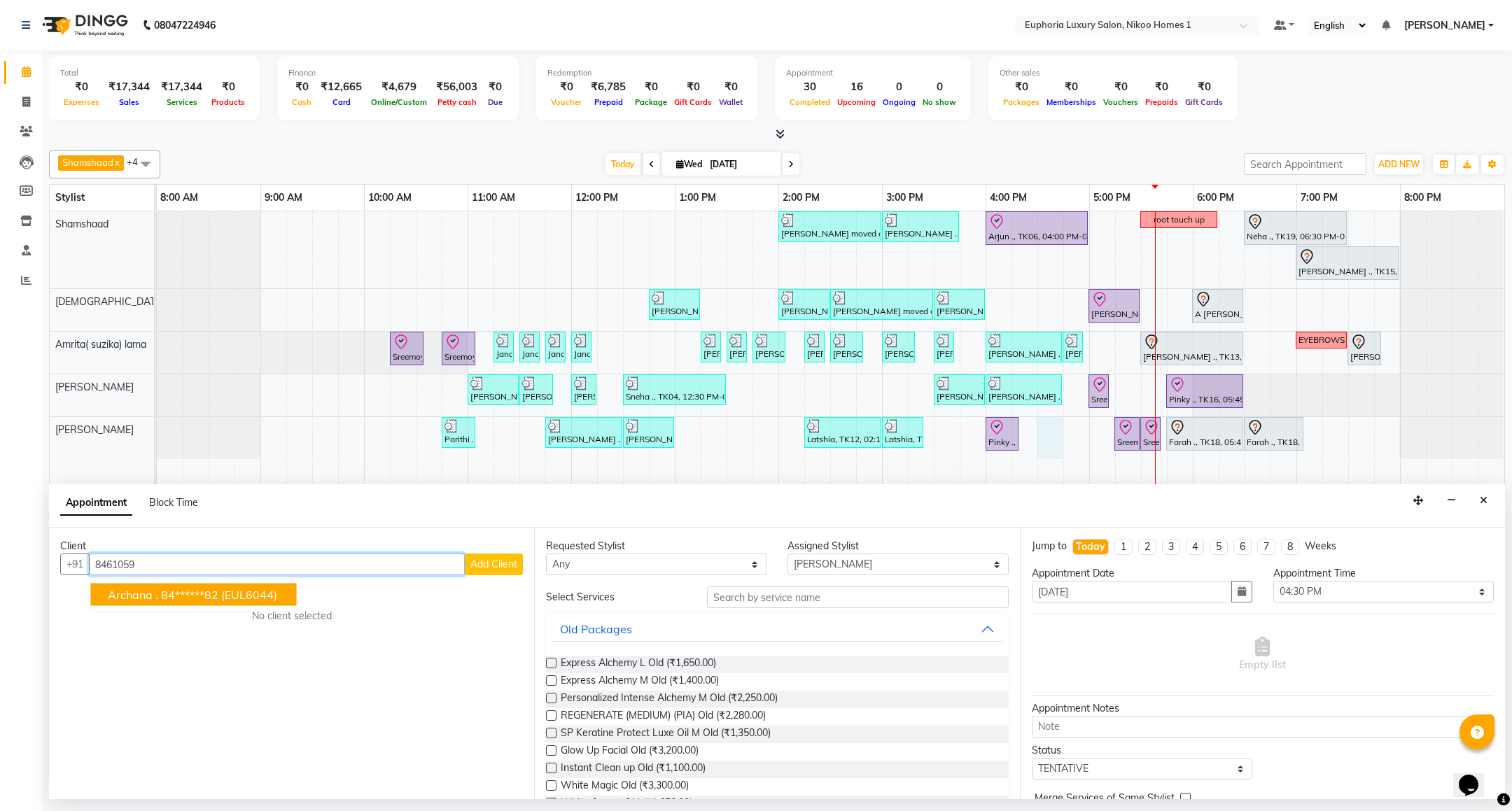
click at [189, 599] on ngb-highlight "84******82" at bounding box center [190, 595] width 58 height 14
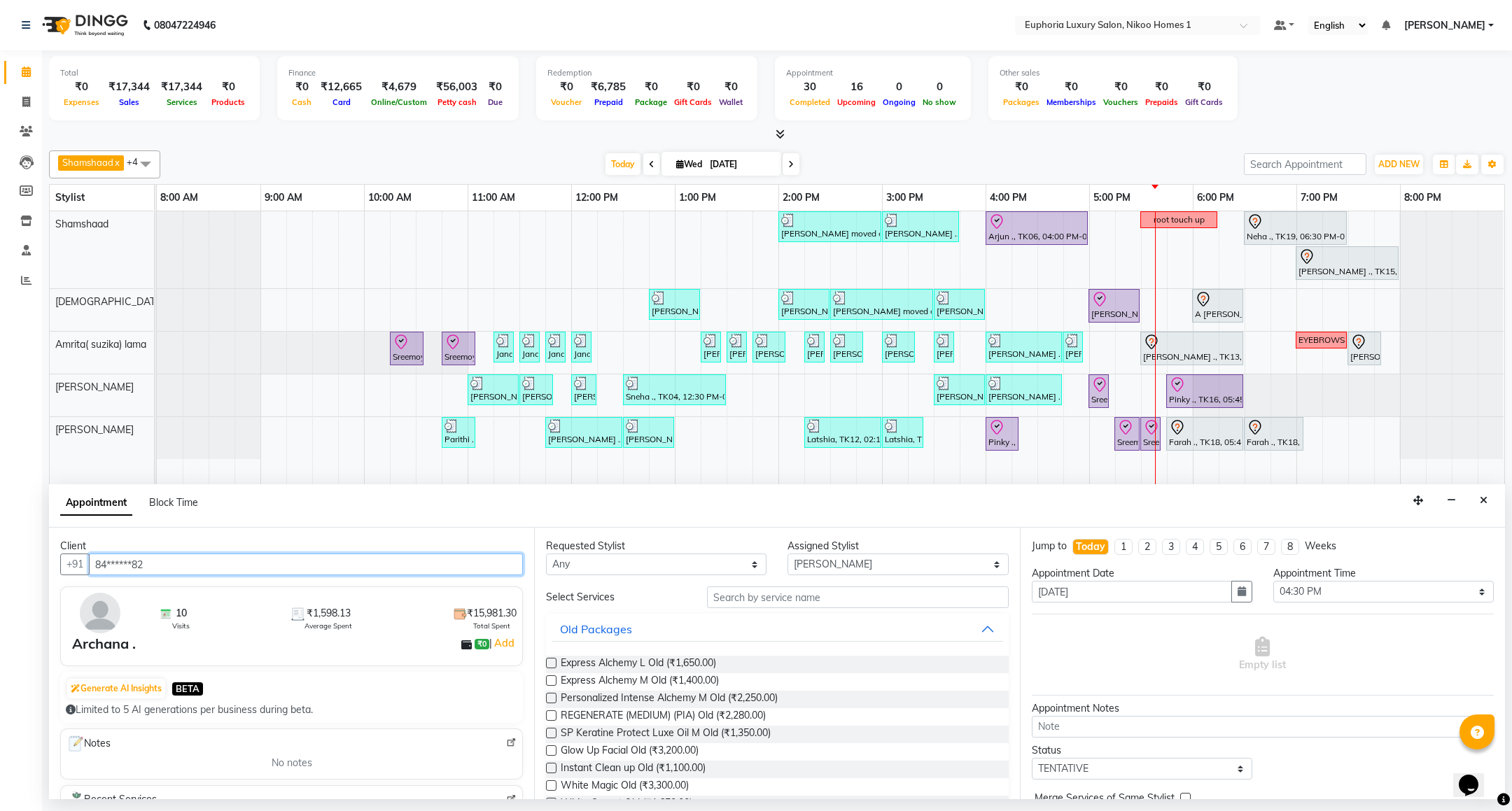
type input "84******82"
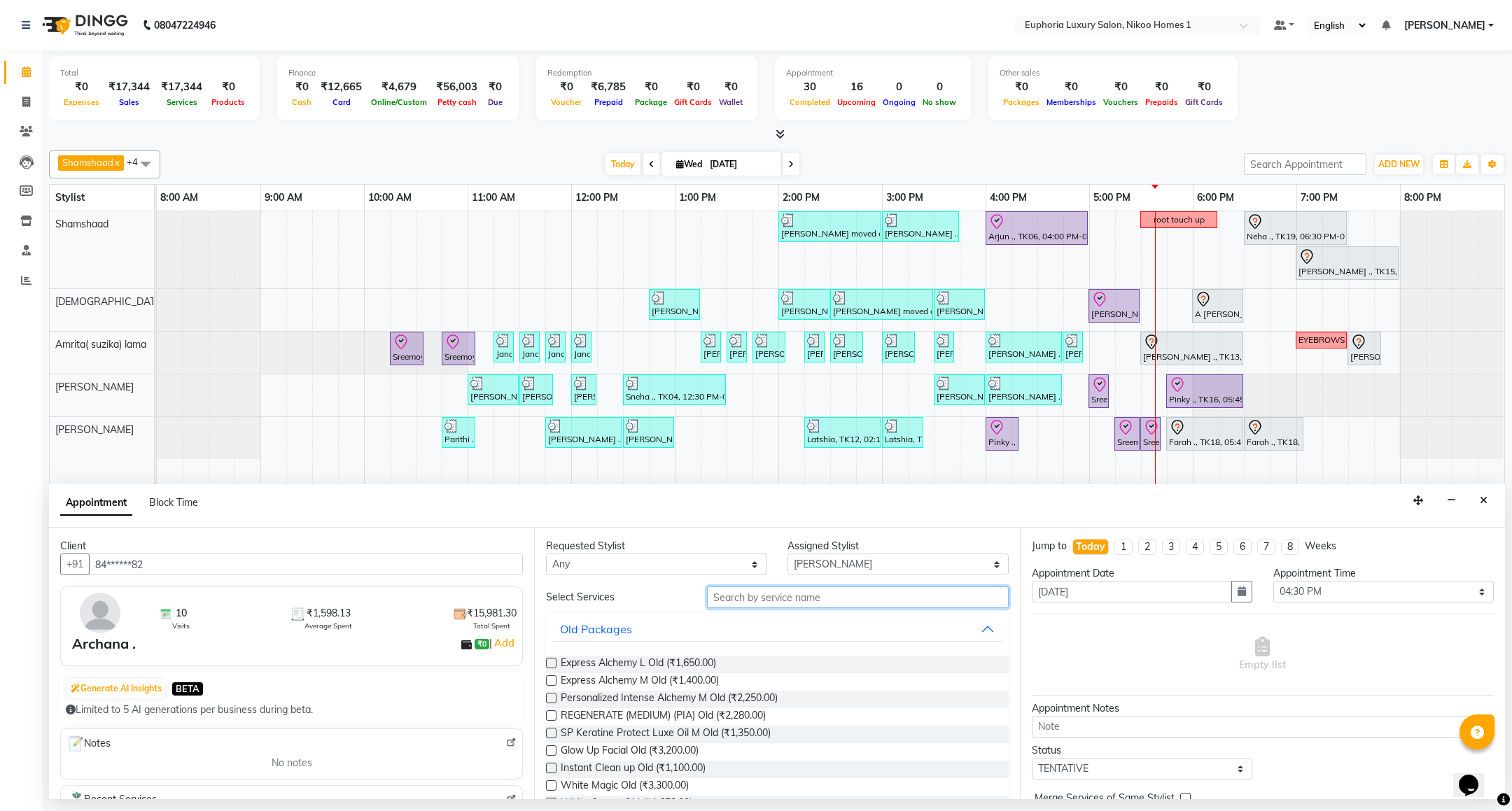
click at [746, 605] on input "text" at bounding box center [858, 597] width 301 height 22
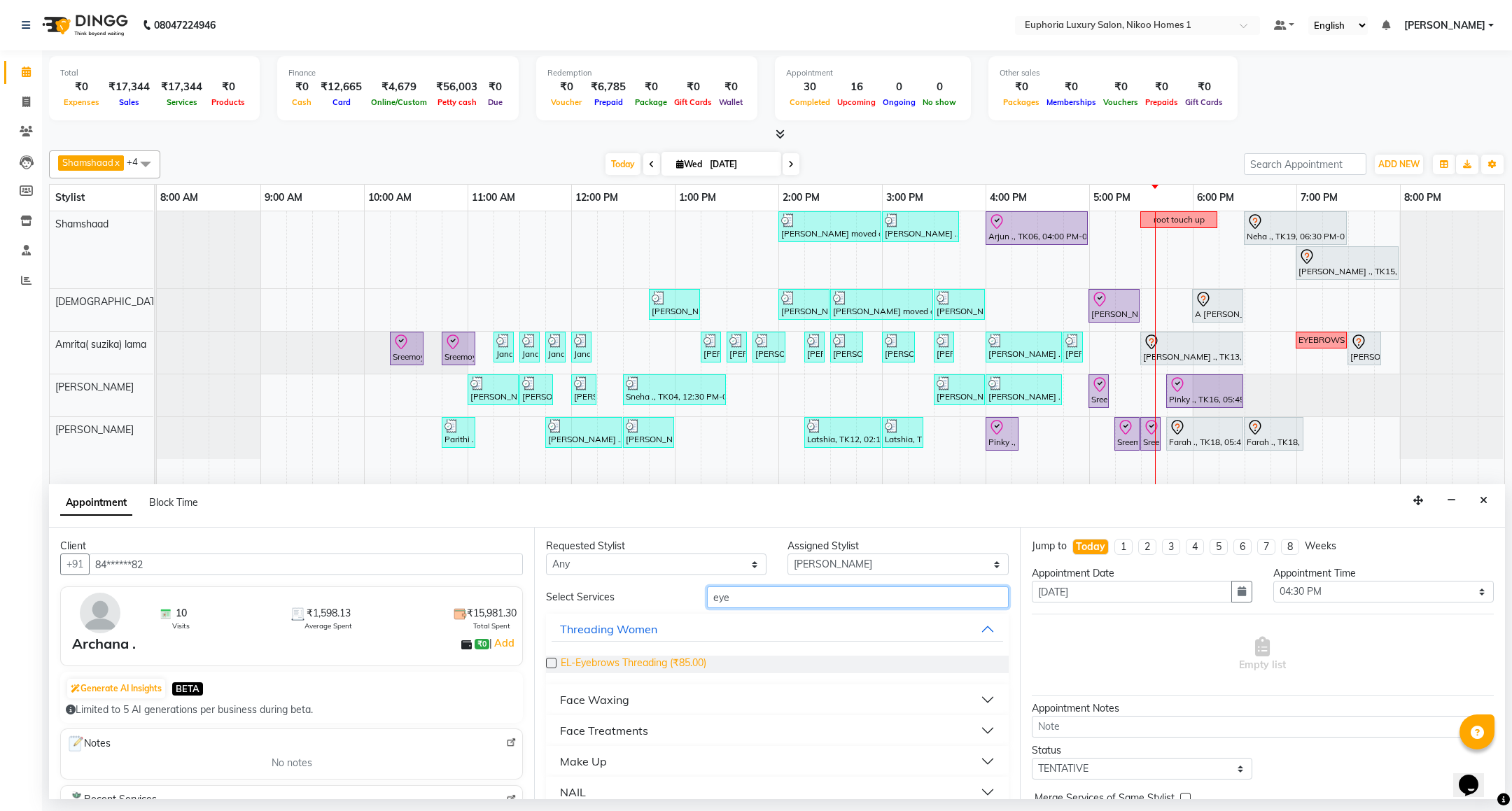
type input "eye"
click at [644, 664] on span "EL-Eyebrows Threading (₹85.00)" at bounding box center [634, 664] width 146 height 18
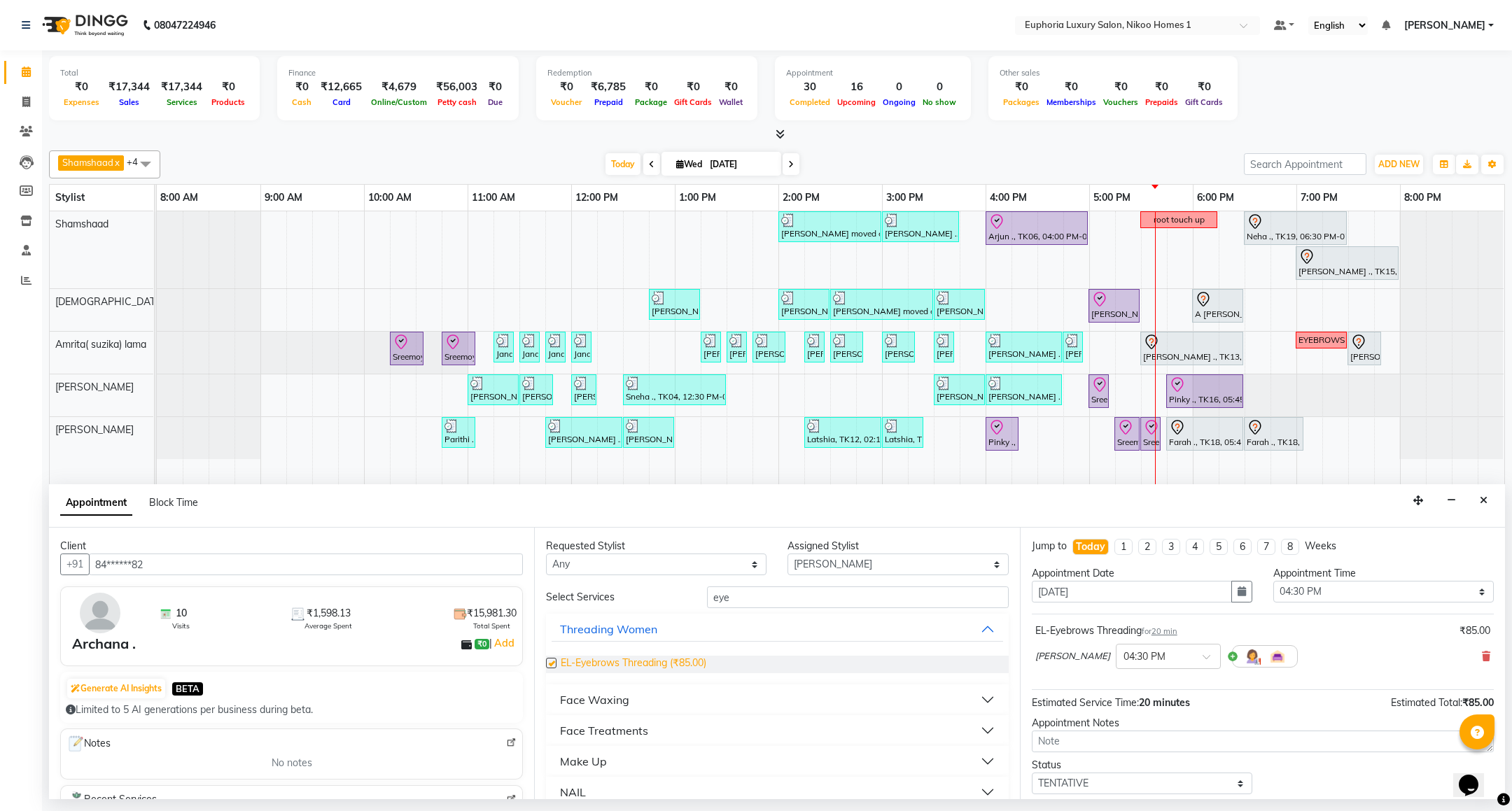
checkbox input "false"
click at [741, 603] on input "eye" at bounding box center [858, 597] width 301 height 22
type input "e"
type input "upp"
click at [610, 703] on div "Face Waxing" at bounding box center [594, 700] width 69 height 17
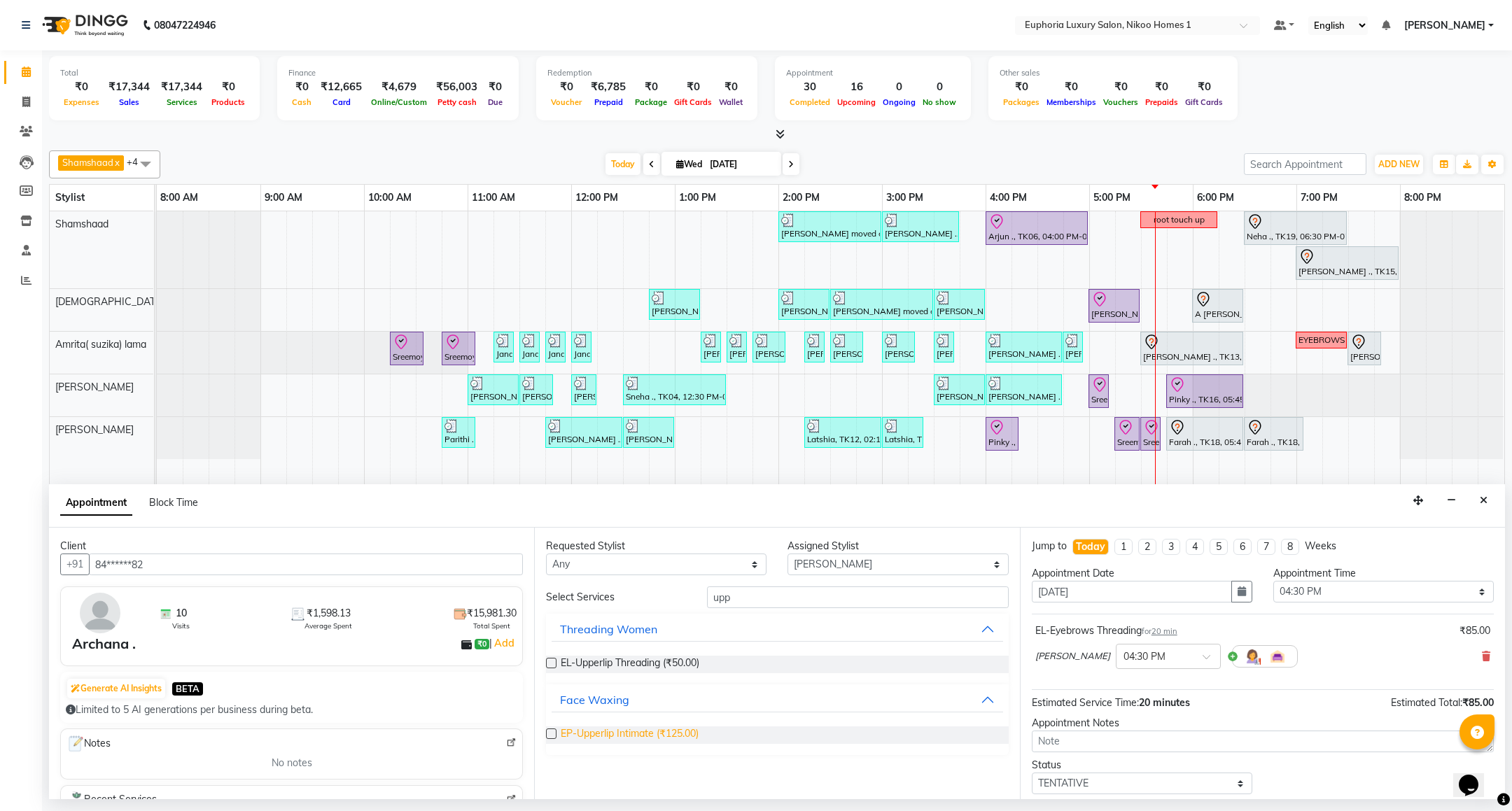
click at [624, 736] on span "EP-Upperlip Intimate (₹125.00)" at bounding box center [630, 735] width 138 height 18
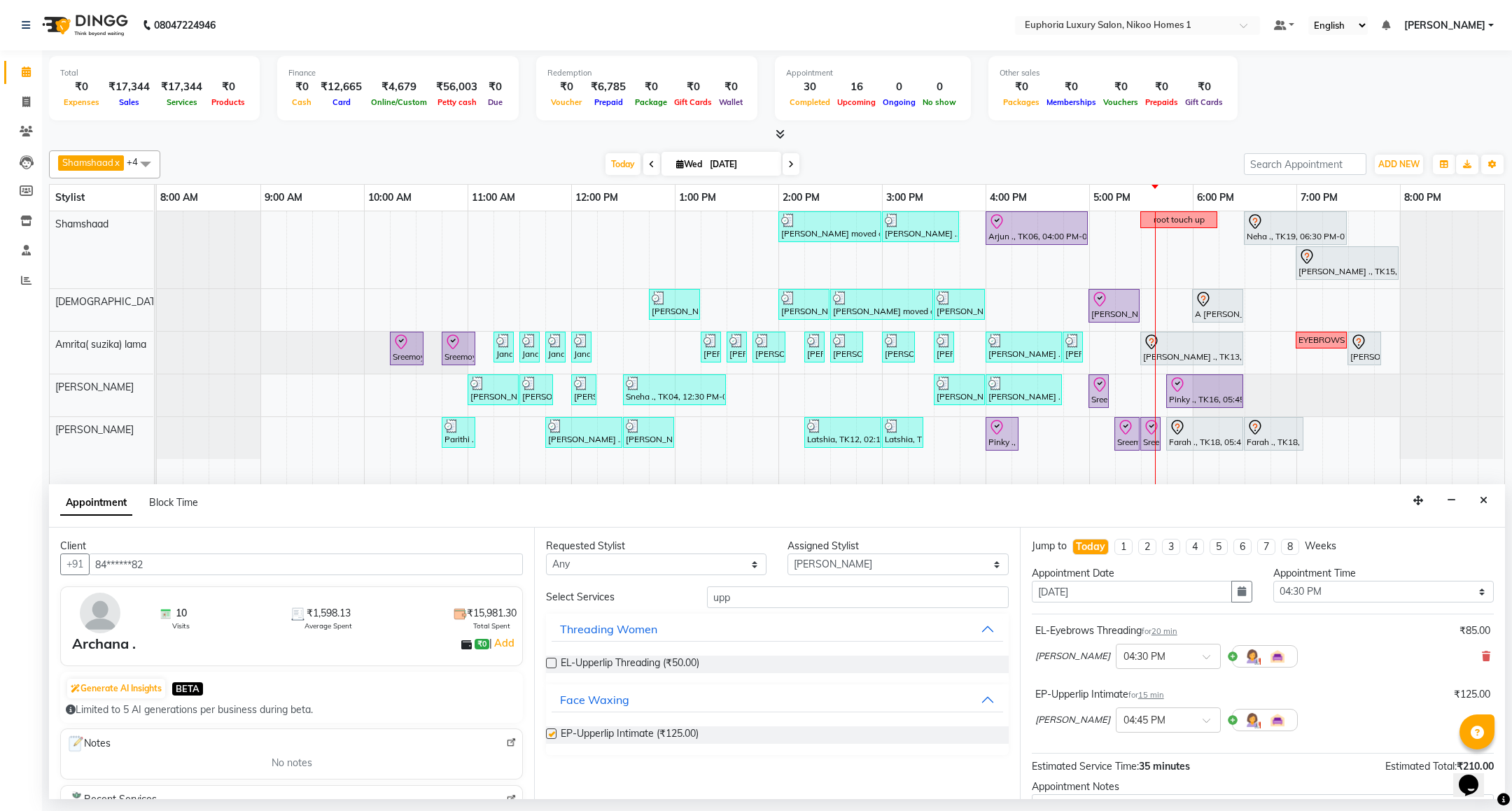
checkbox input "false"
click at [761, 597] on input "upp" at bounding box center [858, 597] width 301 height 22
type input "u"
type input "chin"
click at [593, 738] on span "EP-Chin / Neck Intimate (₹195.00)" at bounding box center [637, 735] width 152 height 18
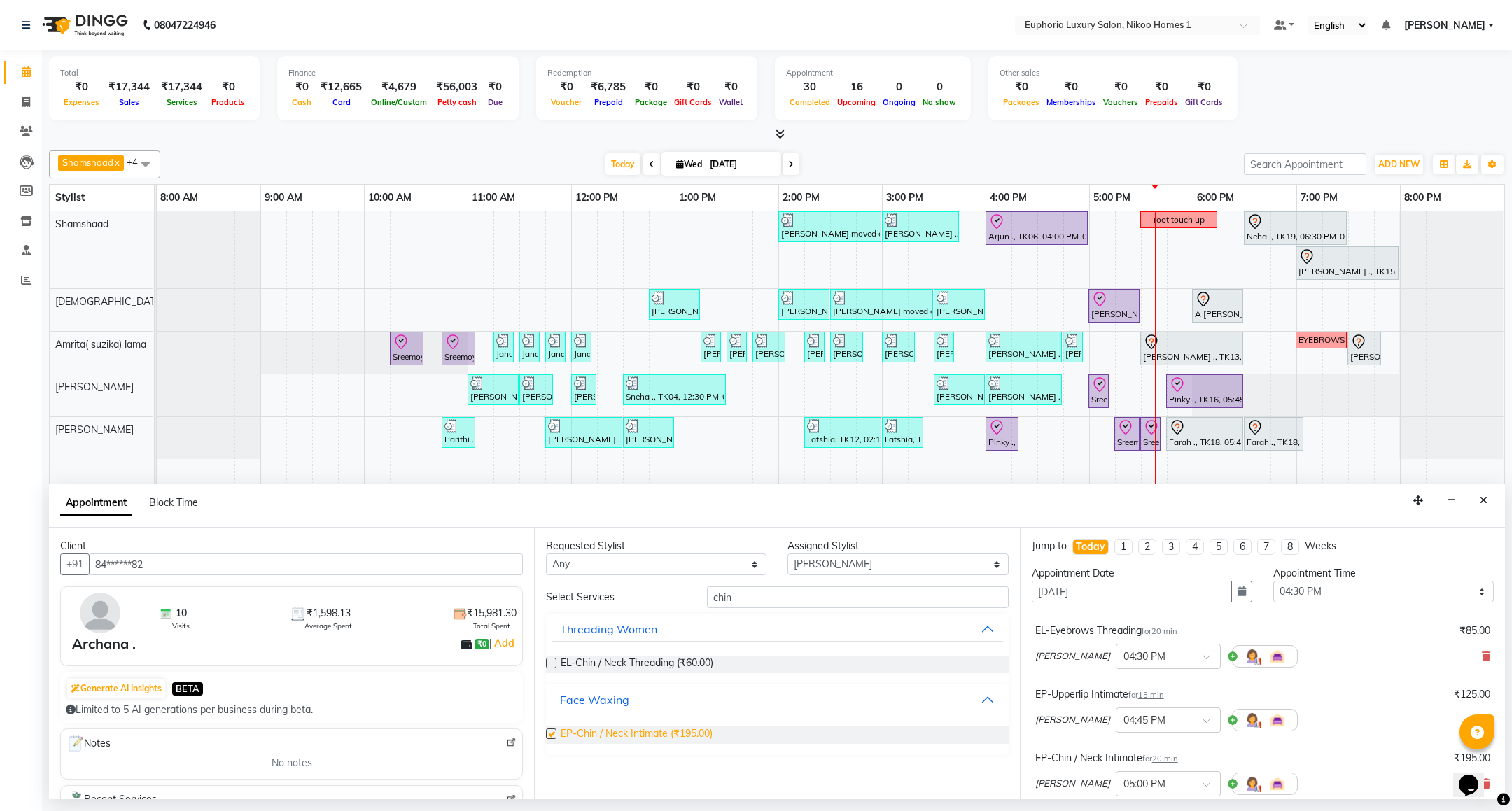
checkbox input "false"
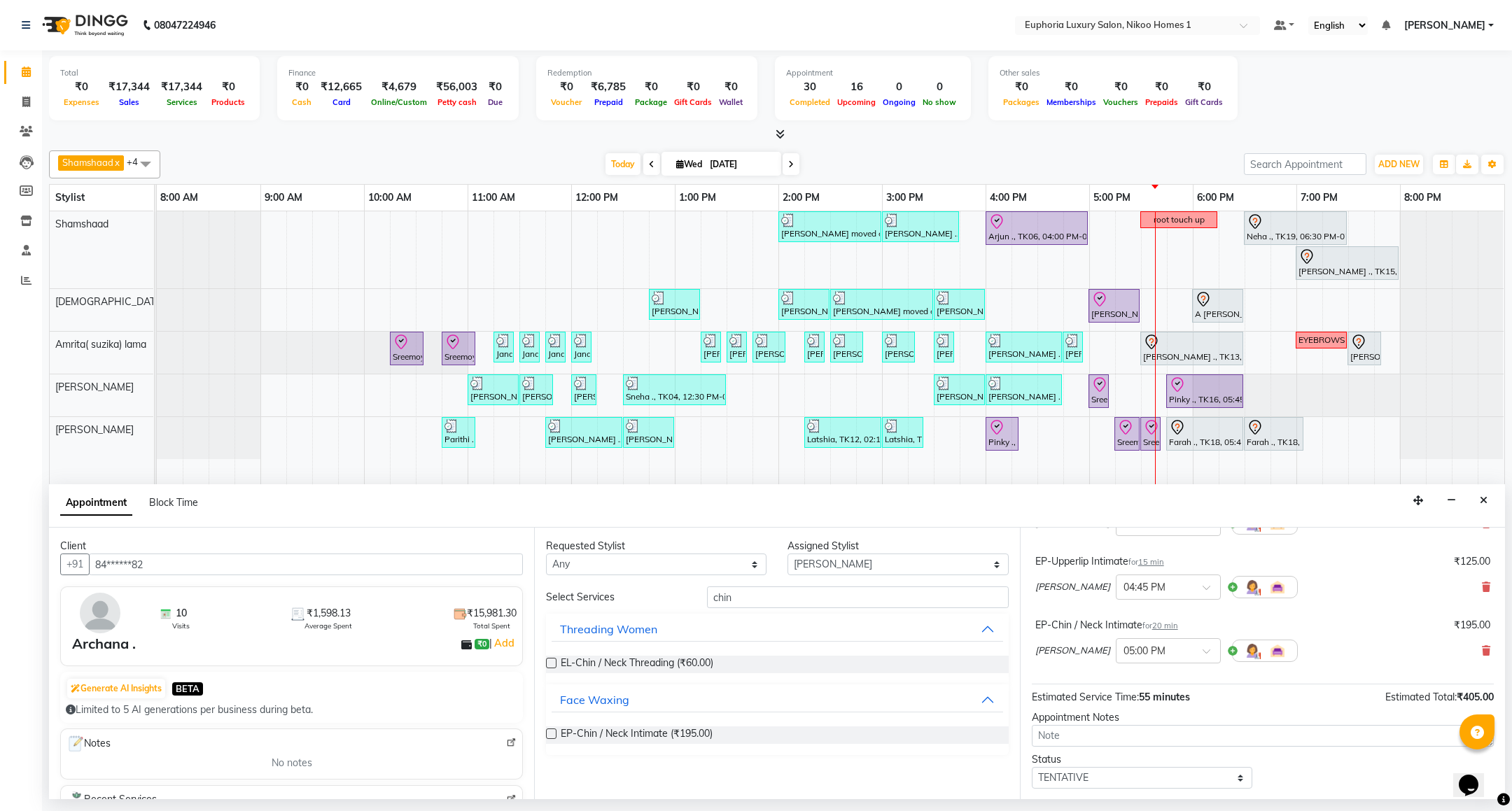
scroll to position [213, 0]
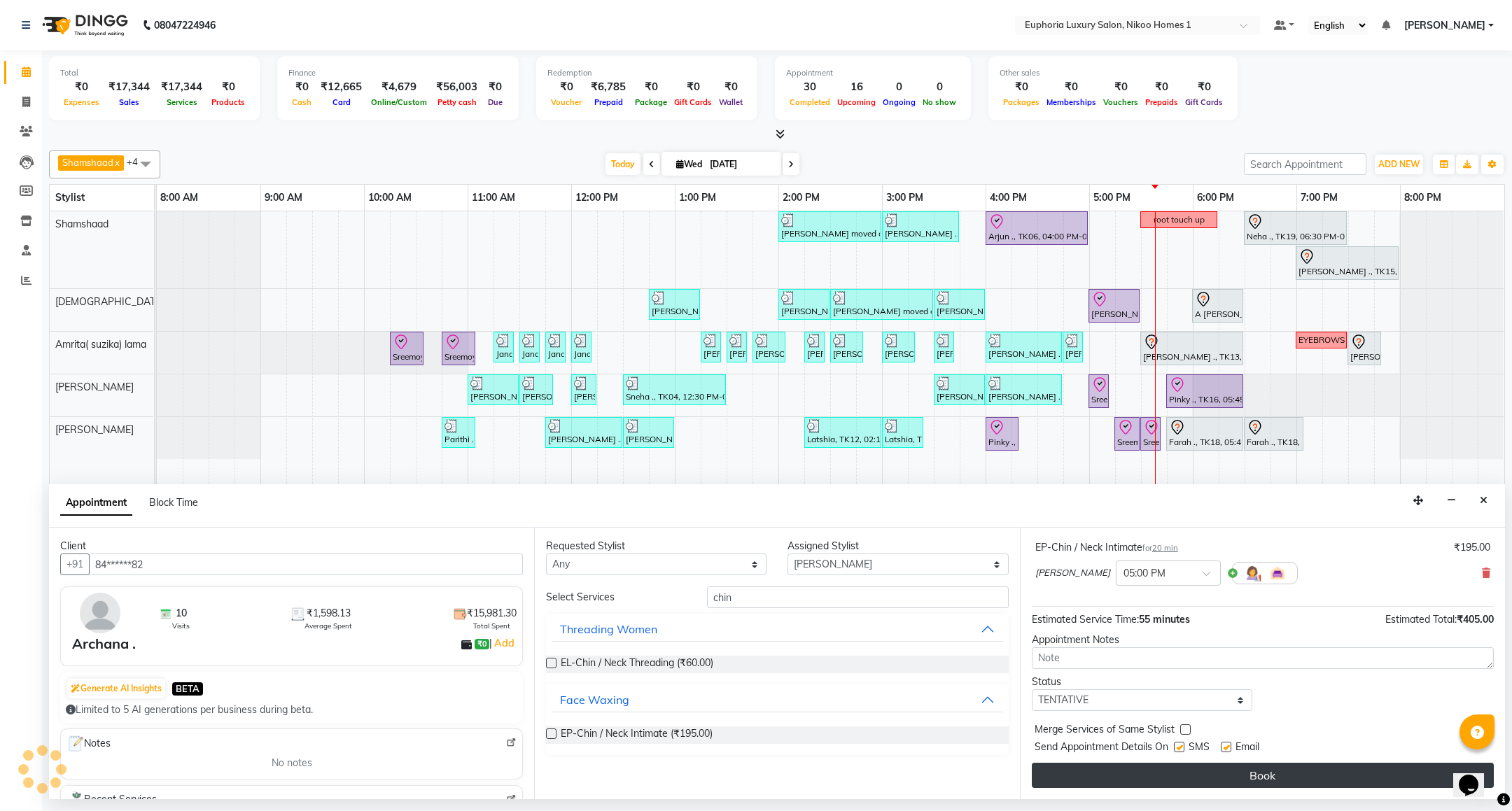
click at [1189, 773] on button "Book" at bounding box center [1262, 775] width 462 height 25
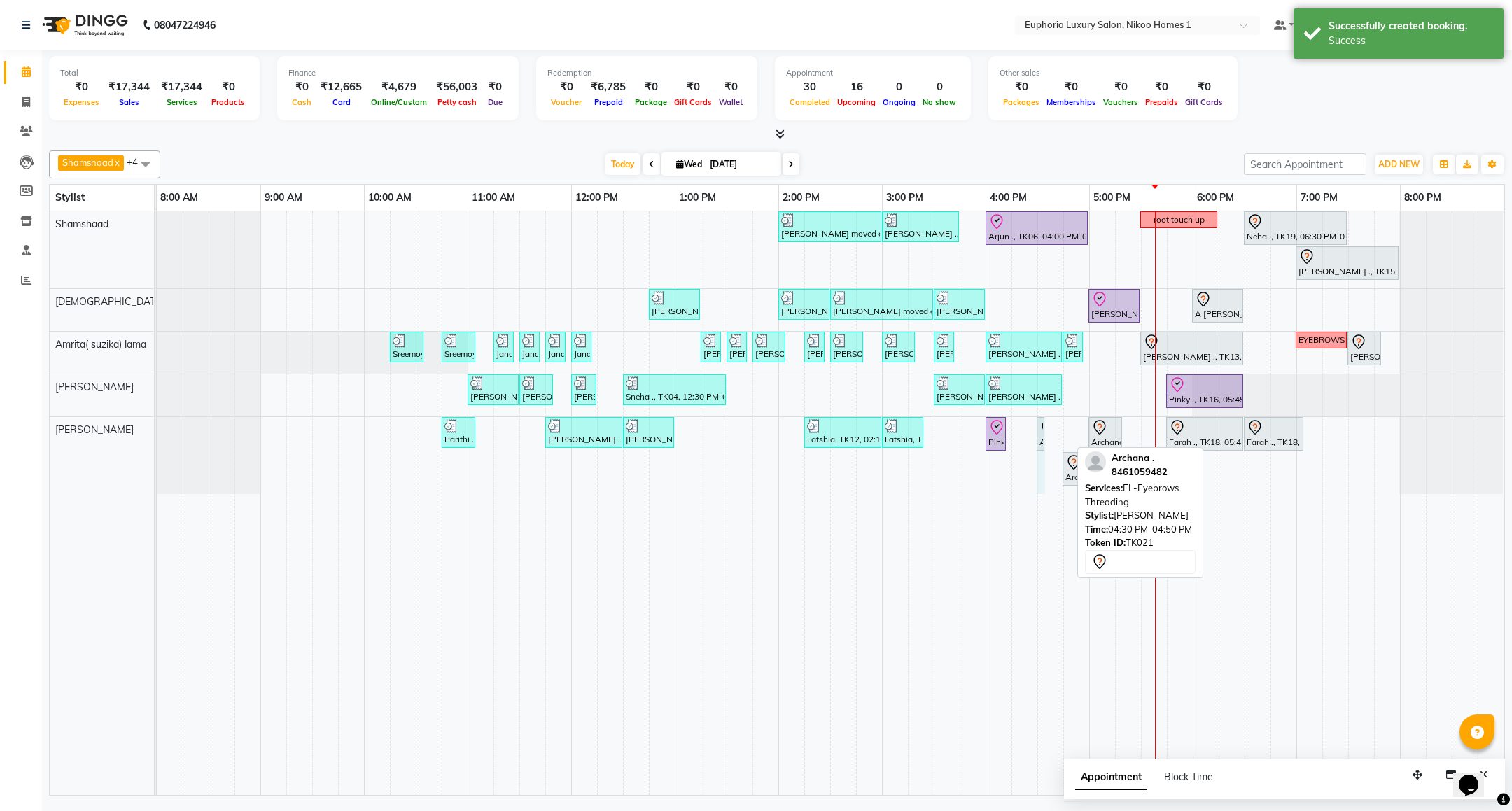
drag, startPoint x: 1069, startPoint y: 435, endPoint x: 1056, endPoint y: 437, distance: 13.2
click at [1056, 437] on div "[PERSON_NAME] moved out, TK11, 02:00 PM-03:00 PM, EP-Artistic Cut - Creative St…" at bounding box center [830, 503] width 1348 height 584
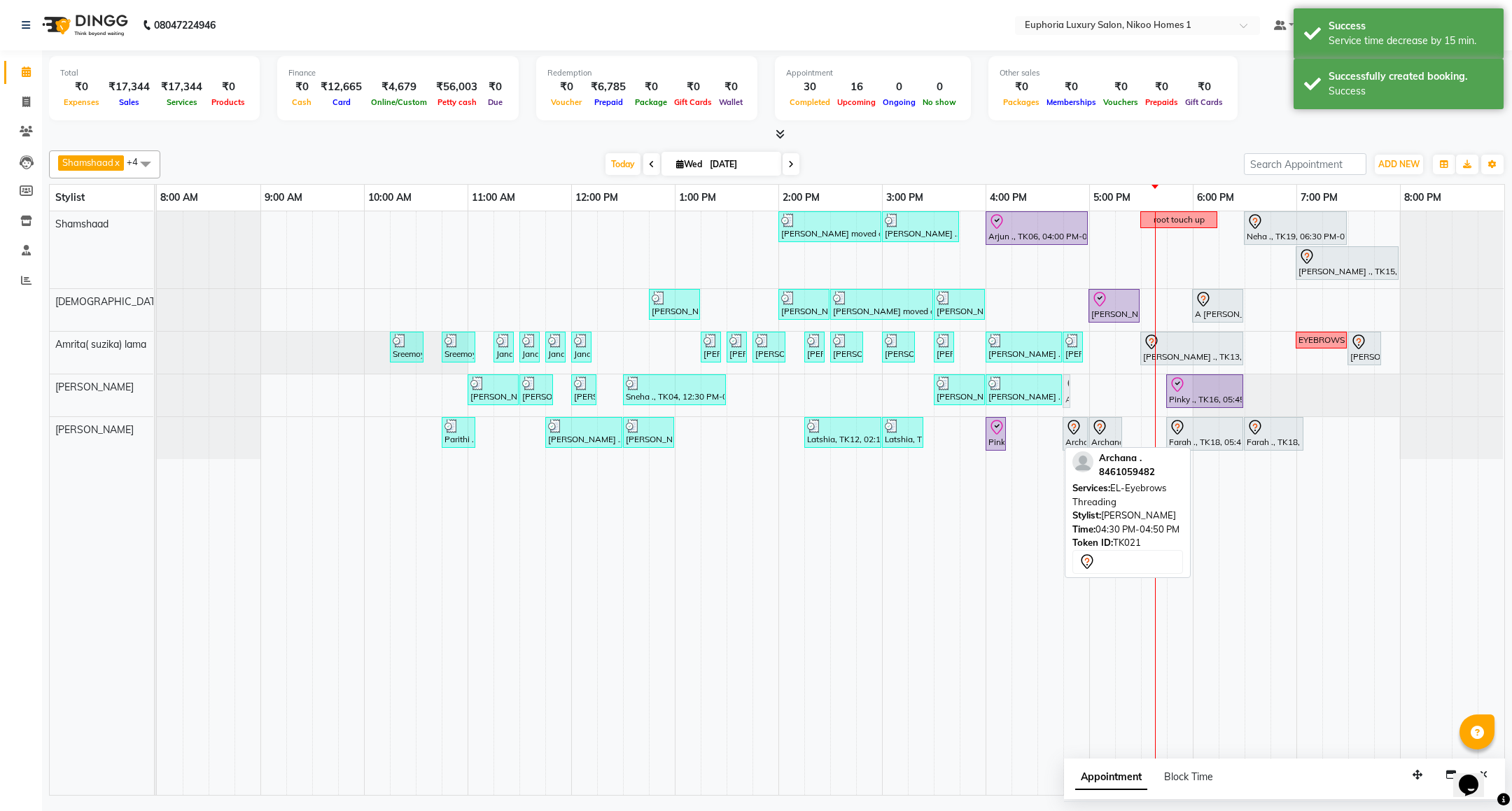
drag, startPoint x: 1047, startPoint y: 445, endPoint x: 1073, endPoint y: 407, distance: 46.0
click at [1073, 407] on div "[PERSON_NAME] moved out, TK11, 02:00 PM-03:00 PM, EP-Artistic Cut - Creative St…" at bounding box center [830, 503] width 1348 height 584
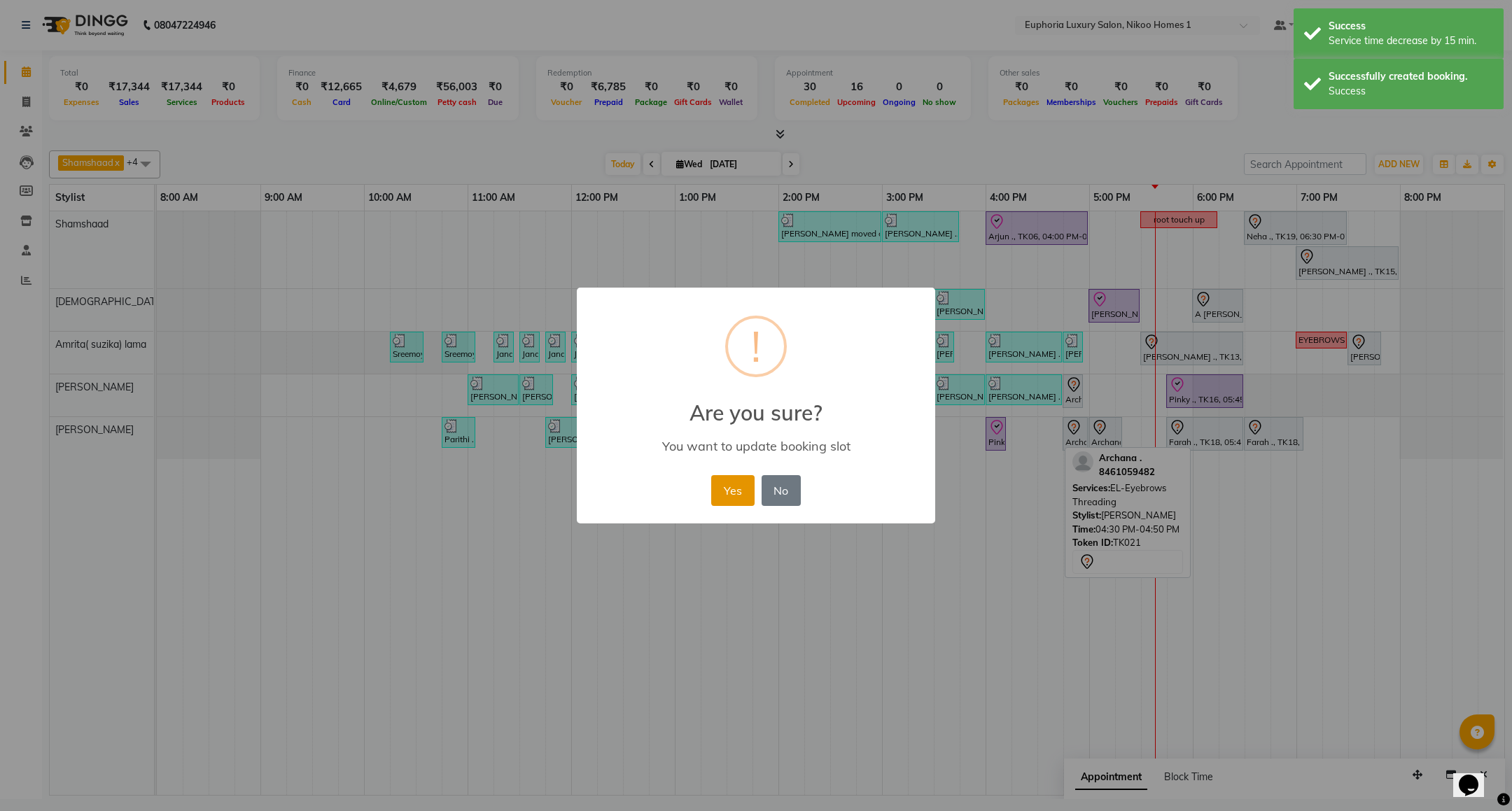
click at [727, 488] on button "Yes" at bounding box center [733, 491] width 43 height 31
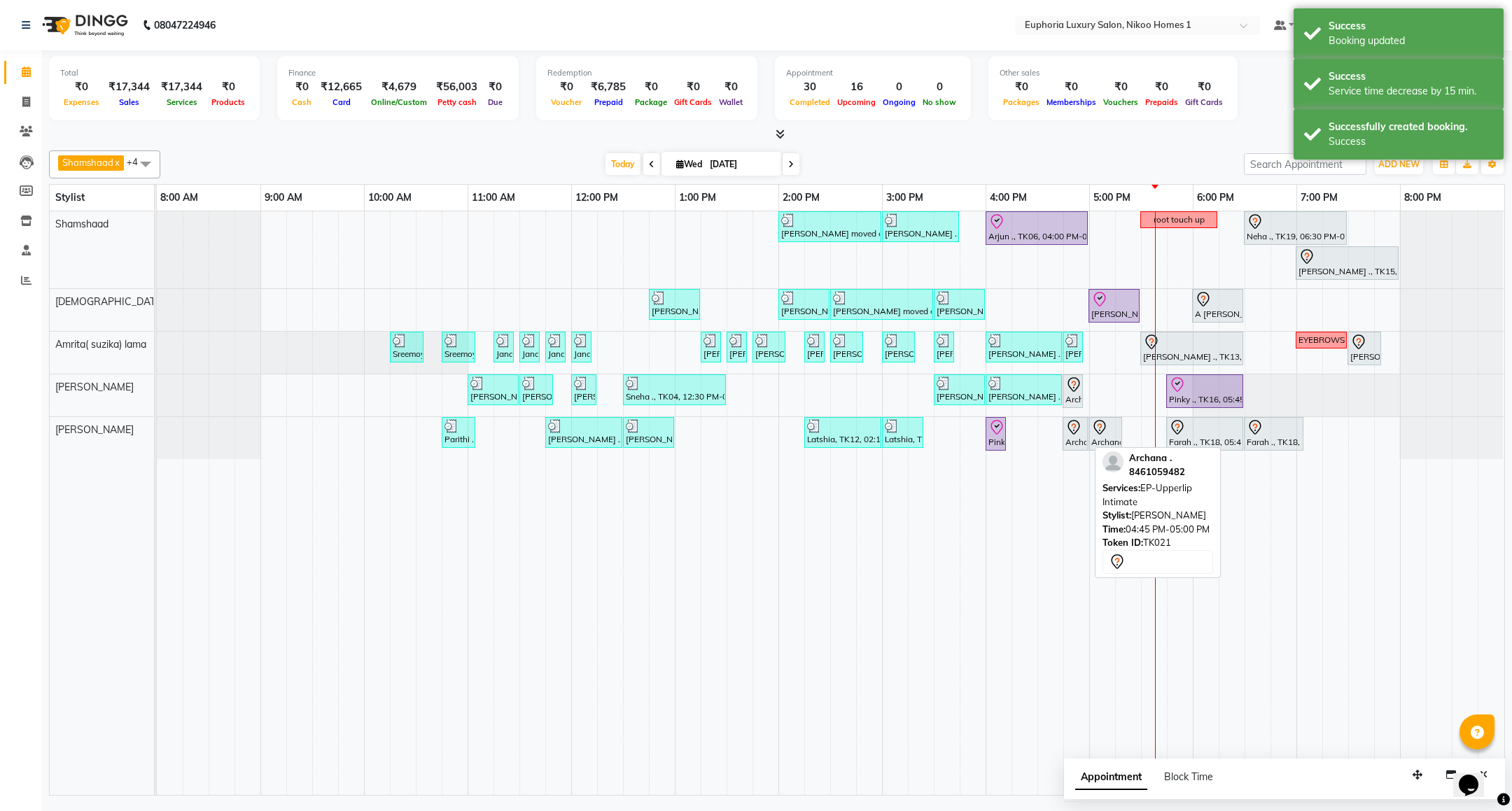
click at [1073, 433] on icon at bounding box center [1074, 428] width 17 height 17
select select "7"
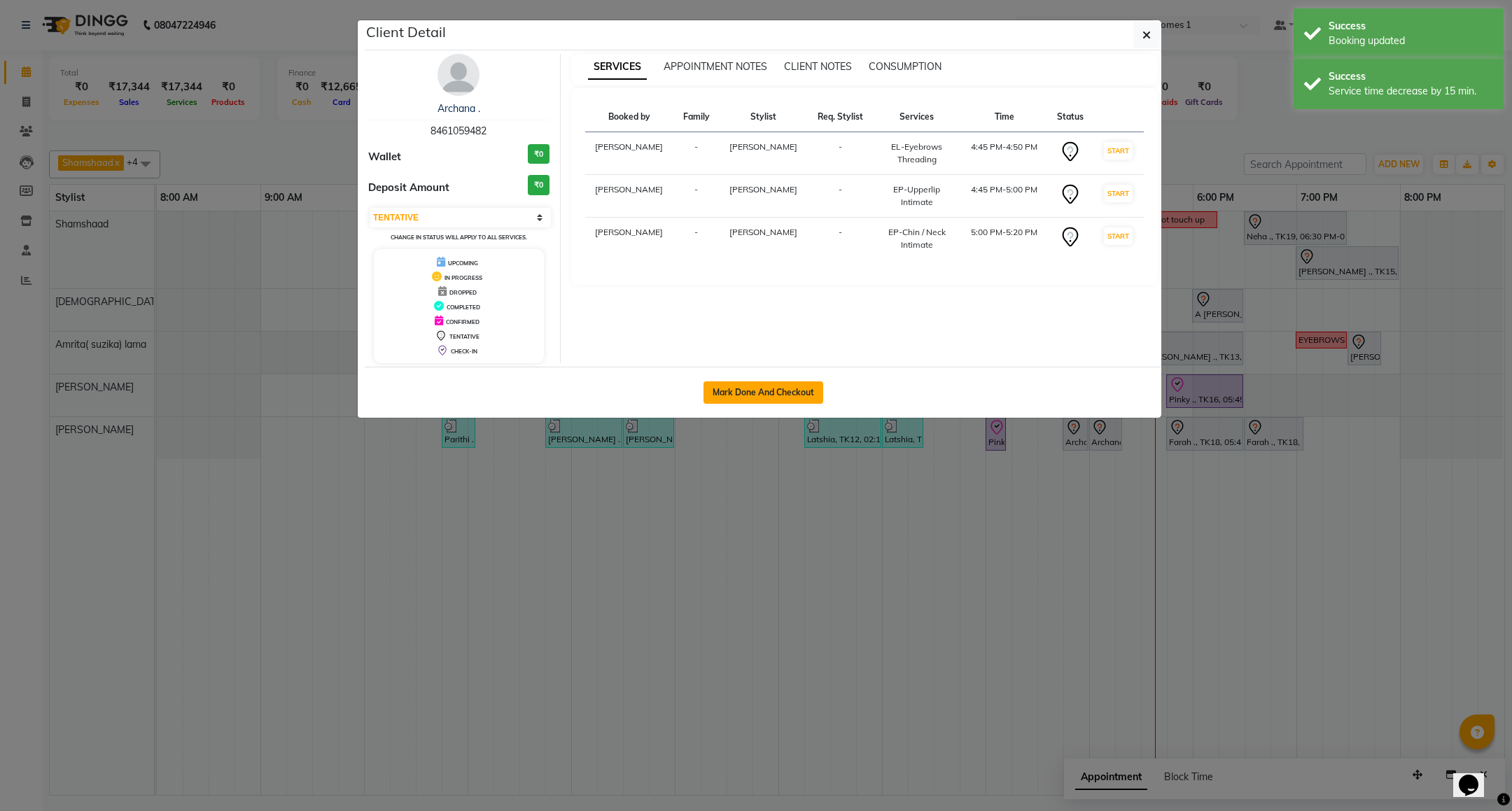
click at [750, 389] on button "Mark Done And Checkout" at bounding box center [763, 392] width 120 height 22
select select "7987"
select select "service"
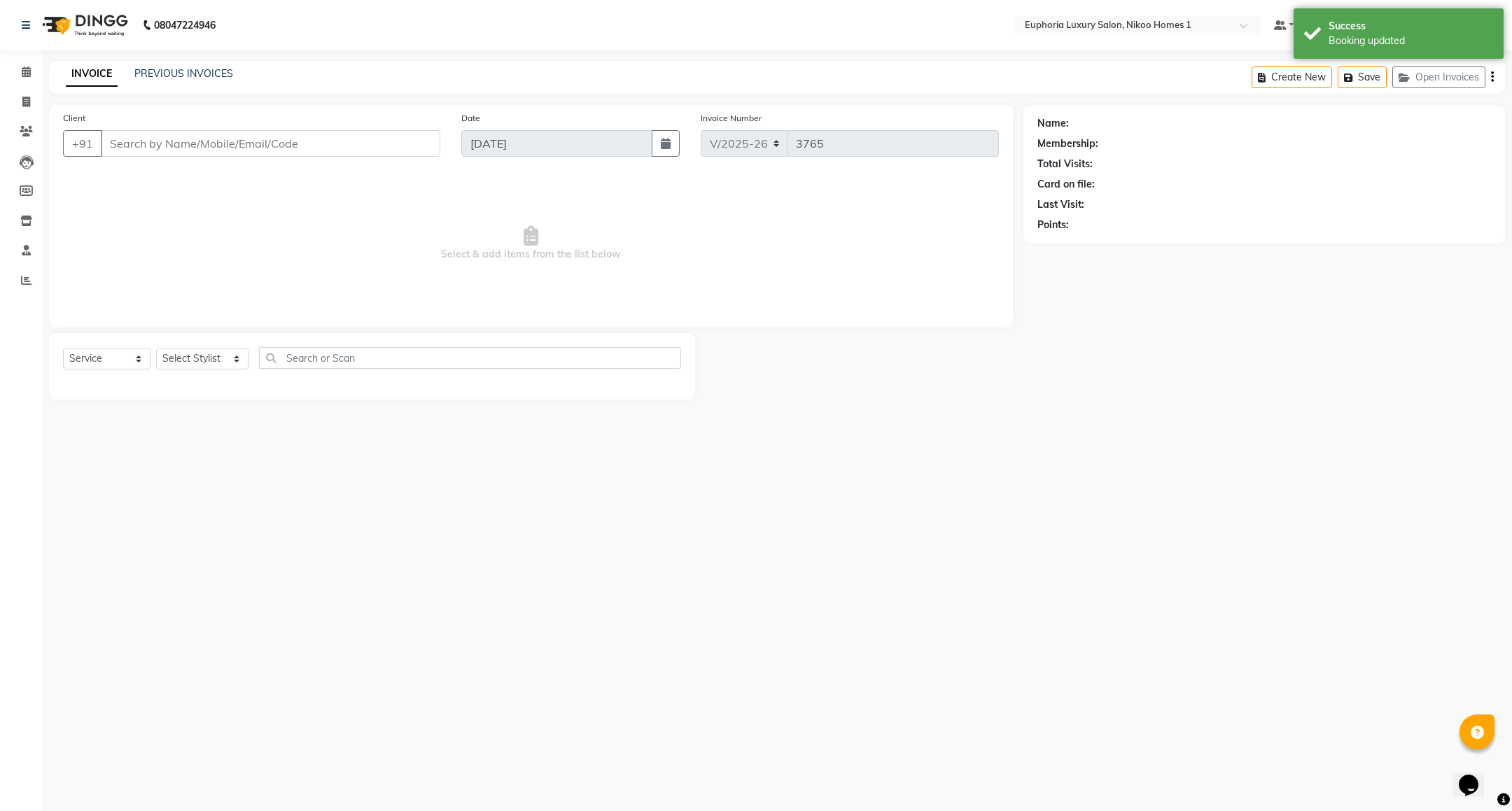
type input "84******82"
select select "74089"
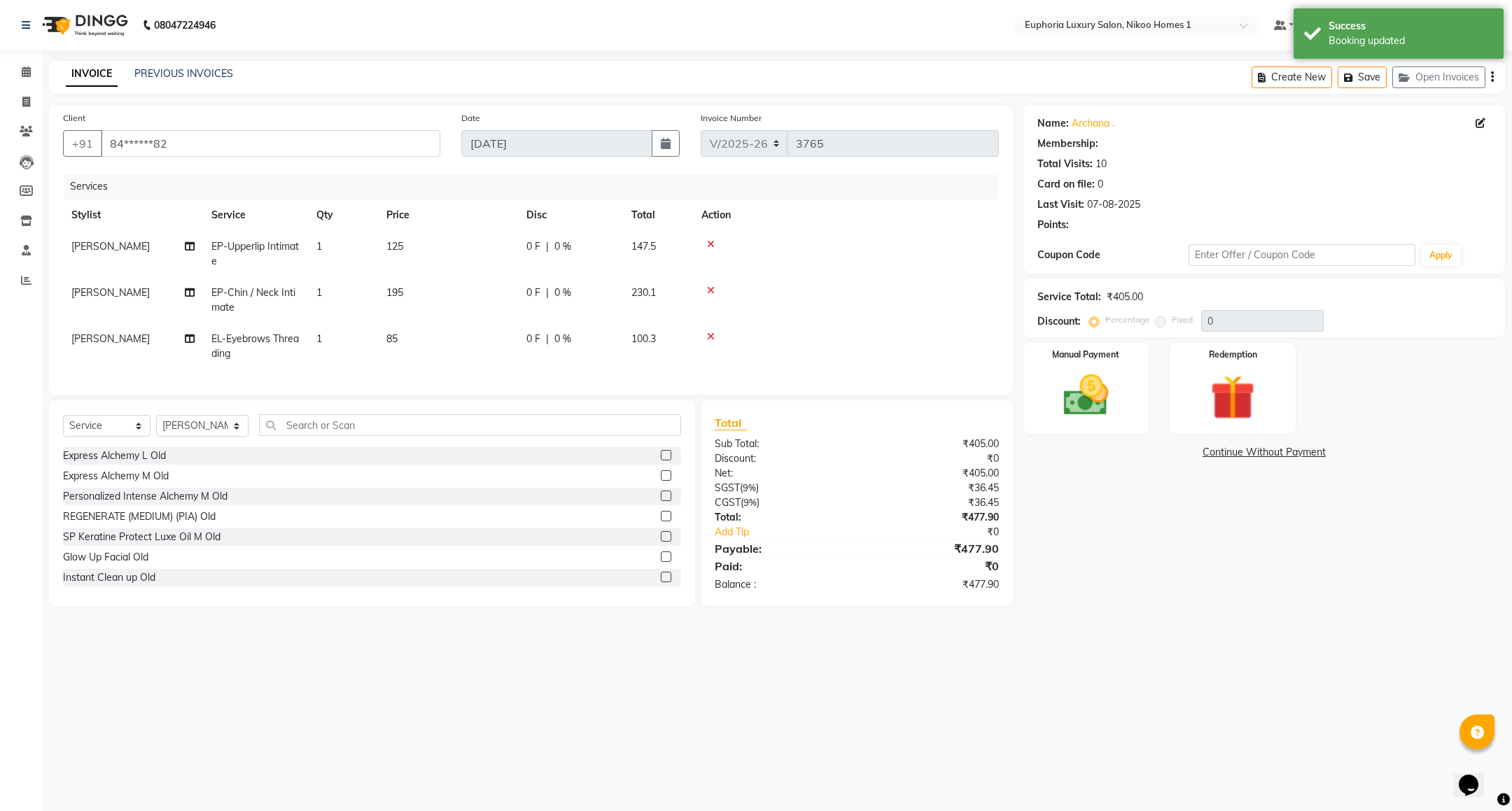
select select "1: Object"
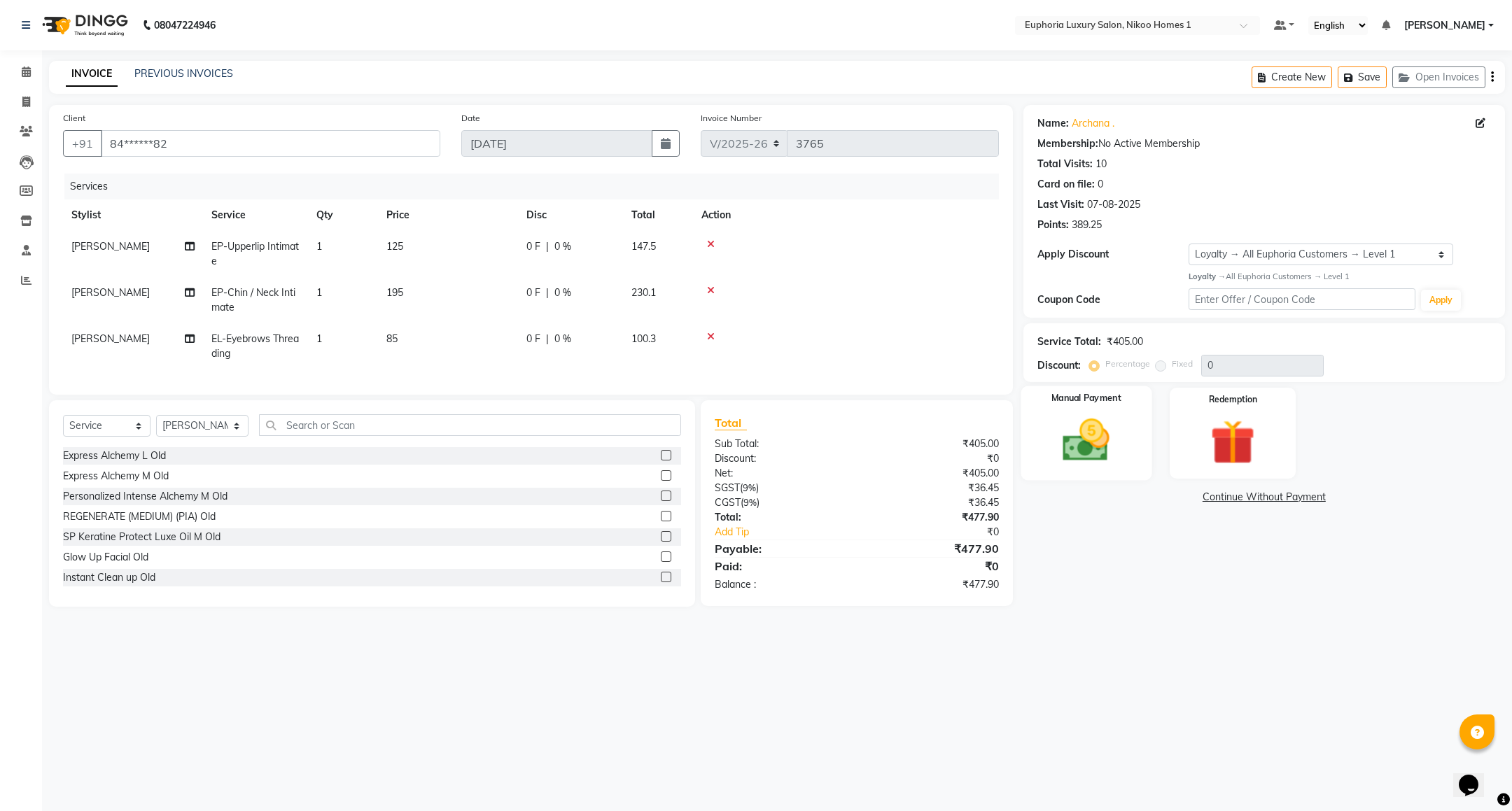
click at [1075, 442] on img at bounding box center [1085, 441] width 76 height 54
click at [1163, 498] on span "CARD" at bounding box center [1166, 498] width 30 height 16
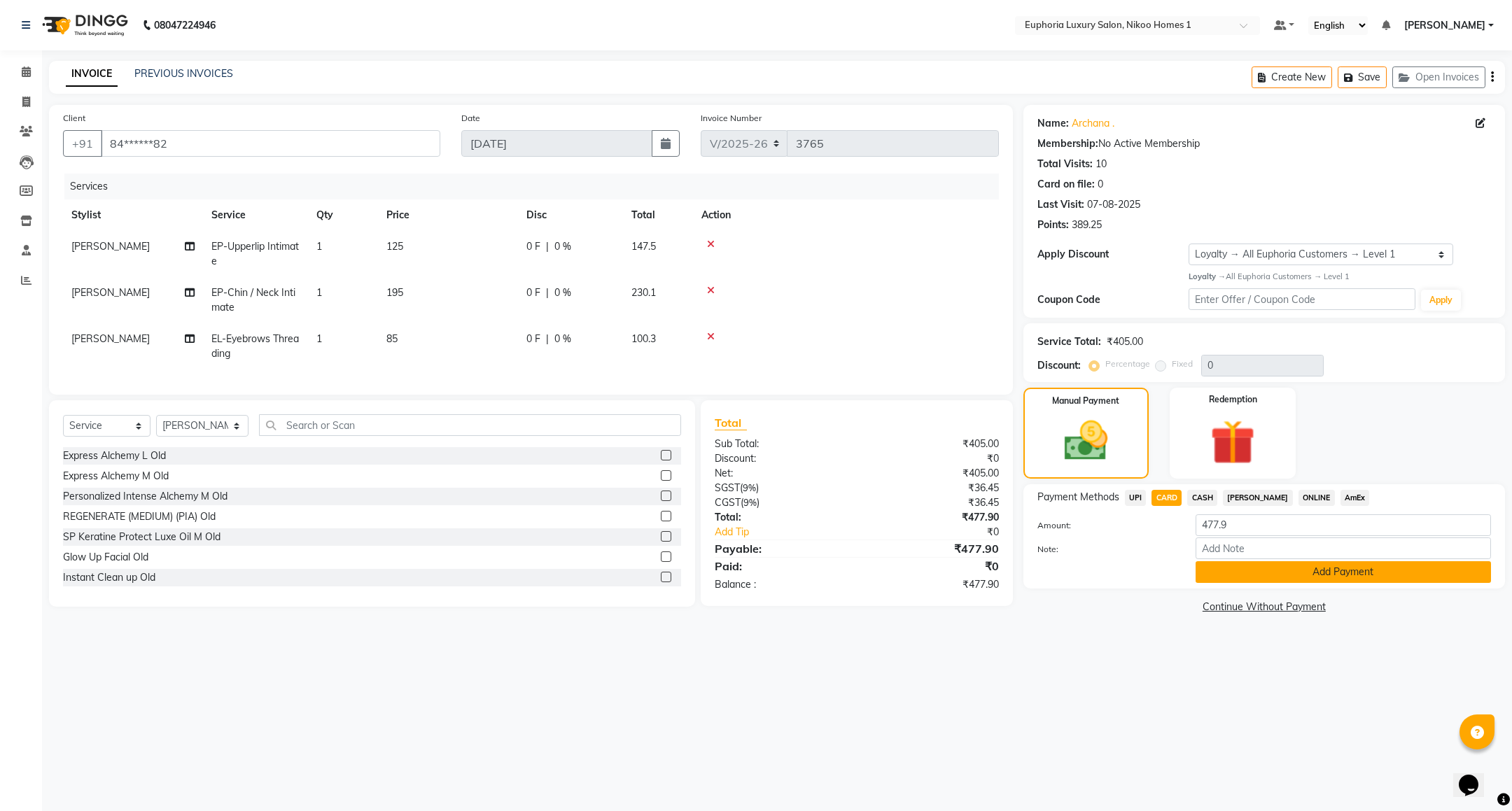
click at [1264, 574] on button "Add Payment" at bounding box center [1343, 572] width 296 height 22
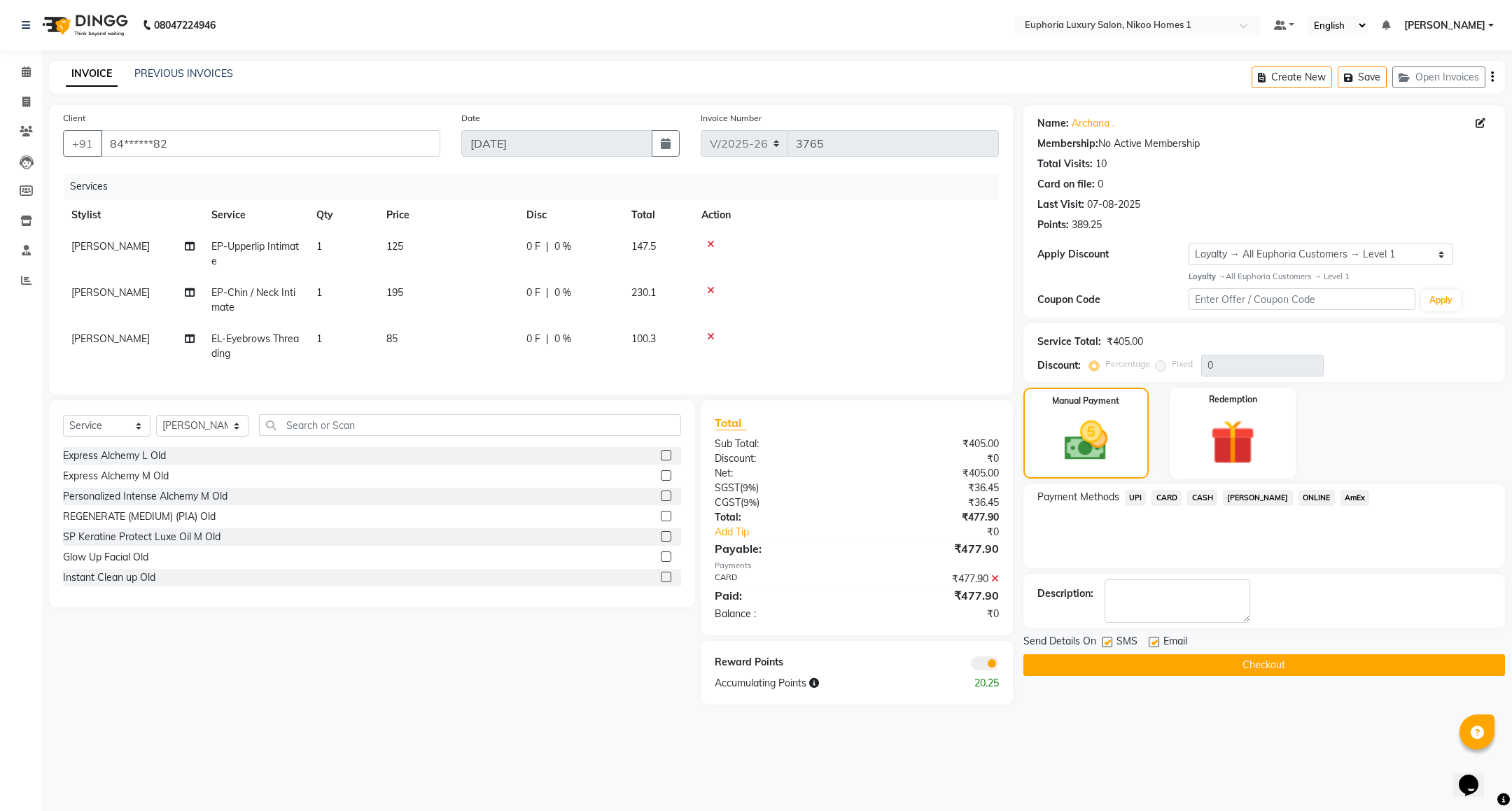
click at [1222, 656] on button "Checkout" at bounding box center [1264, 665] width 481 height 22
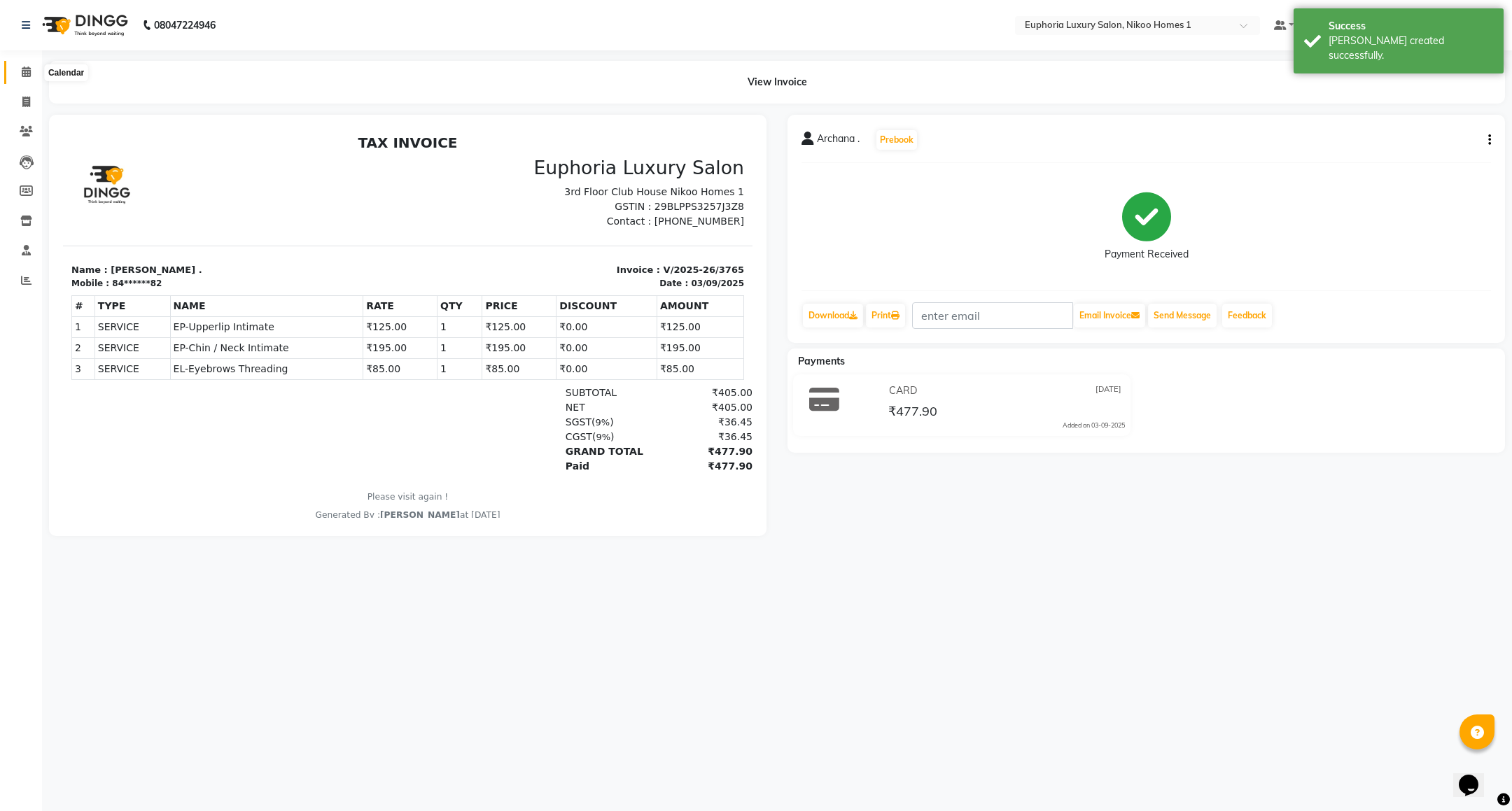
click at [26, 69] on icon at bounding box center [26, 72] width 9 height 11
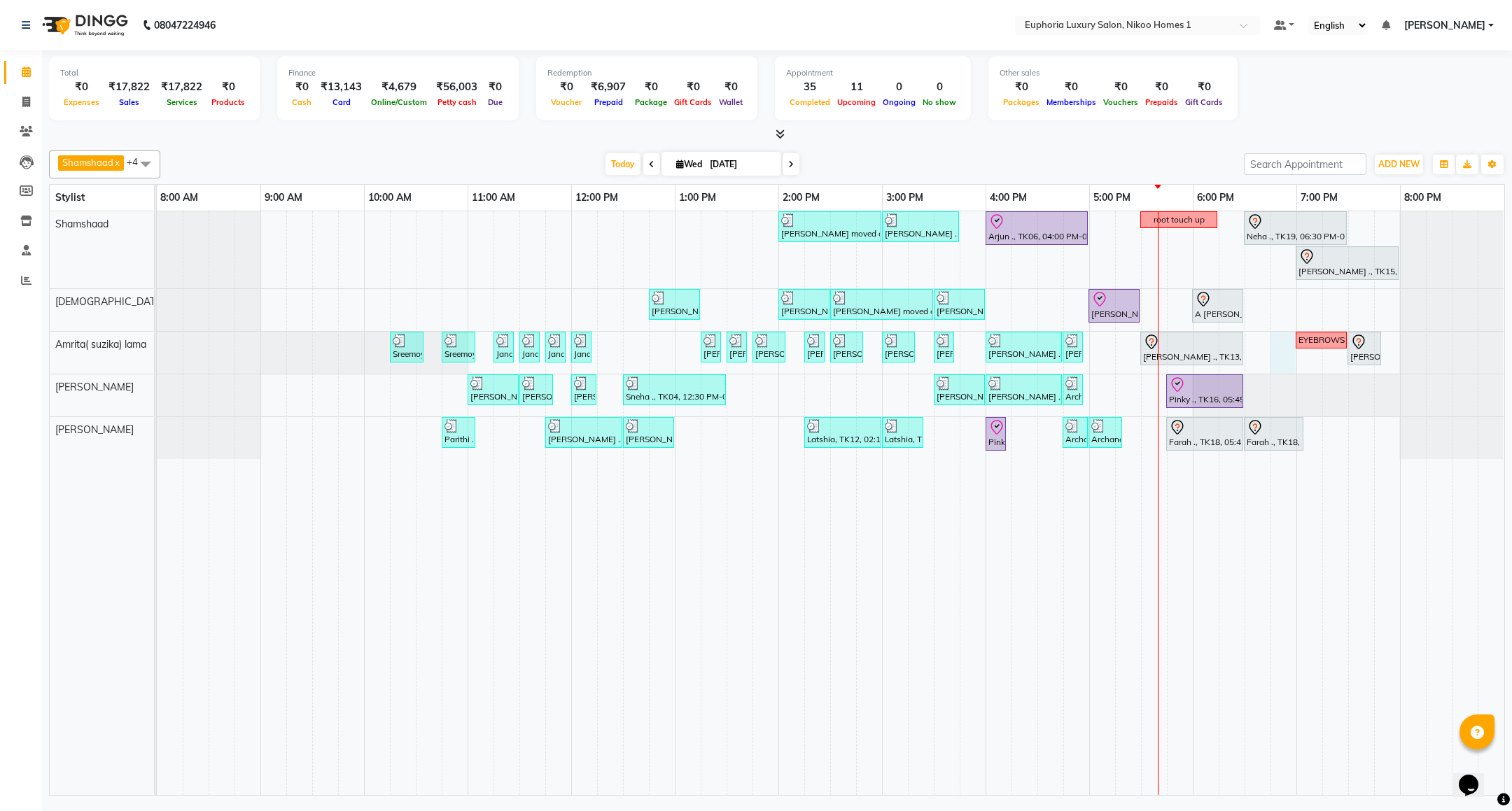
click at [1275, 358] on div "[PERSON_NAME] moved out, TK11, 02:00 PM-03:00 PM, EP-Artistic Cut - Creative St…" at bounding box center [830, 503] width 1348 height 584
select select "74231"
select select "1125"
select select "tentative"
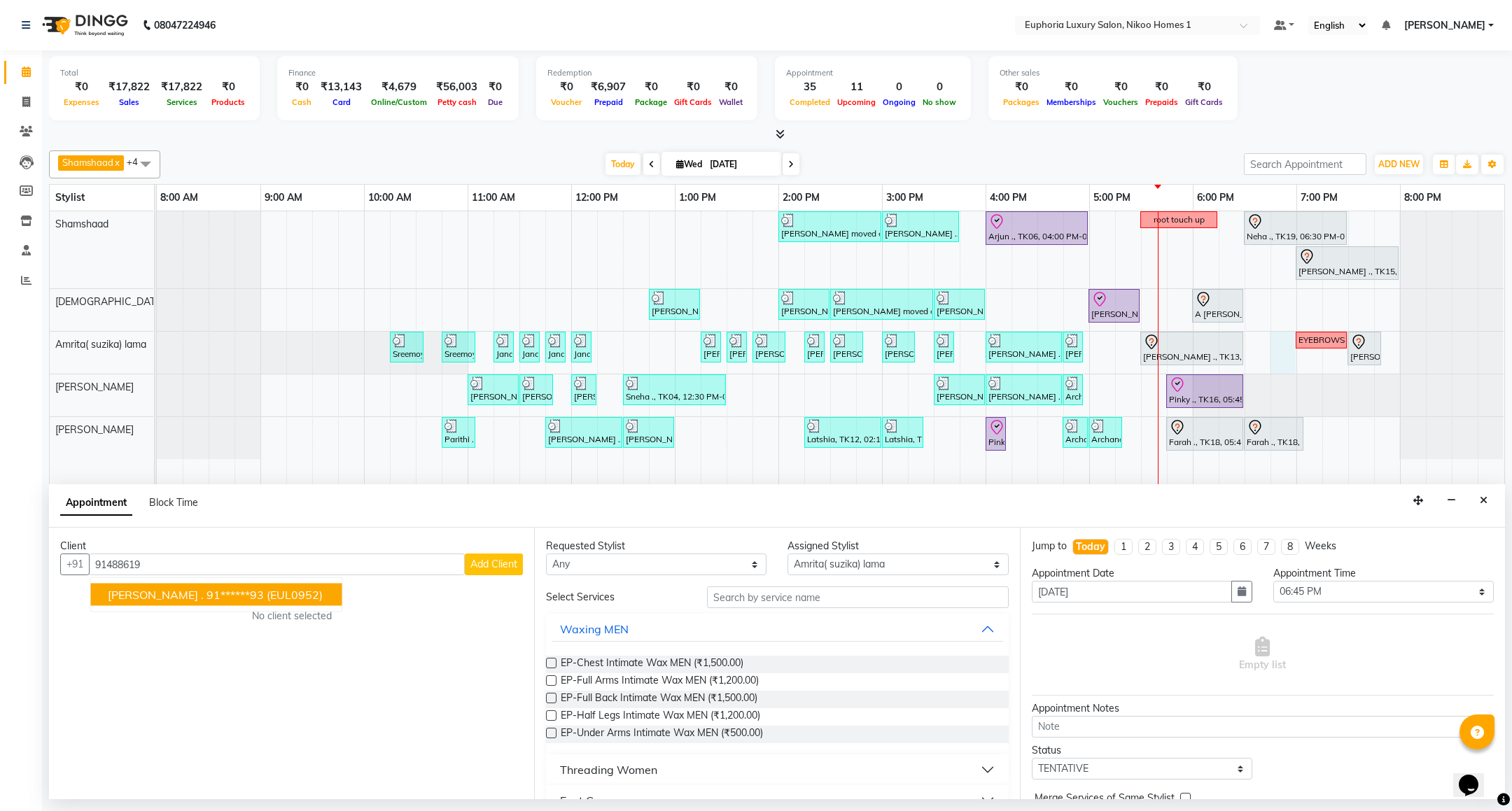
click at [207, 592] on ngb-highlight "91******93" at bounding box center [235, 595] width 58 height 14
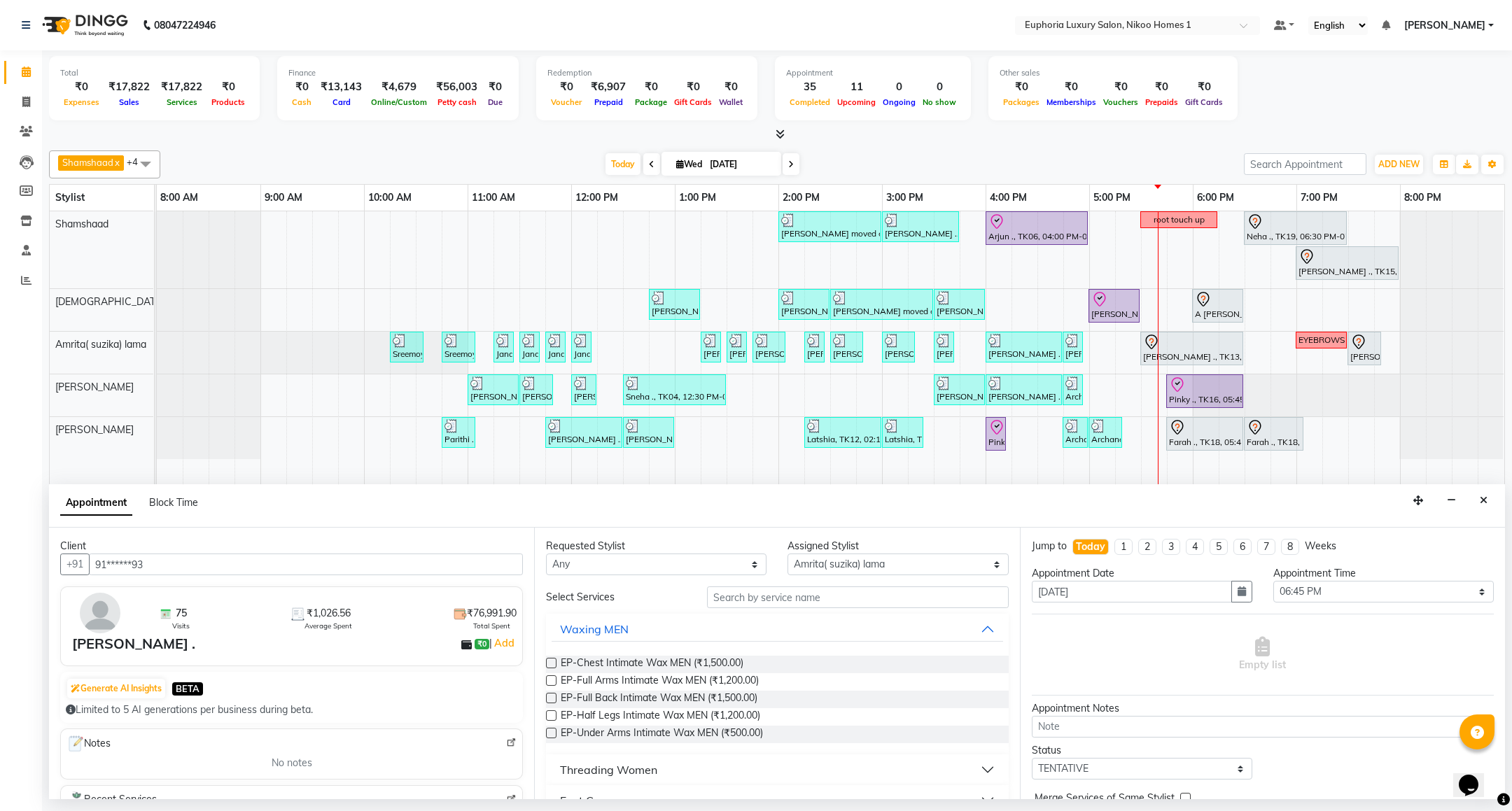
type input "91******93"
click at [769, 592] on input "text" at bounding box center [858, 597] width 301 height 22
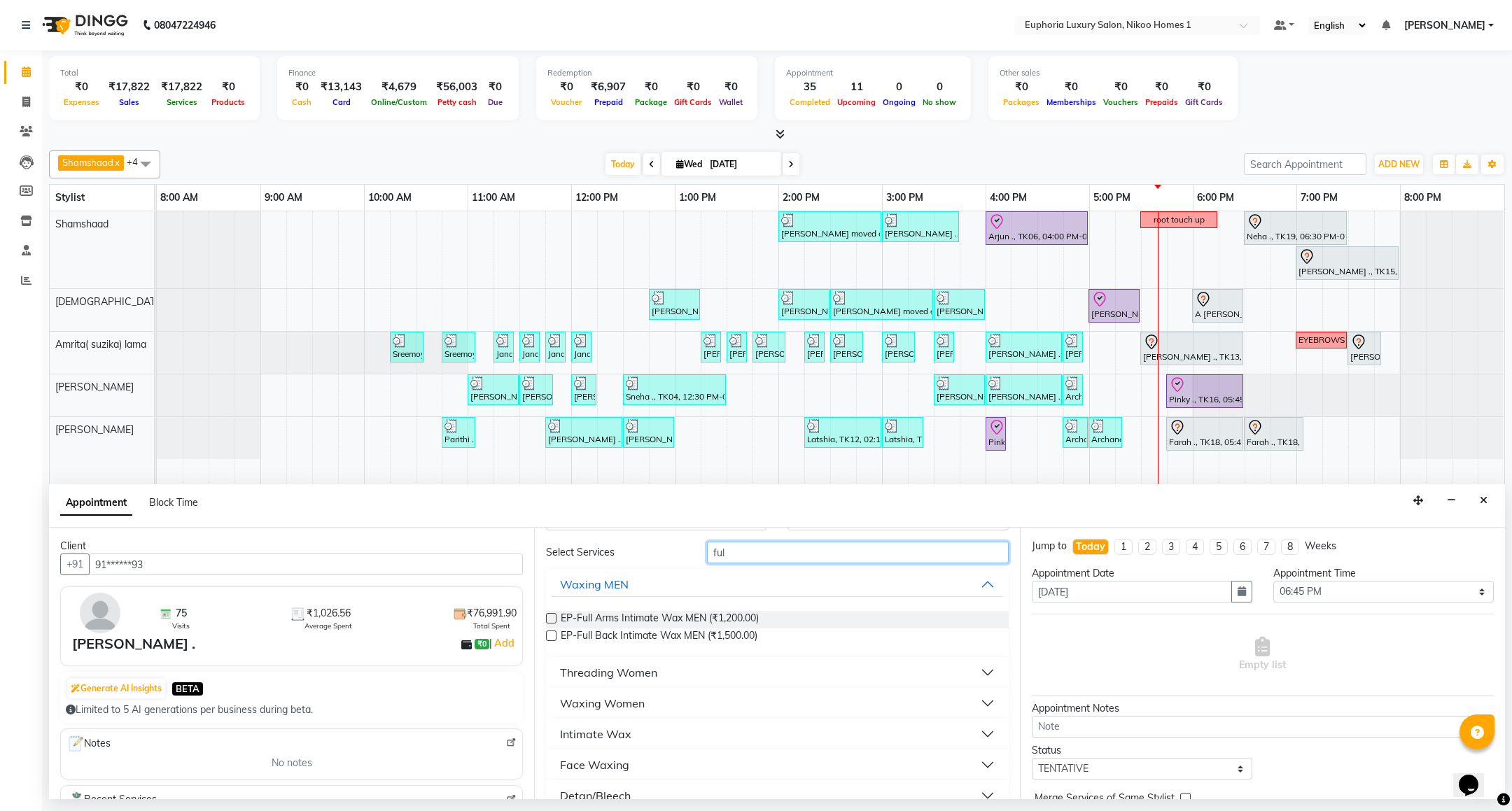
scroll to position [67, 0]
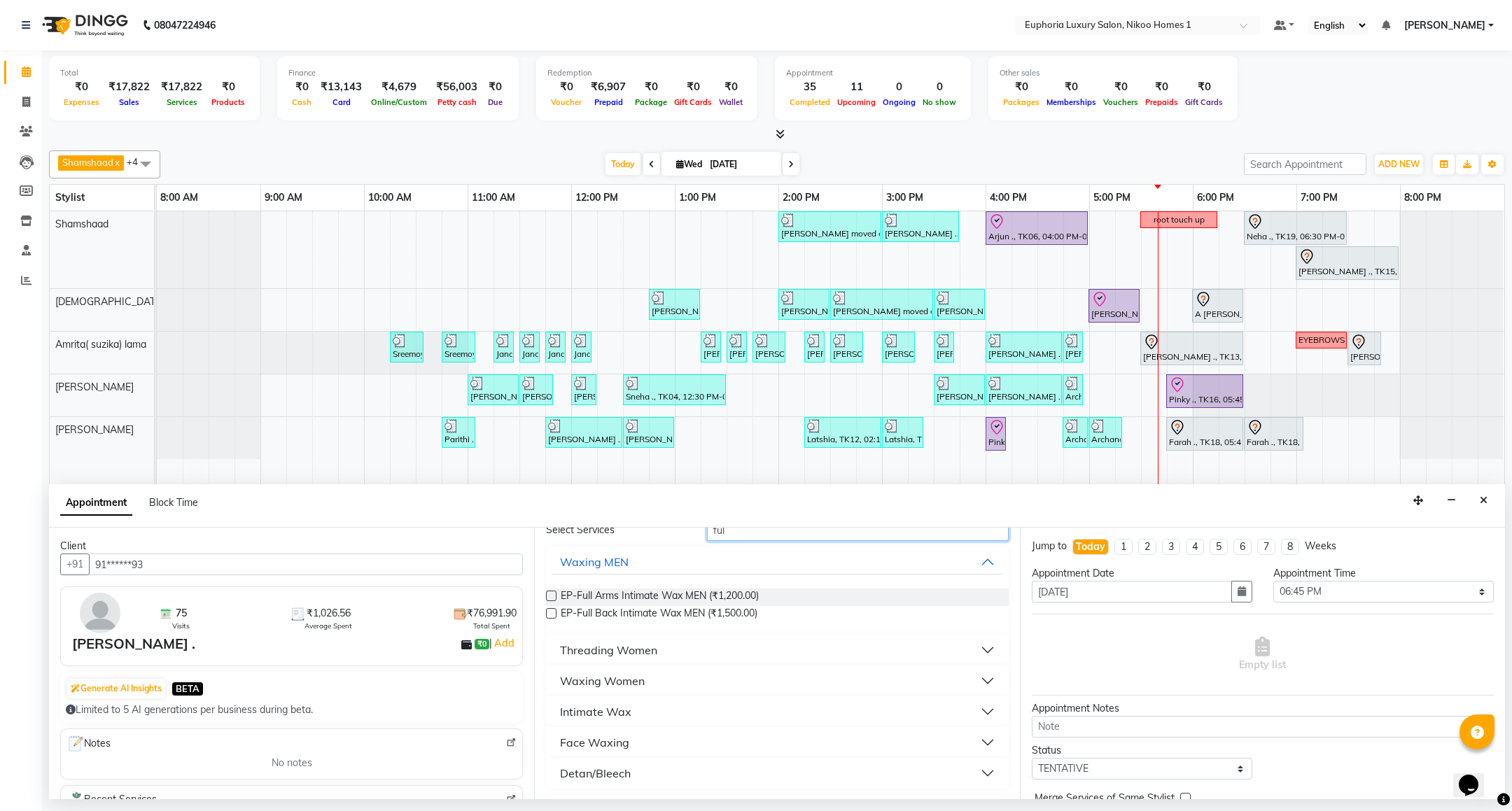
type input "ful"
click at [613, 680] on div "Waxing Women" at bounding box center [602, 681] width 84 height 17
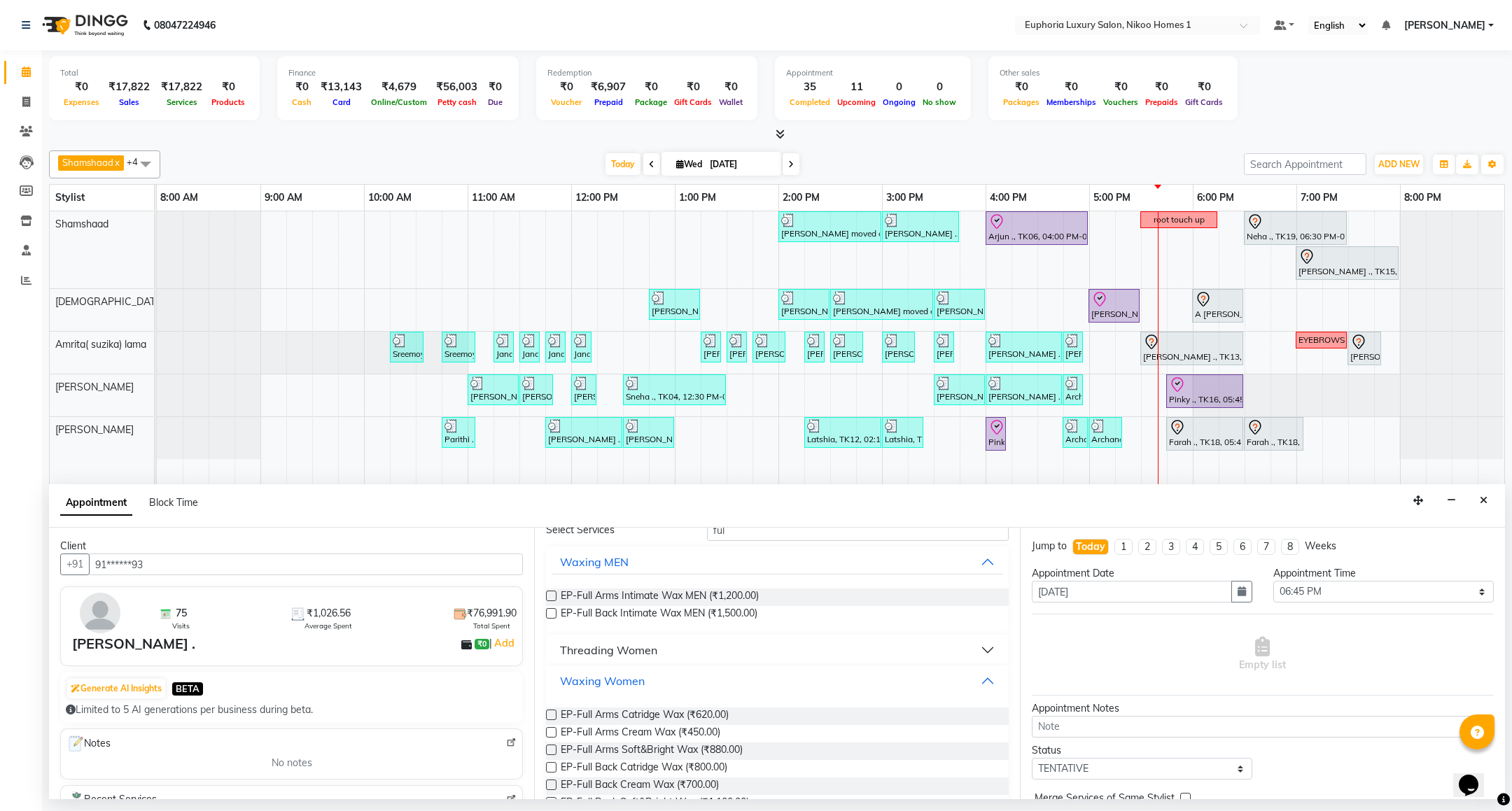
scroll to position [172, 0]
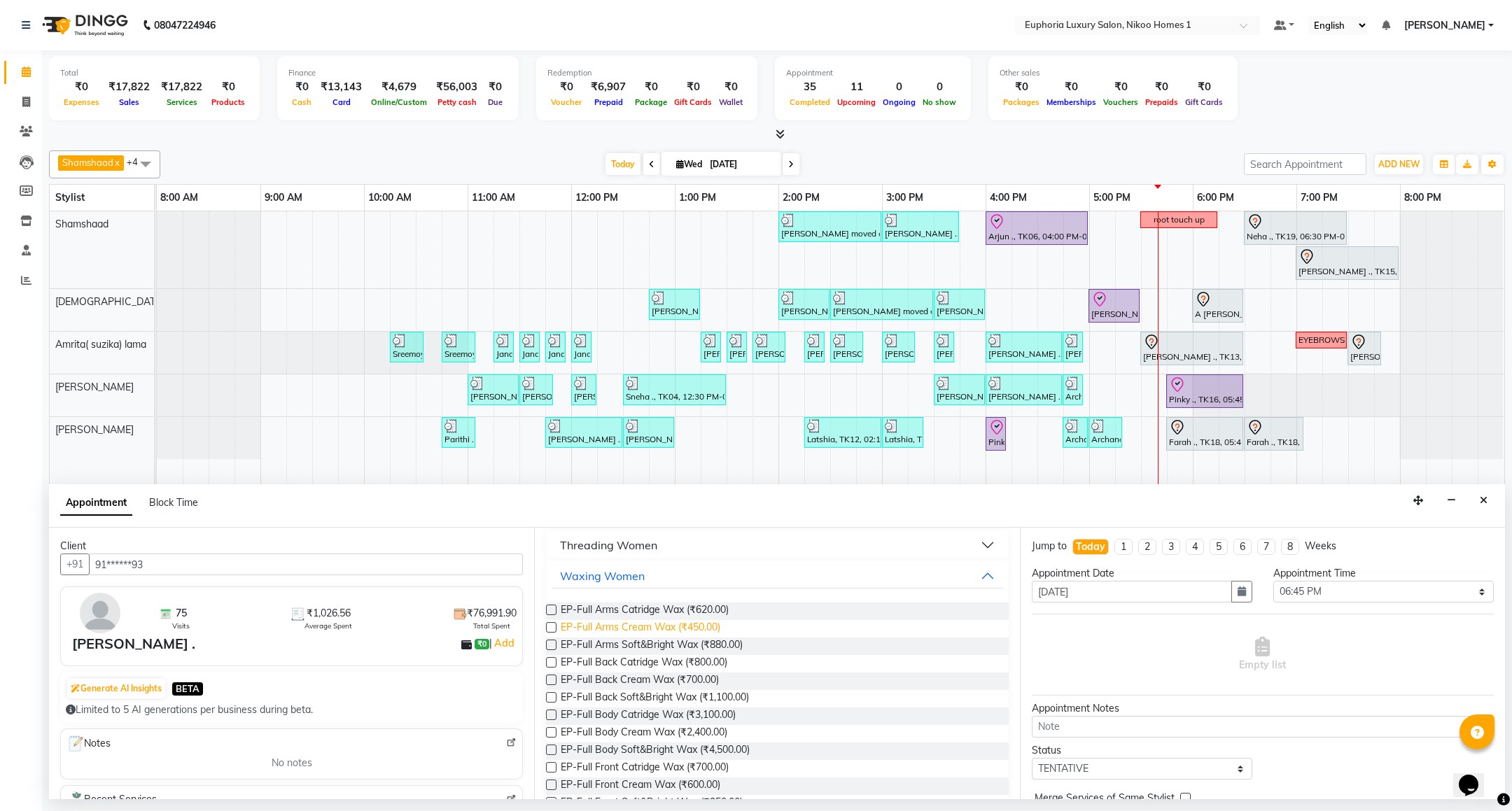
click at [673, 630] on span "EP-Full Arms Cream Wax (₹450.00)" at bounding box center [640, 629] width 160 height 18
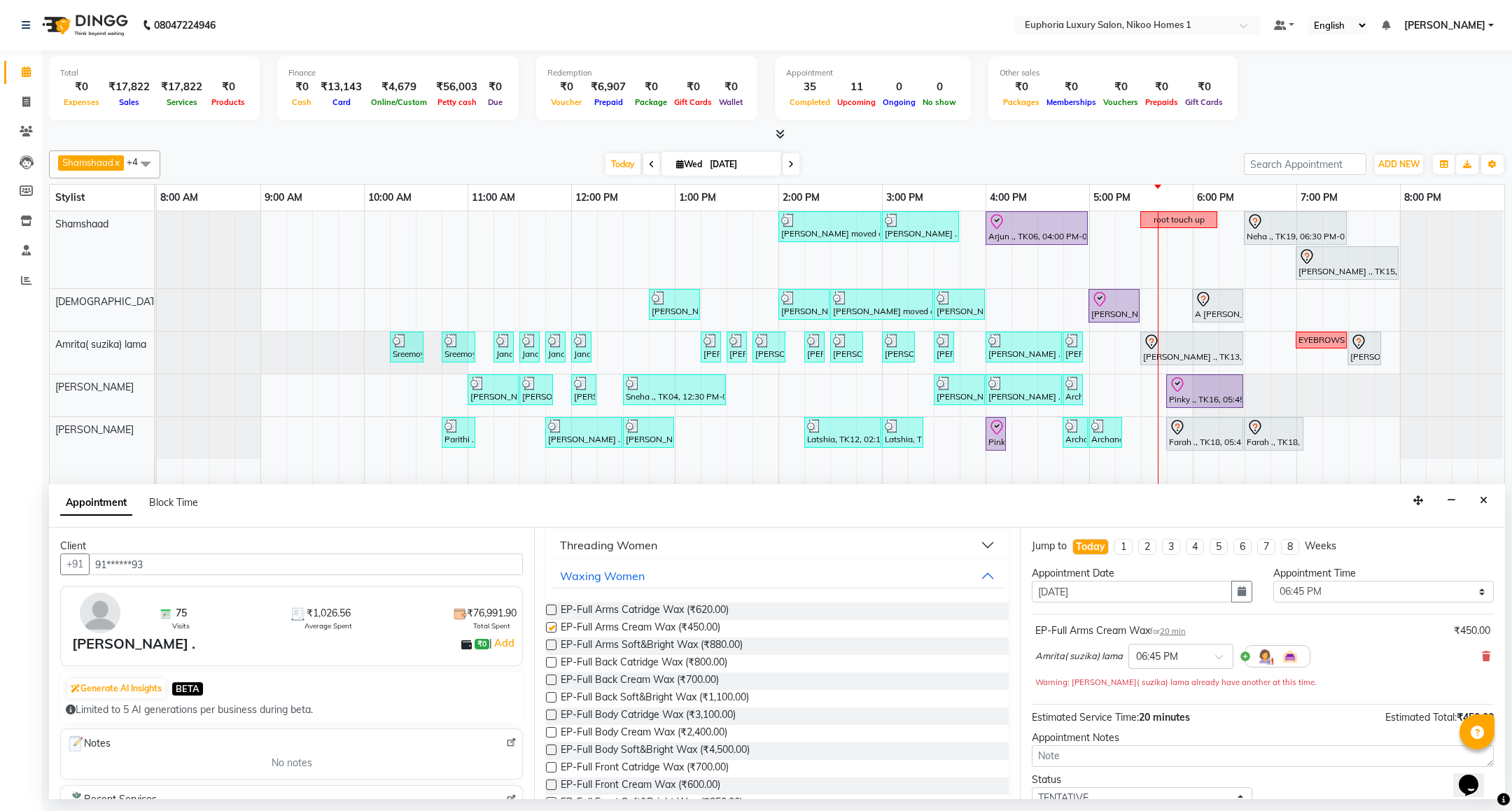
checkbox input "false"
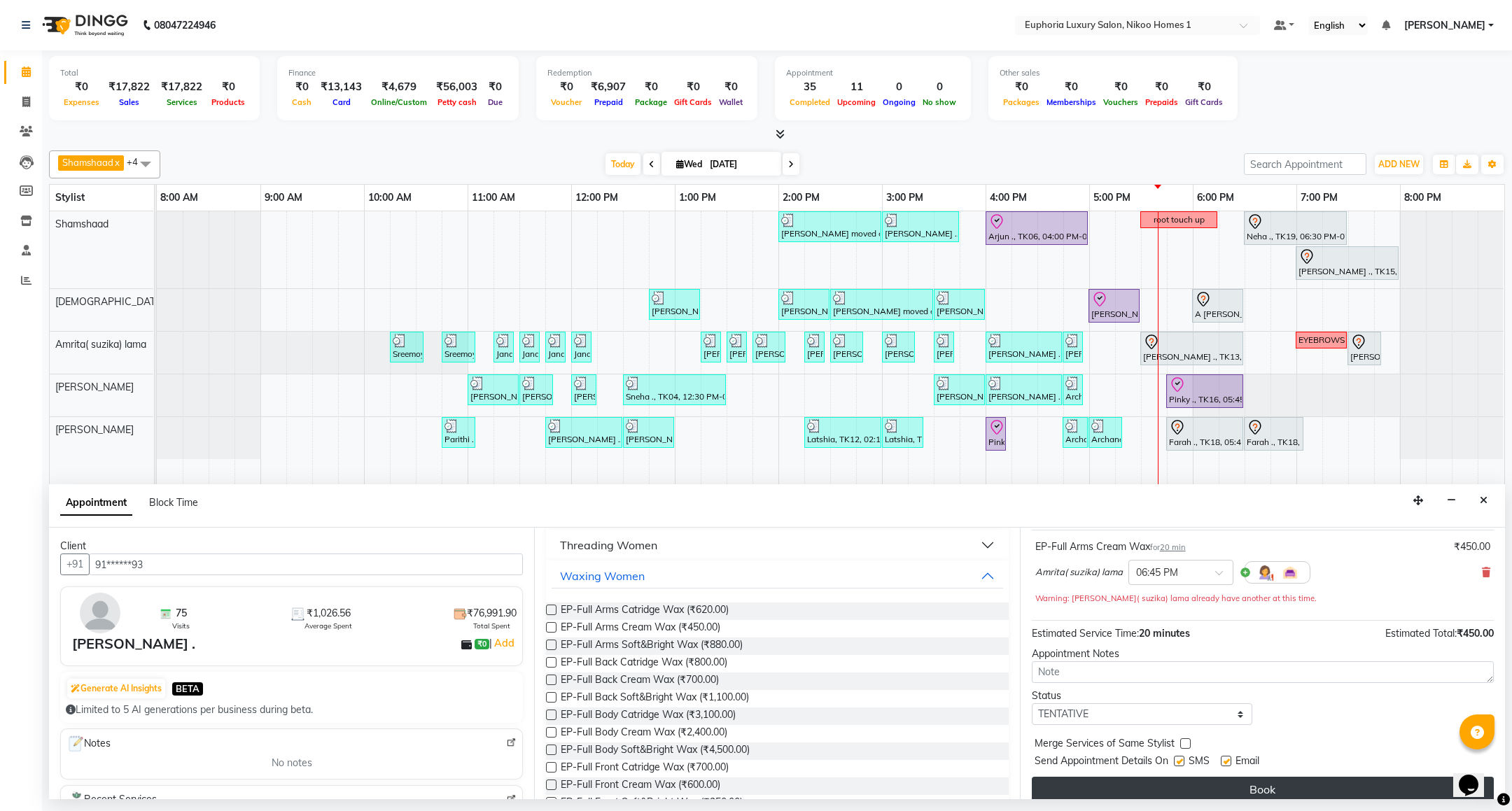
scroll to position [101, 0]
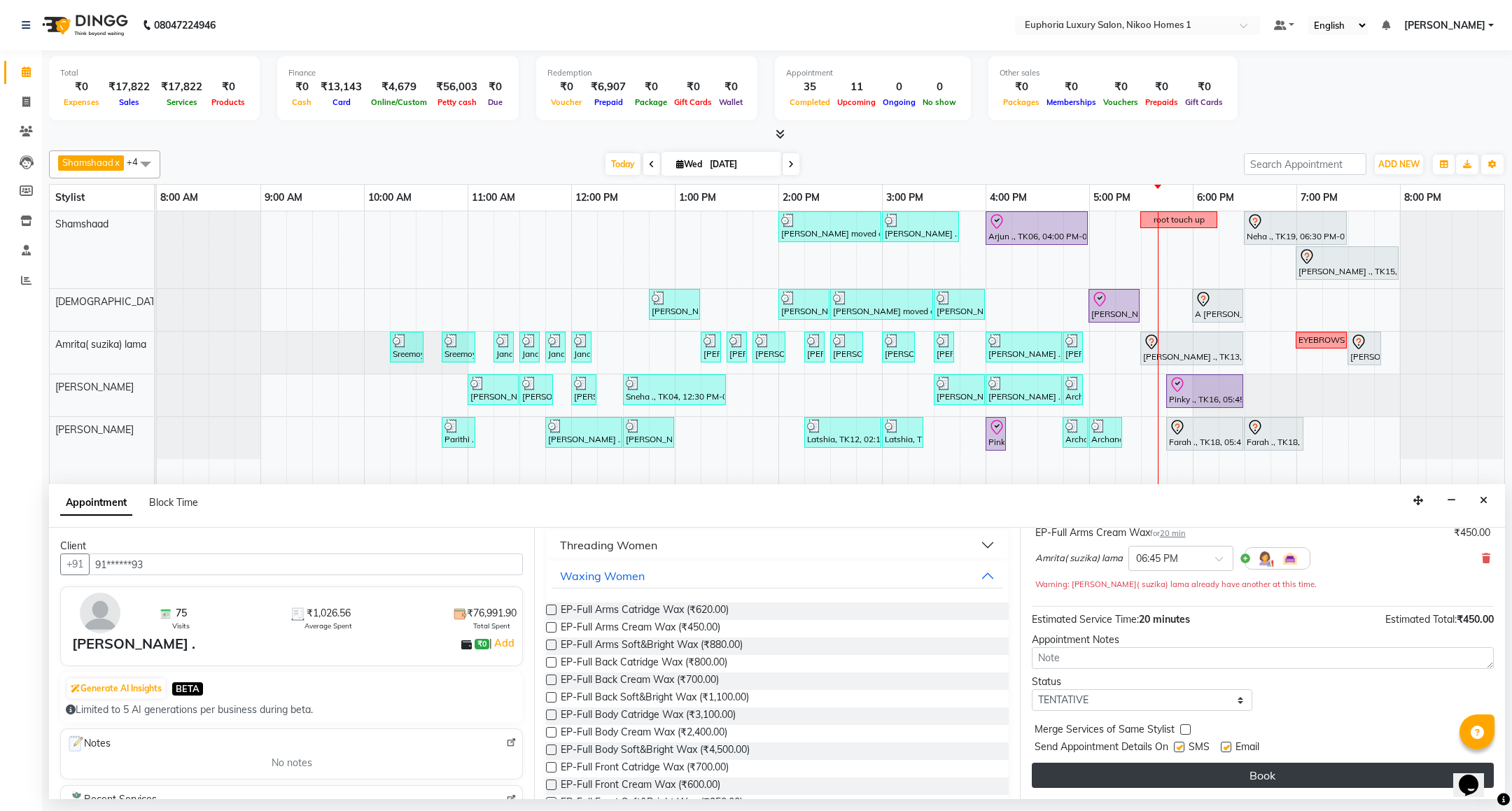
click at [1239, 778] on button "Book" at bounding box center [1262, 775] width 462 height 25
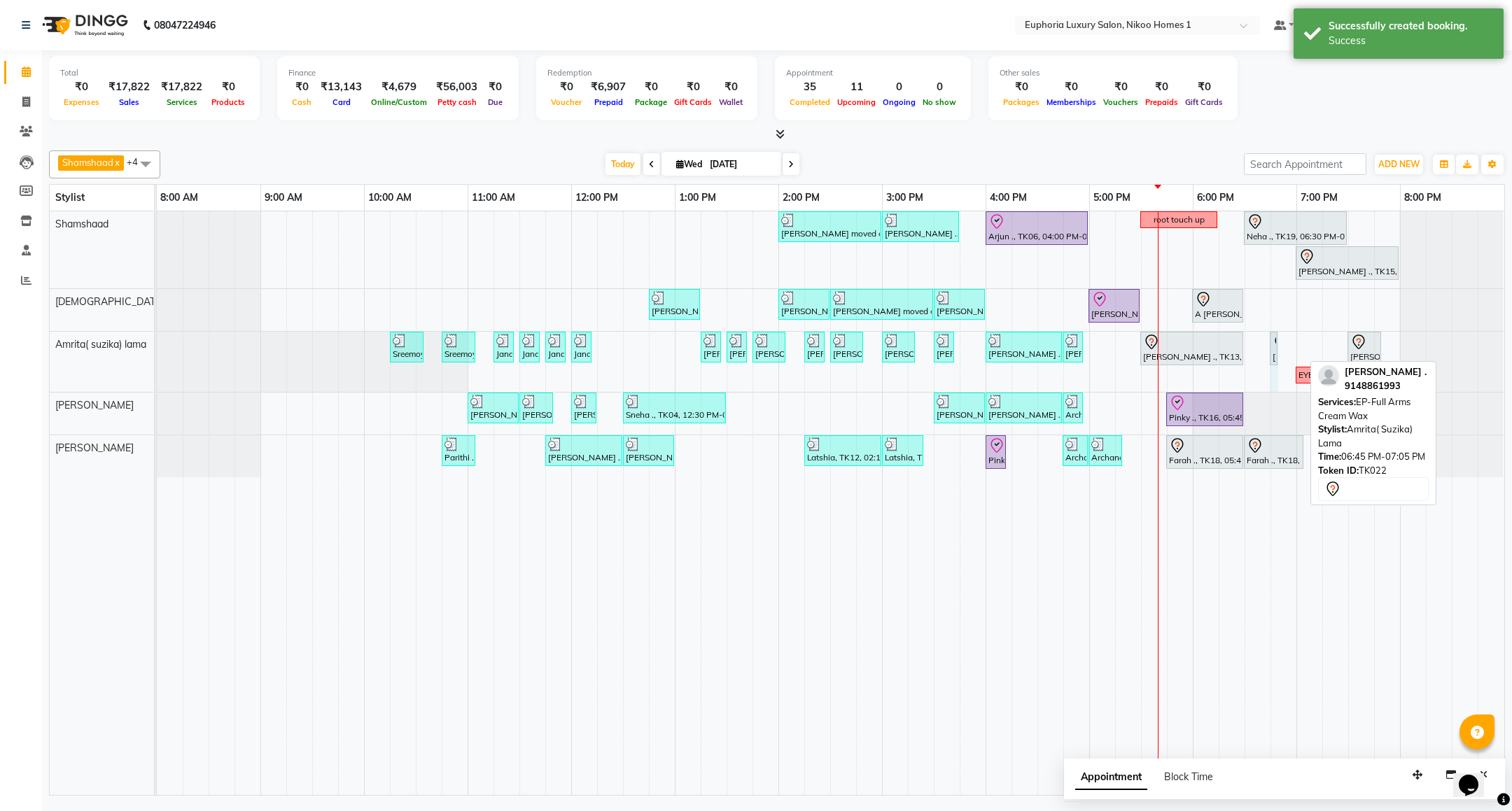
click at [1294, 346] on div "[PERSON_NAME] moved out, TK11, 02:00 PM-03:00 PM, EP-Artistic Cut - Creative St…" at bounding box center [830, 503] width 1348 height 584
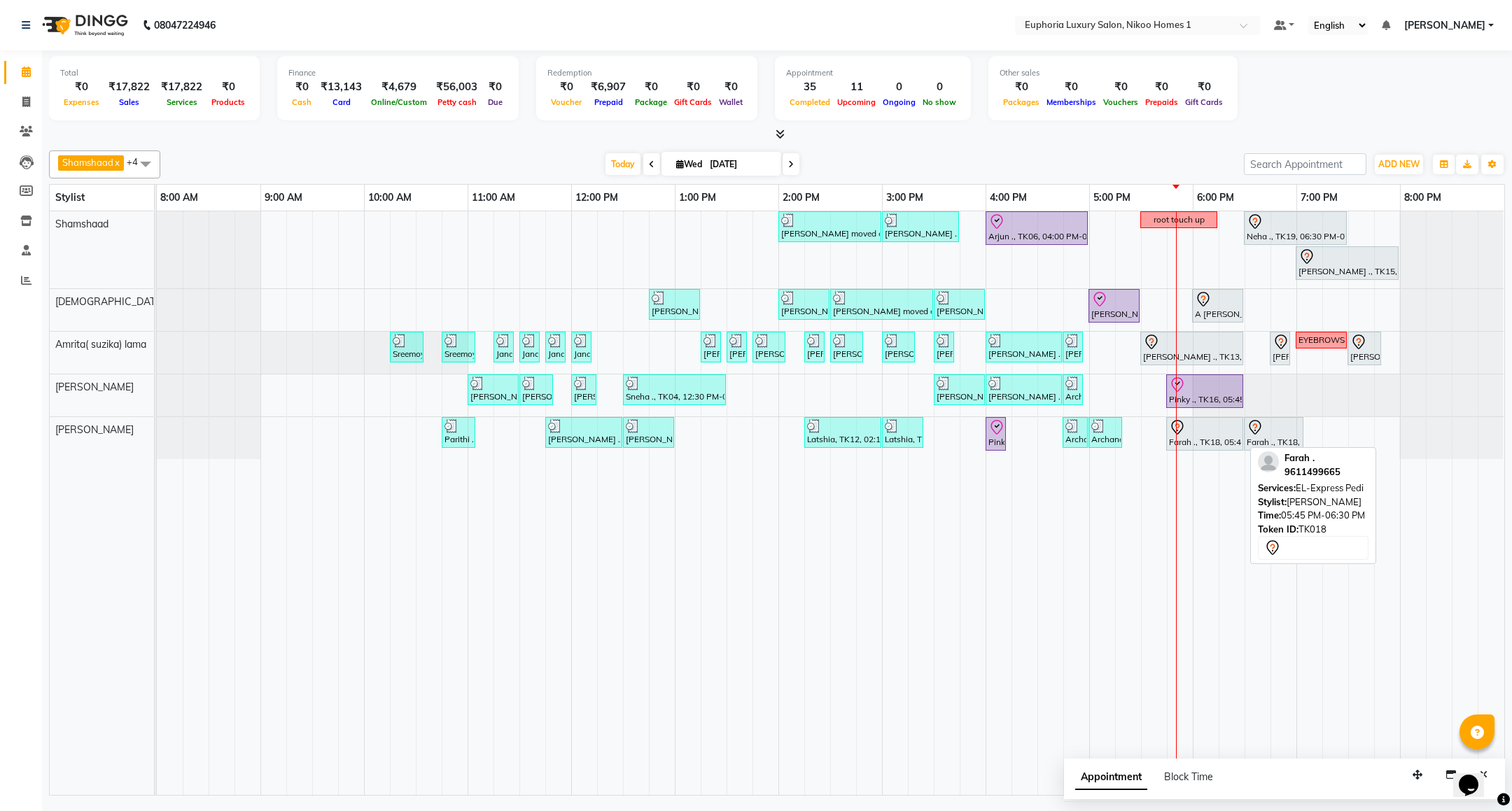
click at [1206, 445] on div "Farah ., TK18, 05:45 PM-06:30 PM, EL-Express Pedi" at bounding box center [1204, 434] width 74 height 29
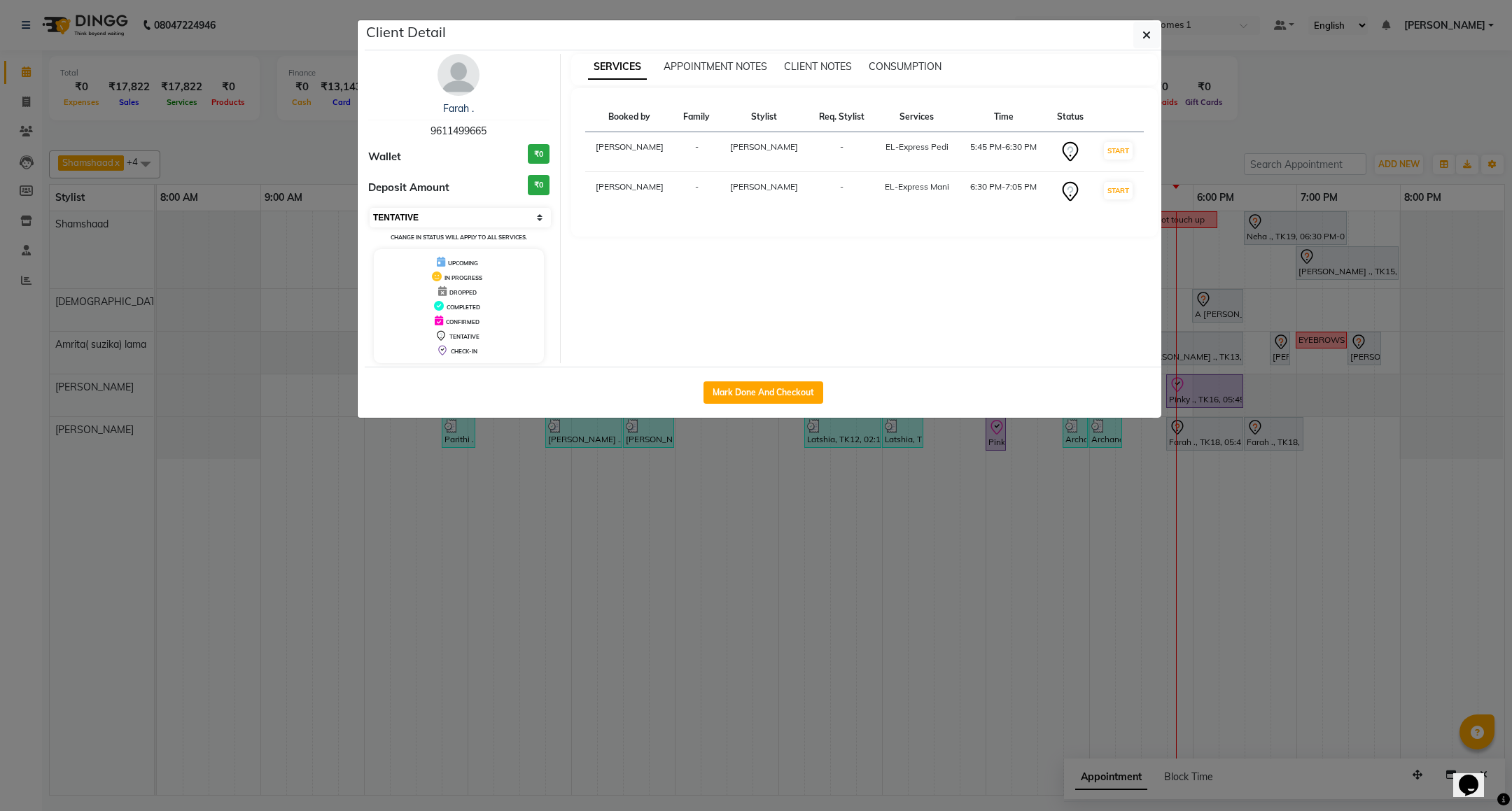
click at [462, 223] on select "Select IN SERVICE CONFIRMED TENTATIVE CHECK IN MARK DONE DROPPED UPCOMING" at bounding box center [460, 218] width 181 height 20
select select "8"
click at [369, 209] on select "Select IN SERVICE CONFIRMED TENTATIVE CHECK IN MARK DONE DROPPED UPCOMING" at bounding box center [460, 218] width 181 height 20
click at [752, 397] on button "Mark Done And Checkout" at bounding box center [763, 392] width 120 height 22
select select "7987"
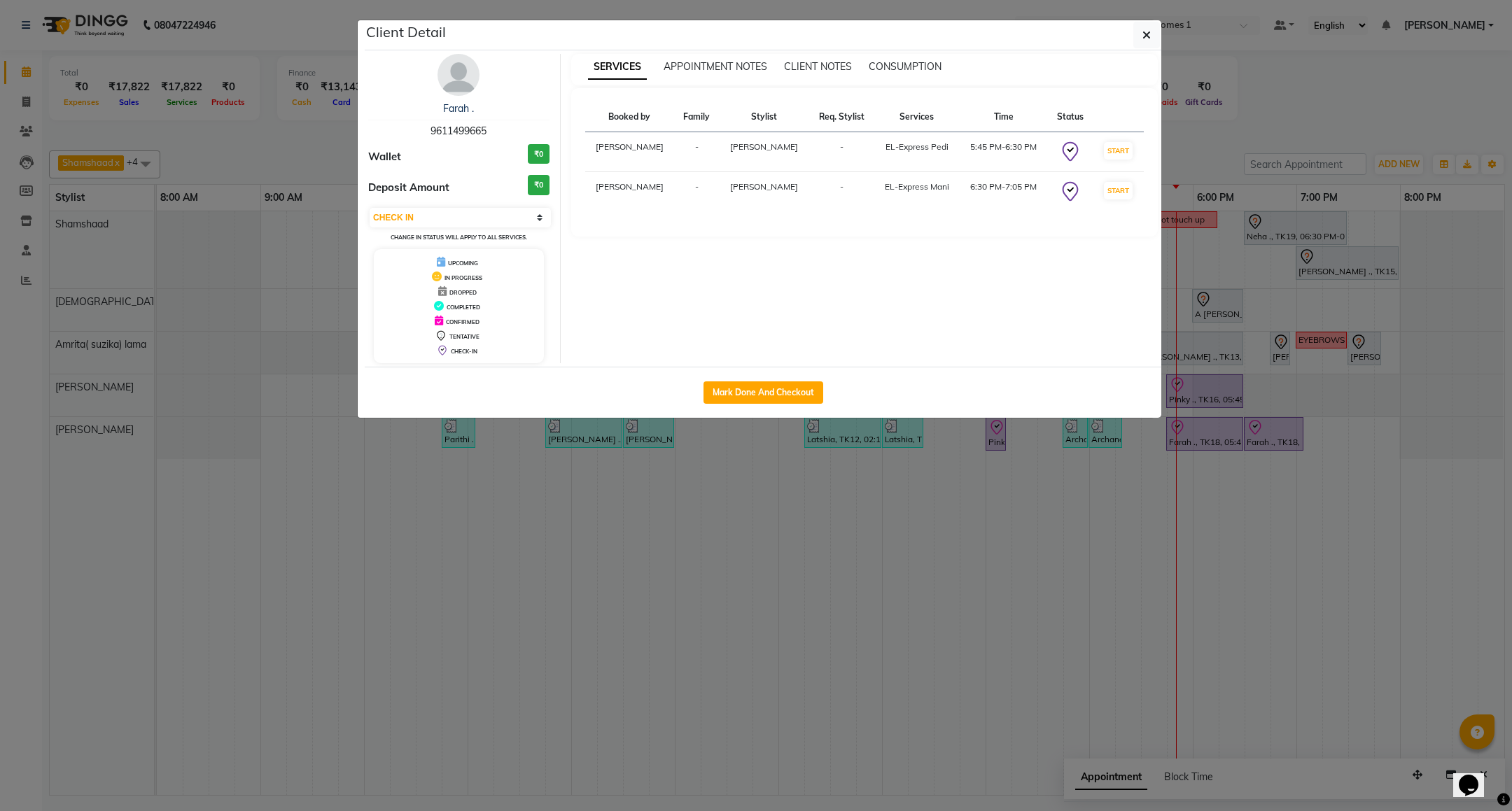
select select "service"
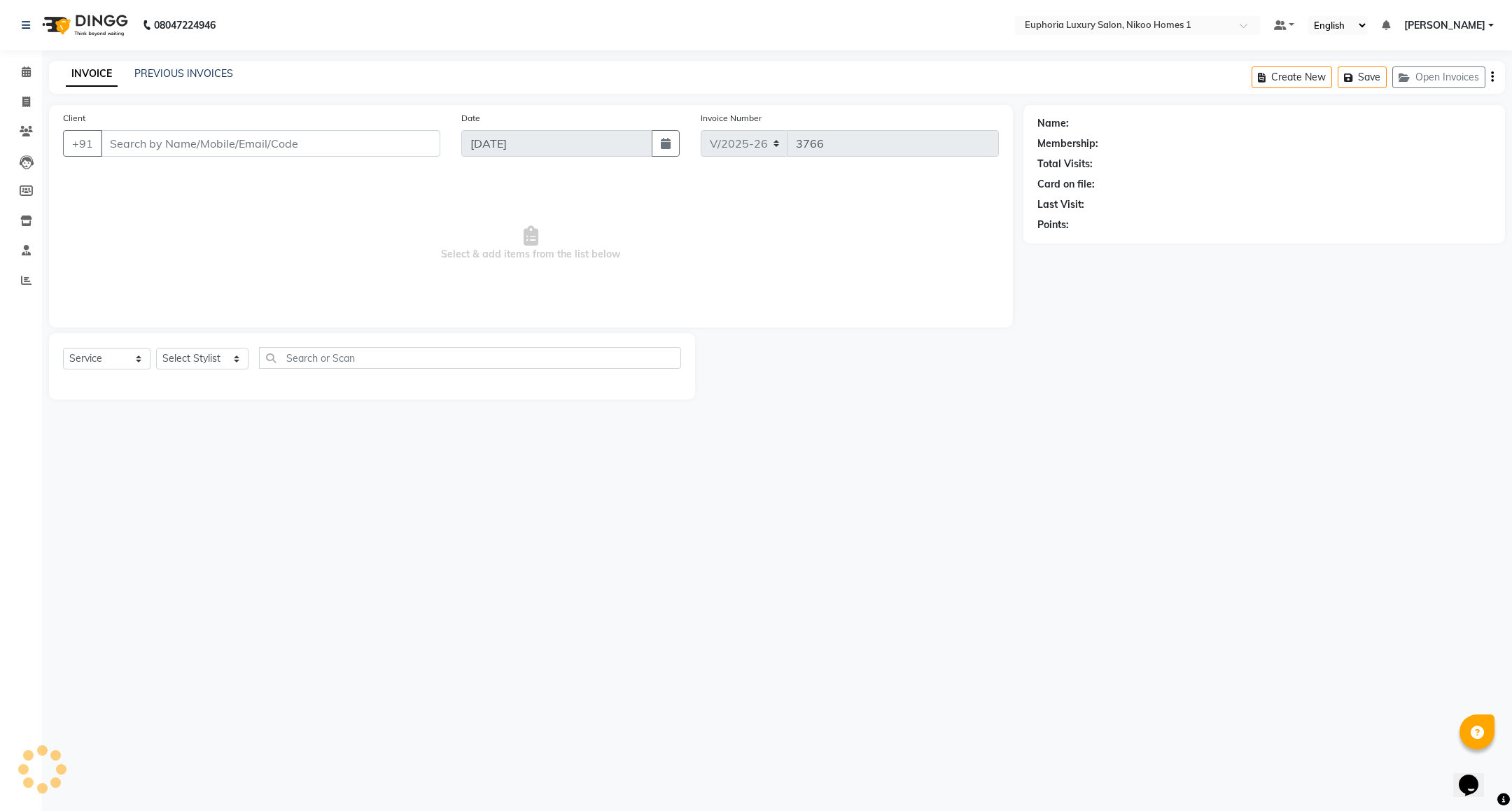
type input "96******65"
select select "86001"
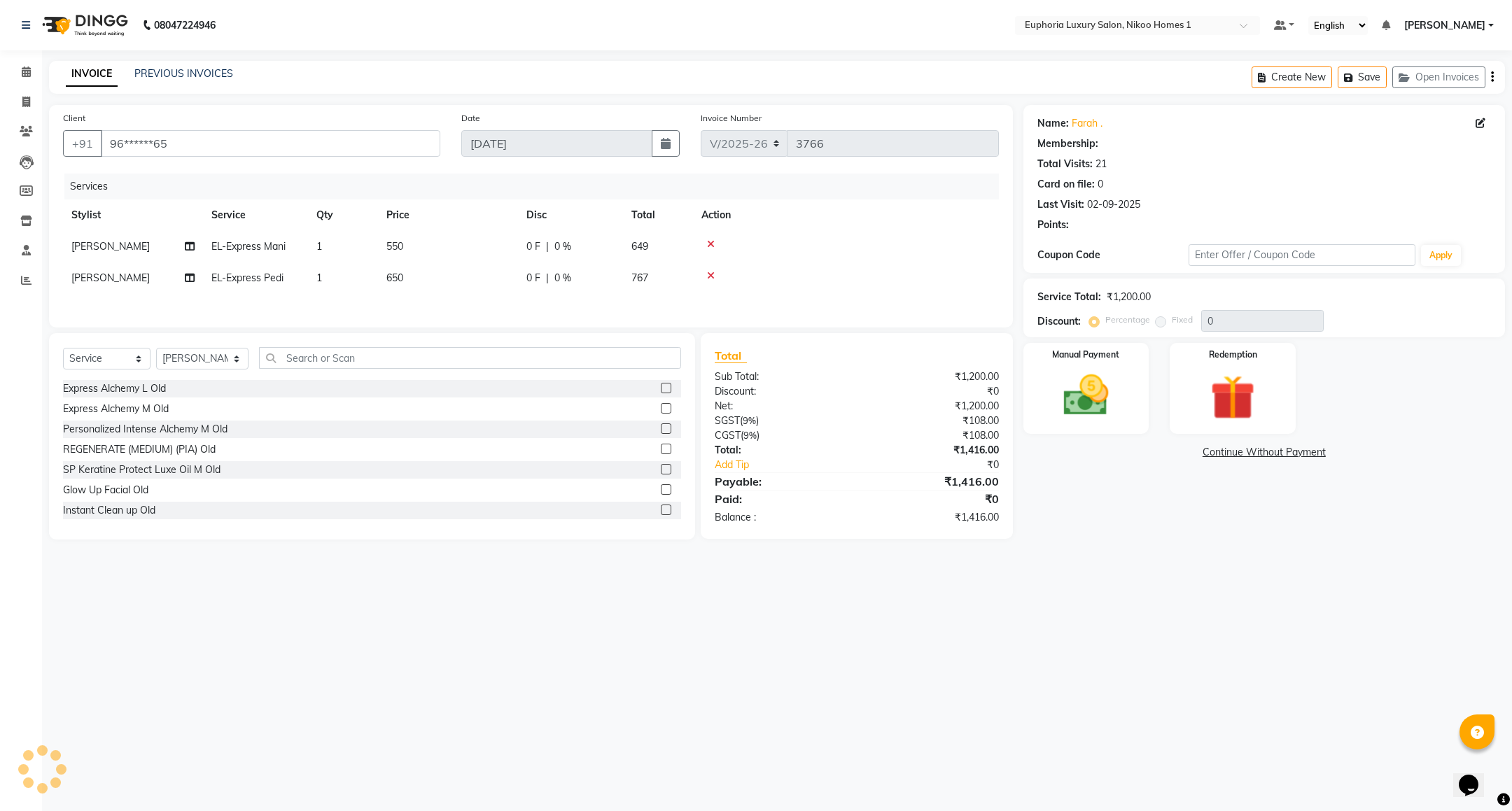
select select "1: Object"
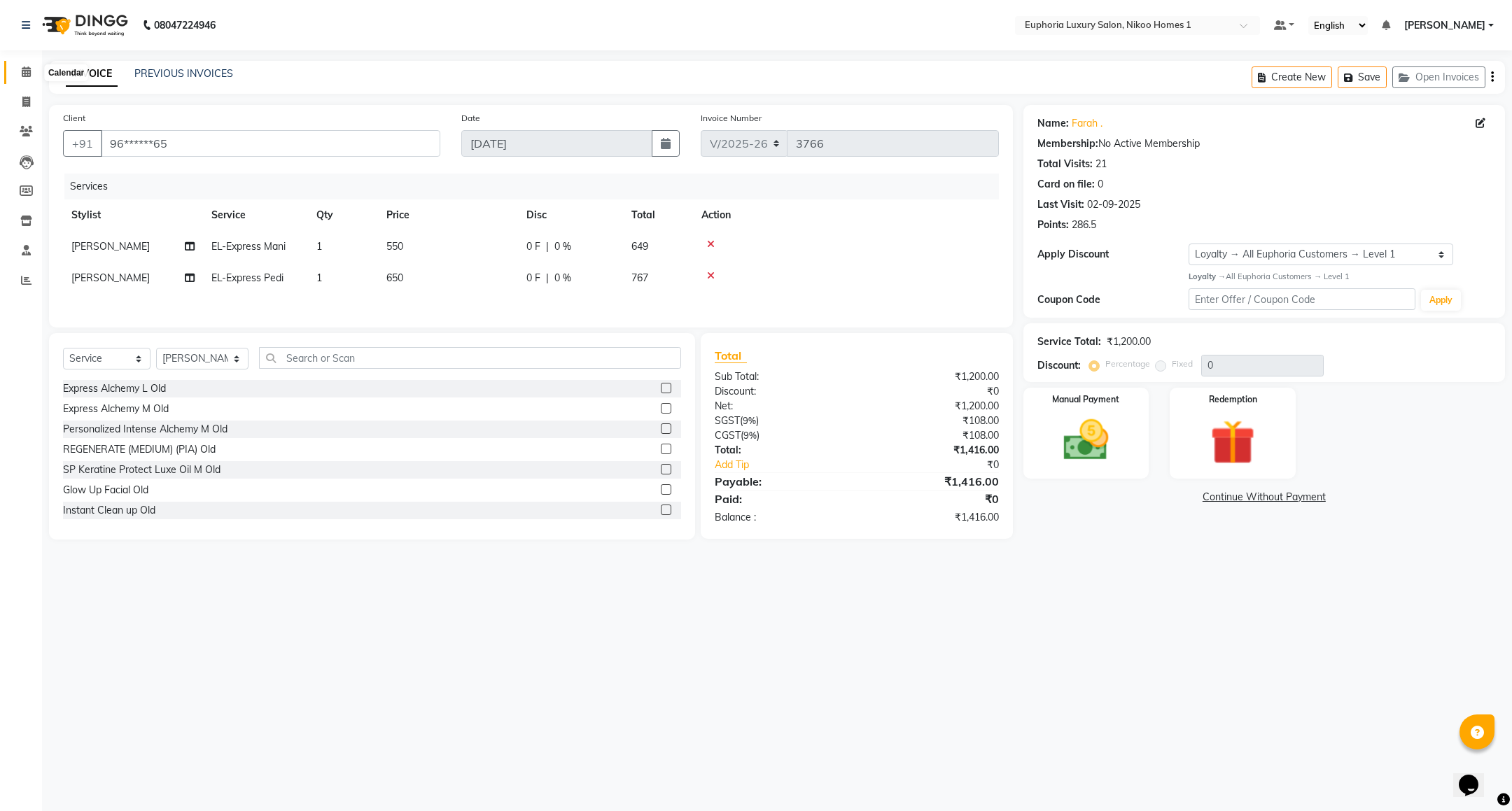
click at [22, 75] on icon at bounding box center [26, 72] width 9 height 11
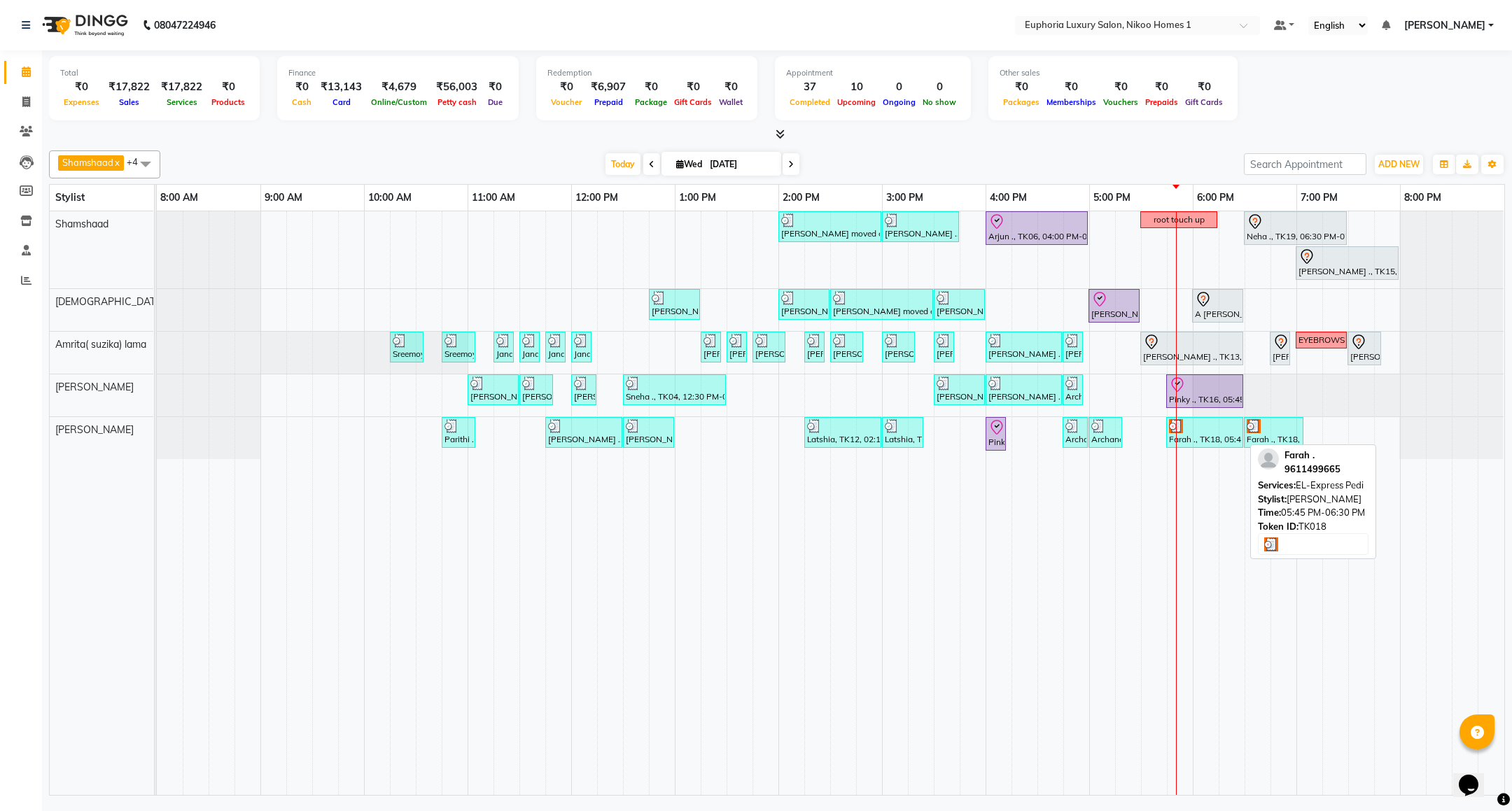
click at [1199, 443] on div "Farah ., TK18, 05:45 PM-06:30 PM, EL-Express Pedi" at bounding box center [1204, 432] width 74 height 27
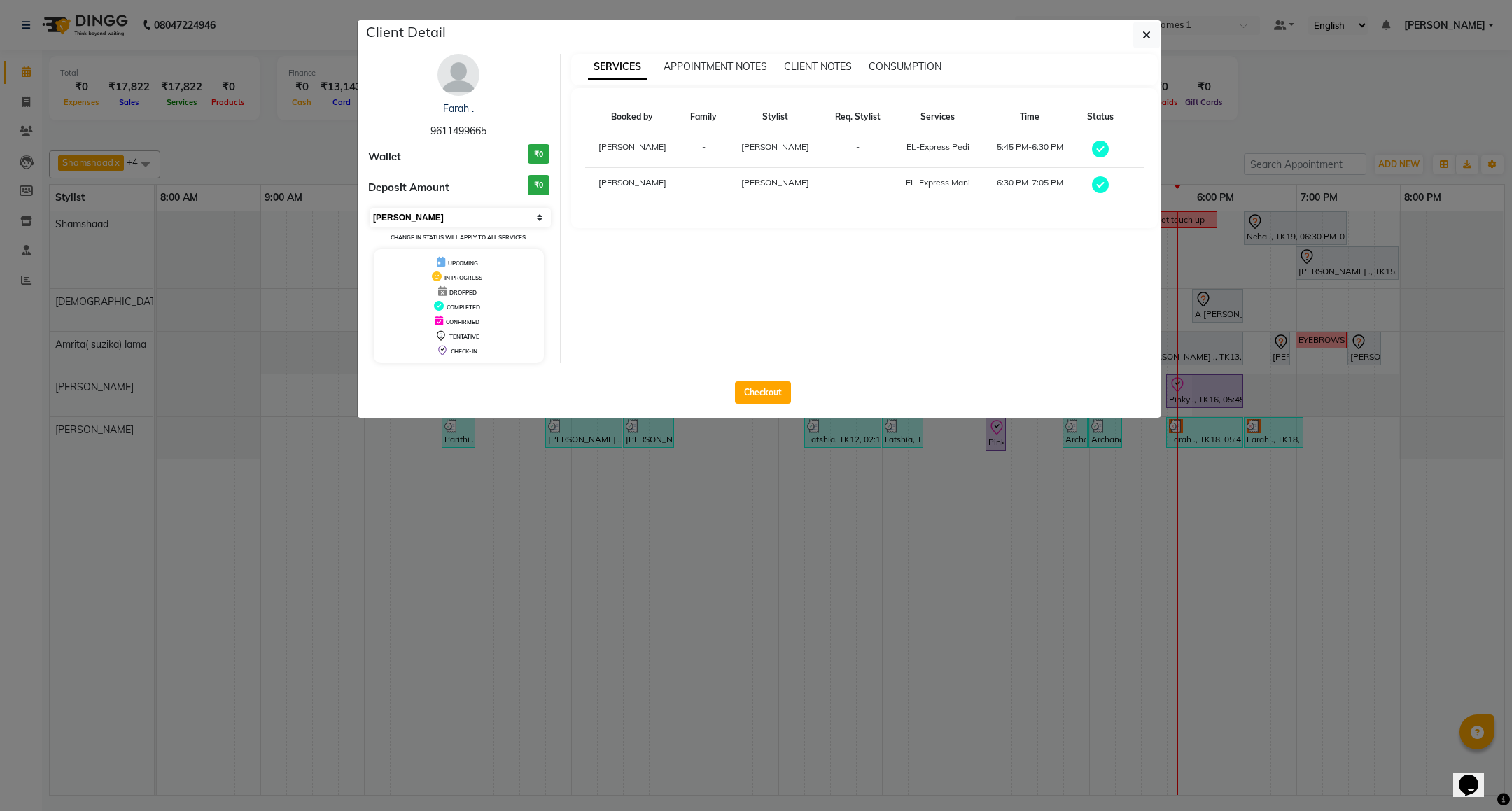
click at [444, 215] on select "Select MARK DONE UPCOMING" at bounding box center [460, 218] width 181 height 20
click at [369, 209] on select "Select MARK DONE UPCOMING" at bounding box center [460, 218] width 181 height 20
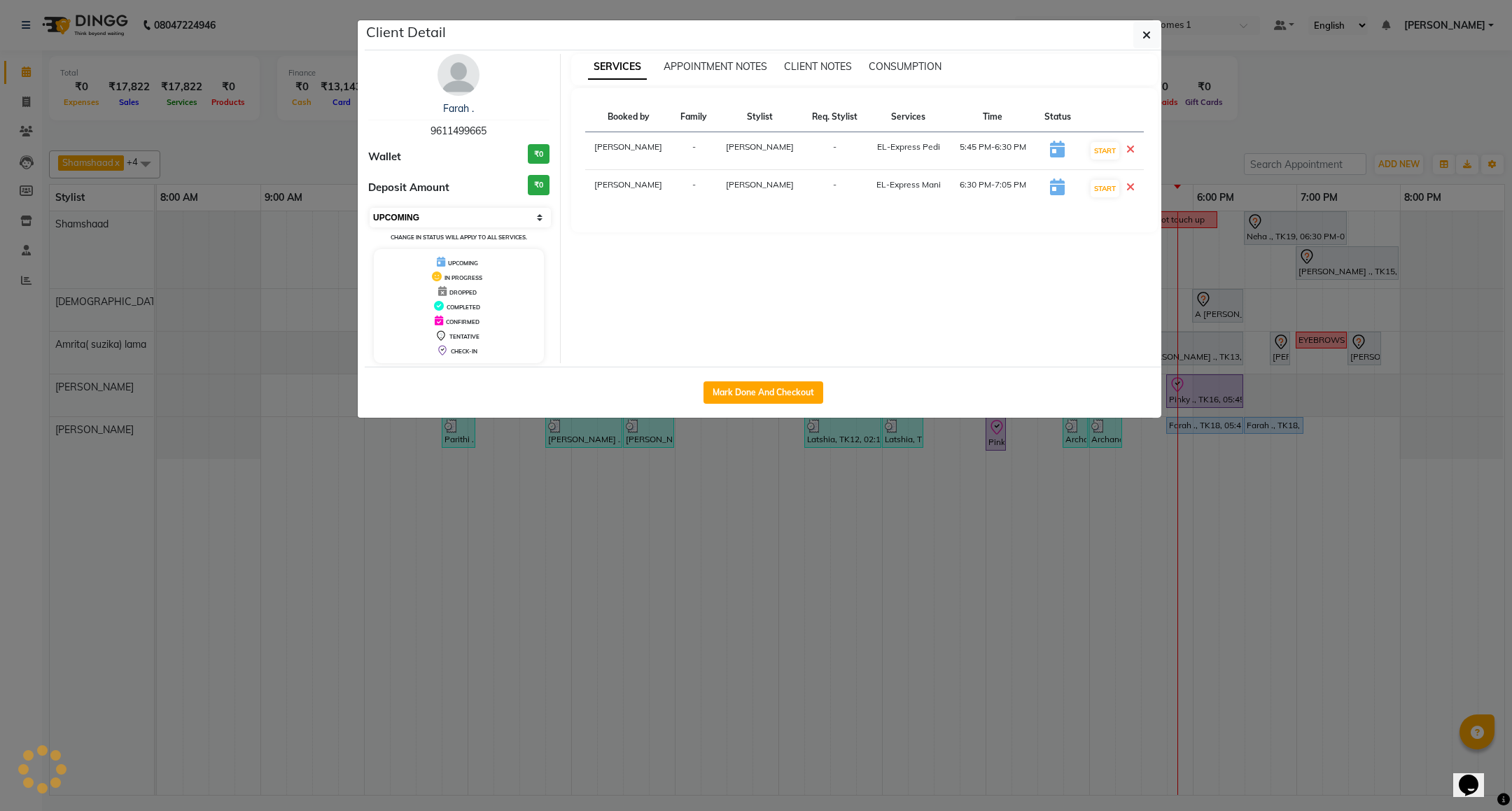
click at [431, 218] on select "Select IN SERVICE CONFIRMED TENTATIVE CHECK IN MARK DONE DROPPED UPCOMING" at bounding box center [460, 218] width 181 height 20
select select "7"
click at [369, 209] on select "Select IN SERVICE CONFIRMED TENTATIVE CHECK IN MARK DONE DROPPED UPCOMING" at bounding box center [460, 218] width 181 height 20
click at [1141, 28] on button "button" at bounding box center [1146, 35] width 27 height 27
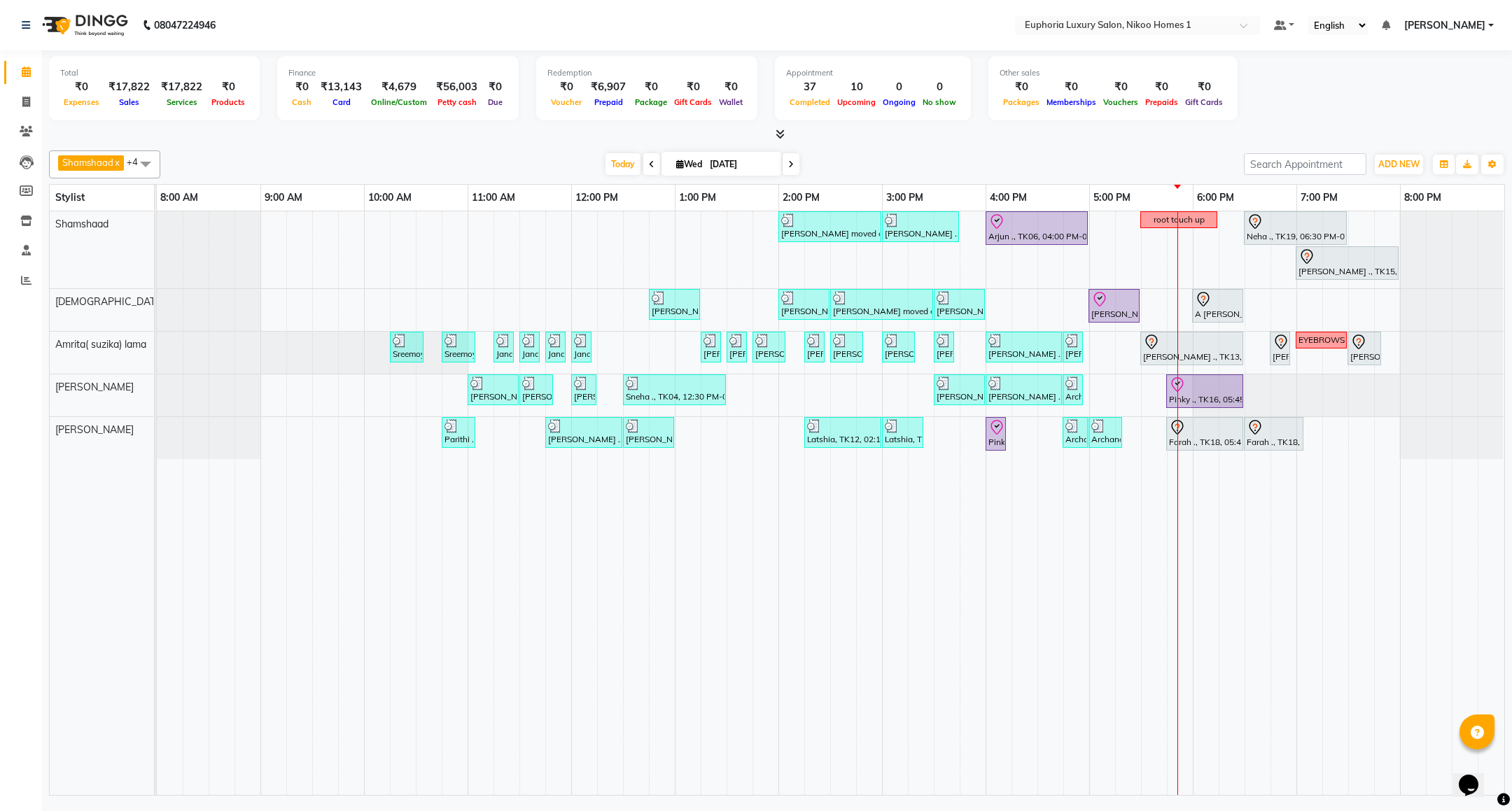
click at [1453, 23] on span "[PERSON_NAME]" at bounding box center [1444, 25] width 81 height 15
click at [1416, 99] on link "Sign out" at bounding box center [1421, 96] width 128 height 22
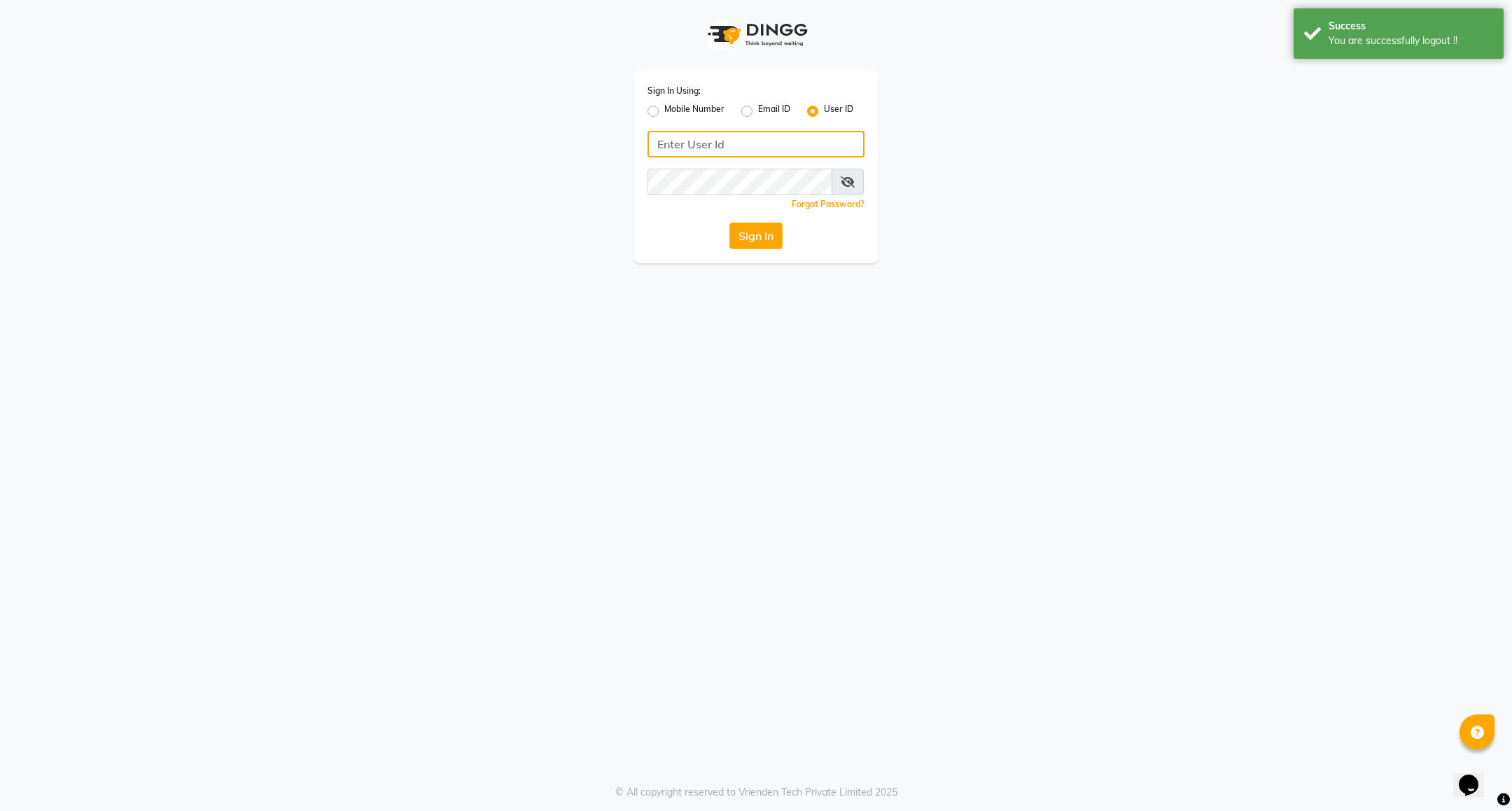
type input "7760179992"
click at [676, 115] on label "Mobile Number" at bounding box center [694, 111] width 60 height 17
click at [673, 112] on input "Mobile Number" at bounding box center [669, 108] width 9 height 9
radio input "true"
radio input "false"
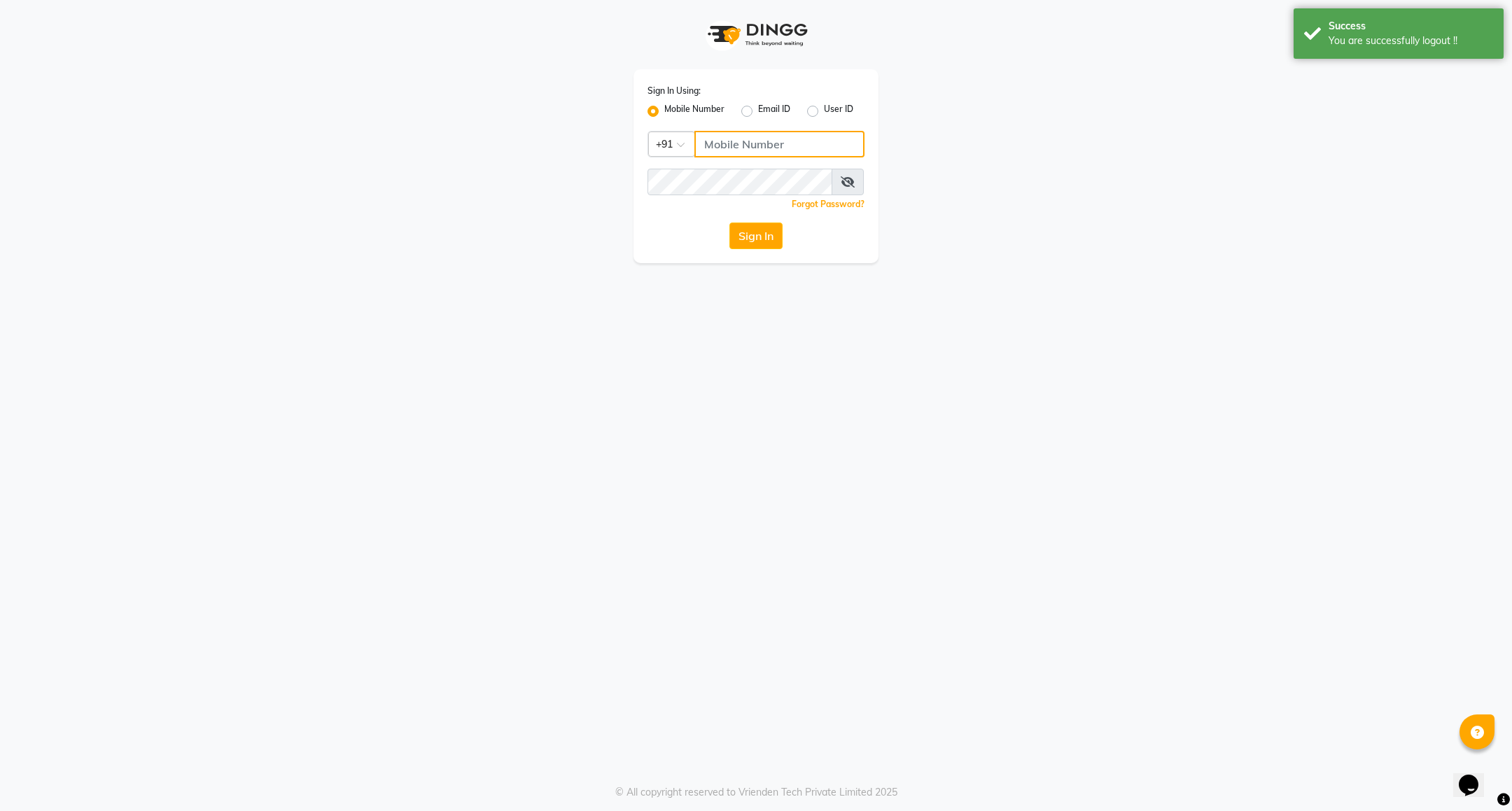
drag, startPoint x: 710, startPoint y: 137, endPoint x: 714, endPoint y: 144, distance: 8.1
click at [710, 137] on input "Username" at bounding box center [779, 144] width 170 height 27
type input "7411165600"
click at [764, 247] on button "Sign In" at bounding box center [756, 236] width 53 height 27
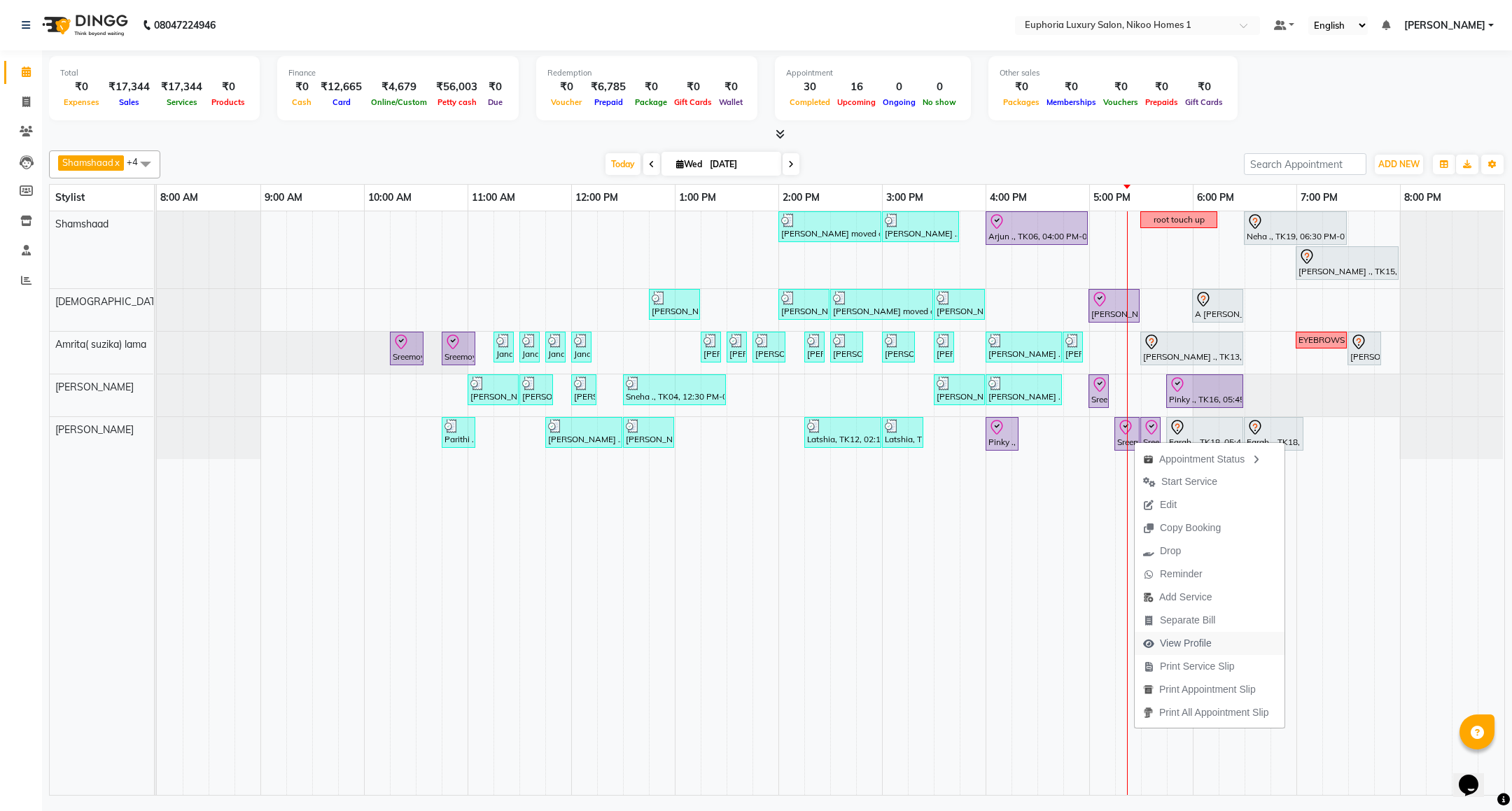
click at [1189, 636] on span "View Profile" at bounding box center [1185, 643] width 51 height 15
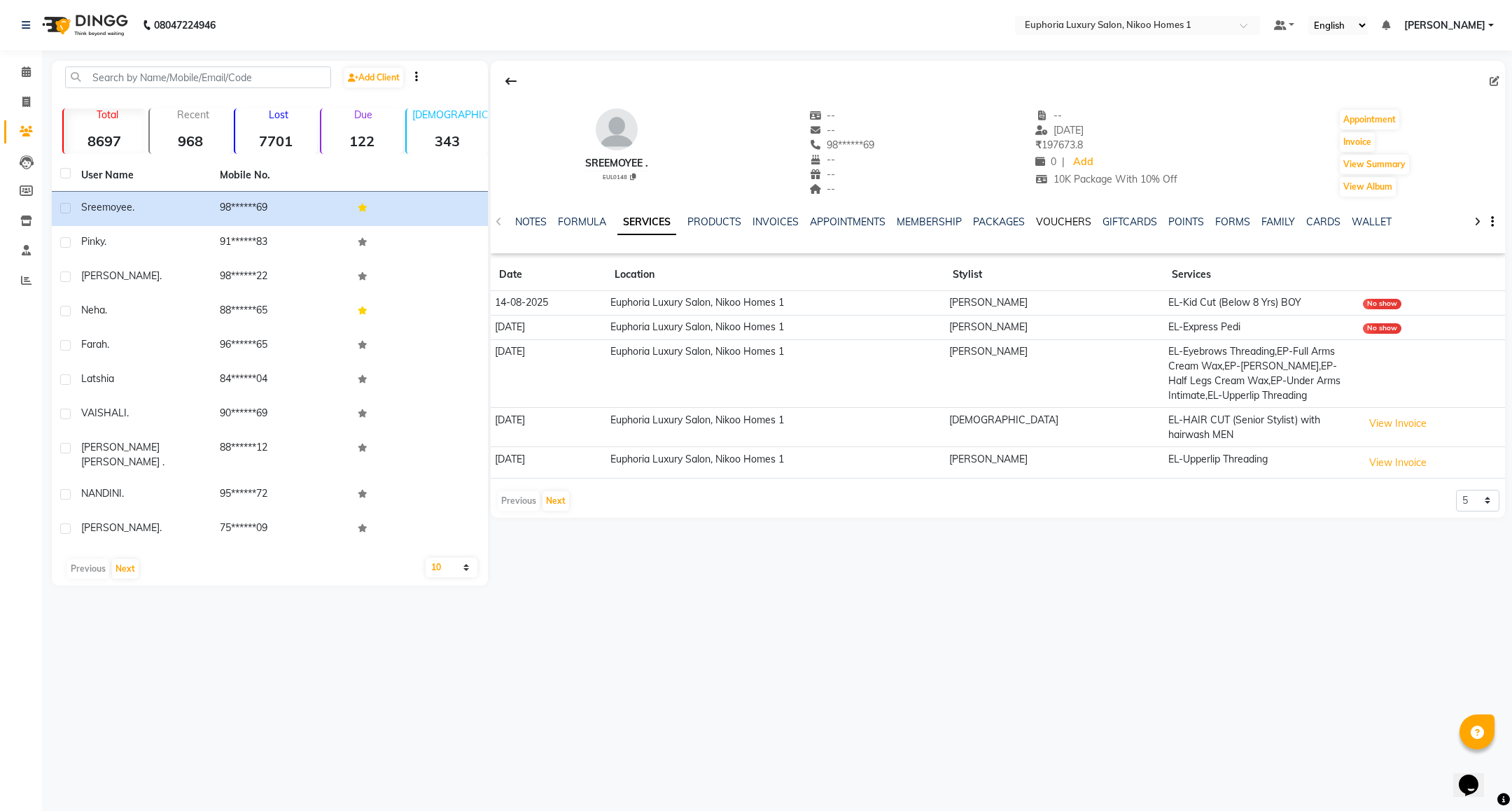
click at [1042, 218] on link "VOUCHERS" at bounding box center [1064, 222] width 55 height 12
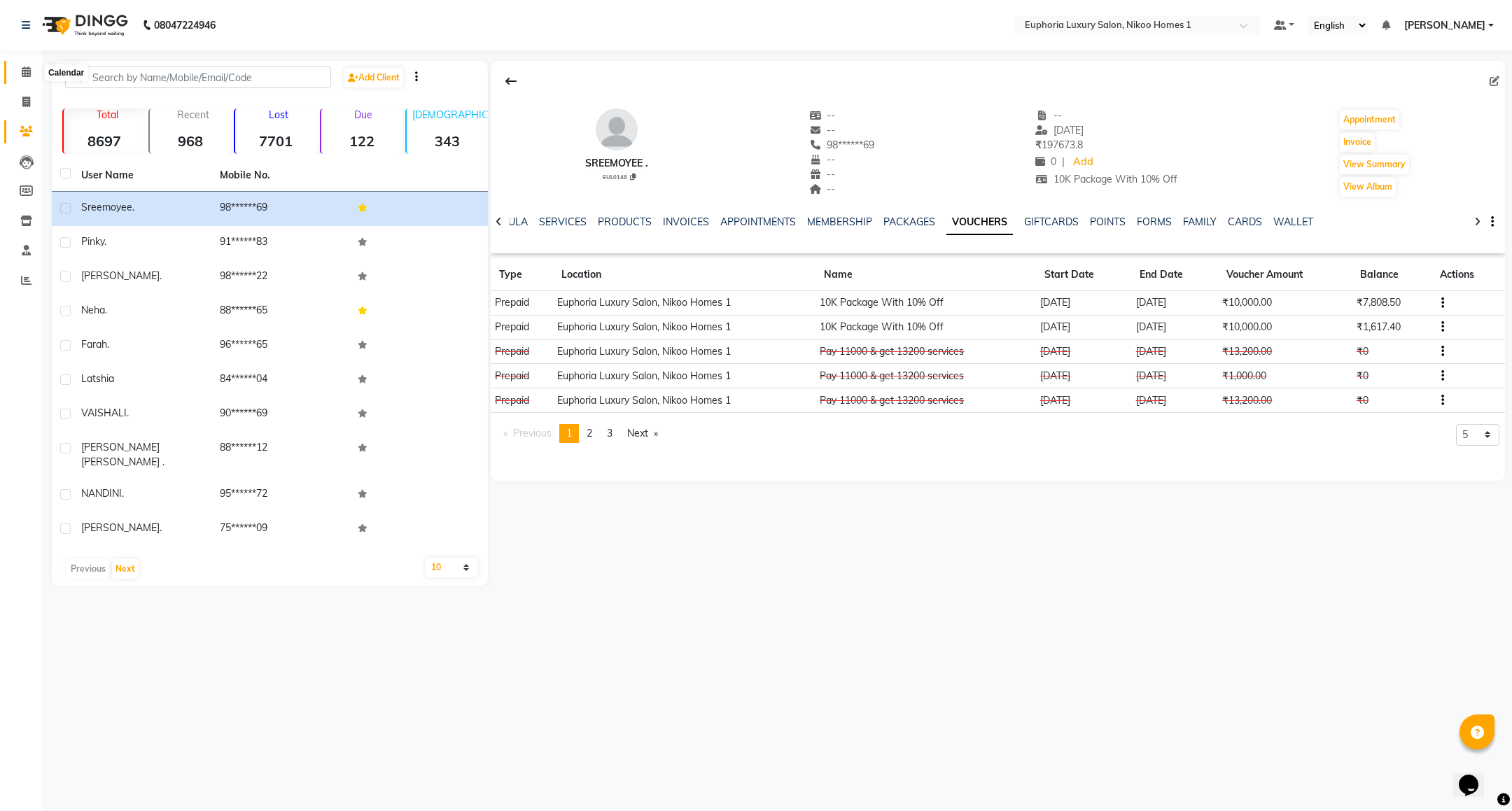
click at [25, 74] on icon at bounding box center [26, 72] width 9 height 11
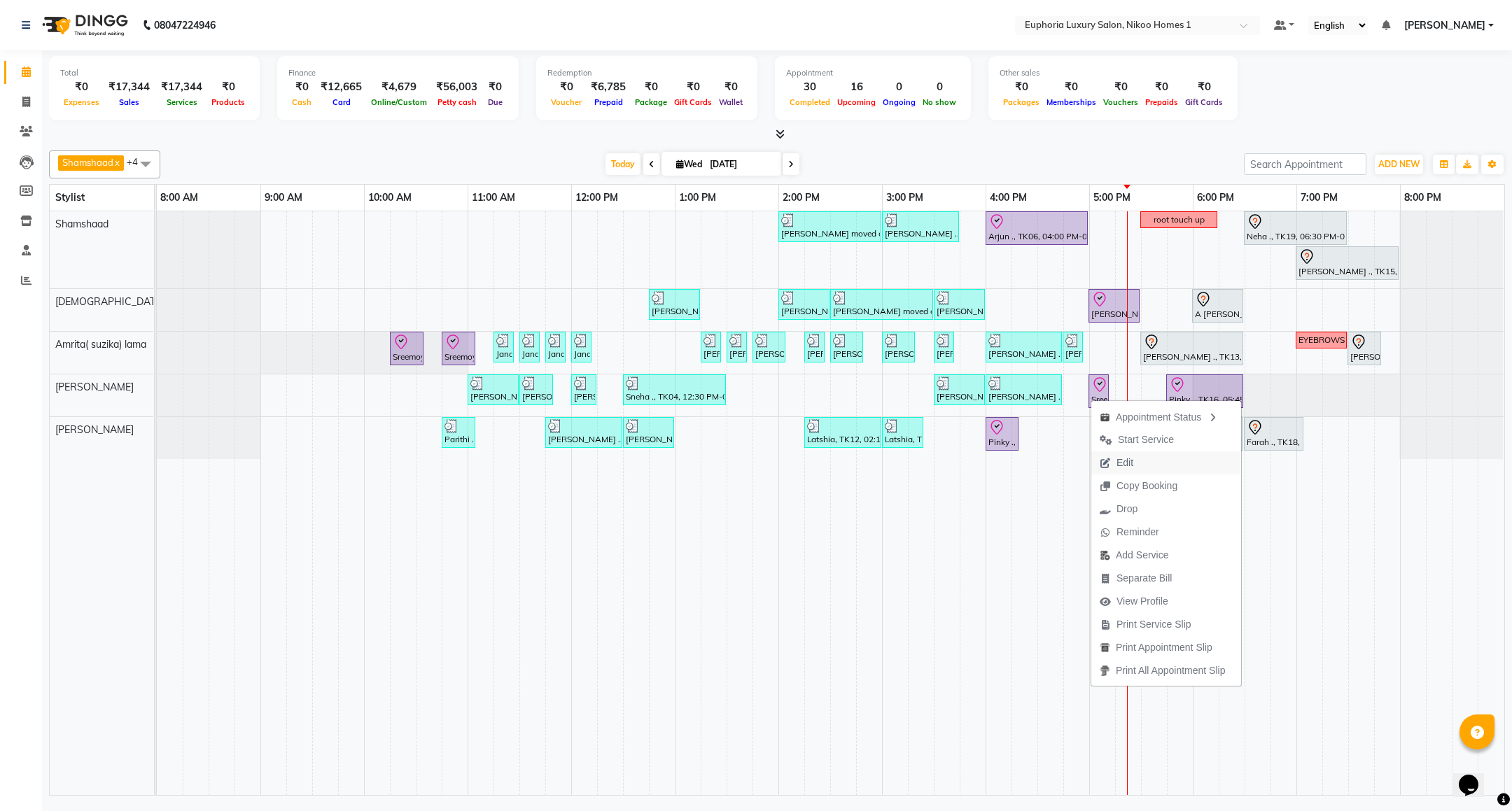
click at [1122, 464] on span "Edit" at bounding box center [1125, 462] width 17 height 15
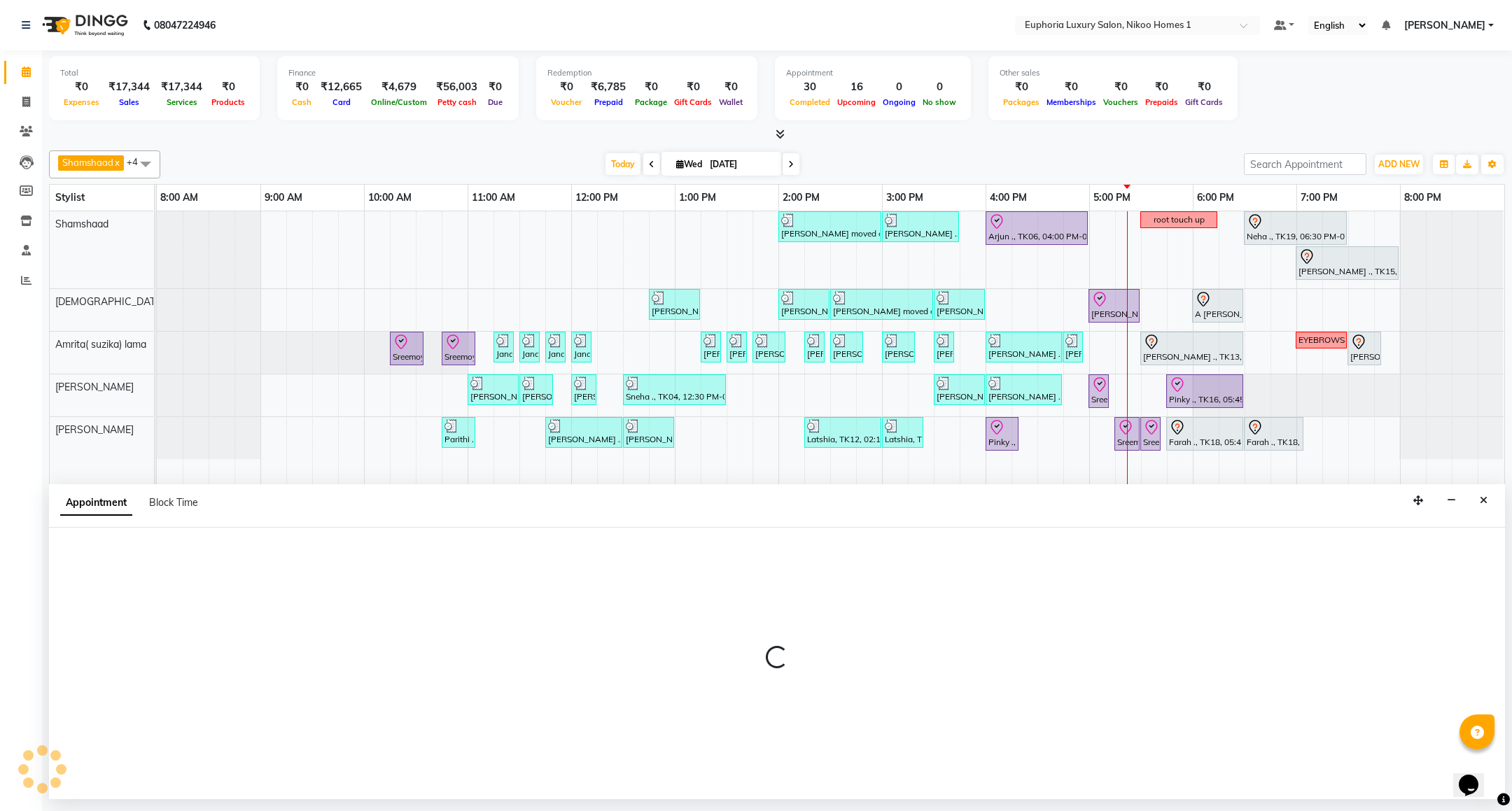
select select "tentative"
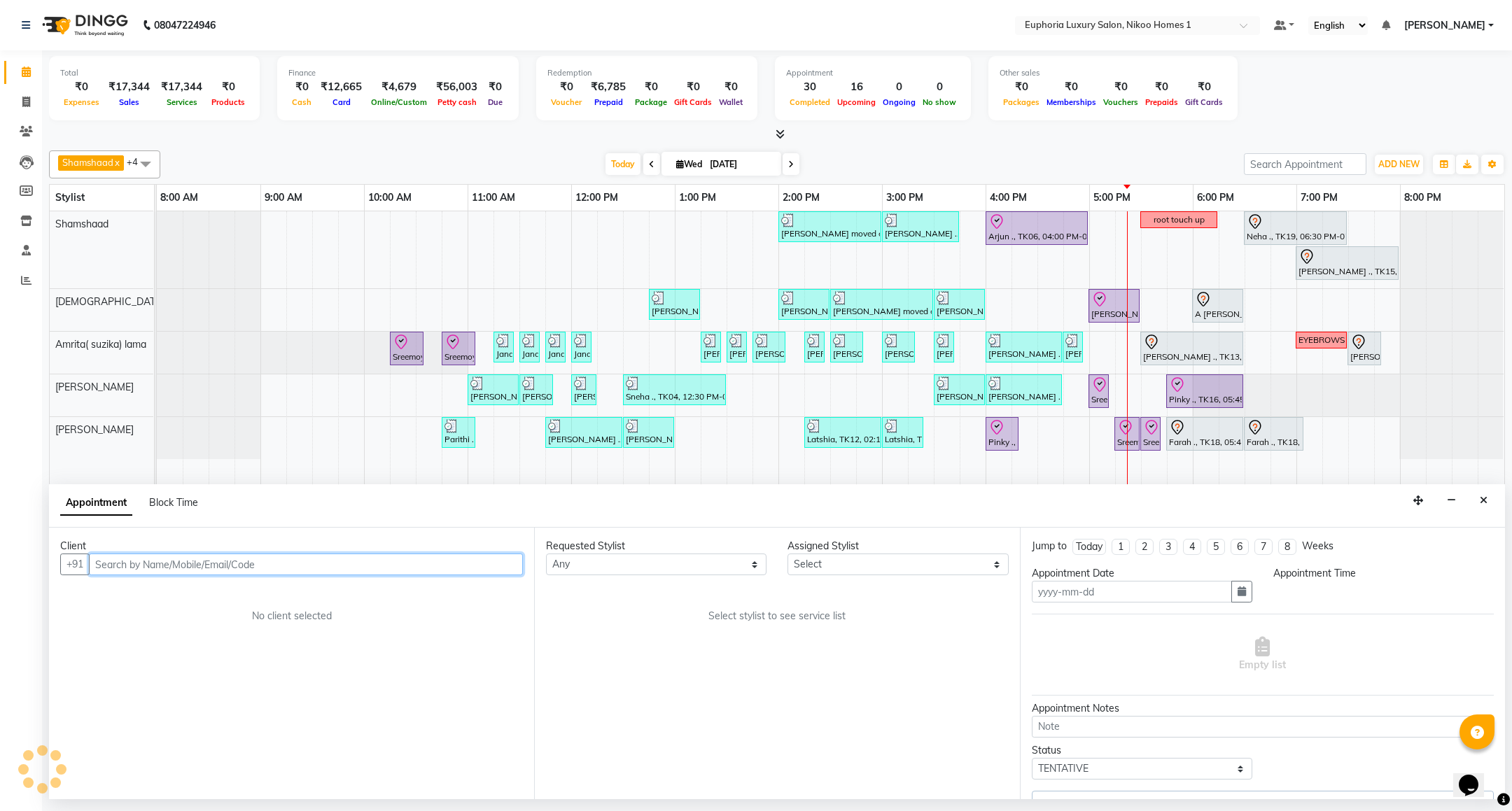
type input "[DATE]"
select select "check-in"
select select "86001"
select select "615"
select select "4025"
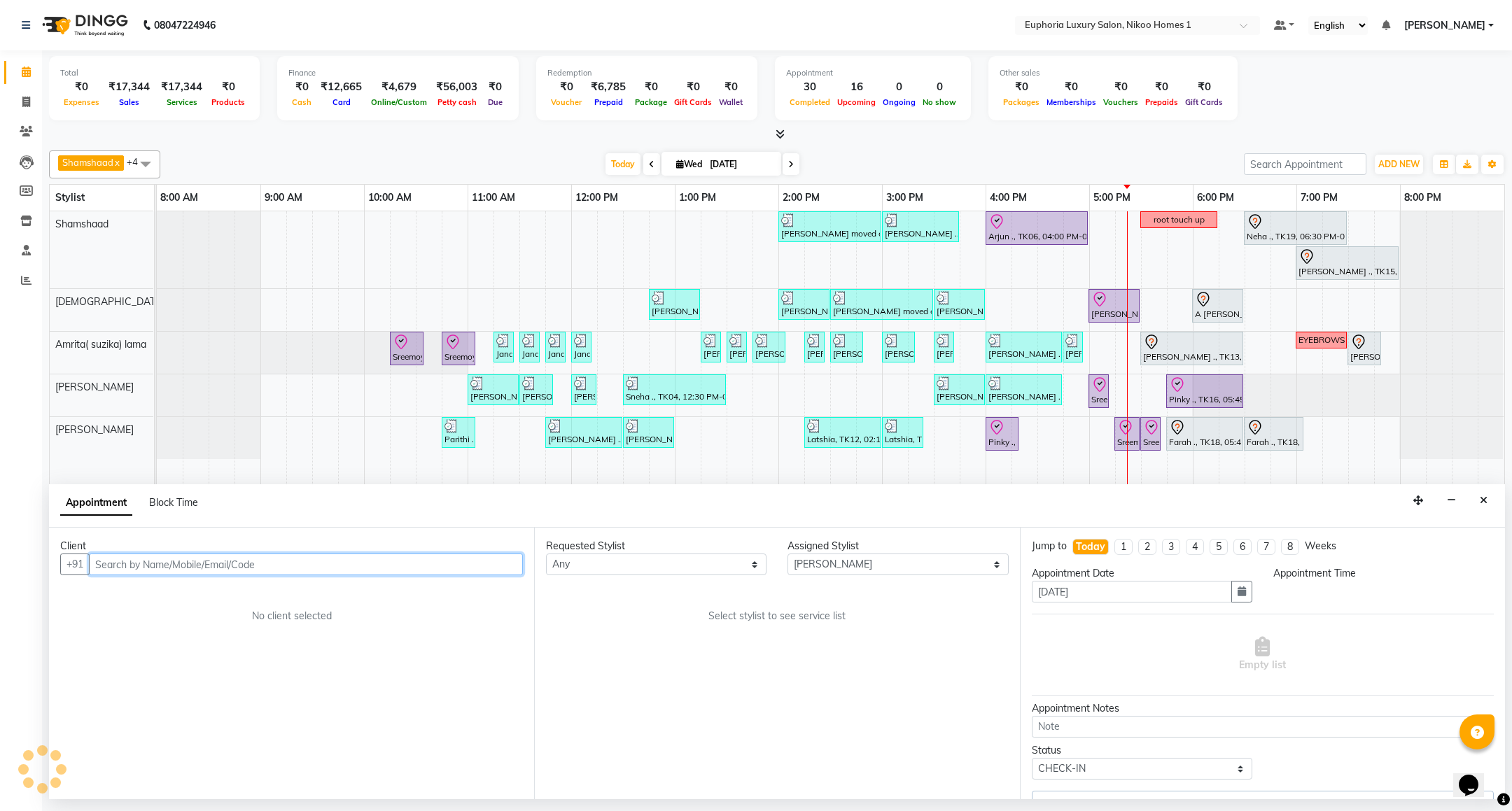
select select "4025"
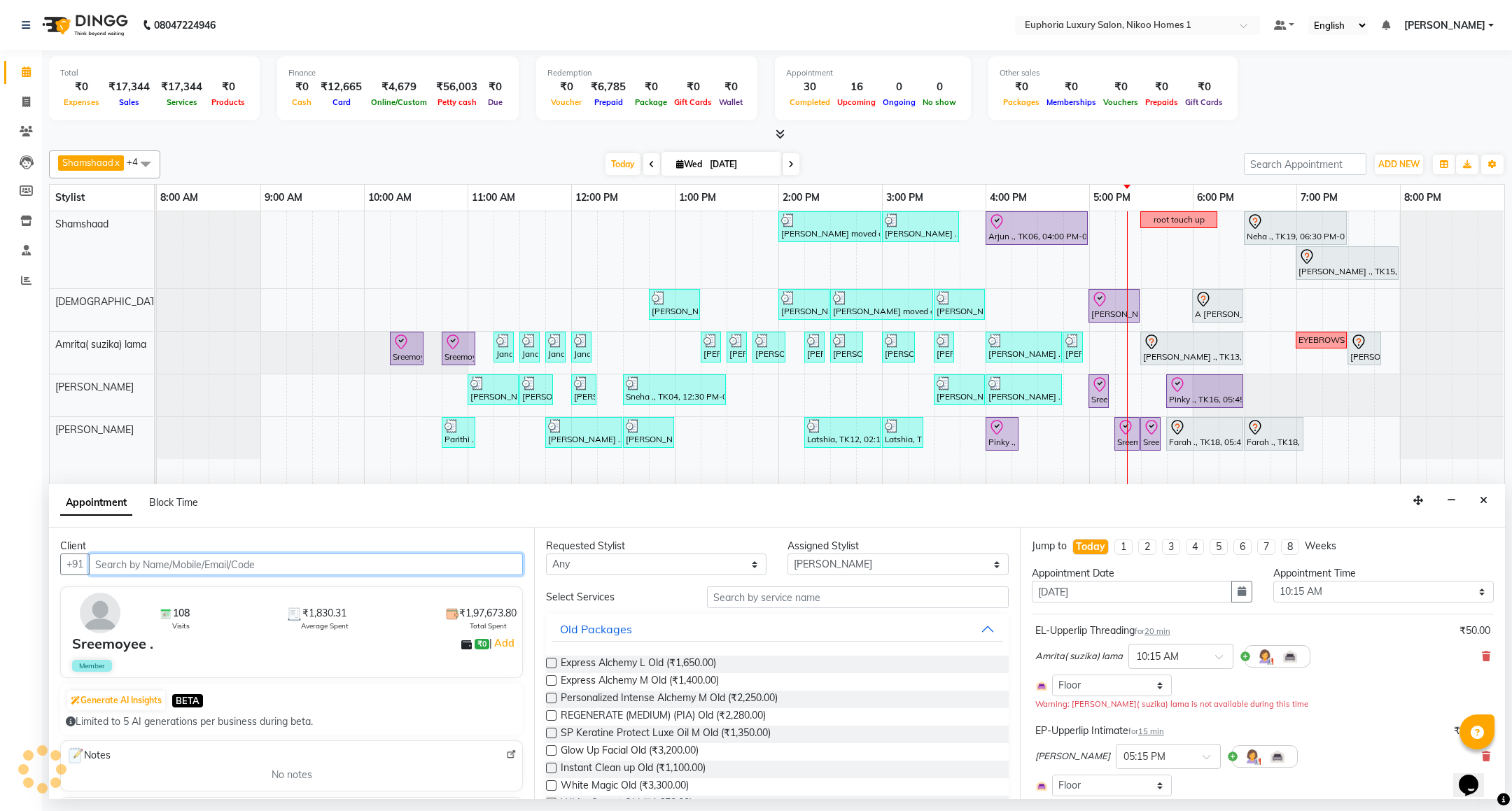
select select "4025"
click at [1485, 501] on icon "Close" at bounding box center [1484, 500] width 8 height 10
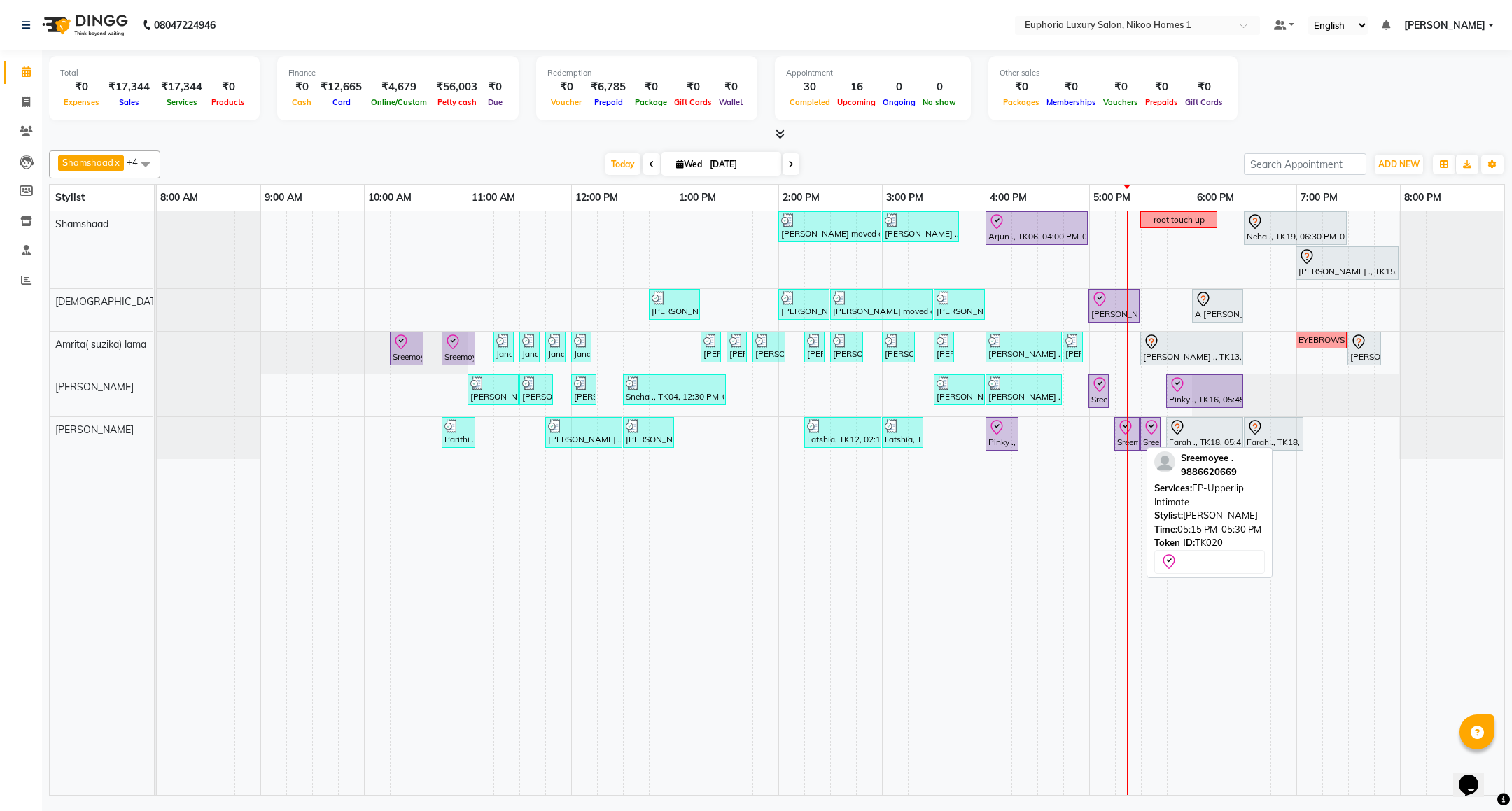
click at [1123, 435] on icon at bounding box center [1124, 427] width 12 height 15
select select "8"
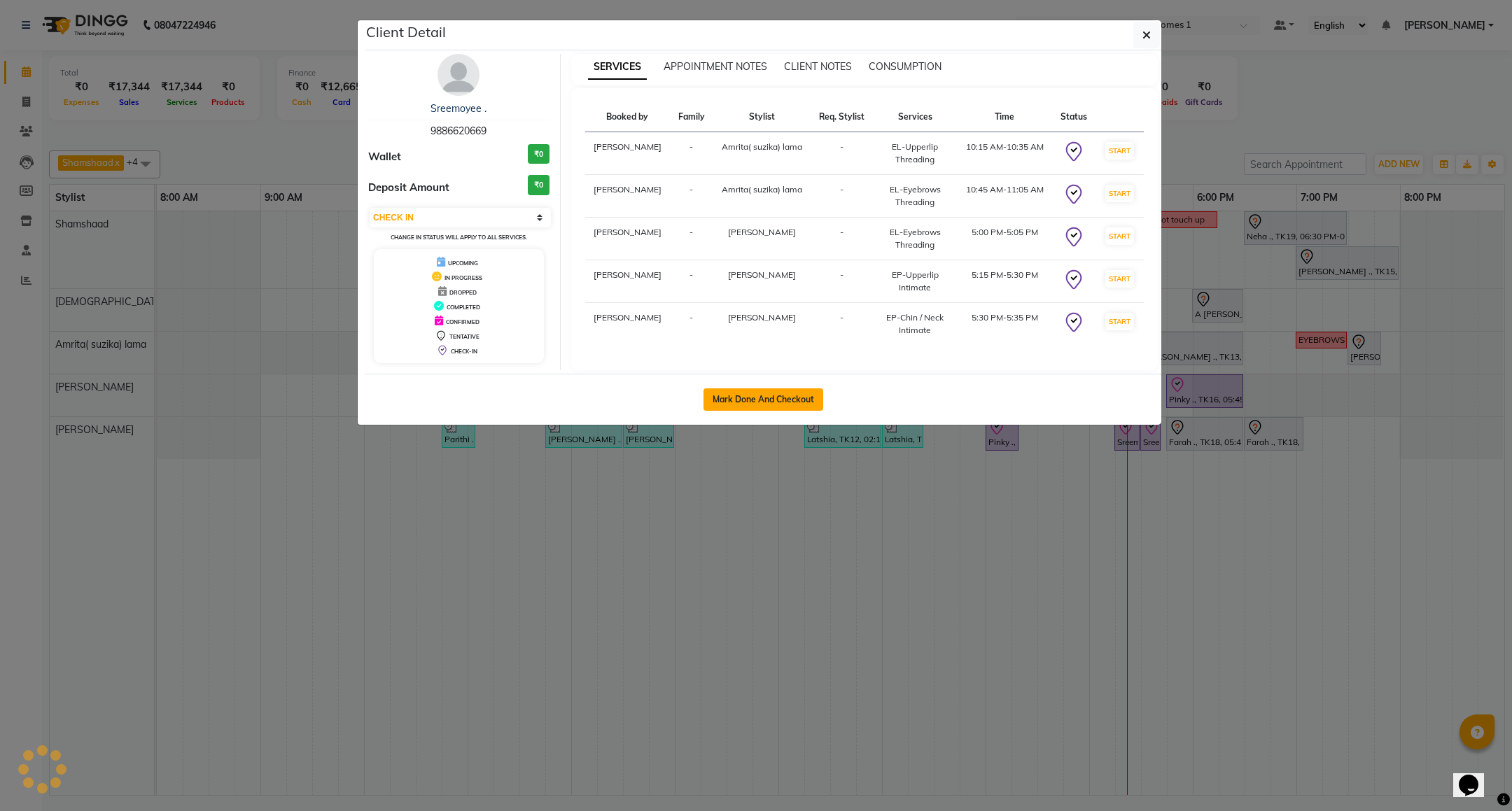
click at [749, 398] on button "Mark Done And Checkout" at bounding box center [763, 399] width 120 height 22
select select "service"
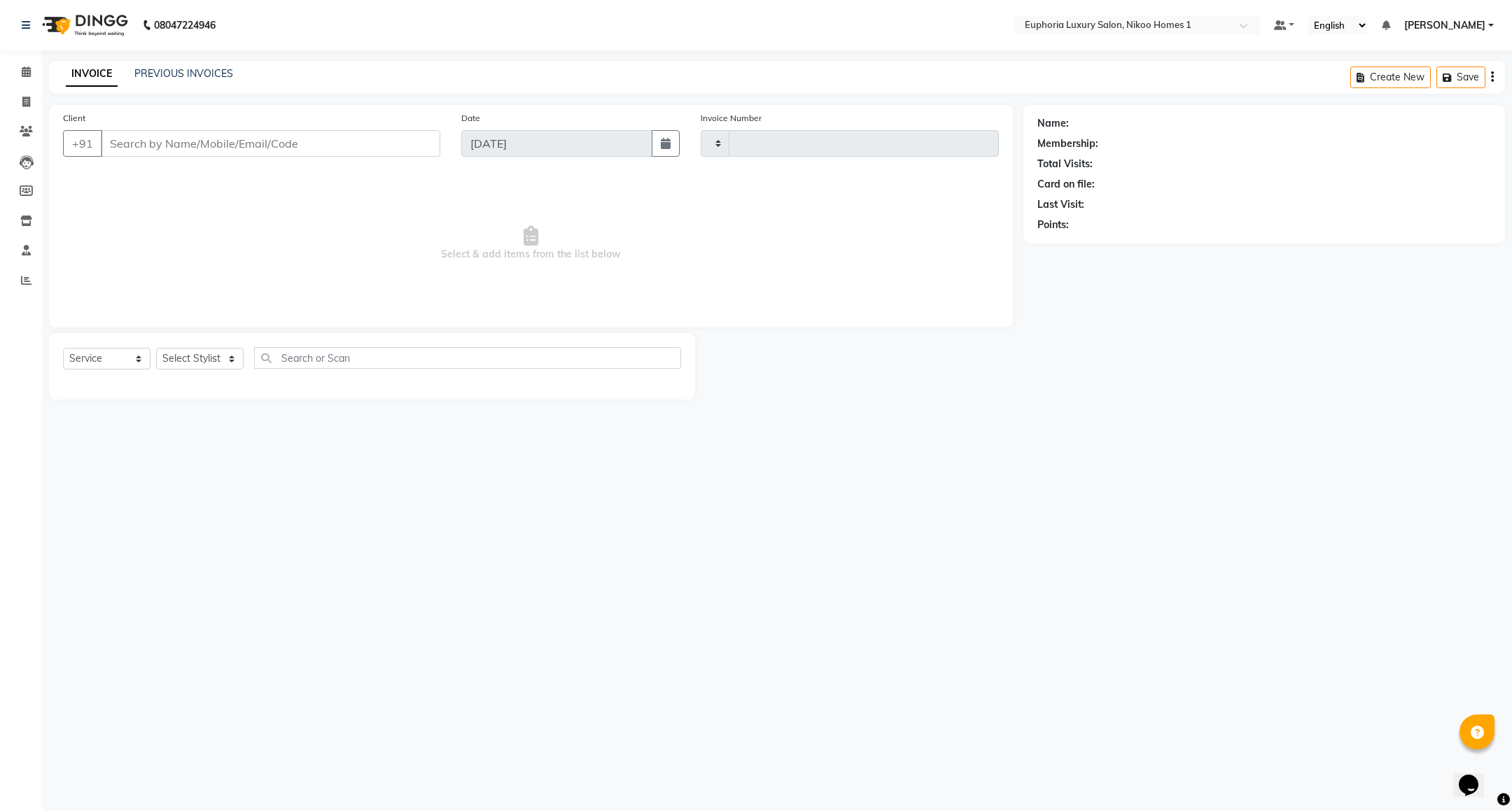
type input "3764"
select select "7987"
type input "98******69"
select select "74231"
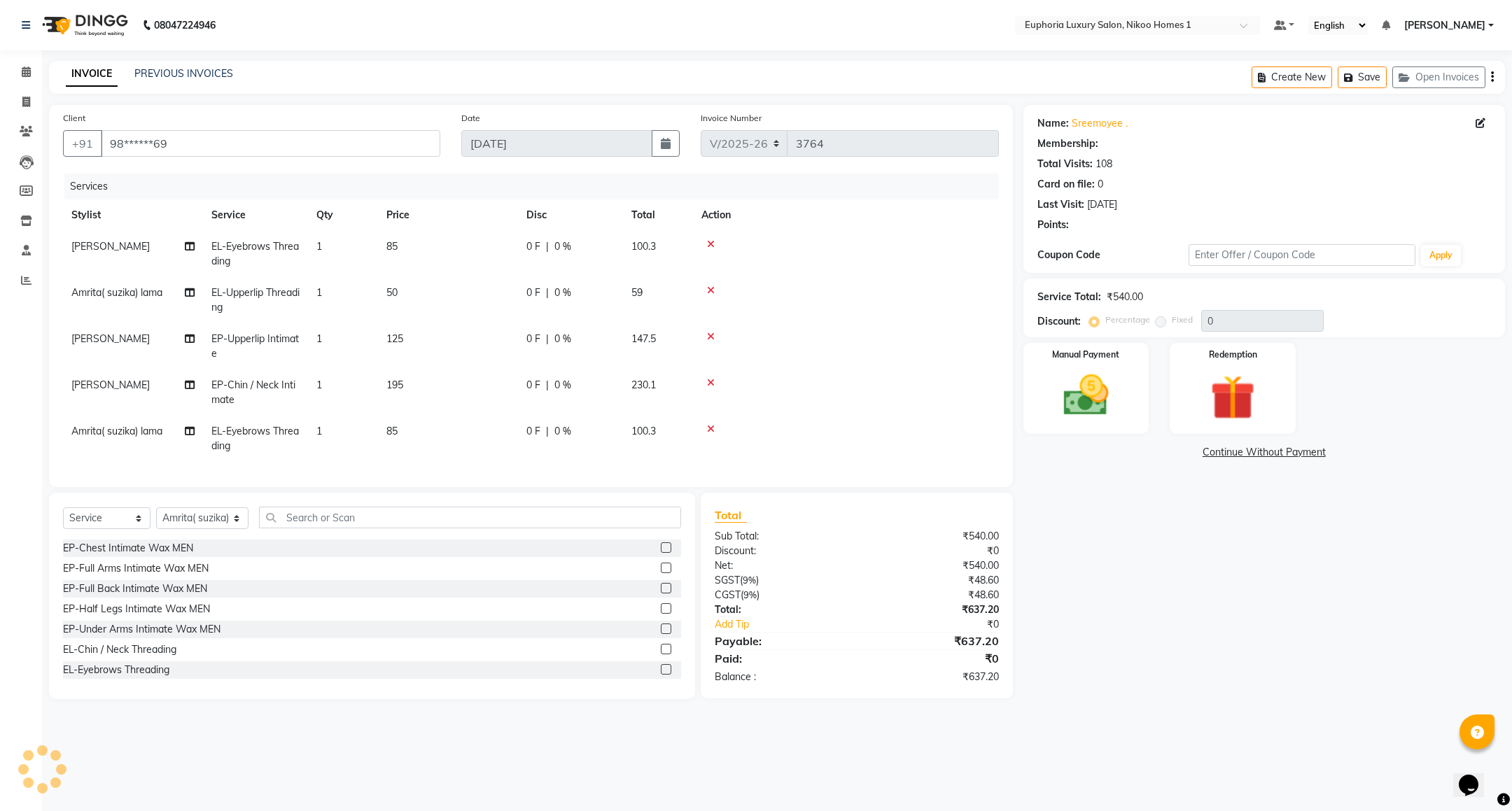
type input "10"
select select "2: Object"
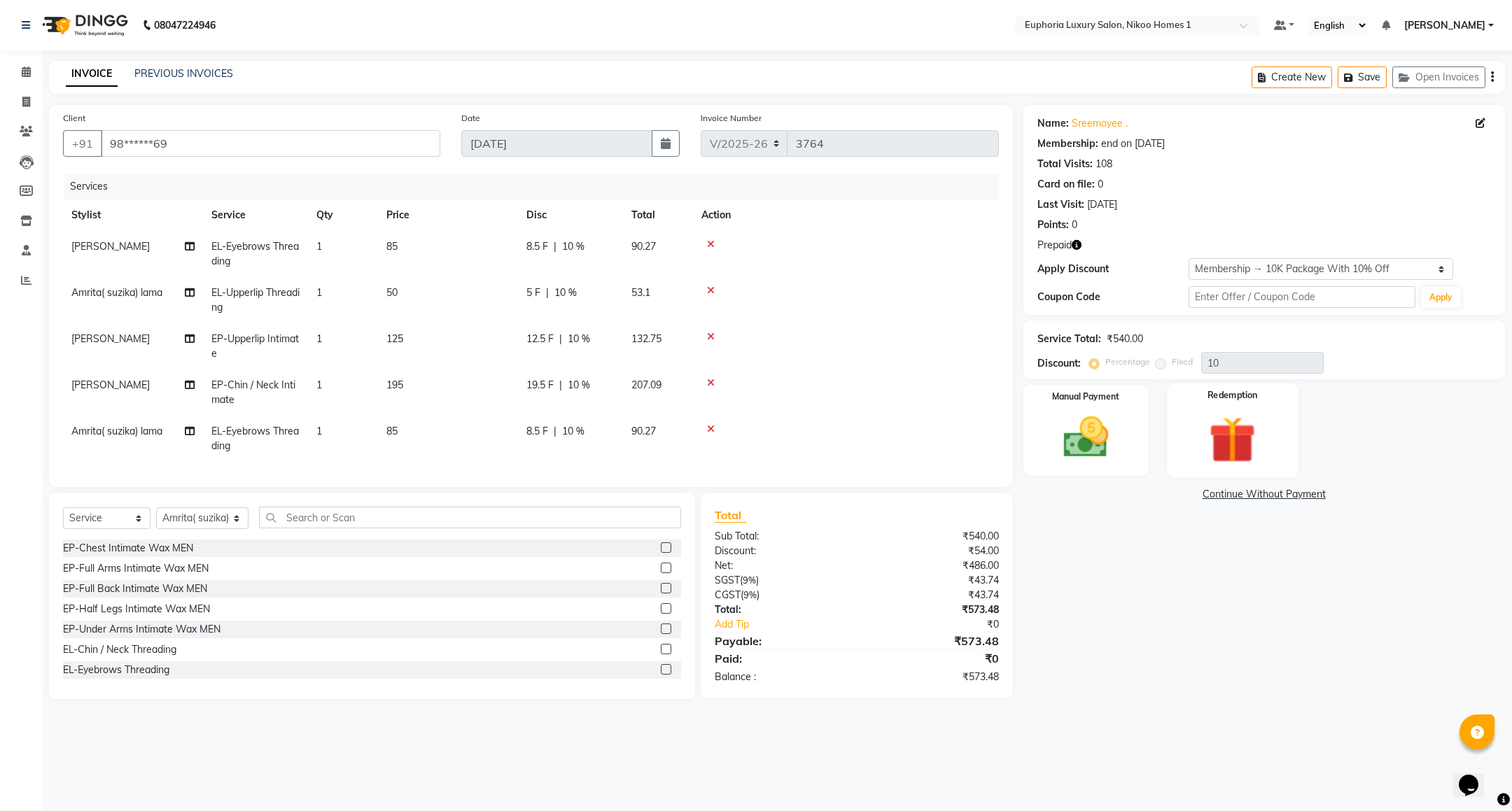
click at [1233, 389] on div "Redemption" at bounding box center [1232, 430] width 131 height 94
click at [1223, 494] on span "Prepaid 2" at bounding box center [1232, 496] width 45 height 16
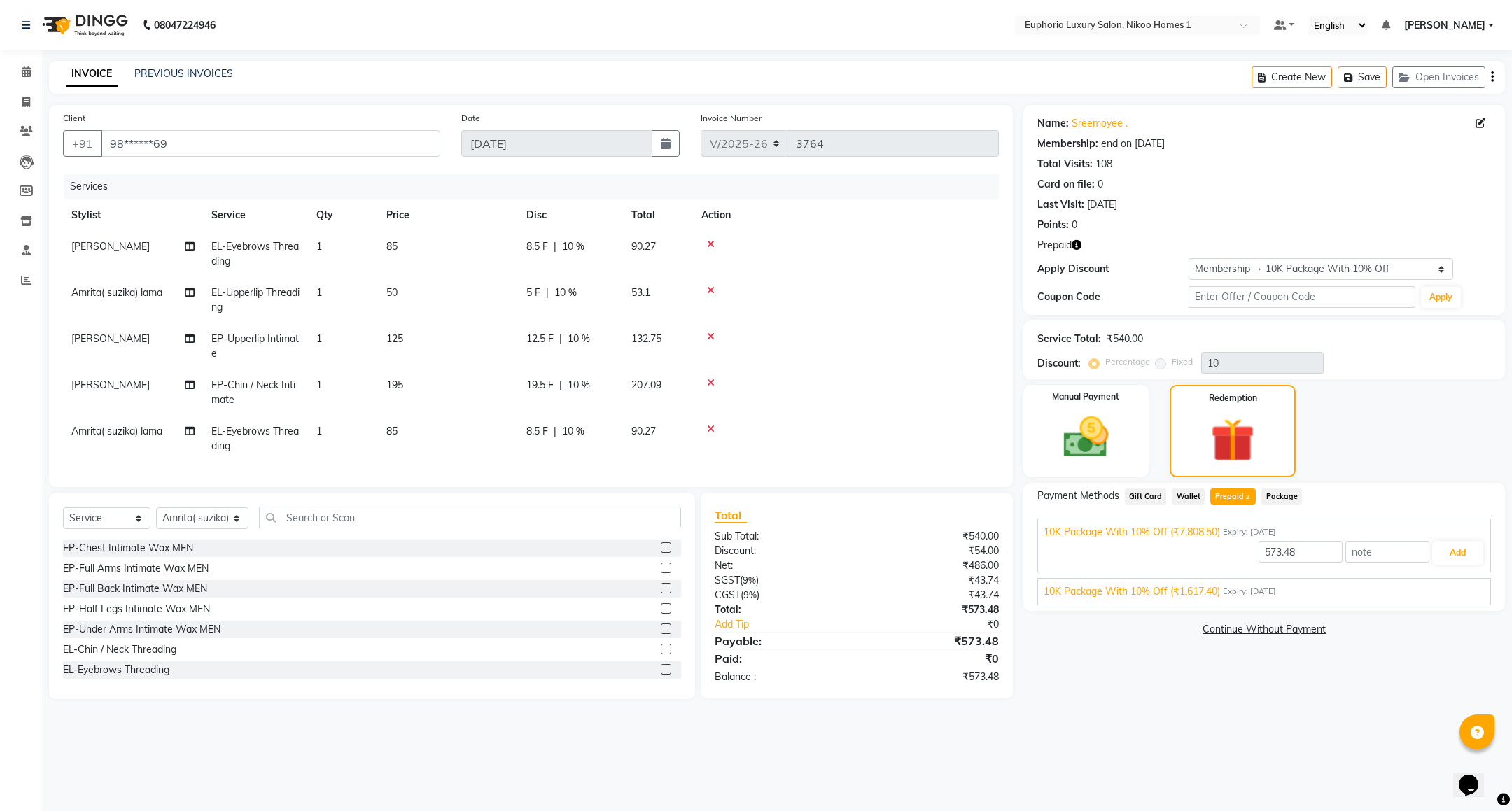
click at [1190, 590] on span "10K Package With 10% Off (₹1,617.40)" at bounding box center [1132, 591] width 177 height 15
click at [1316, 587] on input "573.48" at bounding box center [1300, 584] width 84 height 22
type input "5"
type input "2"
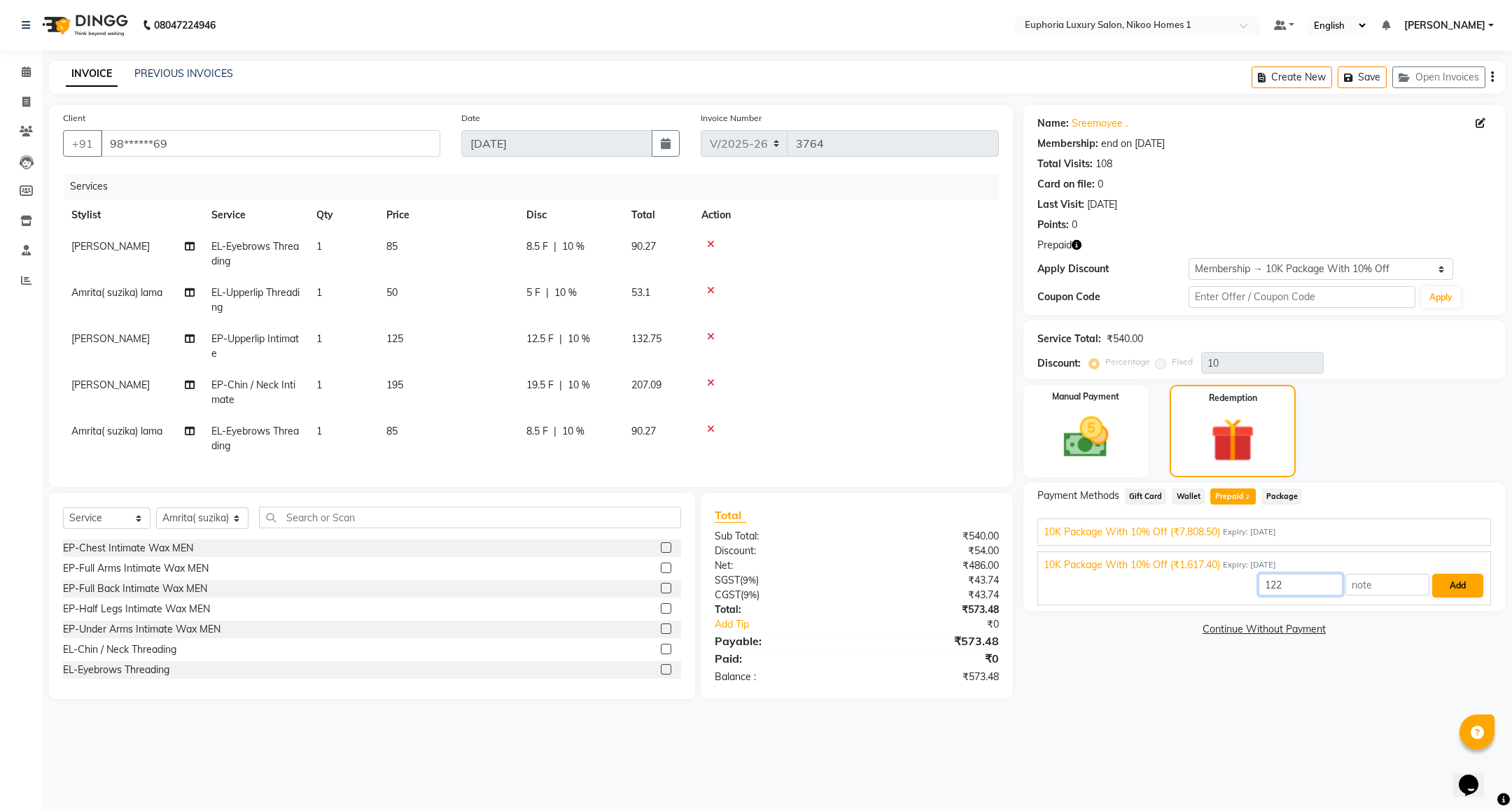
type input "122"
click at [1451, 588] on button "Add" at bounding box center [1457, 585] width 51 height 24
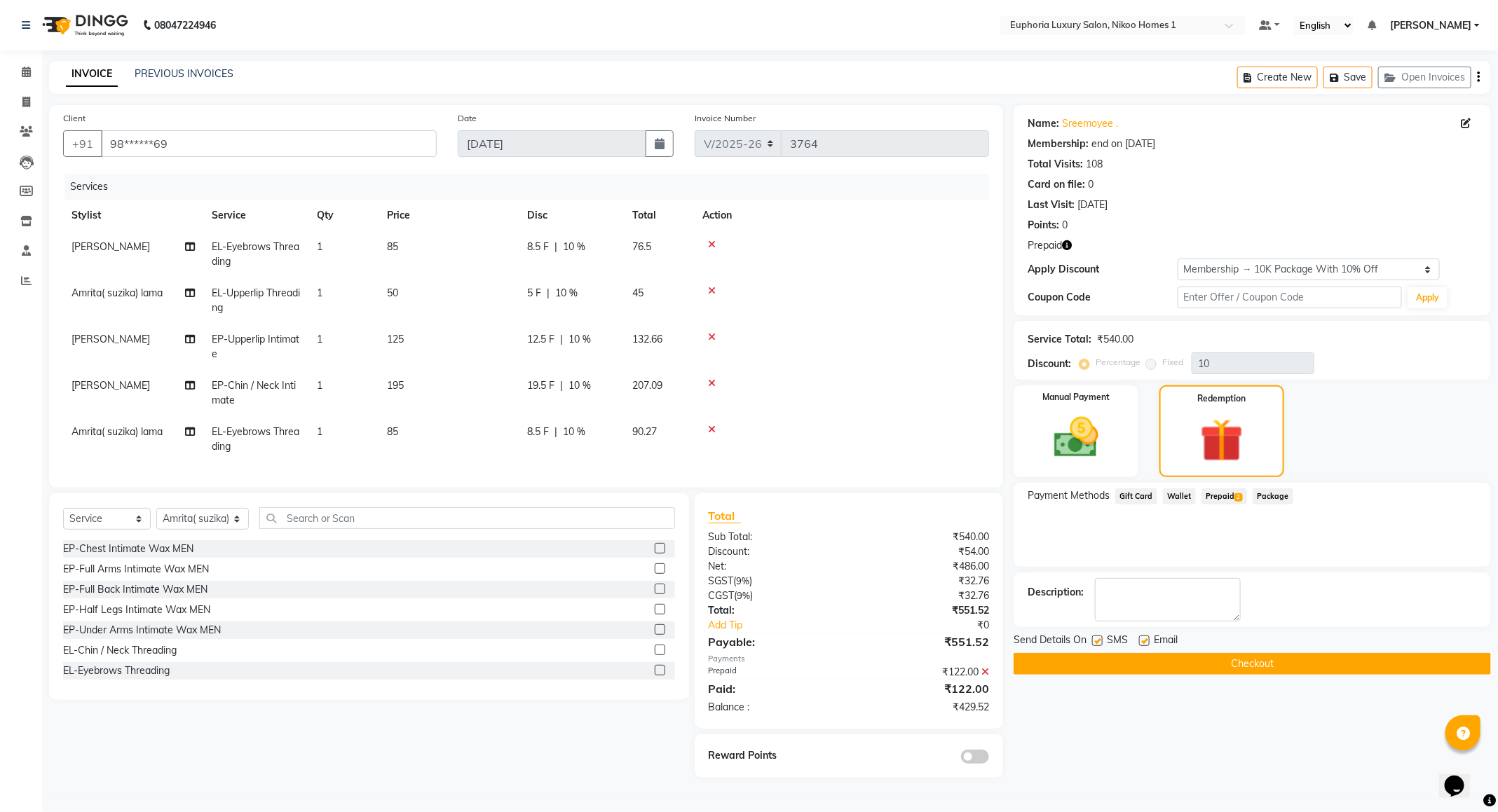
click at [984, 677] on icon at bounding box center [985, 672] width 8 height 10
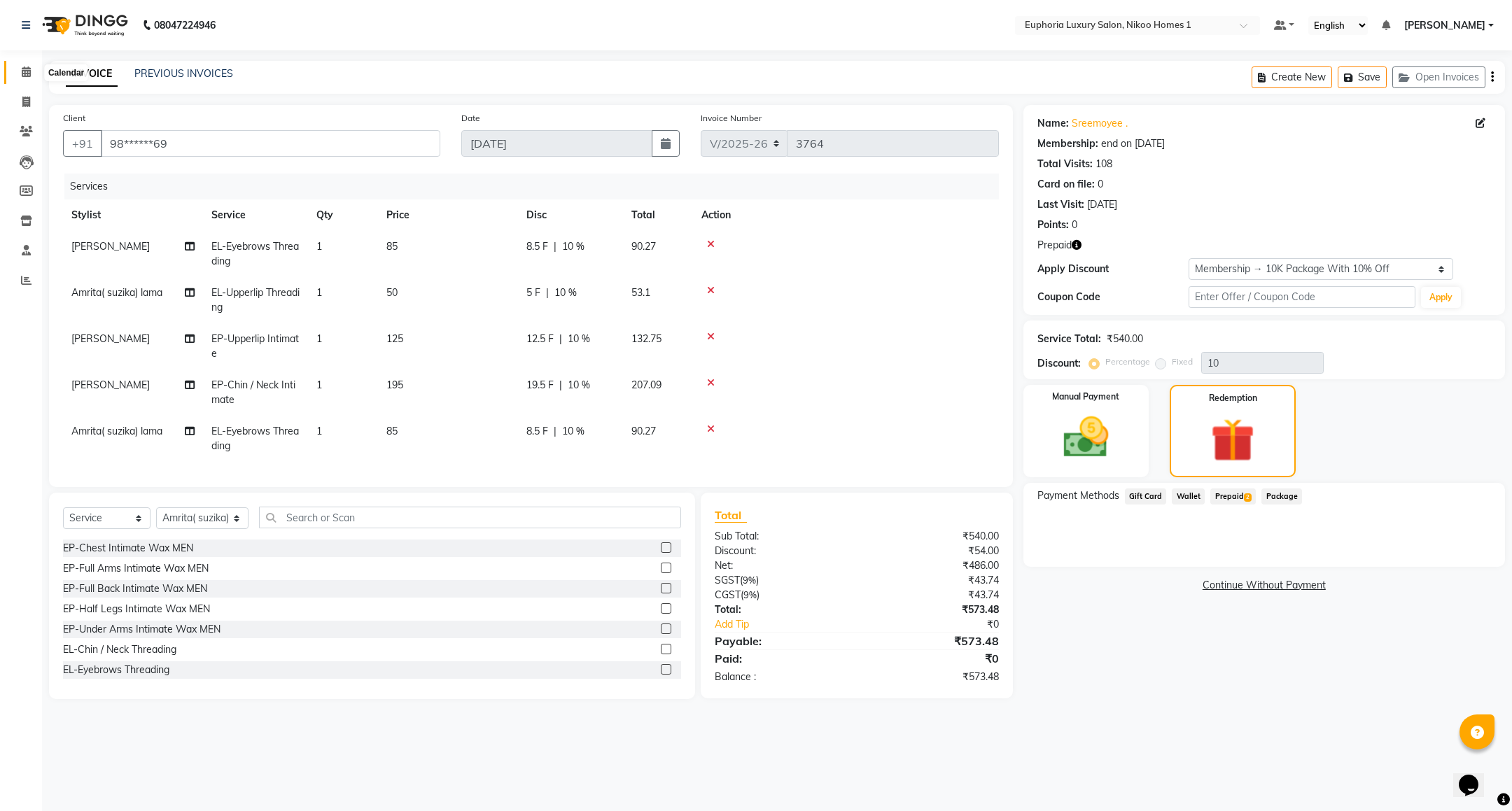
click at [29, 75] on icon at bounding box center [26, 72] width 9 height 11
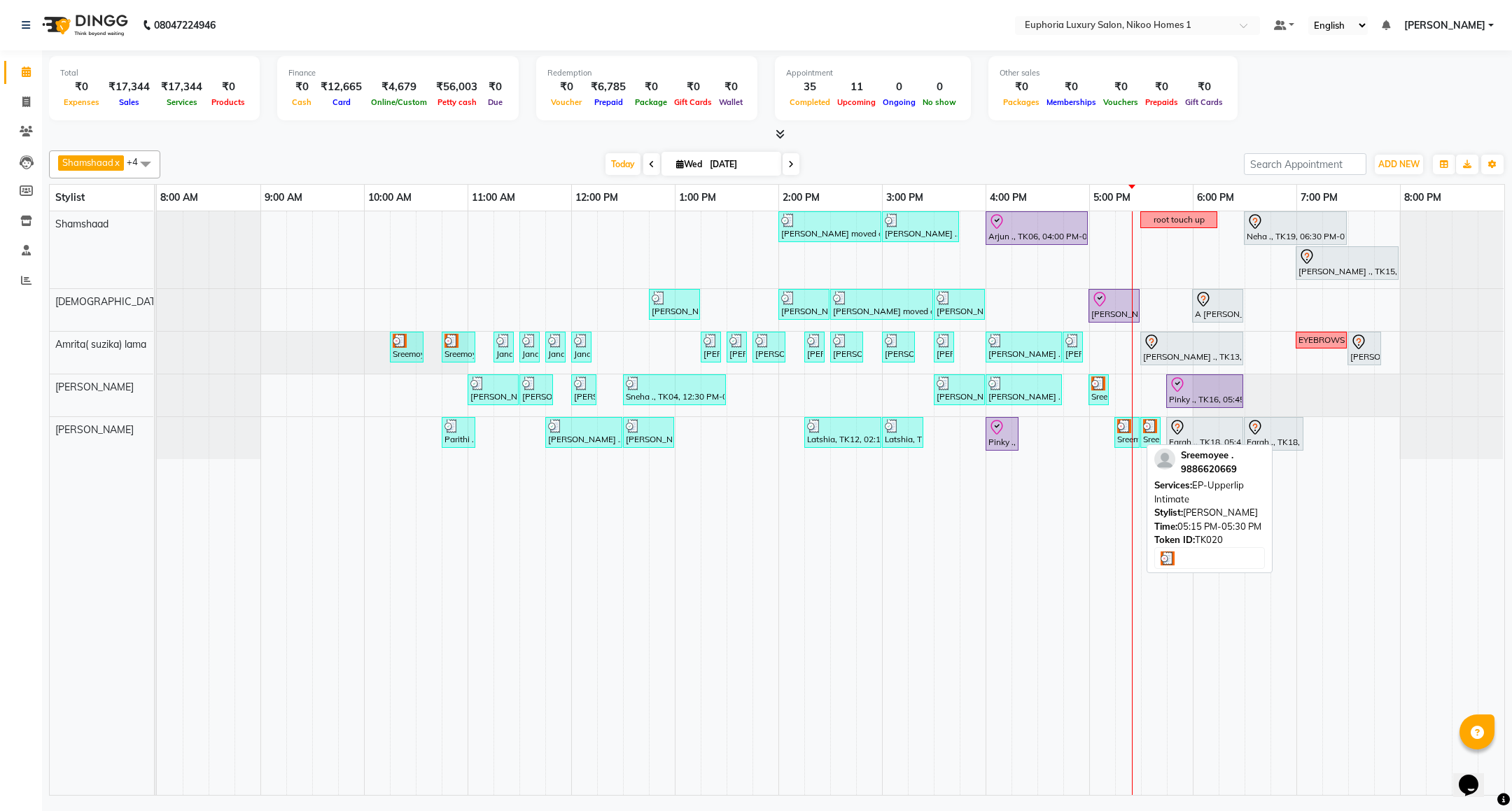
click at [1130, 438] on div "Sreemoyee ., TK20, 05:15 PM-05:30 PM, EP-Upperlip Intimate" at bounding box center [1127, 432] width 22 height 27
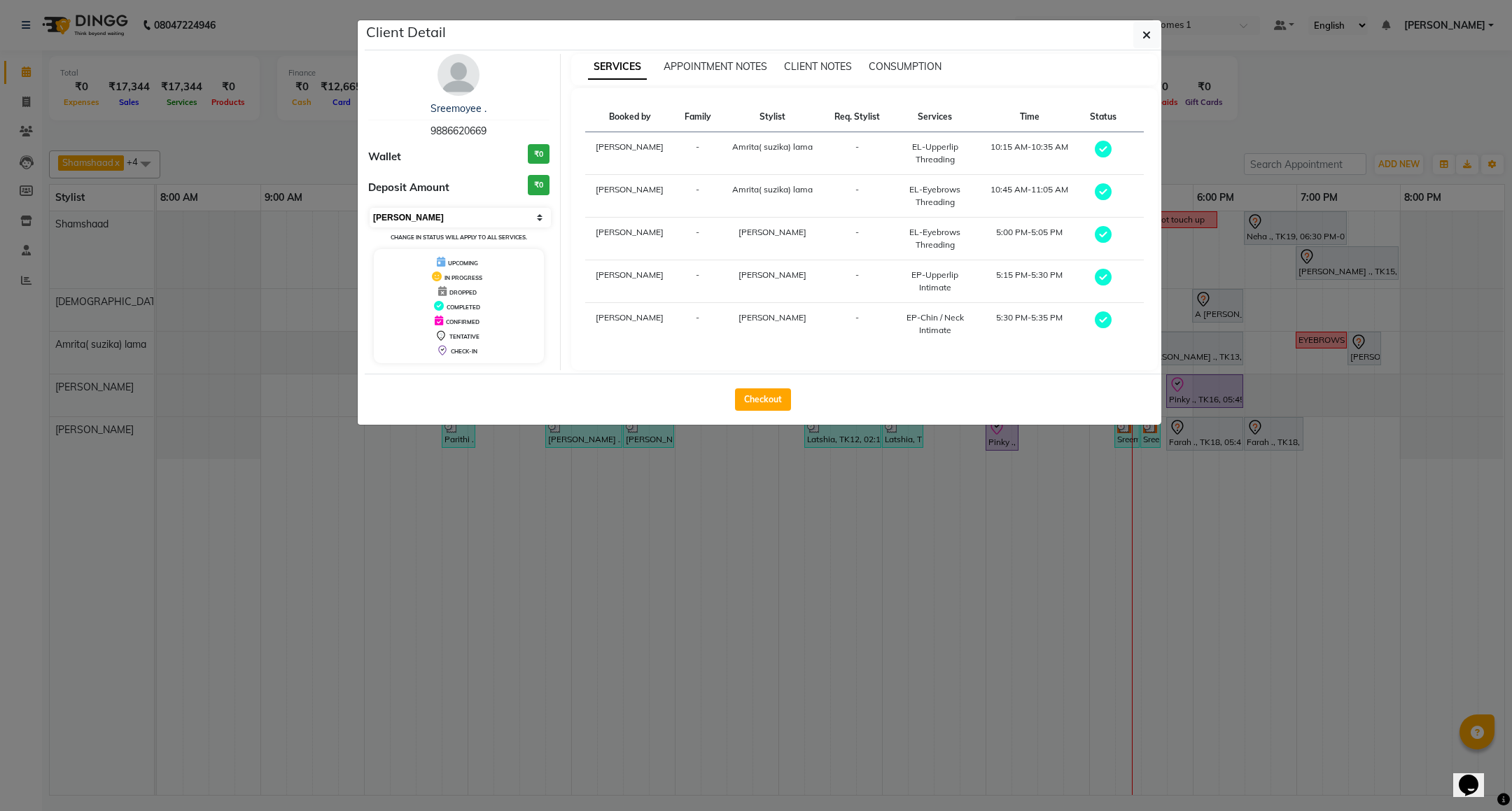
click at [427, 214] on select "Select MARK DONE UPCOMING" at bounding box center [460, 218] width 181 height 20
select select "5"
click at [369, 209] on select "Select MARK DONE UPCOMING" at bounding box center [460, 218] width 181 height 20
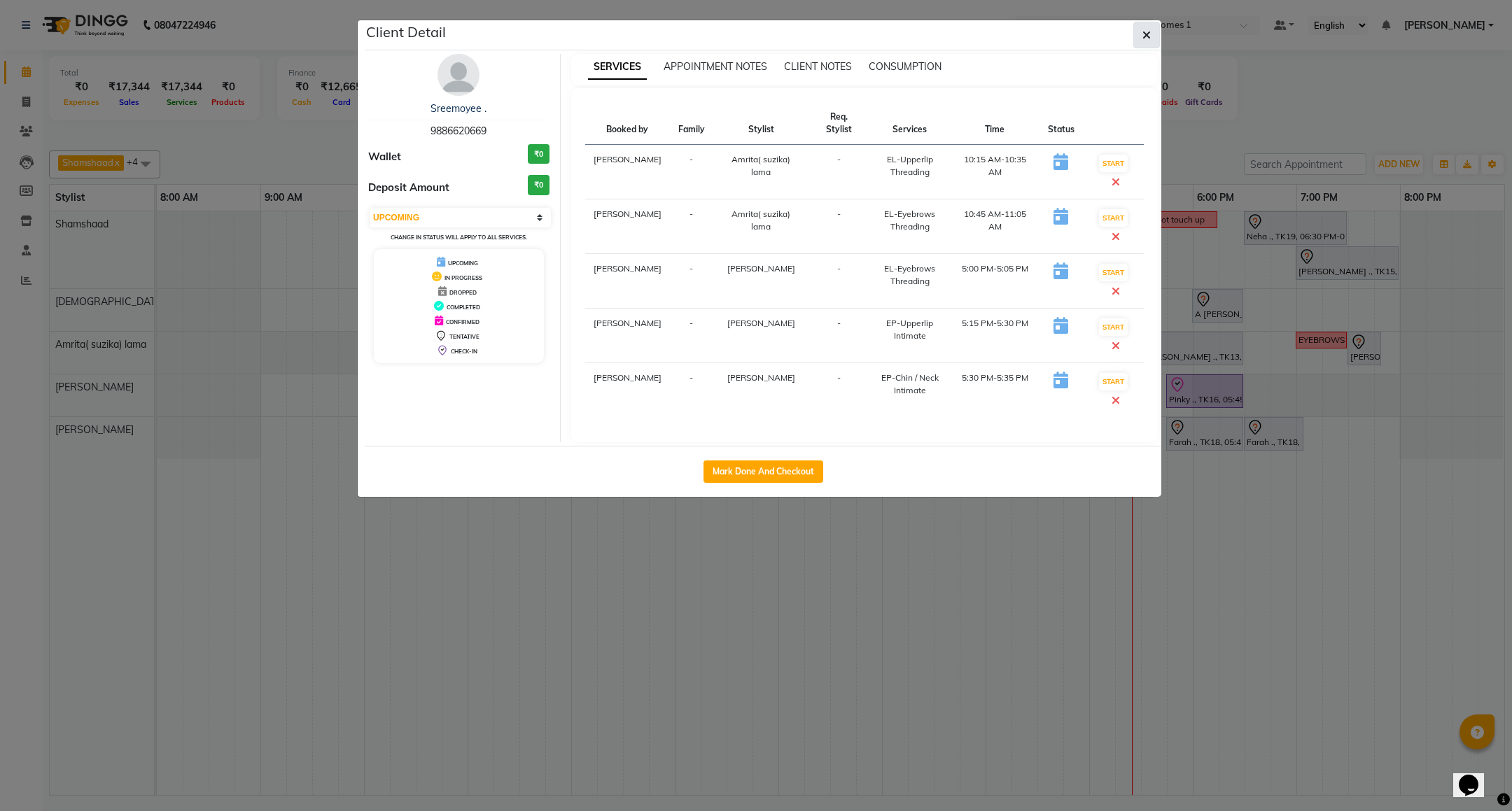
click at [1146, 35] on icon "button" at bounding box center [1146, 35] width 8 height 12
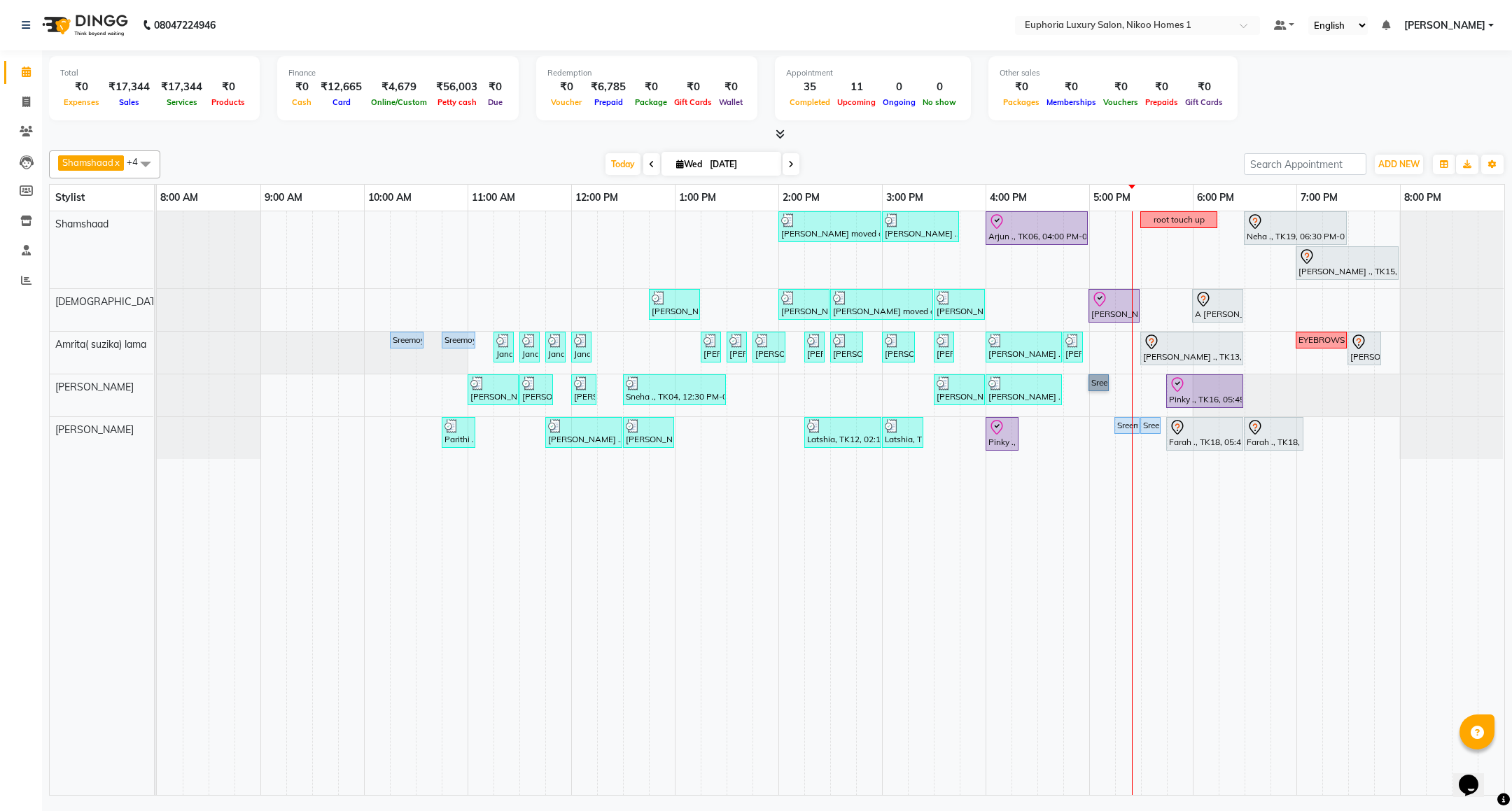
drag, startPoint x: 1132, startPoint y: 427, endPoint x: 1100, endPoint y: 382, distance: 55.2
click at [1130, 450] on span "Edit" at bounding box center [1135, 445] width 17 height 15
select select "tentative"
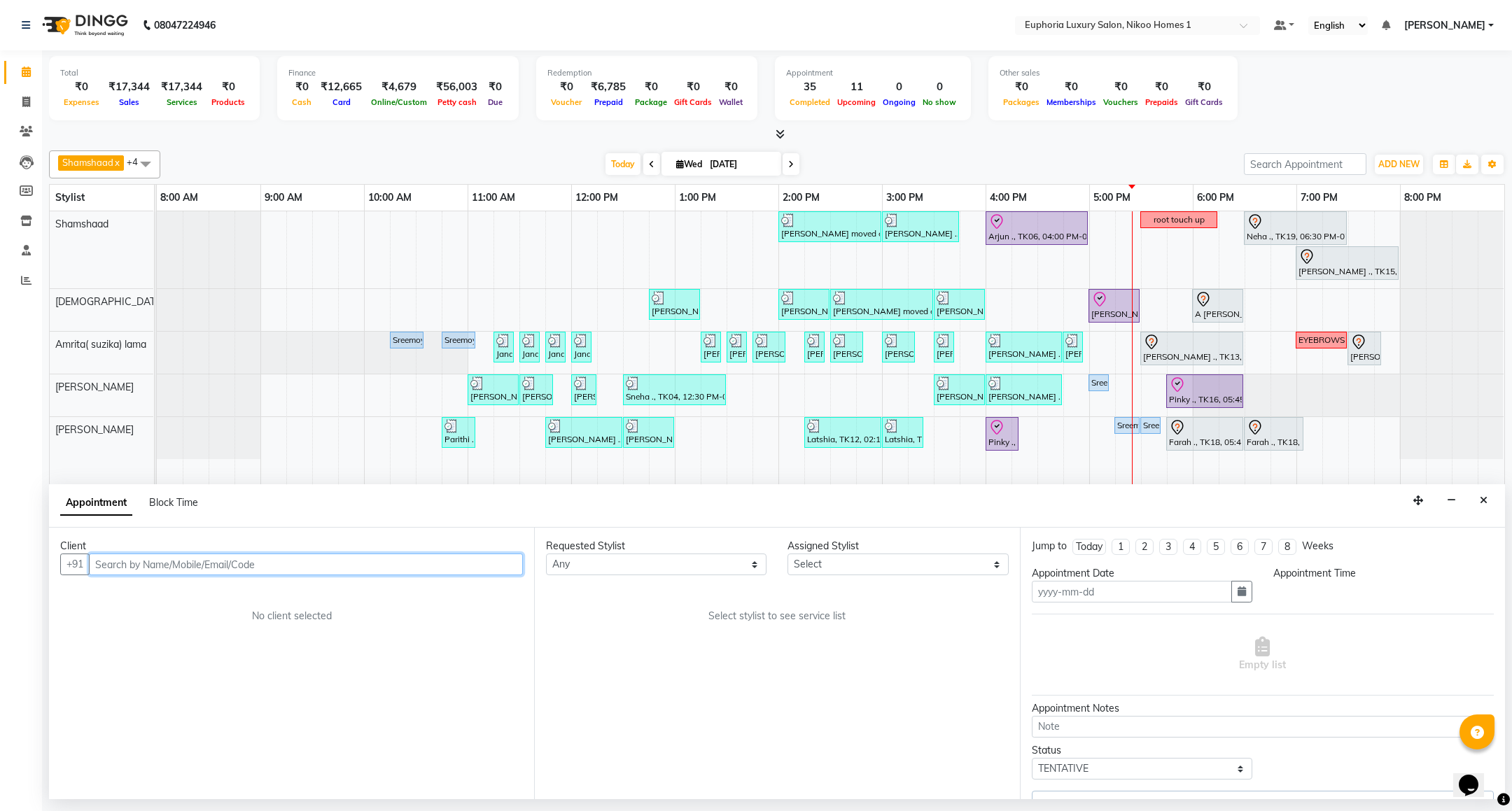
type input "[DATE]"
select select "upcoming"
select select "615"
select select "86001"
select select "4025"
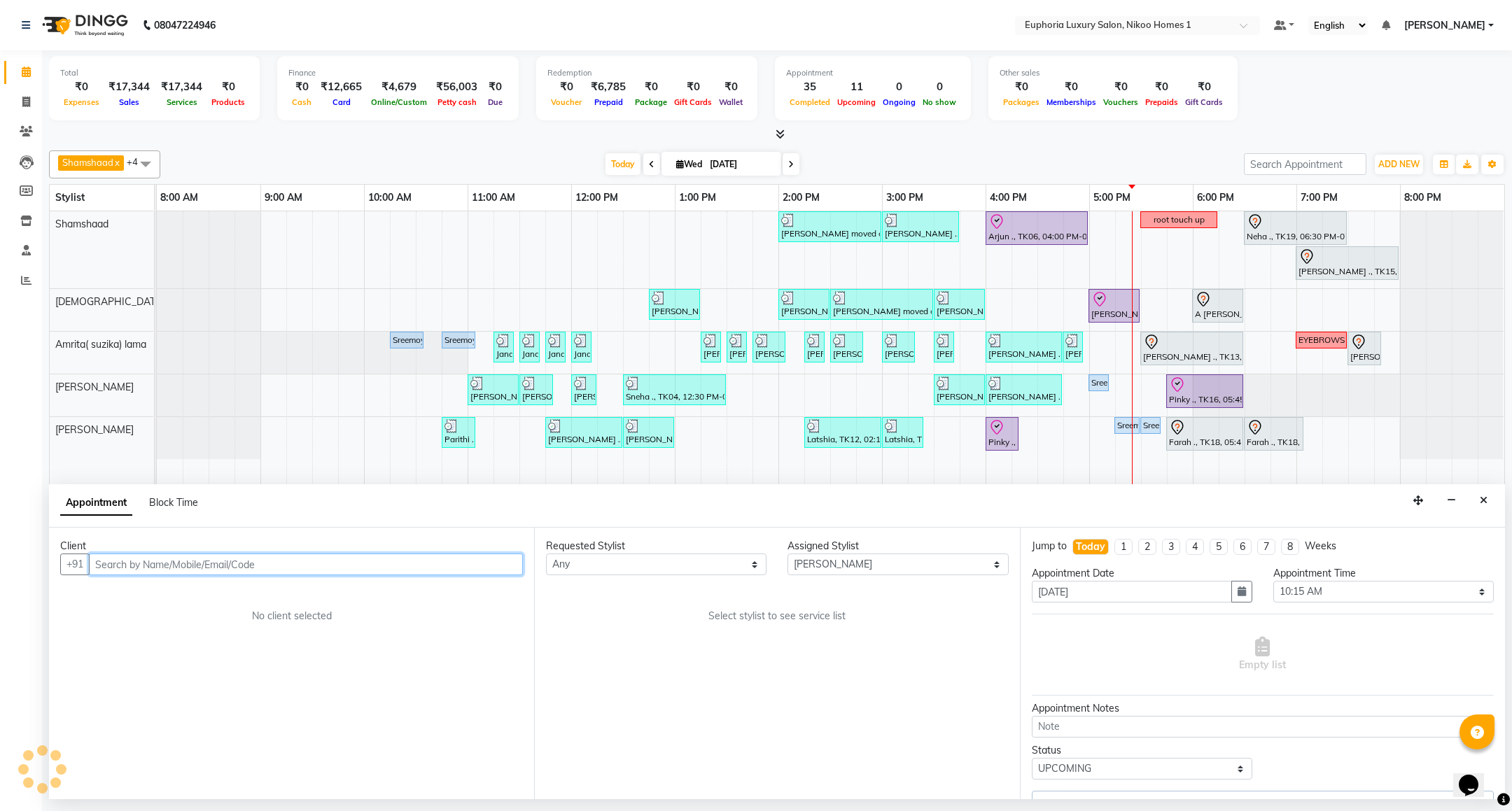
select select "4025"
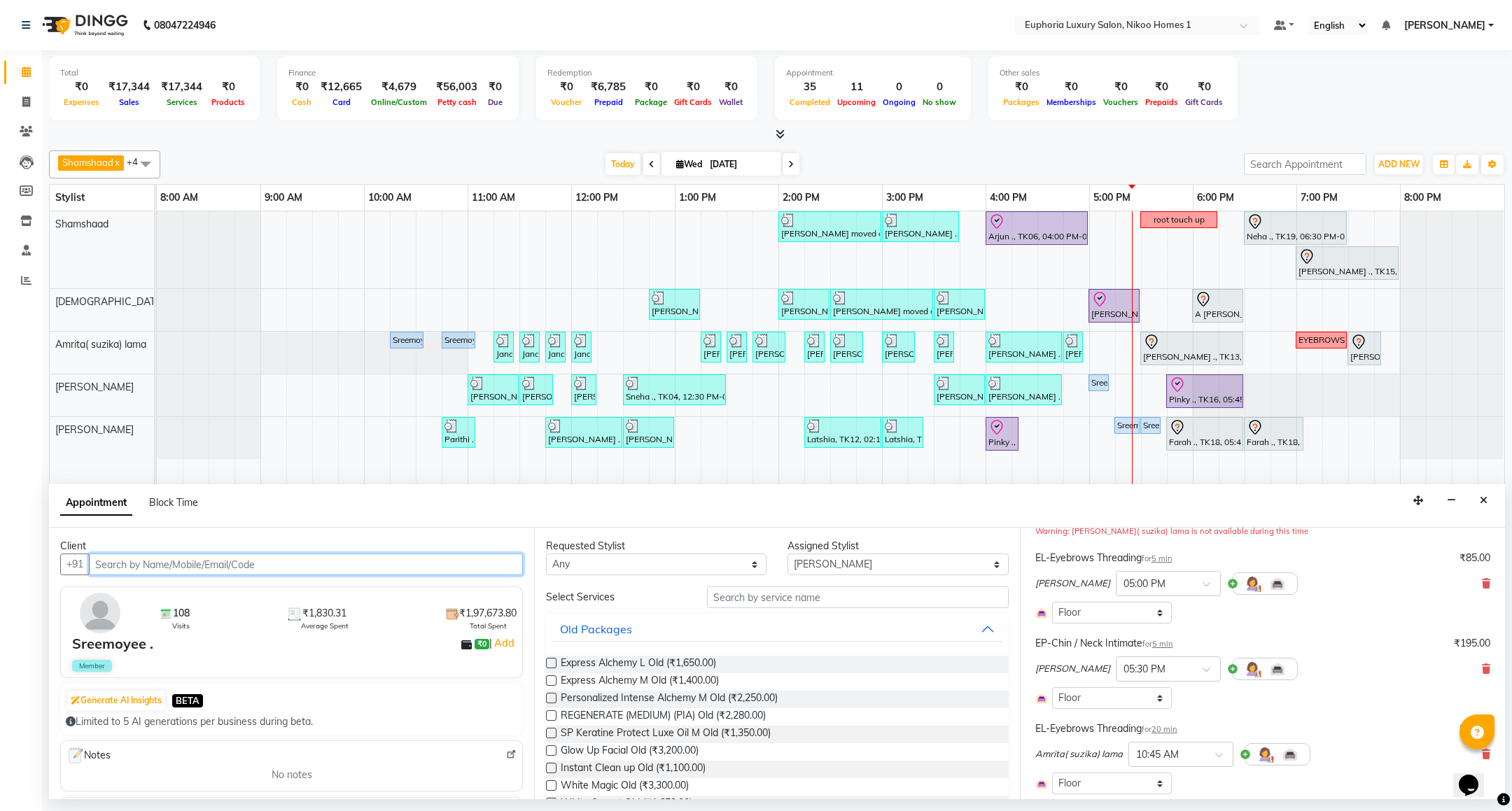
scroll to position [210, 0]
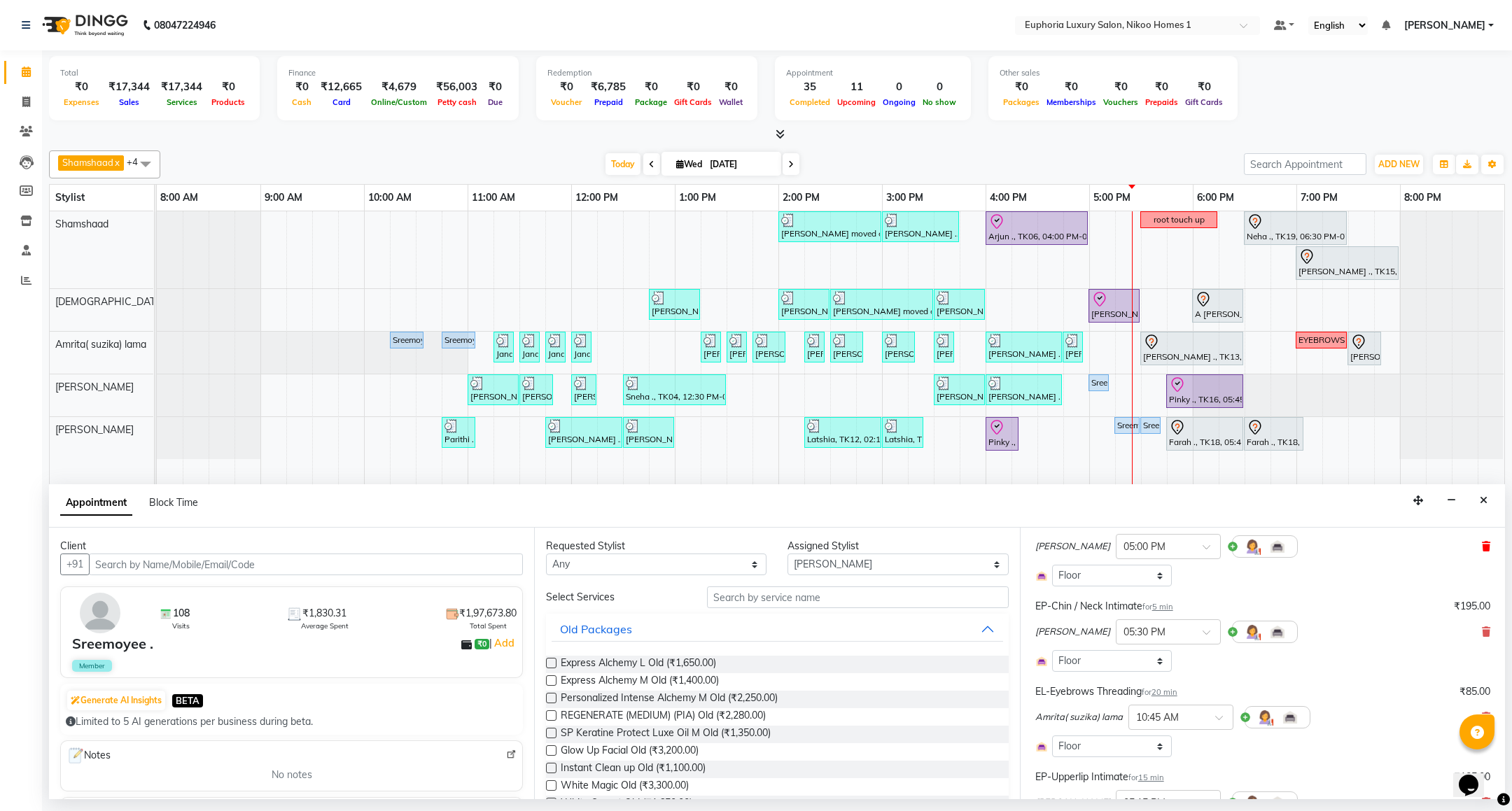
click at [1482, 550] on icon at bounding box center [1486, 546] width 8 height 10
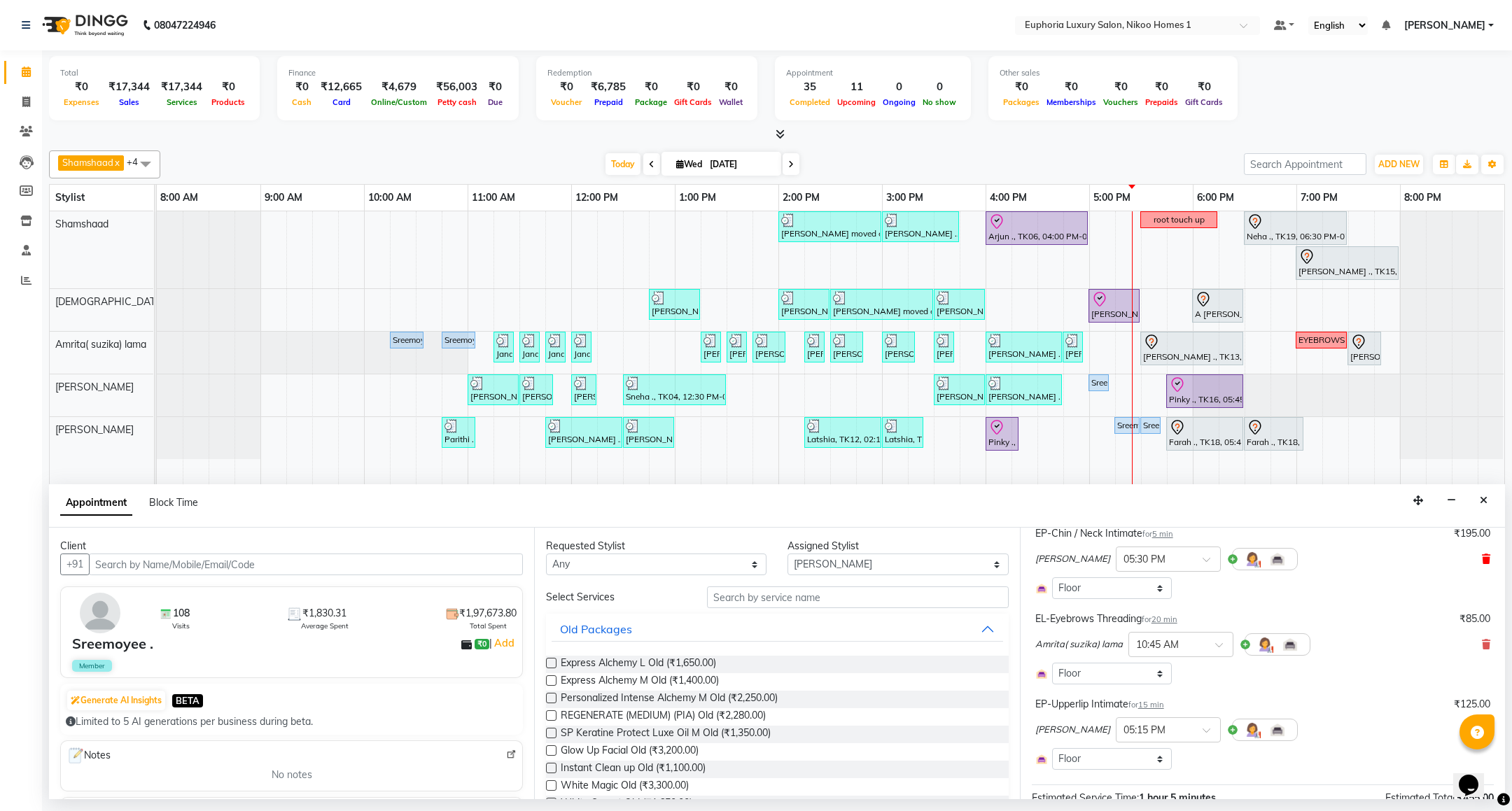
click at [1482, 564] on icon at bounding box center [1486, 559] width 8 height 10
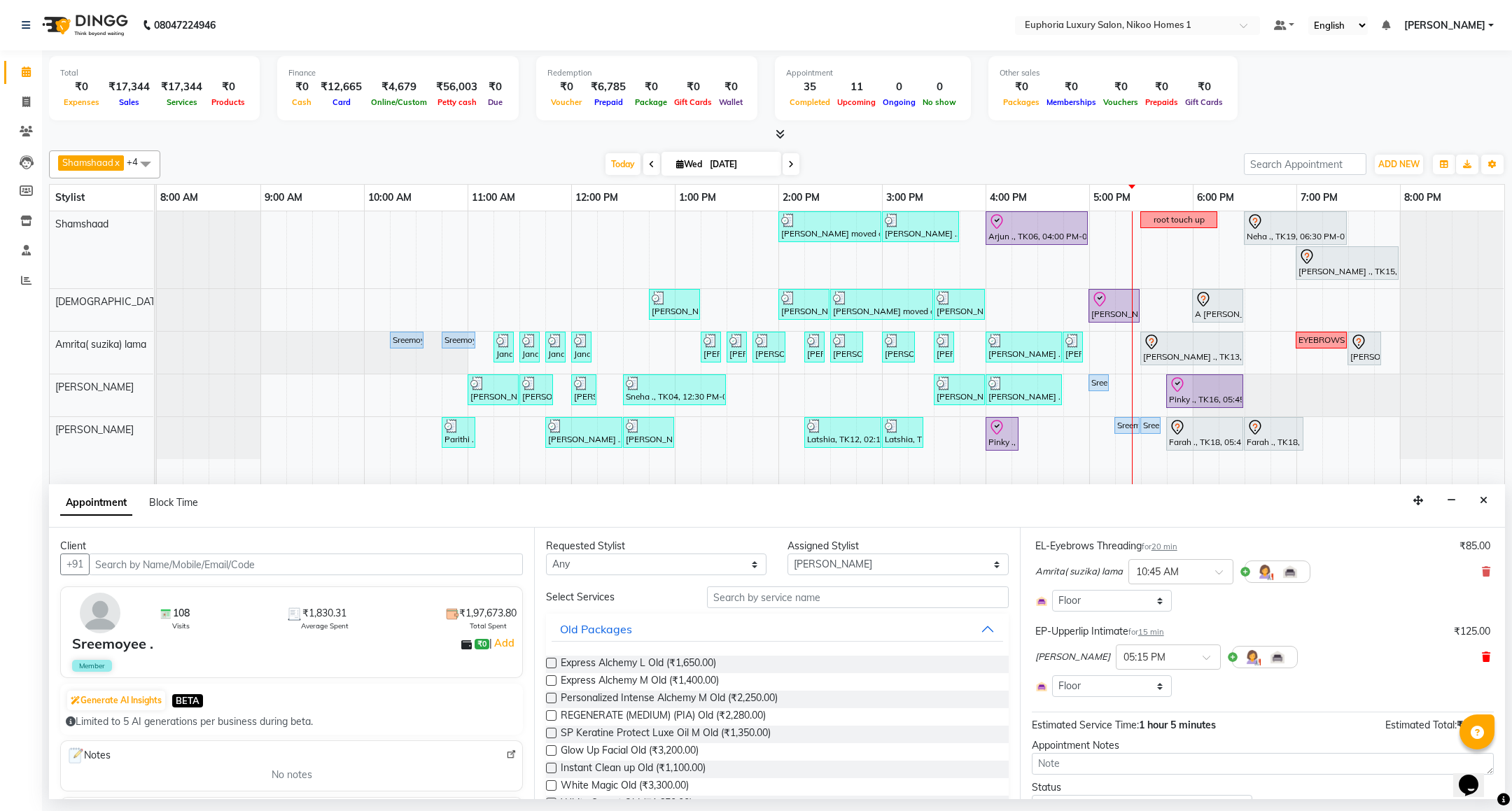
click at [1482, 657] on icon at bounding box center [1486, 657] width 8 height 10
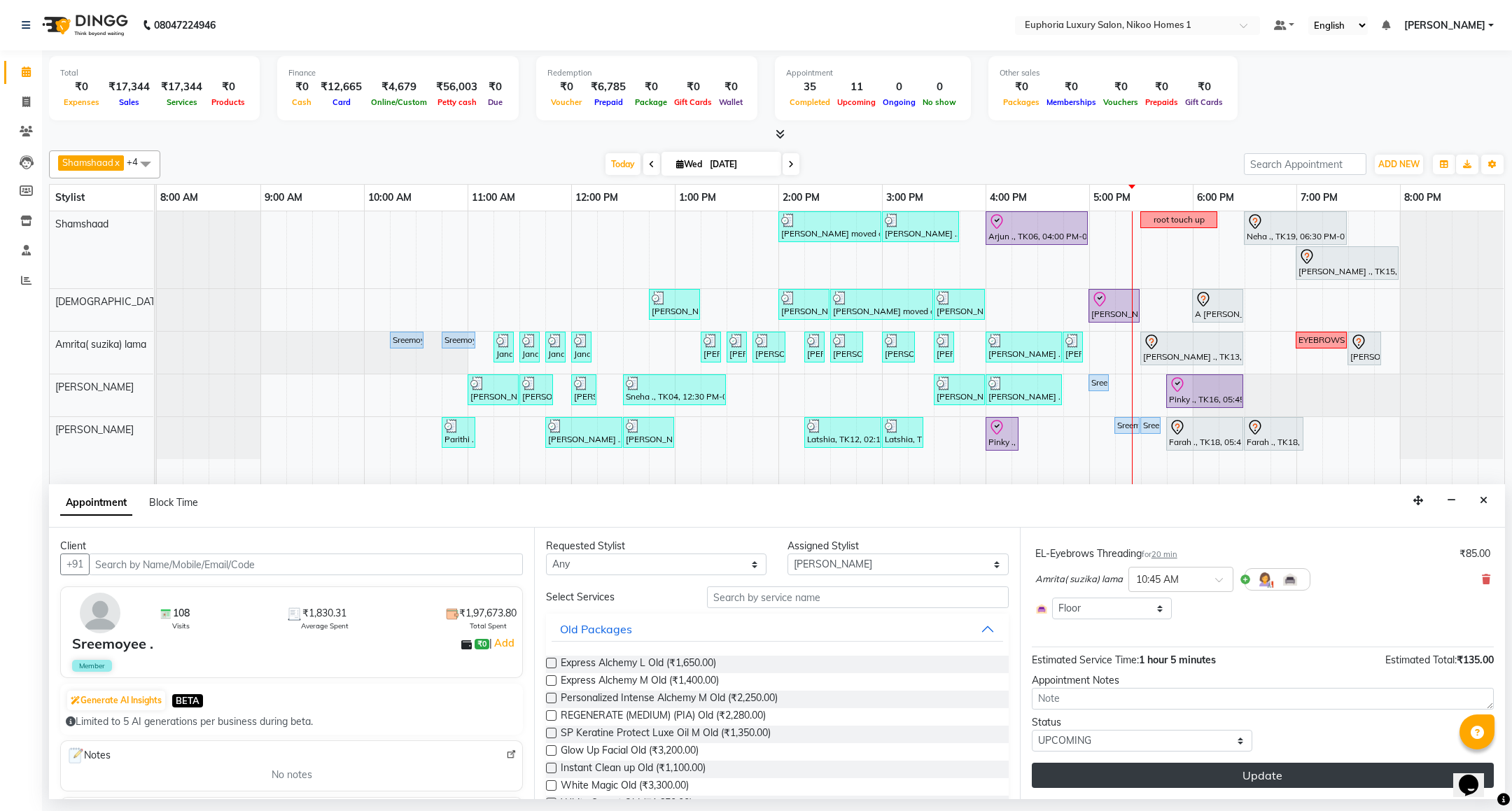
click at [1272, 771] on button "Update" at bounding box center [1262, 775] width 462 height 25
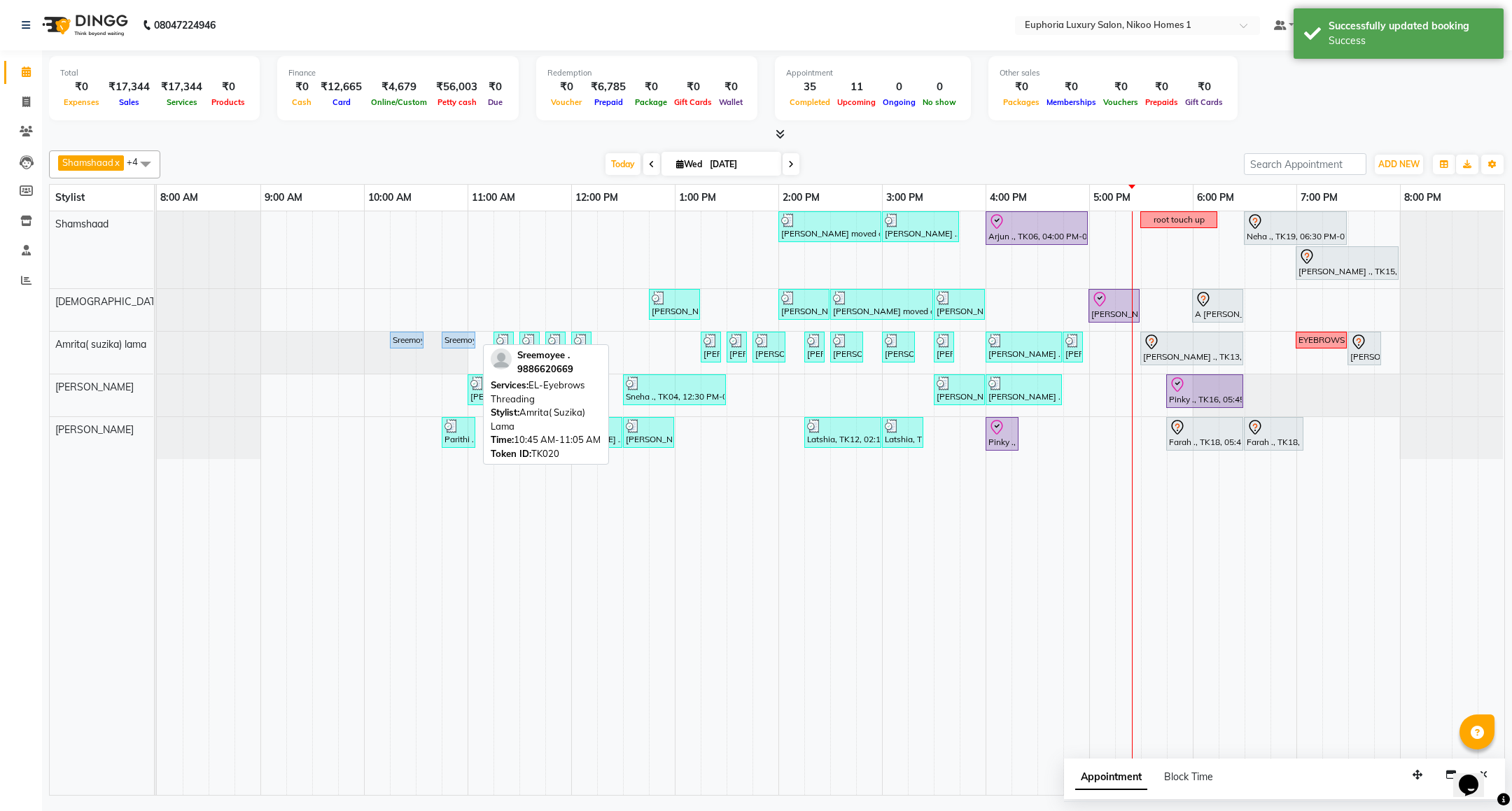
click at [450, 343] on div "Sreemoyee ., TK20, 10:45 AM-11:05 AM, EL-Eyebrows Threading" at bounding box center [458, 340] width 31 height 12
select select "5"
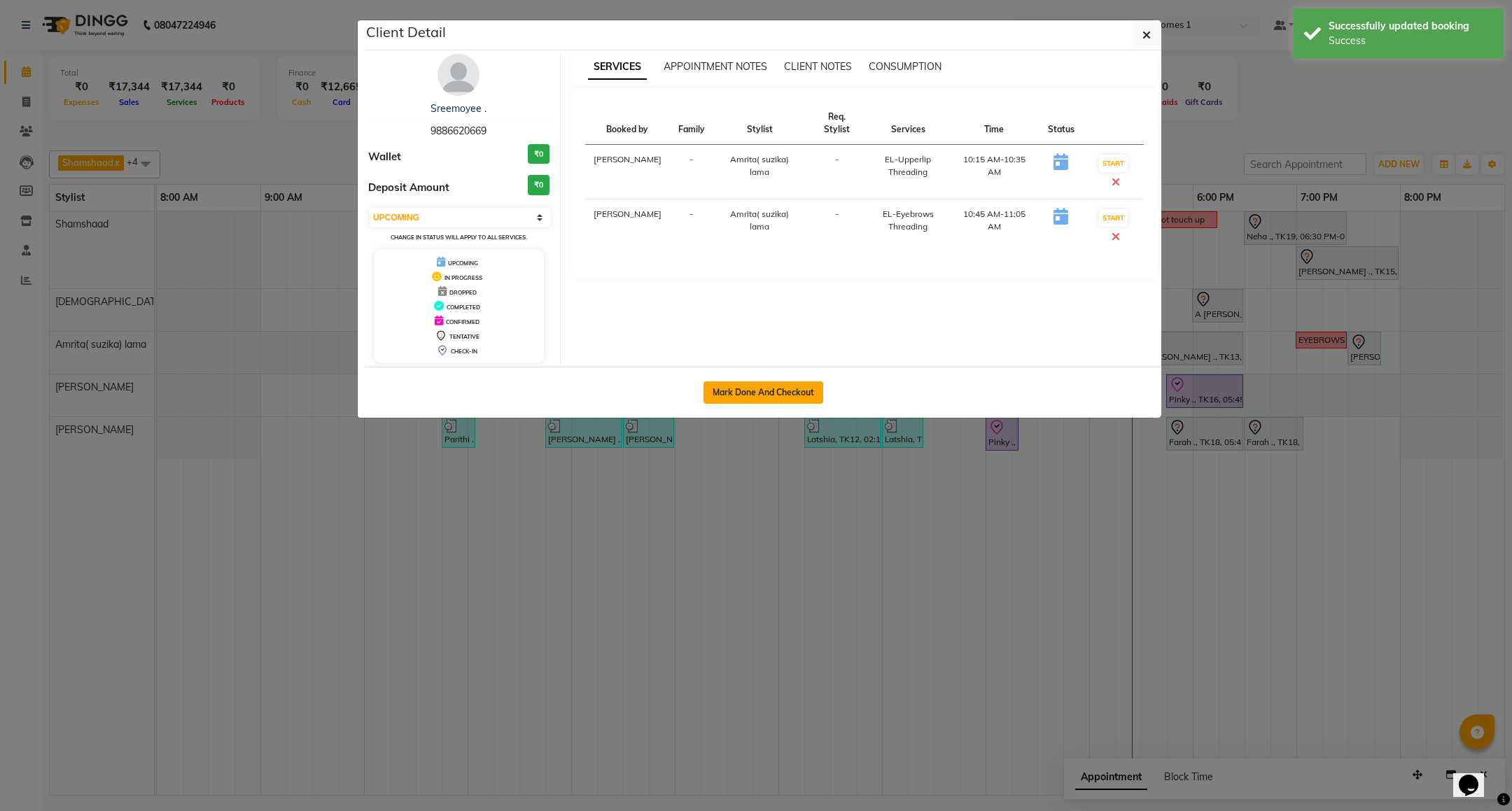
click at [755, 393] on button "Mark Done And Checkout" at bounding box center [763, 392] width 120 height 22
select select "service"
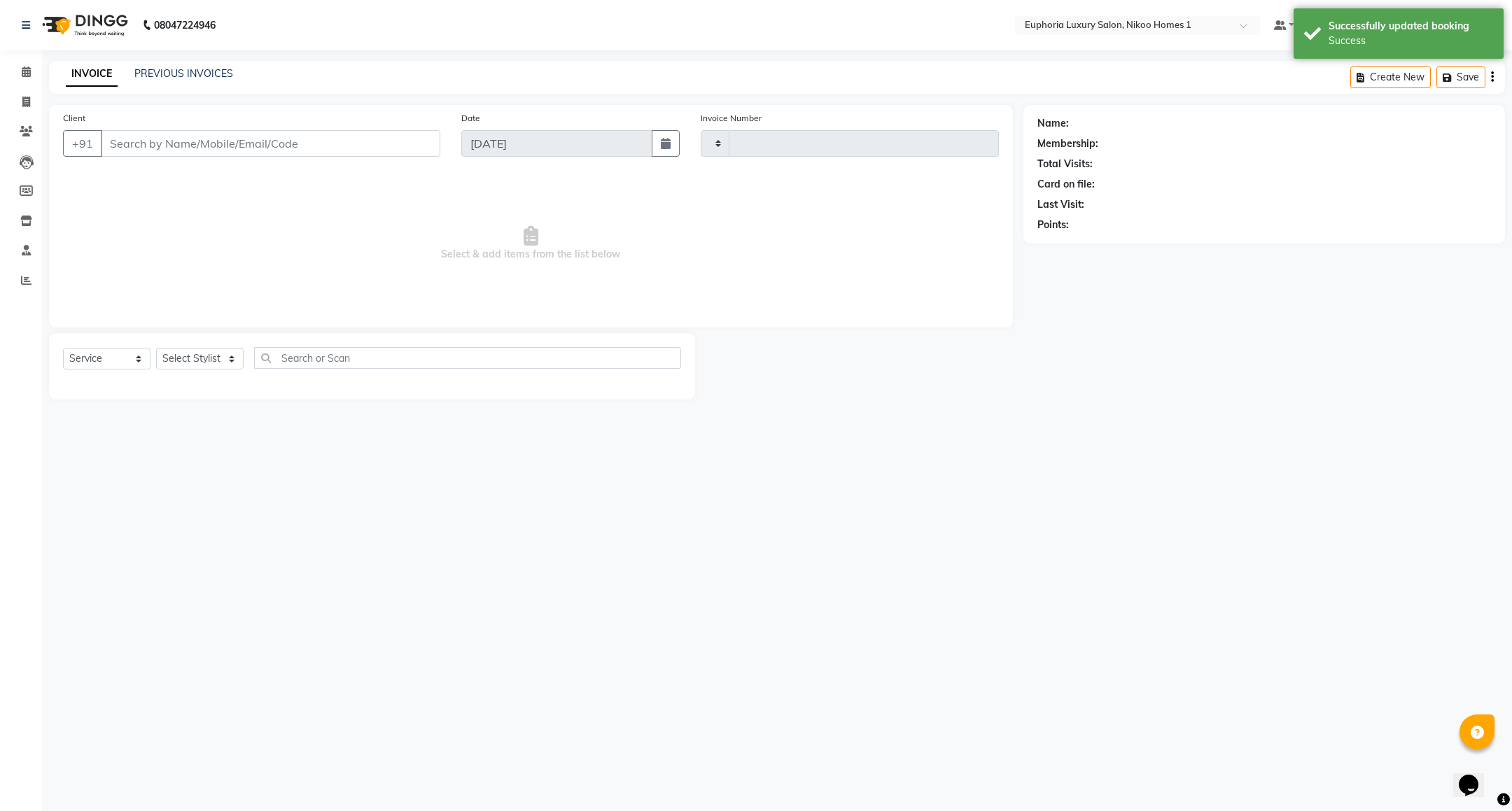
type input "3764"
select select "7987"
type input "98******69"
select select "74231"
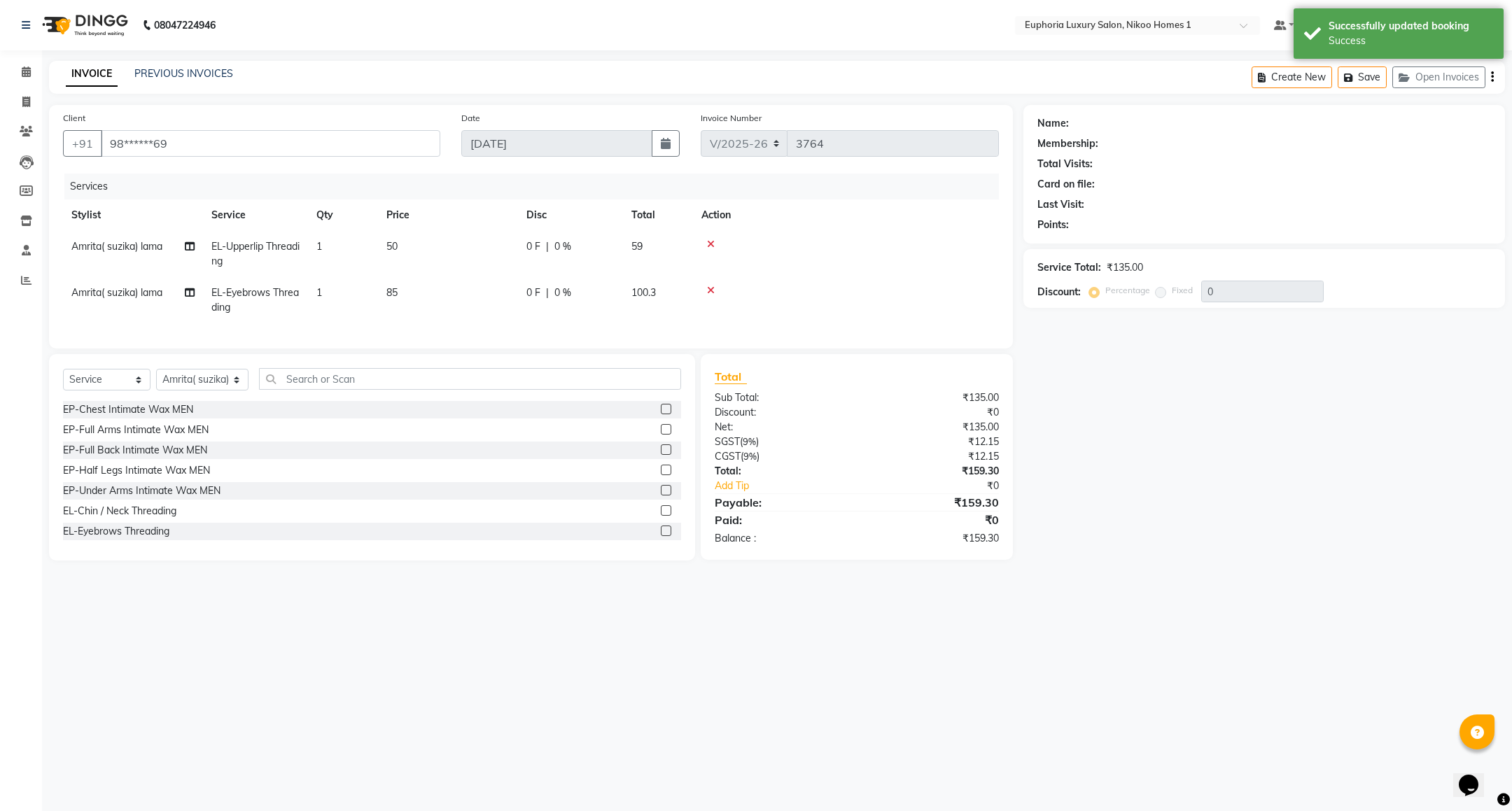
select select "2: Object"
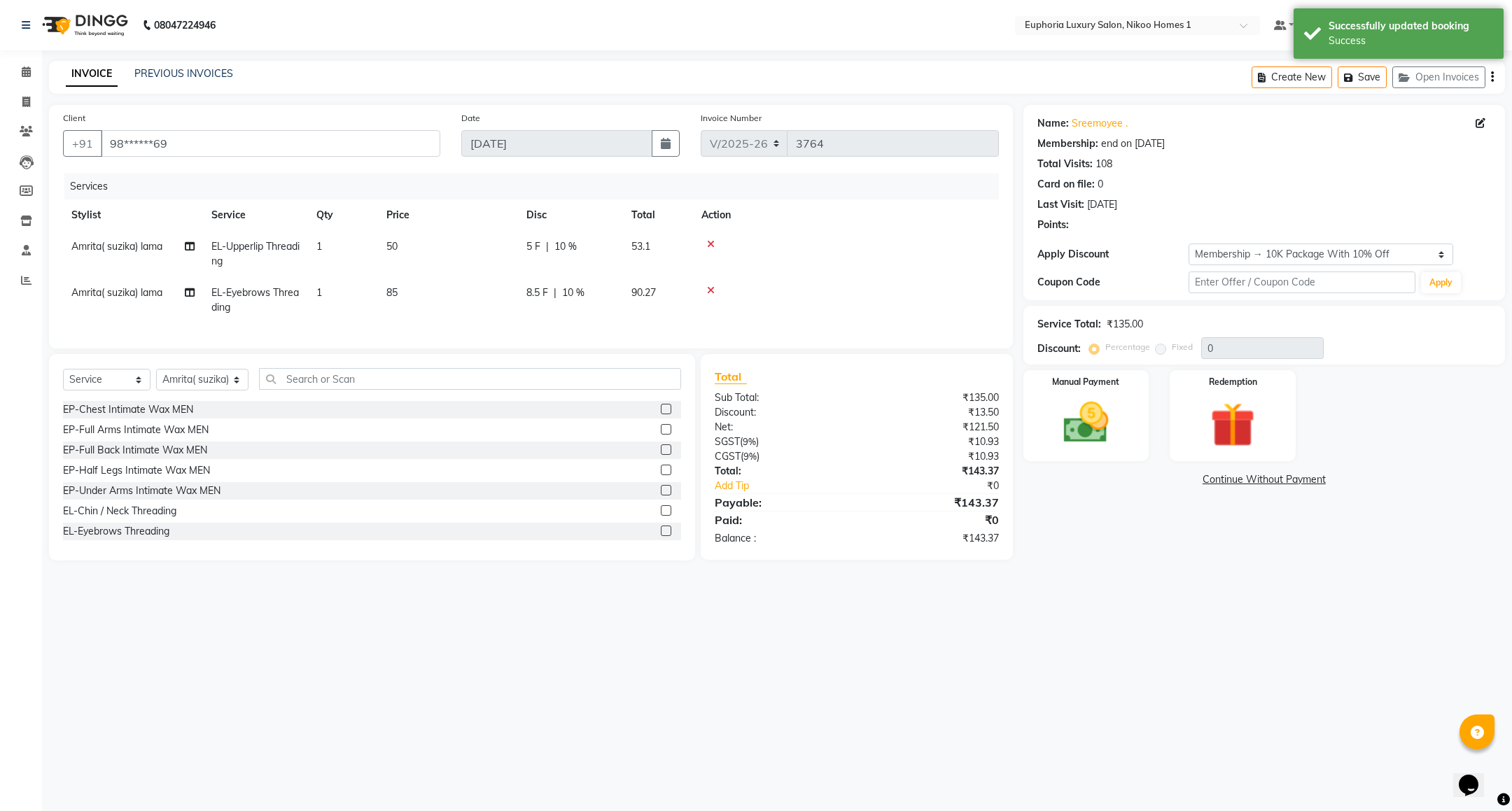
type input "10"
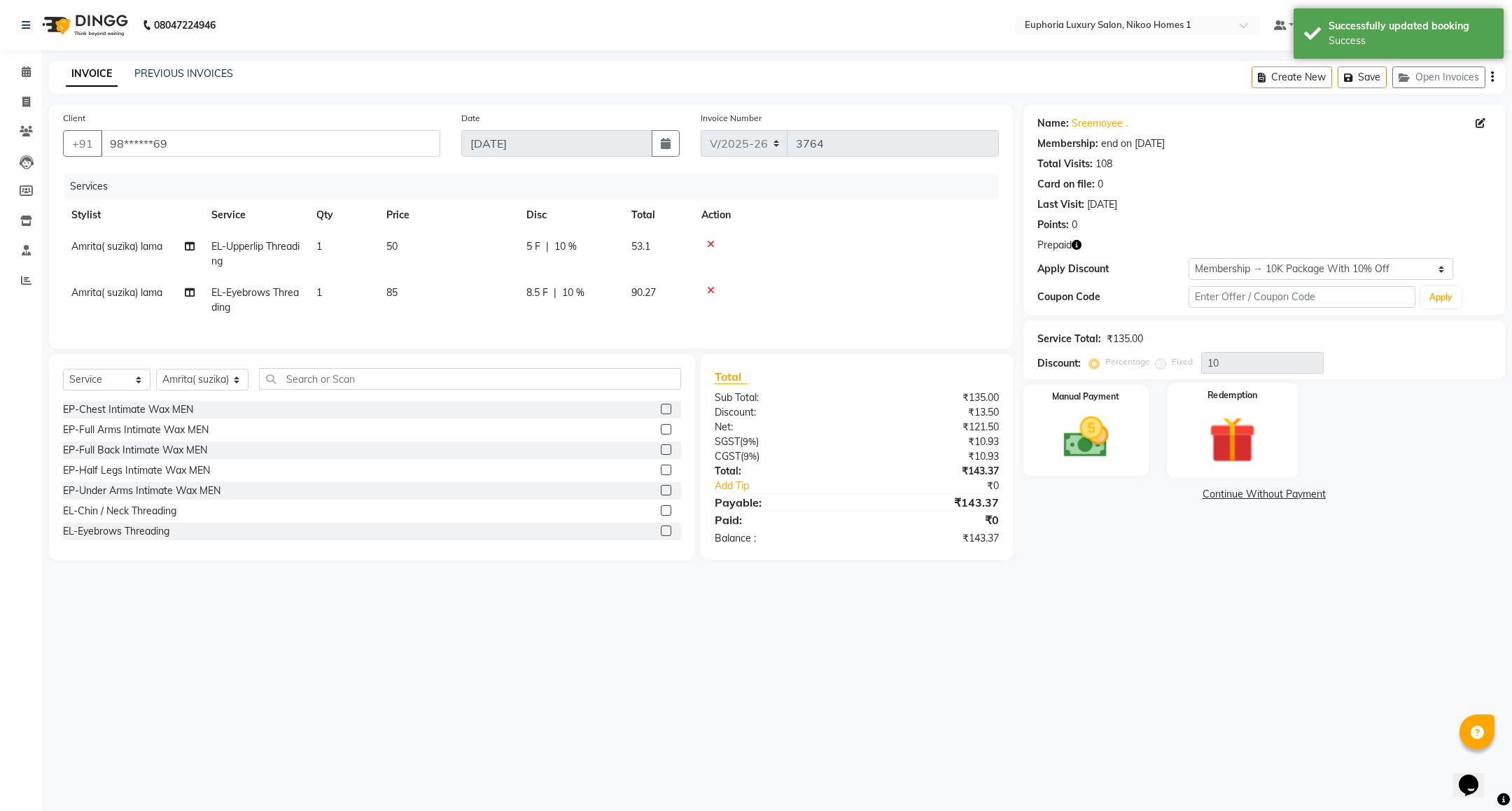
click at [1222, 418] on img at bounding box center [1232, 440] width 76 height 58
click at [1229, 495] on span "Prepaid 2" at bounding box center [1232, 496] width 45 height 16
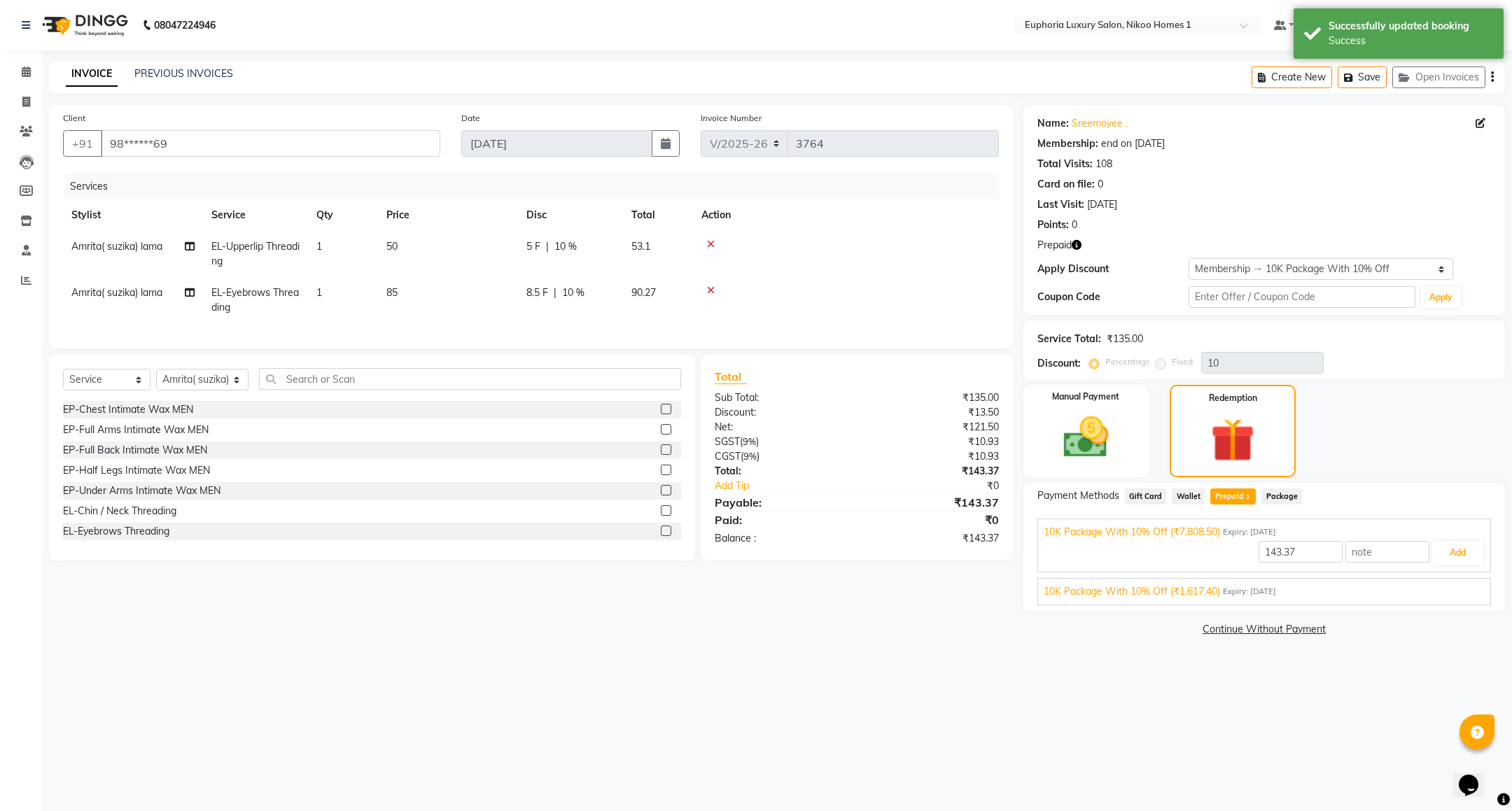
click at [1168, 593] on span "10K Package With 10% Off (₹1,617.40)" at bounding box center [1132, 591] width 177 height 15
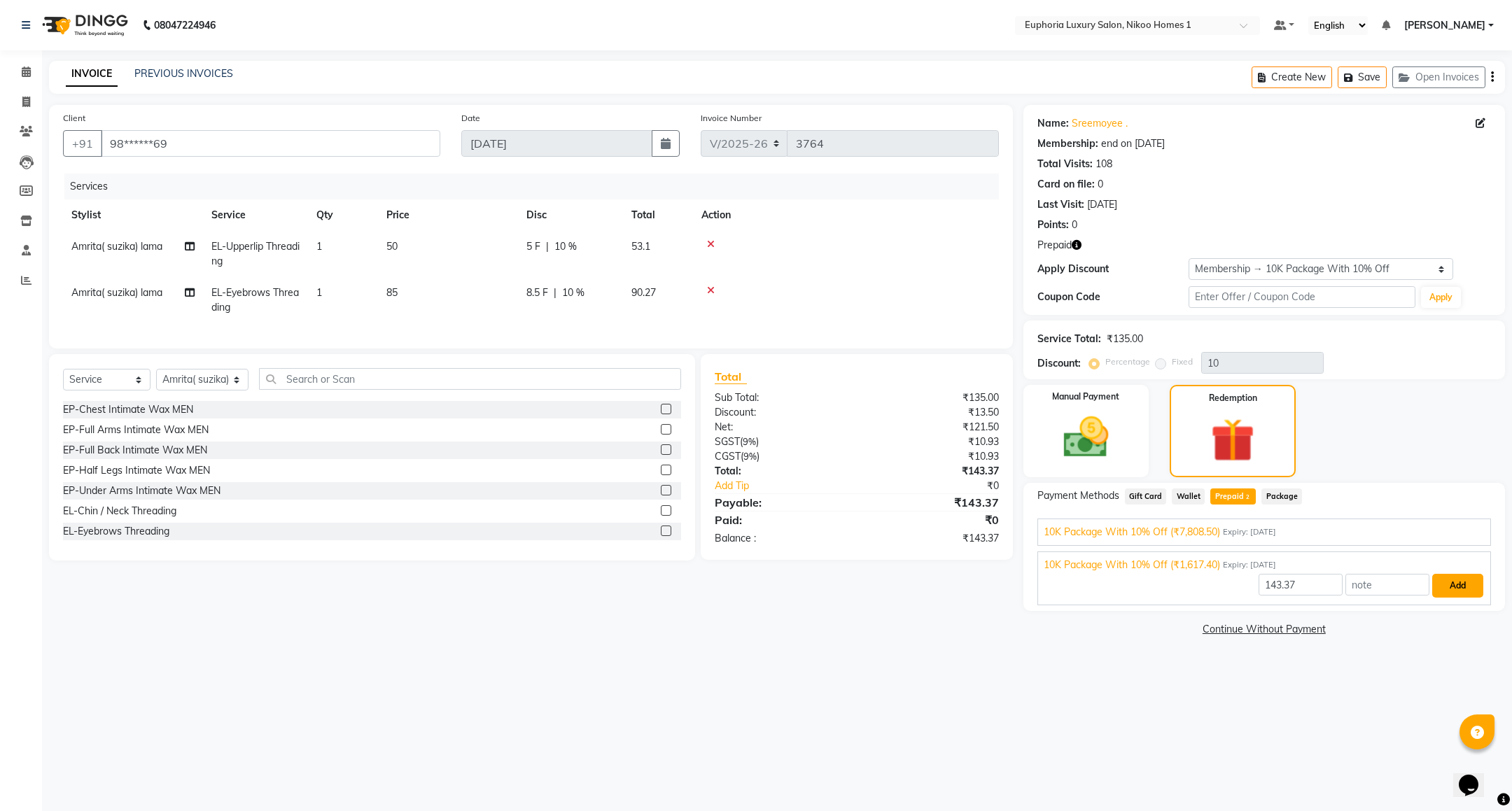
click at [1461, 588] on button "Add" at bounding box center [1457, 585] width 51 height 24
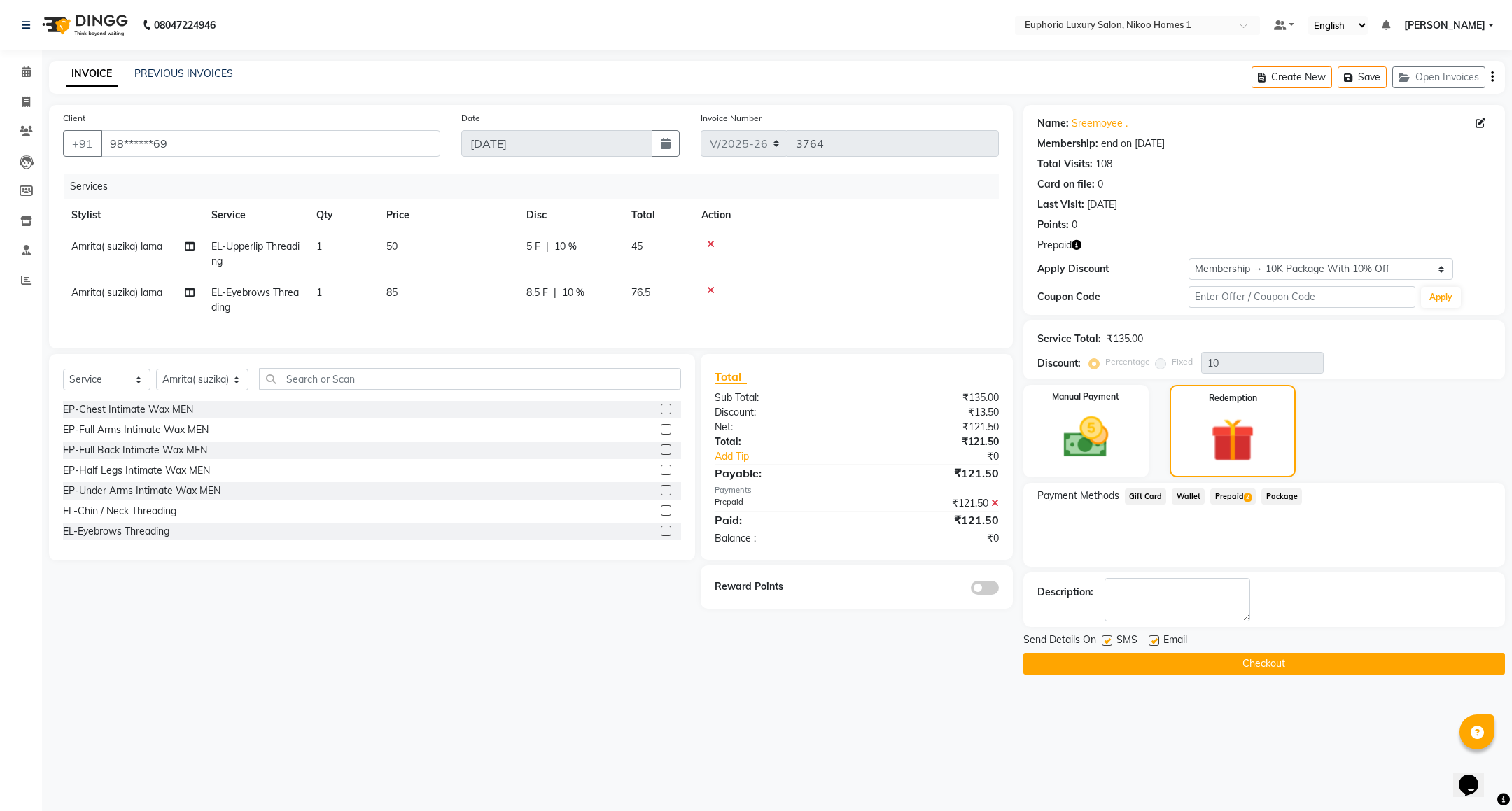
click at [1292, 664] on button "Checkout" at bounding box center [1264, 664] width 481 height 22
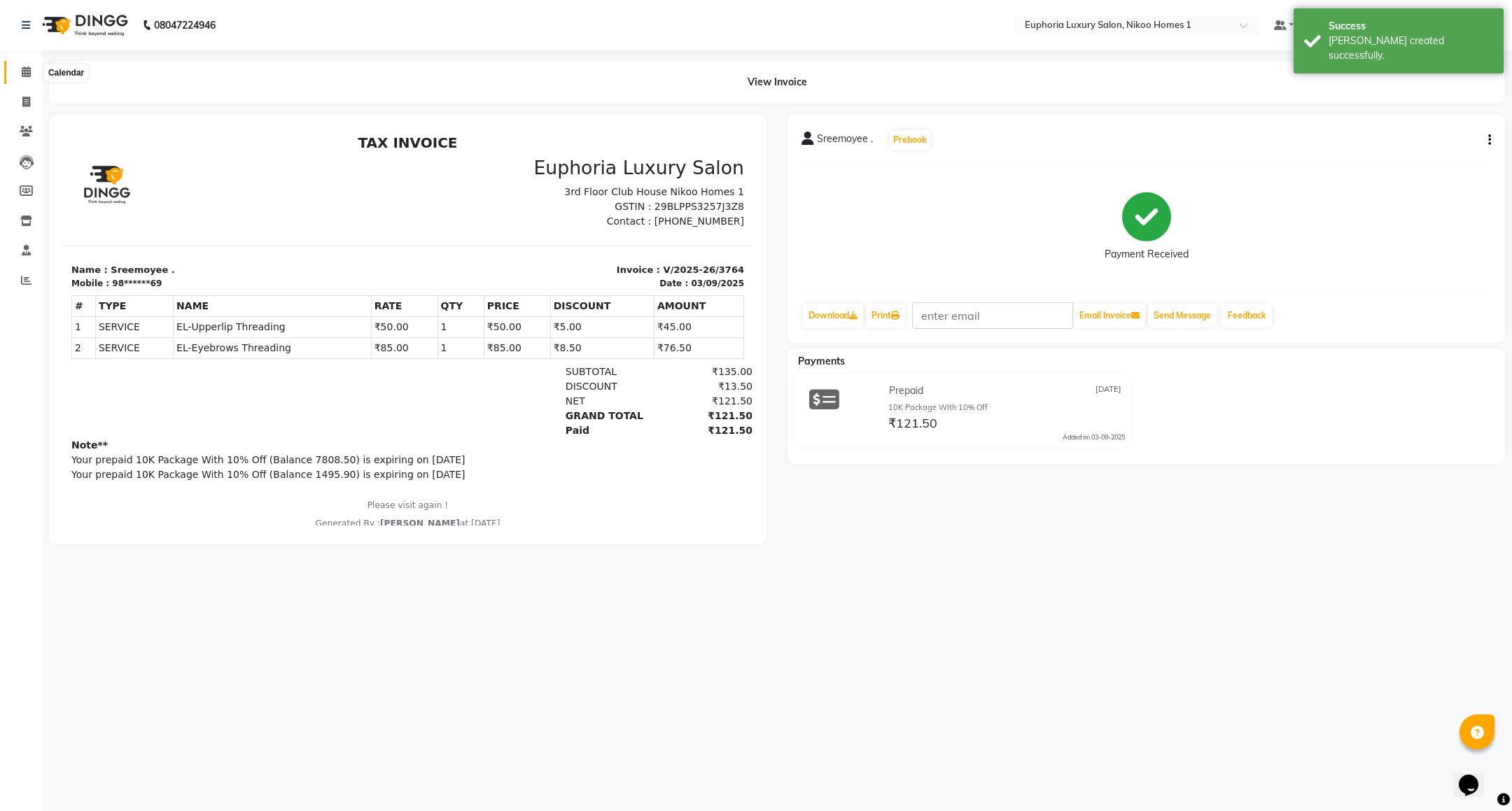
click at [22, 68] on icon at bounding box center [26, 72] width 9 height 11
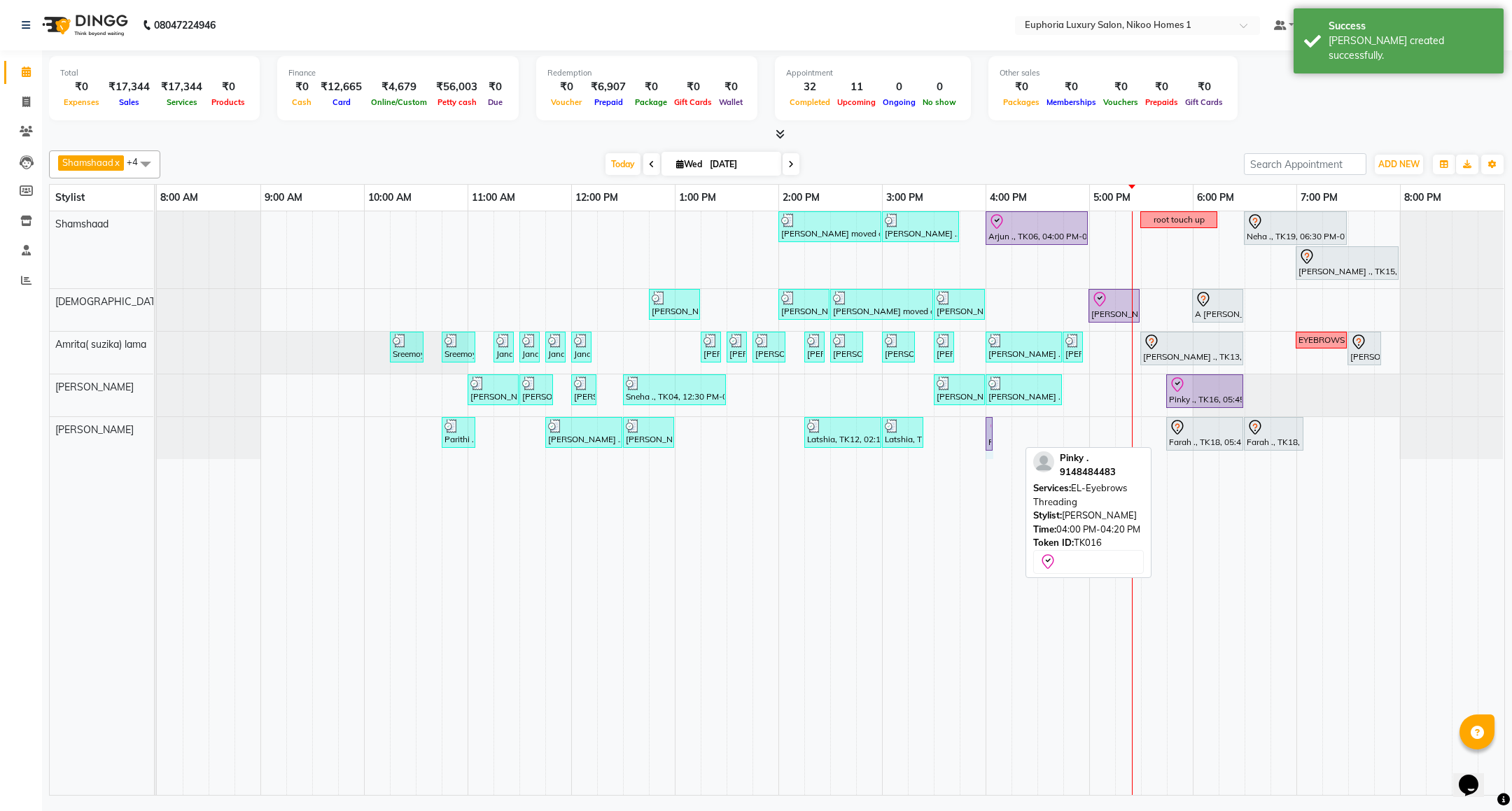
drag, startPoint x: 1016, startPoint y: 437, endPoint x: 1007, endPoint y: 437, distance: 9.0
click at [1007, 437] on div "[PERSON_NAME] moved out, TK11, 02:00 PM-03:00 PM, EP-Artistic Cut - Creative St…" at bounding box center [830, 503] width 1348 height 584
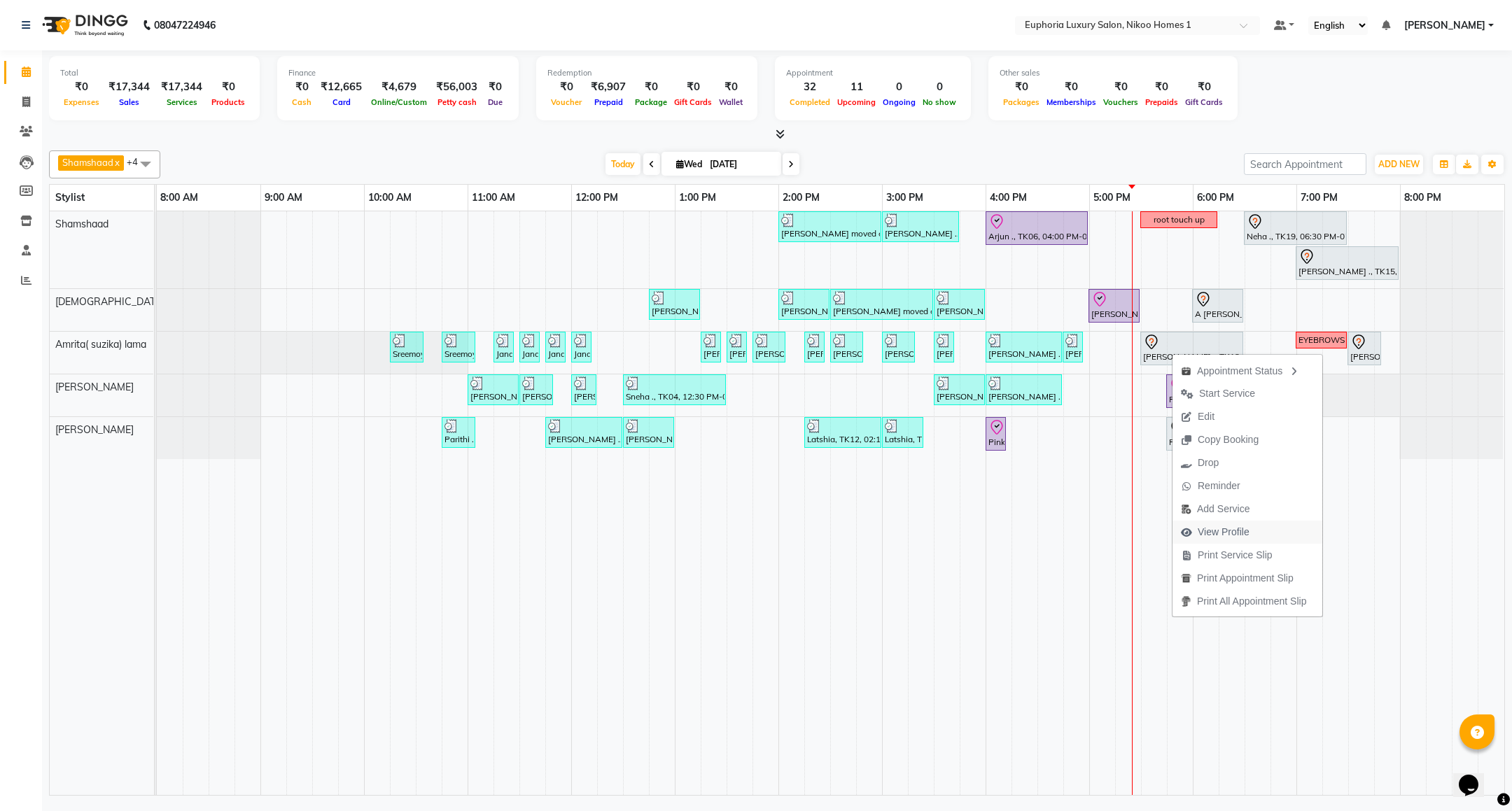
click at [1218, 534] on span "View Profile" at bounding box center [1223, 532] width 51 height 15
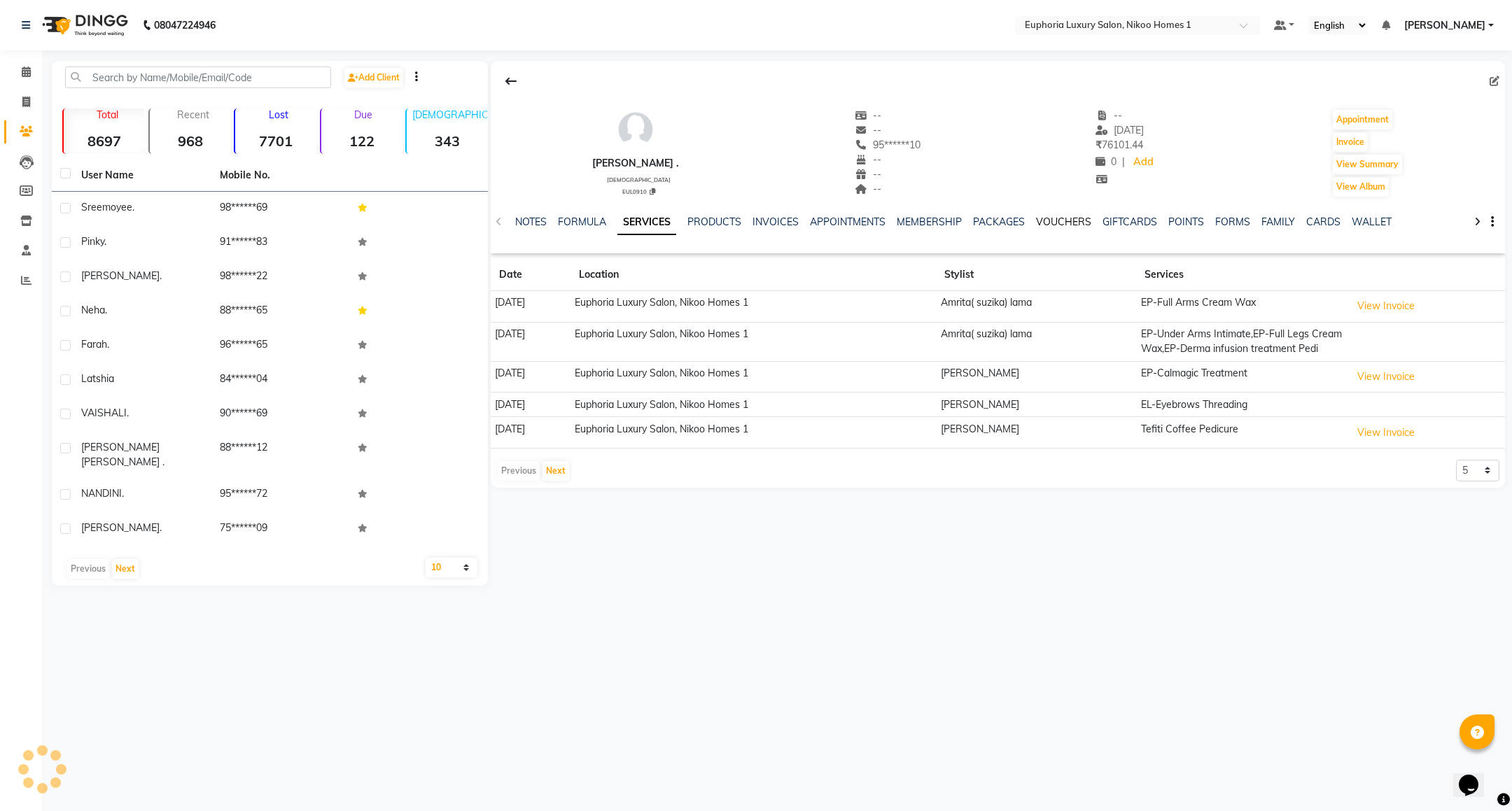
click at [1071, 225] on link "VOUCHERS" at bounding box center [1064, 222] width 55 height 12
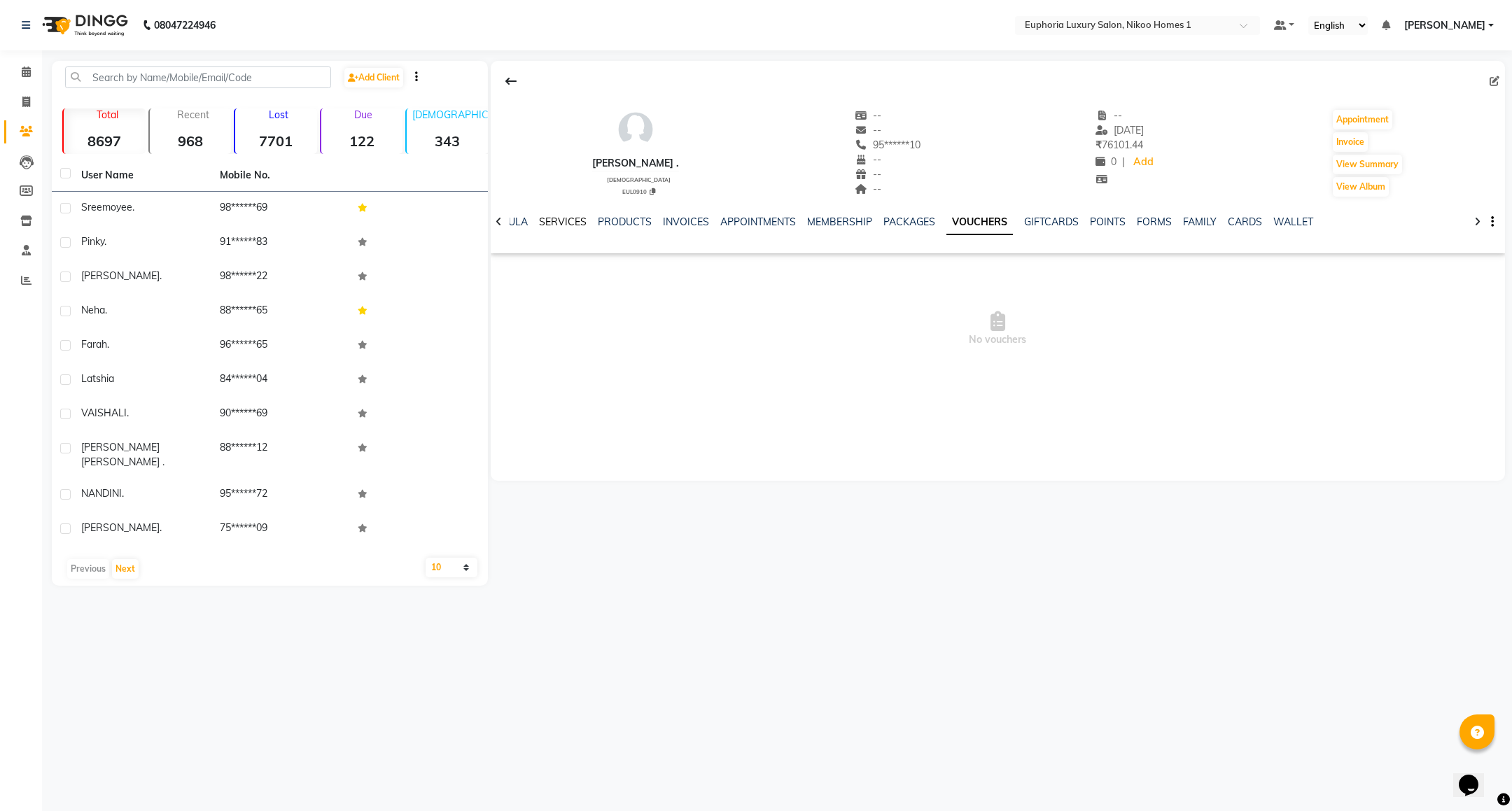
click at [548, 221] on link "SERVICES" at bounding box center [563, 222] width 48 height 12
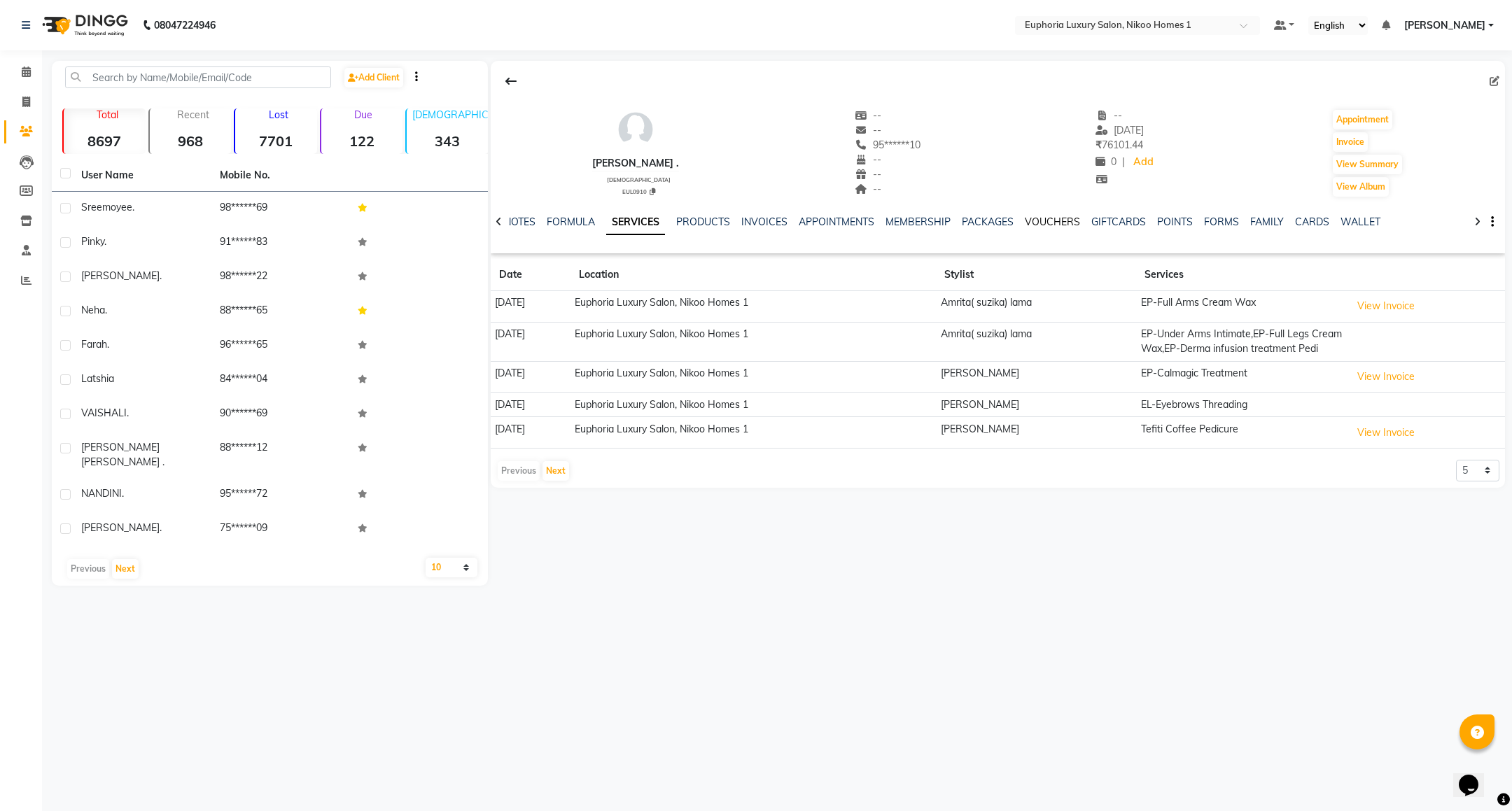
click at [1054, 220] on link "VOUCHERS" at bounding box center [1052, 222] width 55 height 12
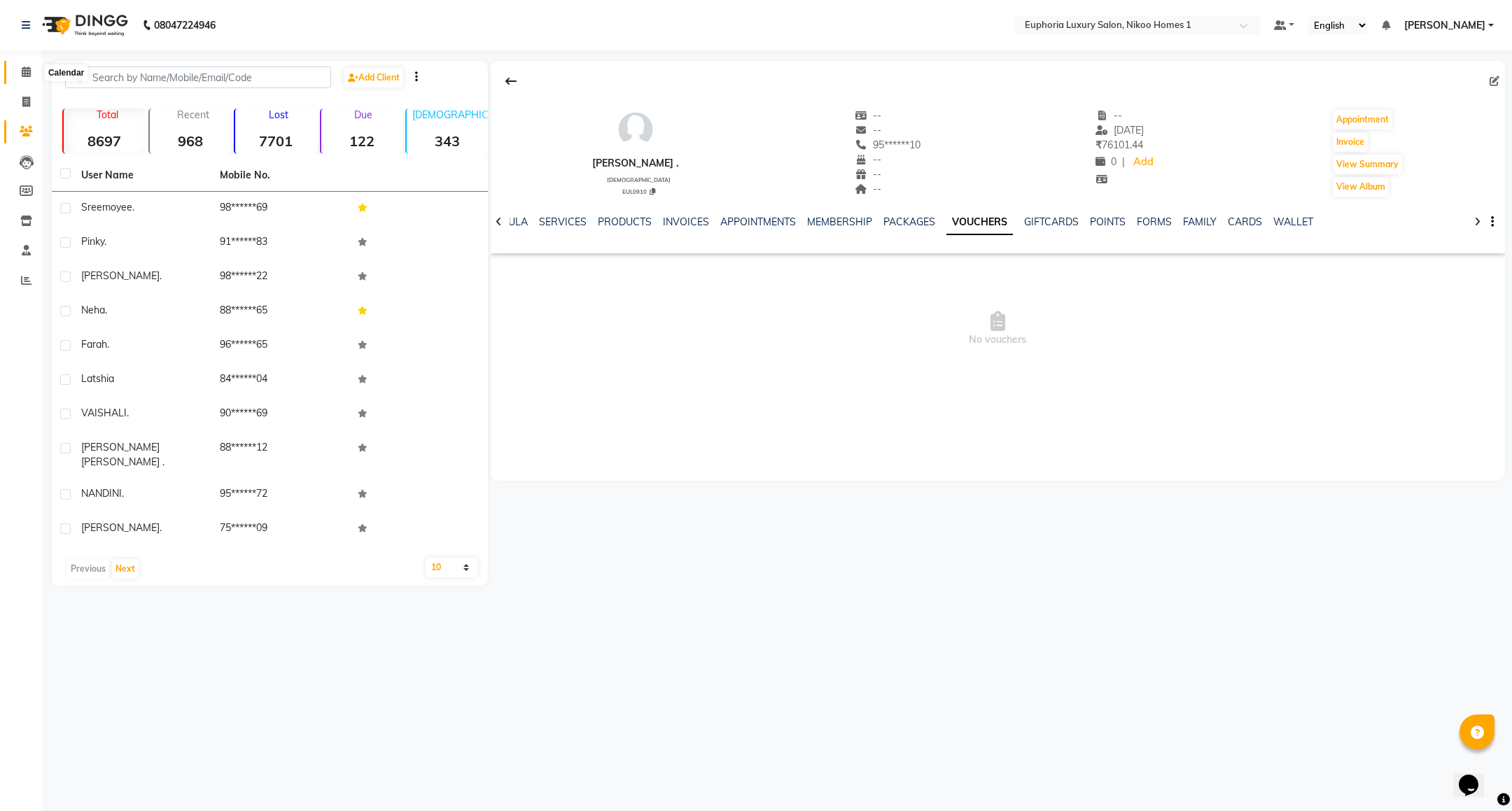
click at [22, 76] on icon at bounding box center [26, 72] width 9 height 11
